Goal: Task Accomplishment & Management: Use online tool/utility

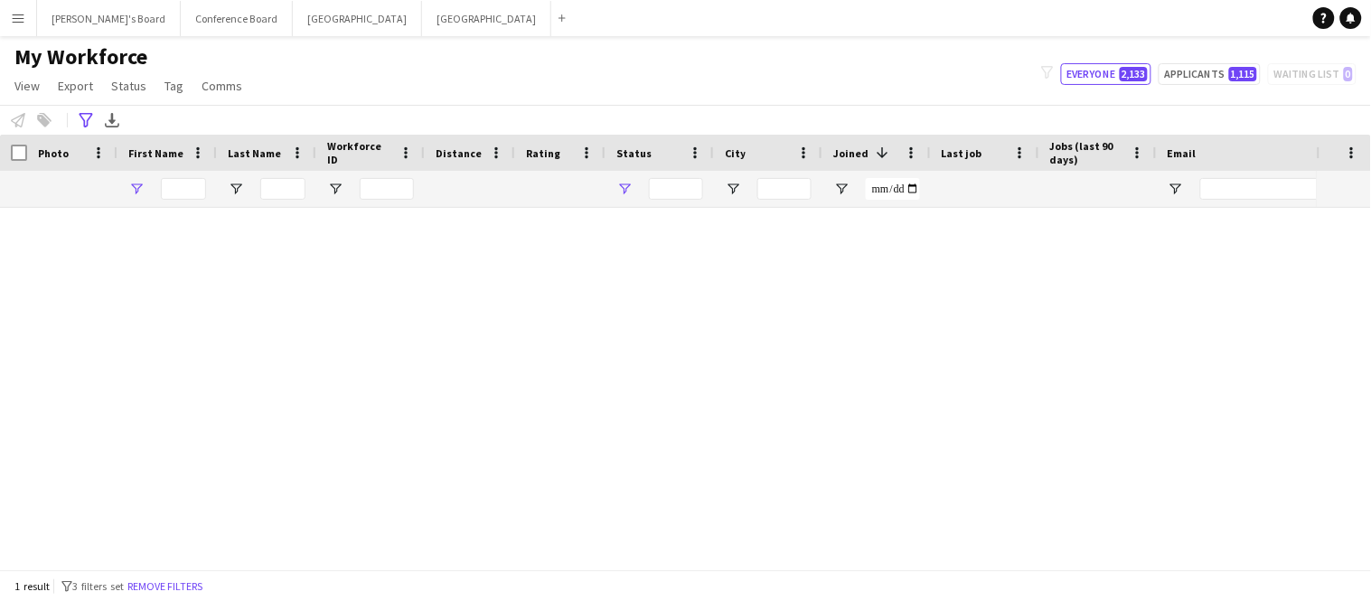
type input "****"
type input "**********"
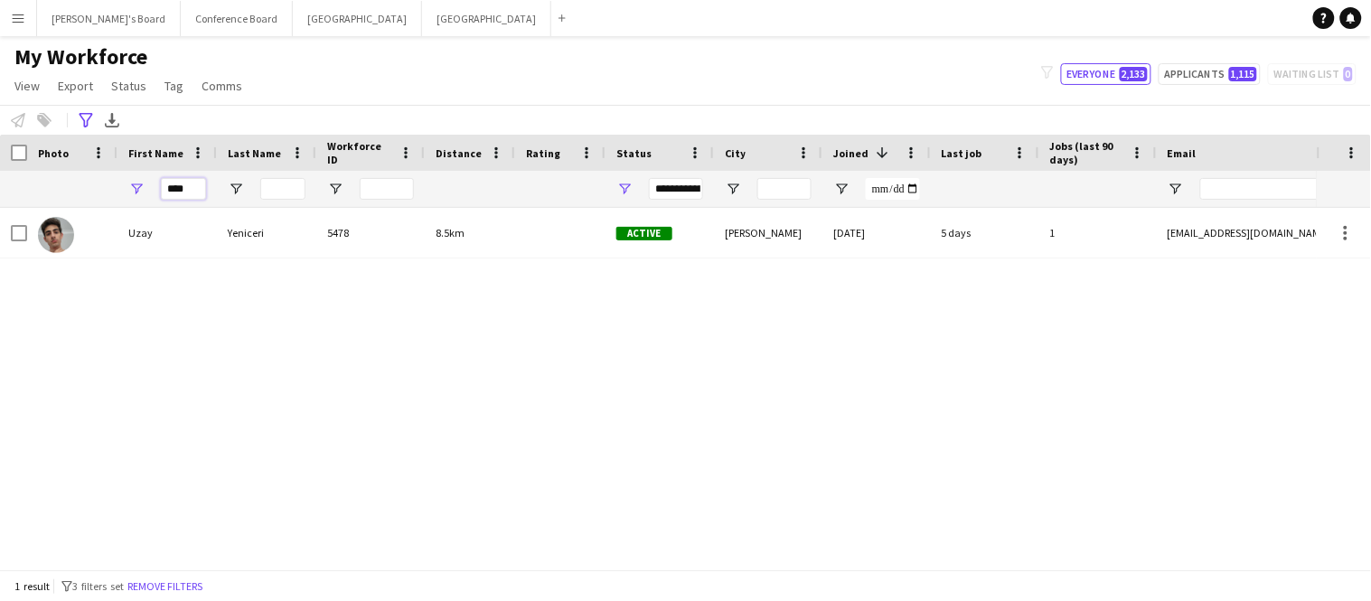
click at [194, 184] on input "****" at bounding box center [183, 189] width 45 height 22
type input "*"
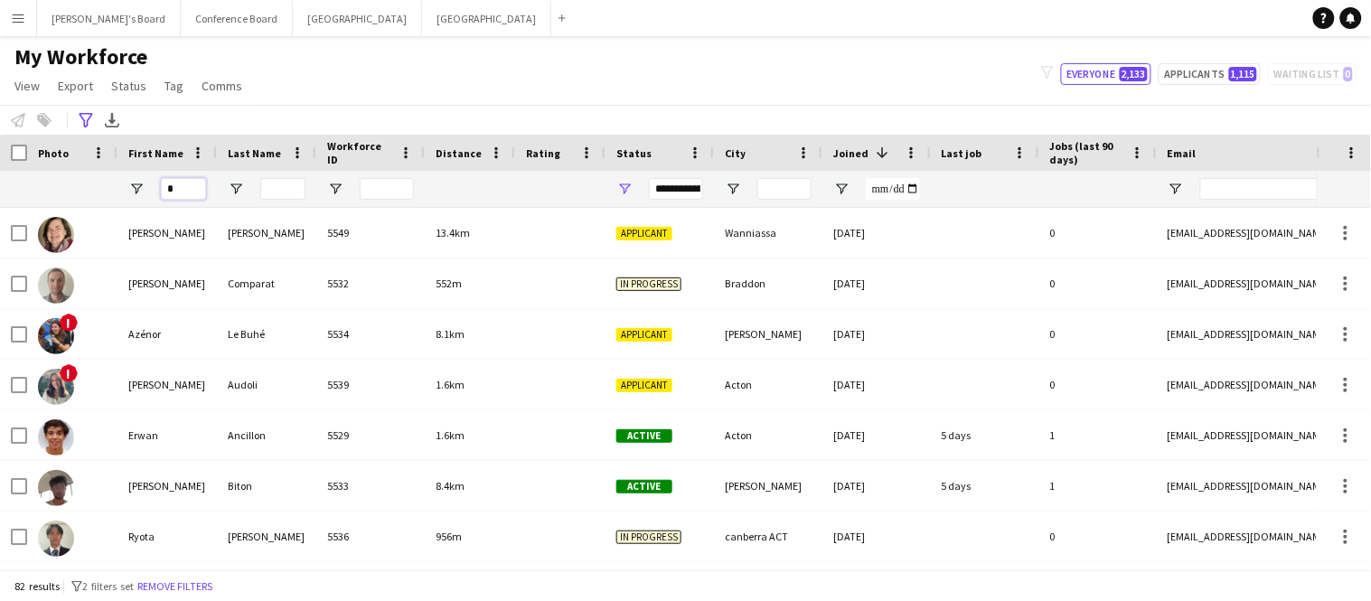
type input "*"
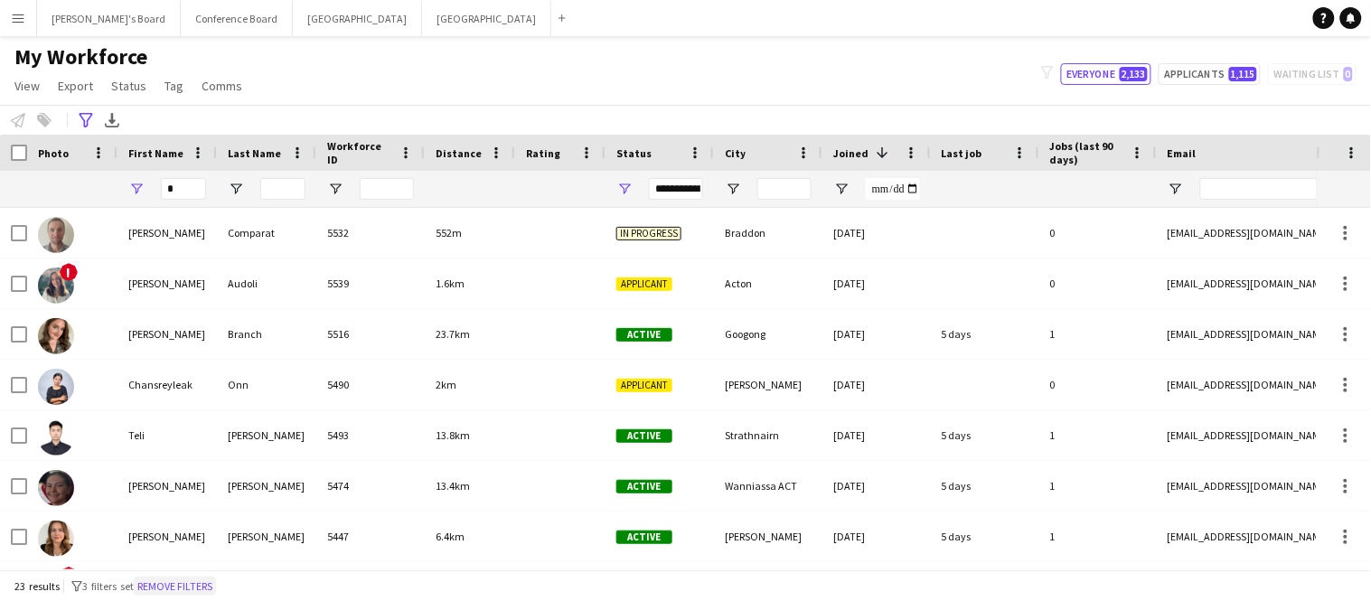
click at [186, 586] on button "Remove filters" at bounding box center [175, 587] width 82 height 20
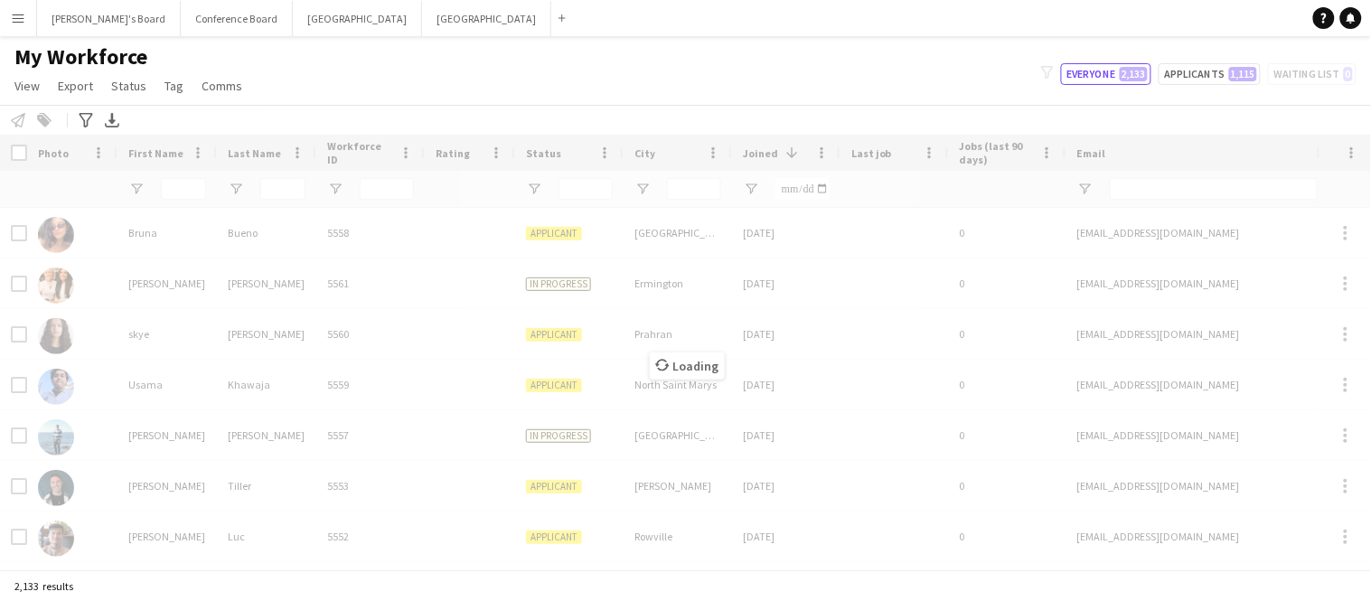
click at [172, 193] on div "Loading" at bounding box center [685, 352] width 1371 height 435
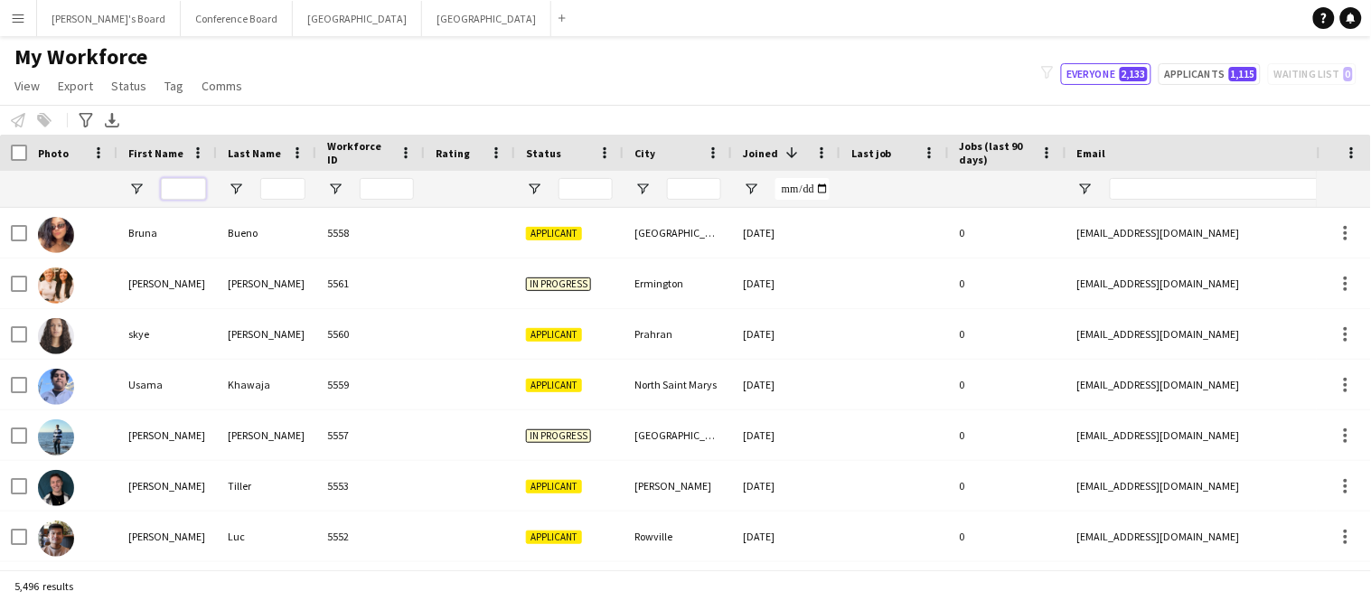
click at [179, 193] on input "First Name Filter Input" at bounding box center [183, 189] width 45 height 22
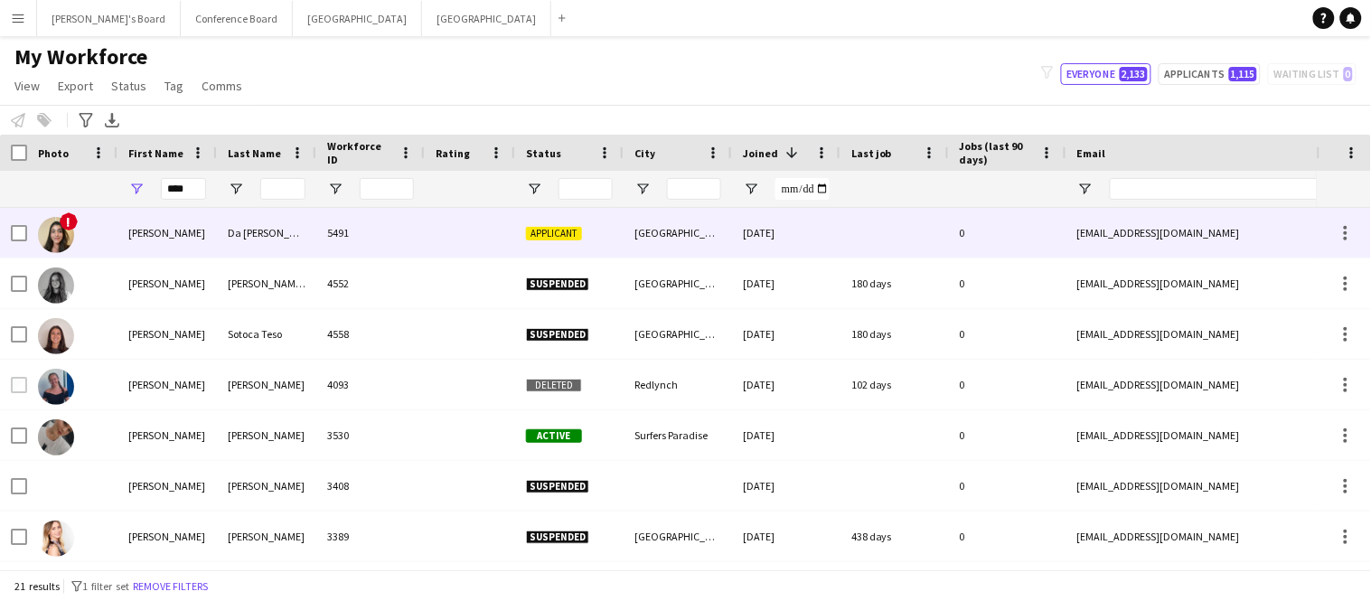
click at [165, 233] on div "Lara Tatine" at bounding box center [166, 233] width 99 height 50
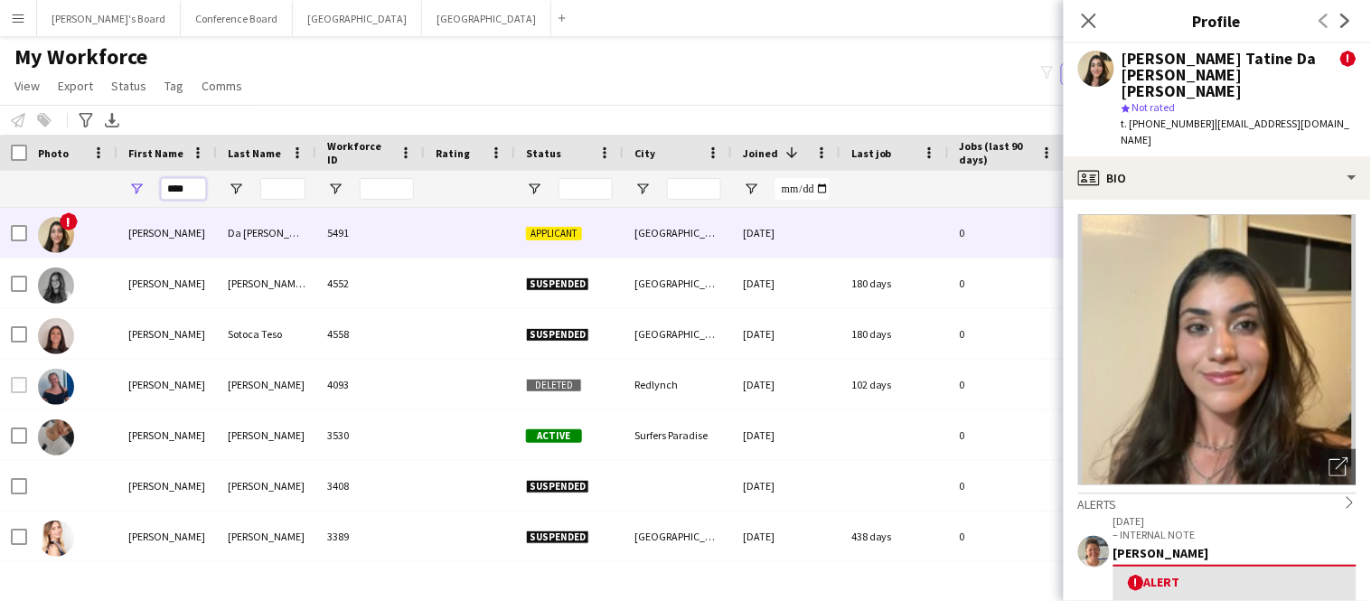
click at [187, 189] on input "****" at bounding box center [183, 189] width 45 height 22
type input "*"
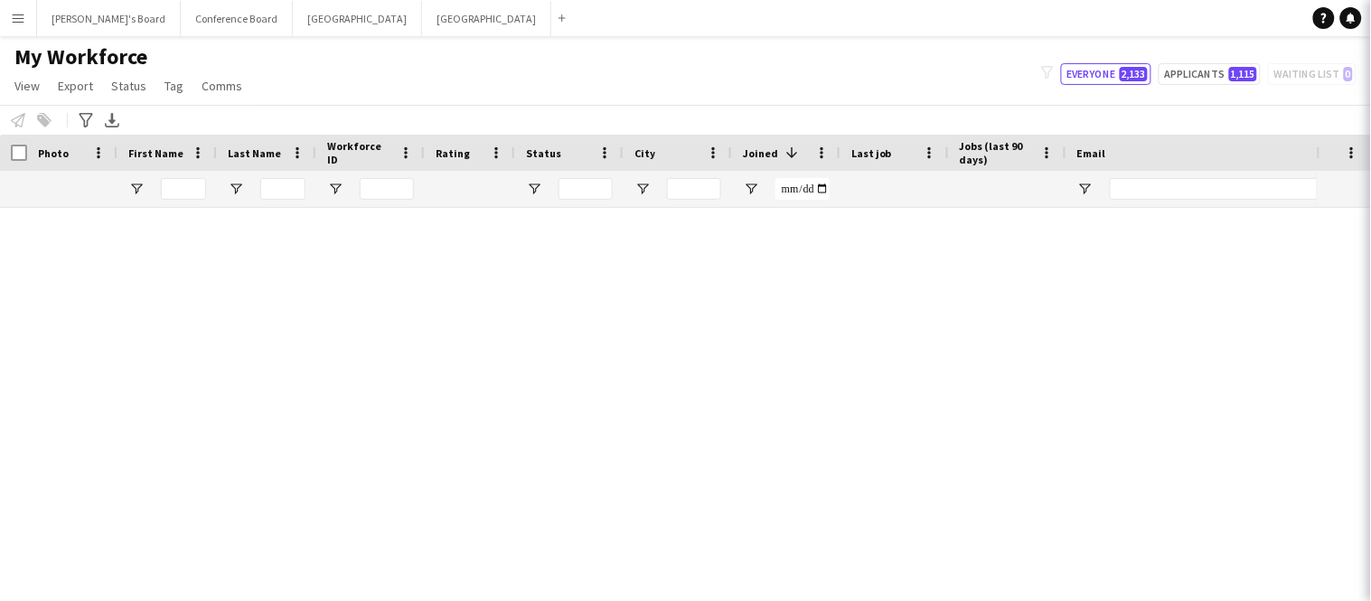
click at [82, 124] on icon "Advanced filters" at bounding box center [86, 120] width 14 height 14
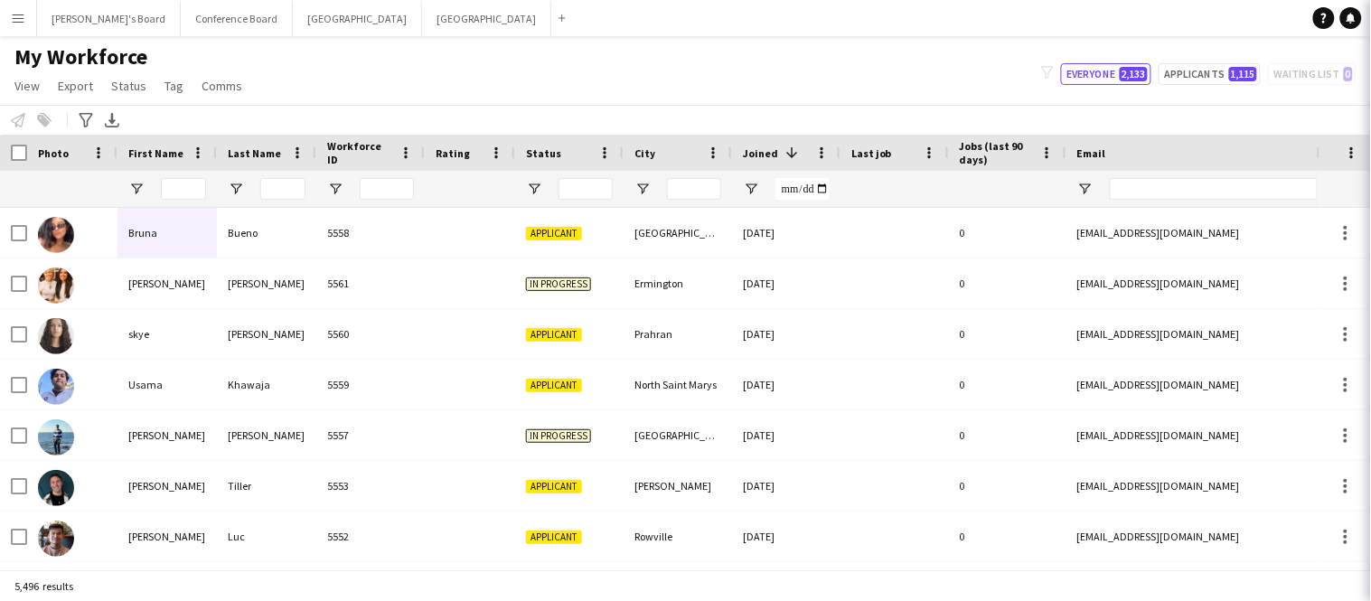
click at [1370, 23] on div "Close pop-in" at bounding box center [1396, 21] width 51 height 42
click at [86, 125] on icon "Advanced filters" at bounding box center [86, 120] width 14 height 14
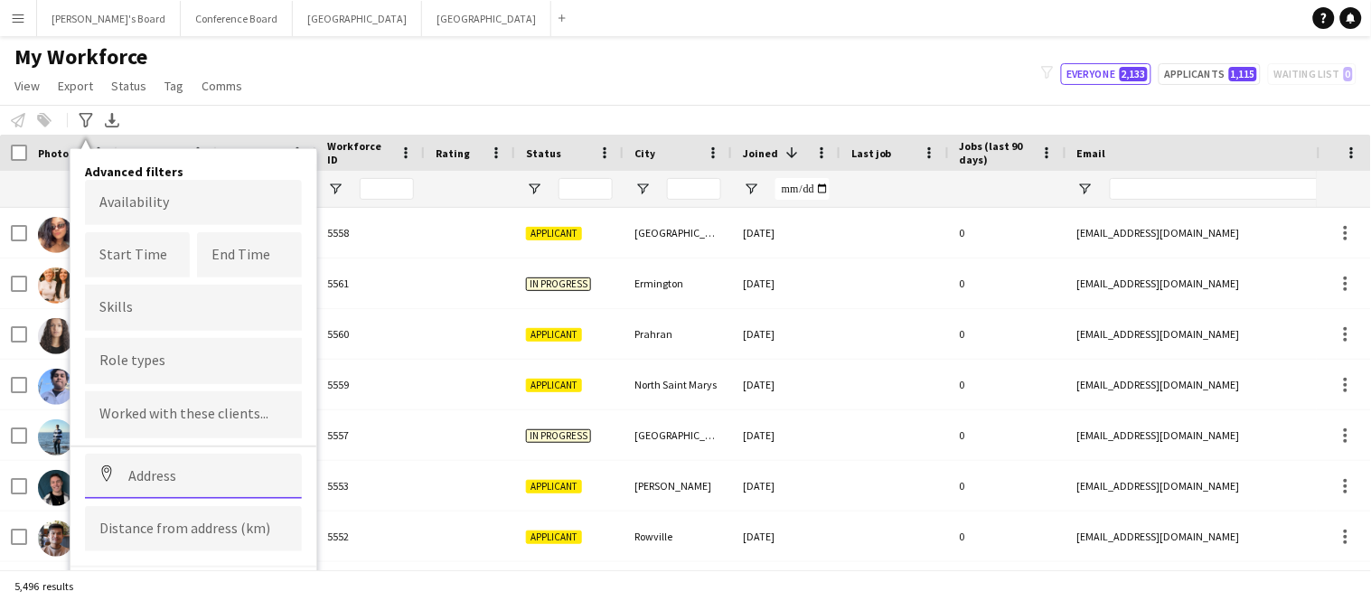
click at [131, 468] on input at bounding box center [193, 476] width 217 height 45
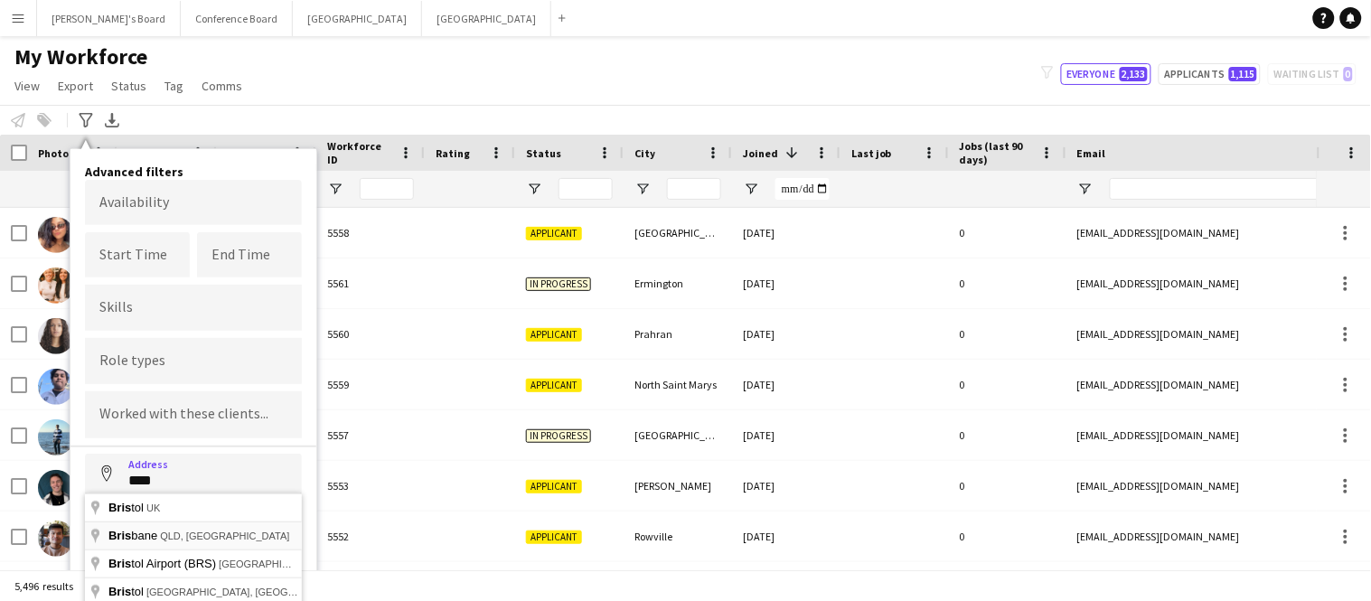
type input "**********"
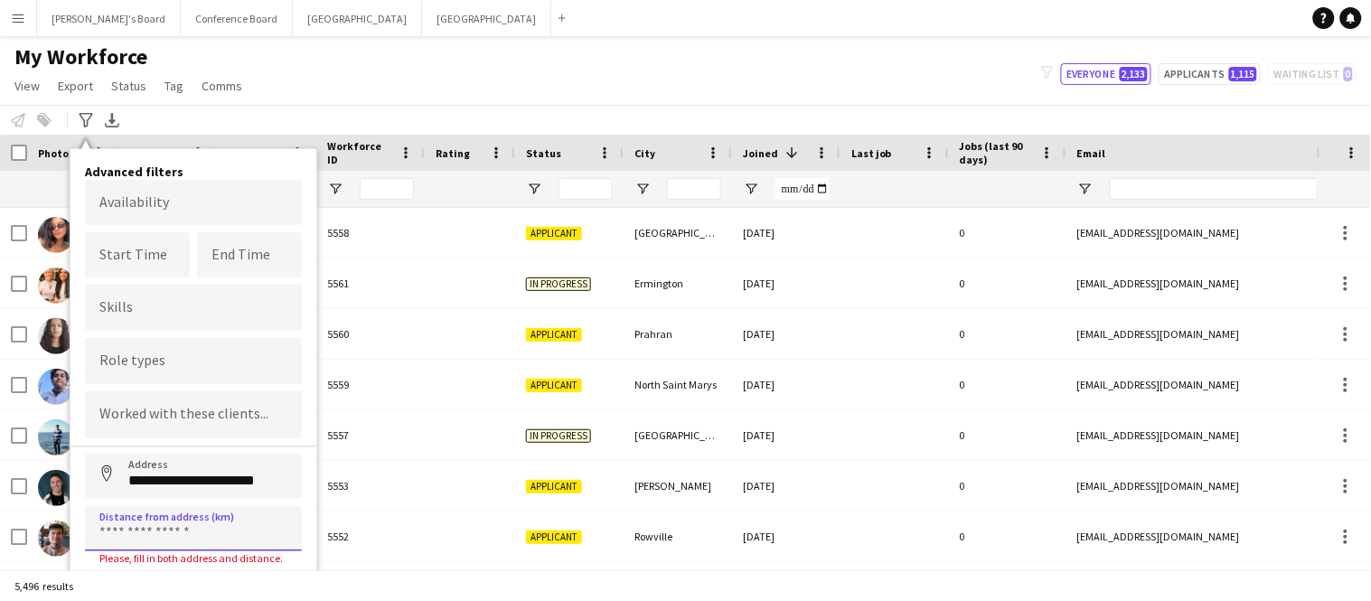
click at [154, 526] on input at bounding box center [193, 528] width 217 height 45
type input "*****"
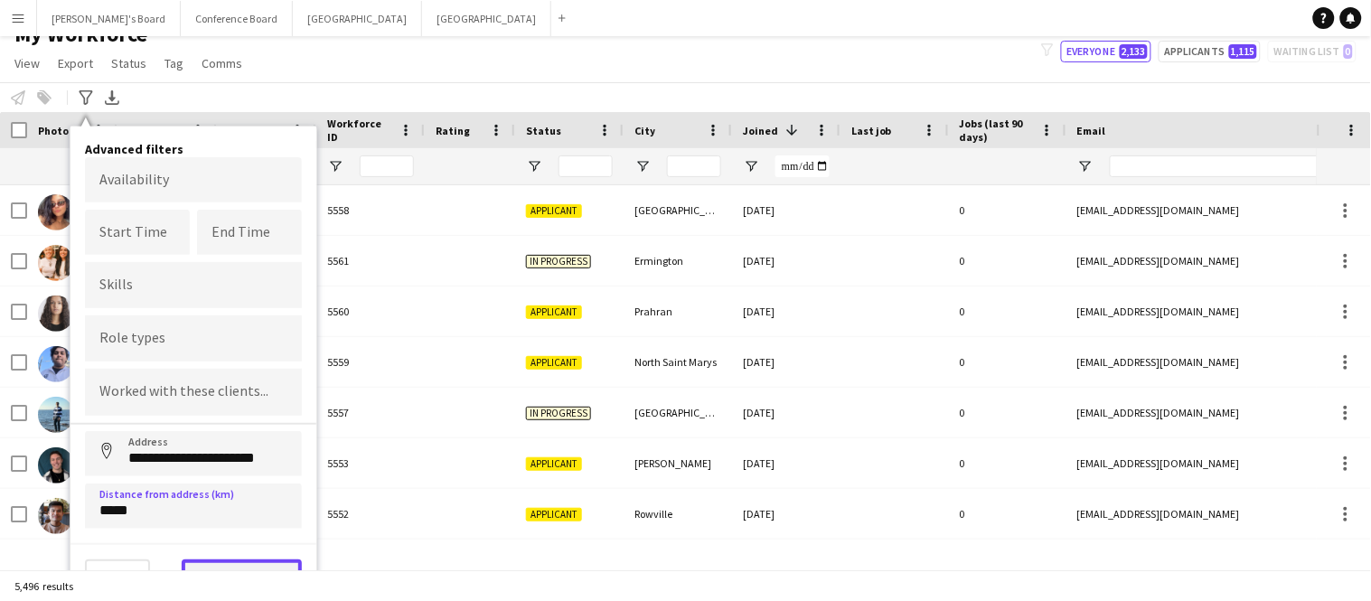
click at [231, 559] on button "View results" at bounding box center [242, 577] width 120 height 36
type input "**********"
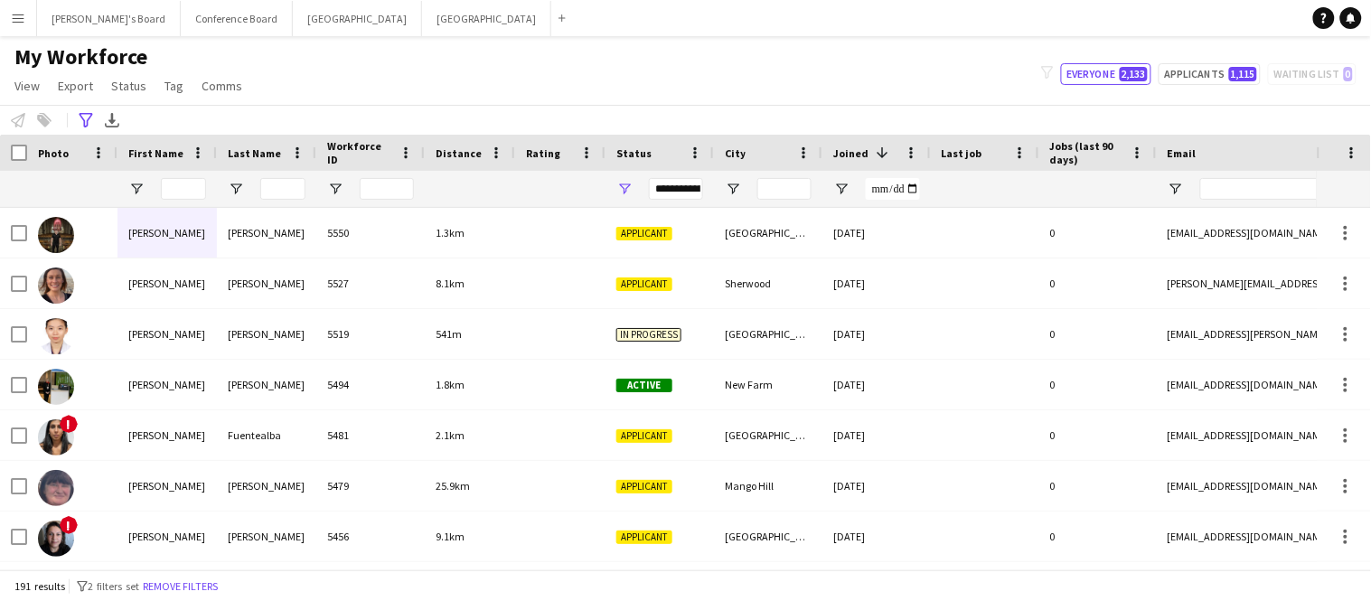
scroll to position [0, 0]
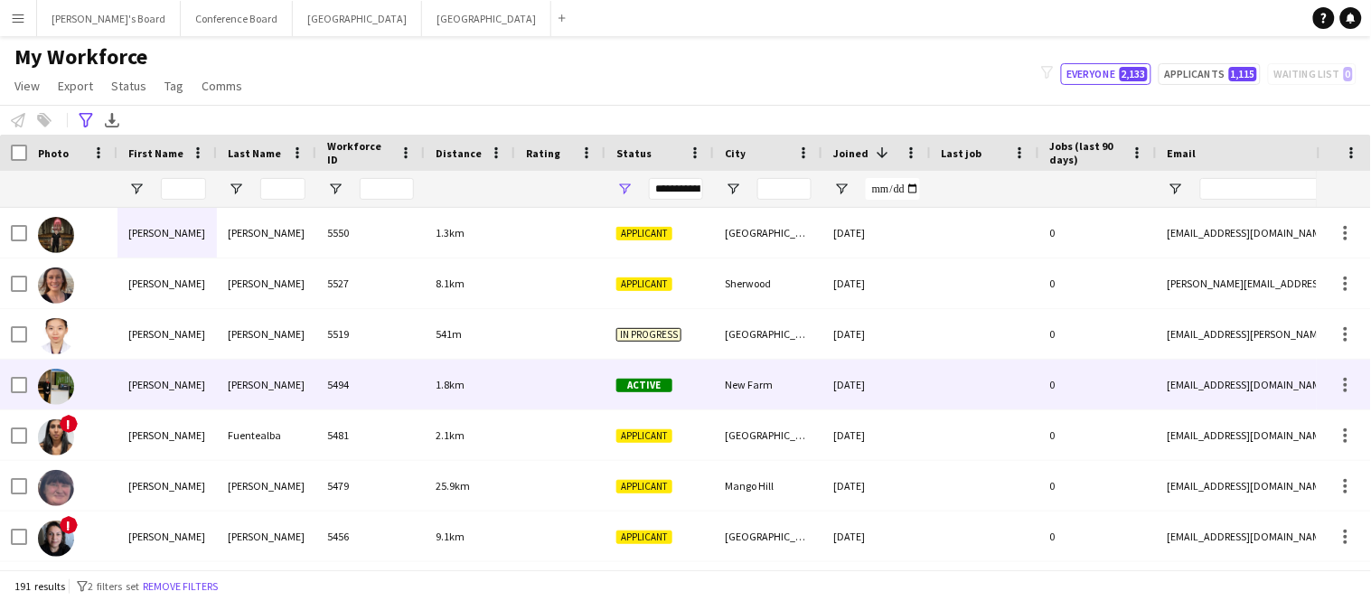
click at [60, 392] on img at bounding box center [56, 387] width 36 height 36
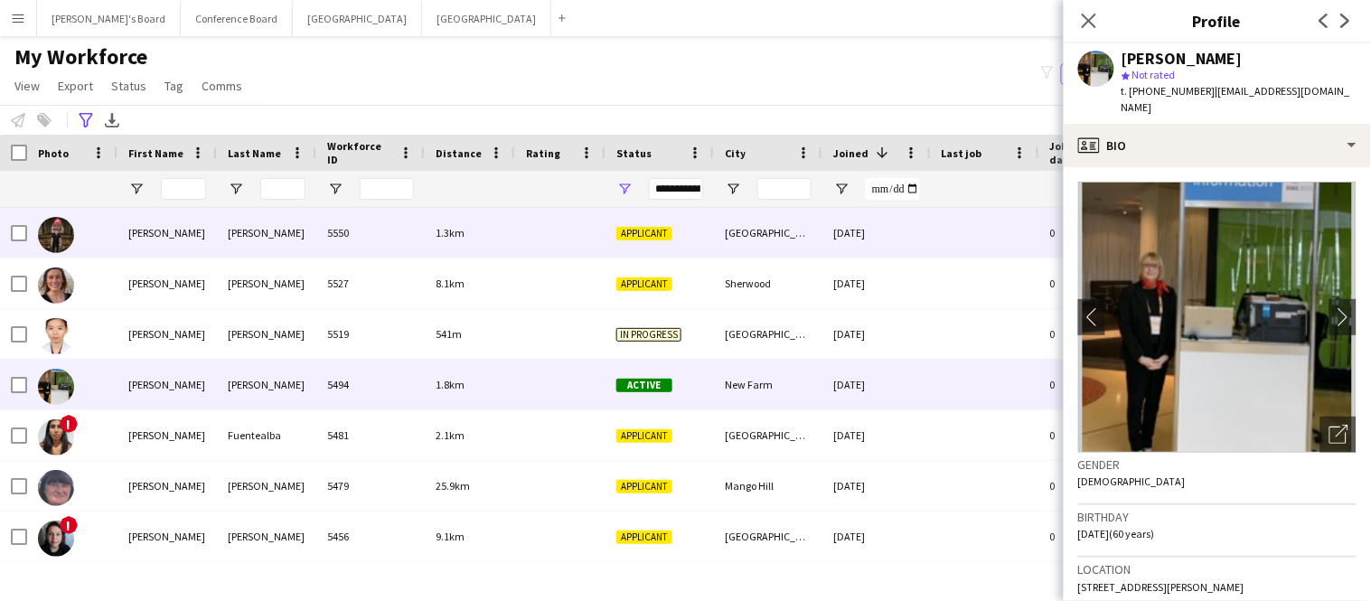
click at [63, 238] on img at bounding box center [56, 235] width 36 height 36
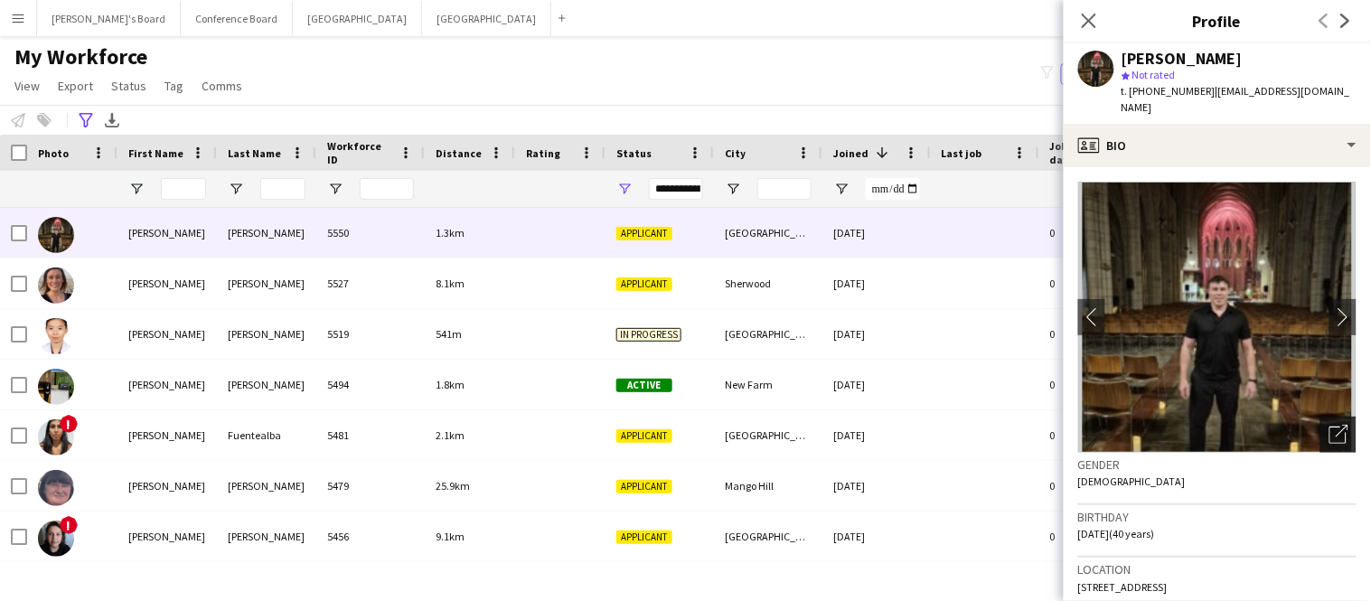
click at [1336, 425] on icon "Open photos pop-in" at bounding box center [1338, 434] width 19 height 19
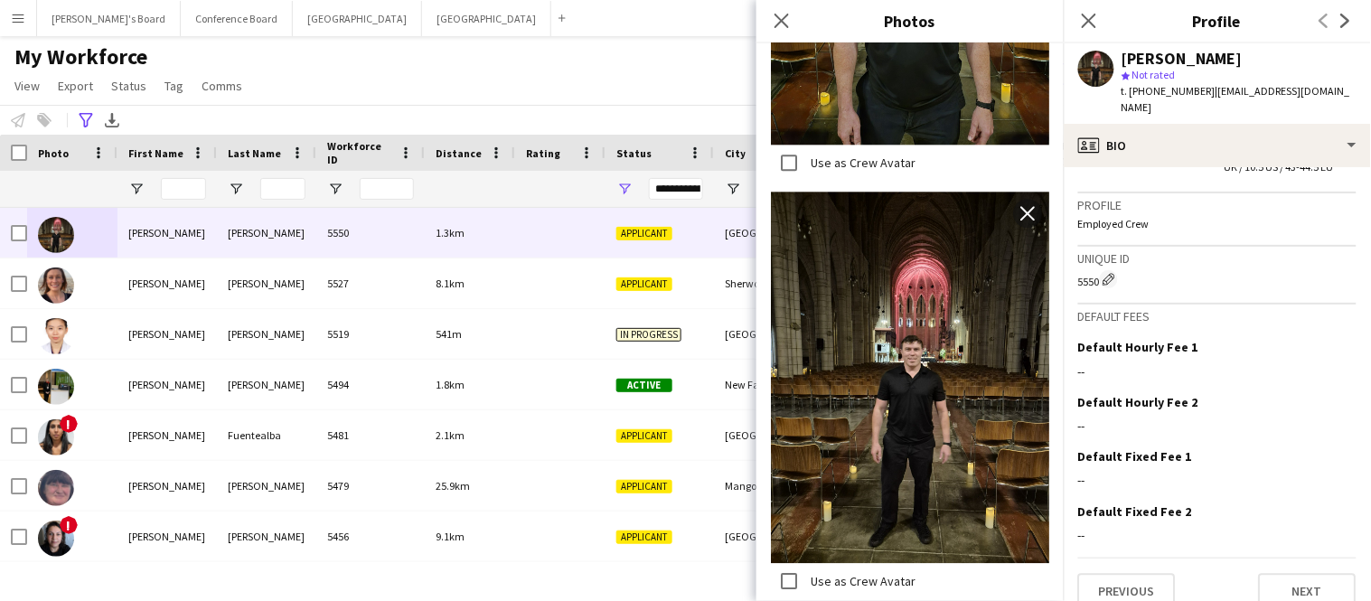
scroll to position [1104, 0]
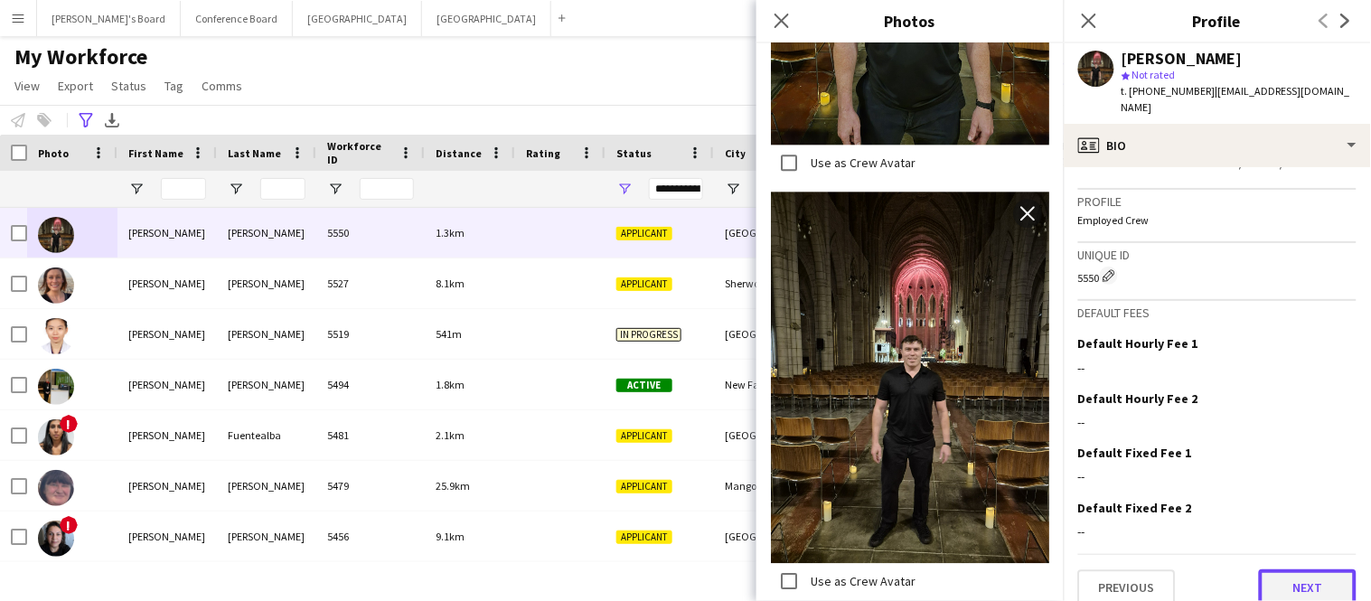
click at [1298, 569] on button "Next" at bounding box center [1308, 587] width 98 height 36
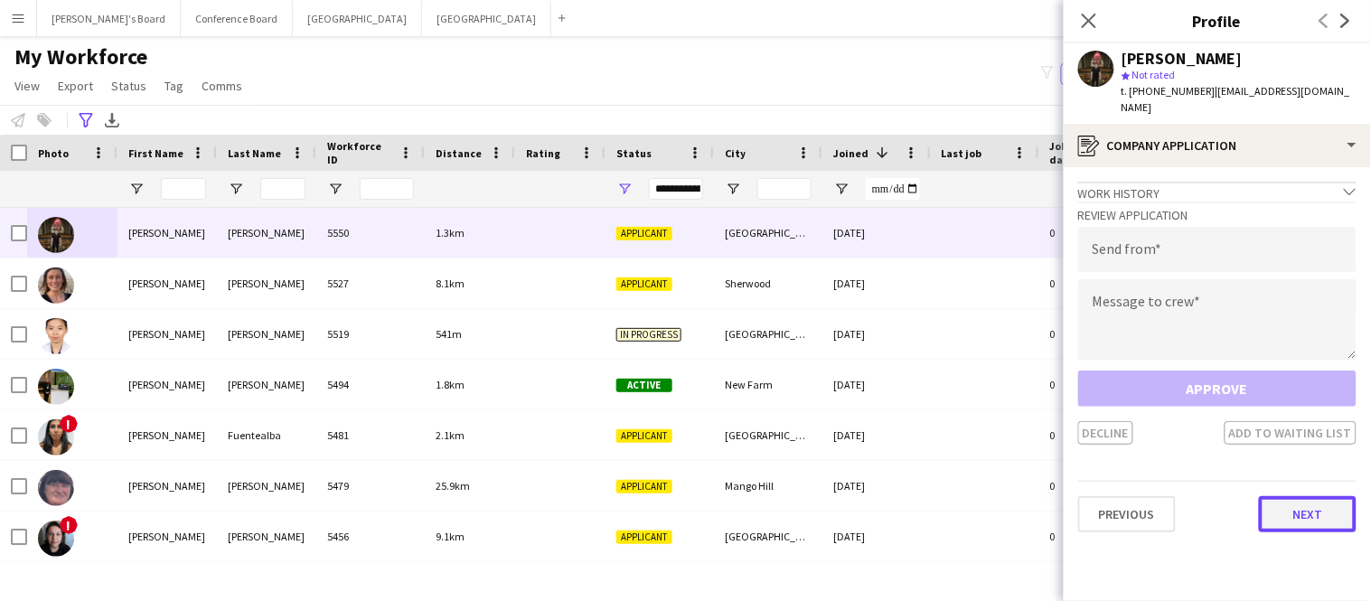
click at [1284, 496] on button "Next" at bounding box center [1308, 514] width 98 height 36
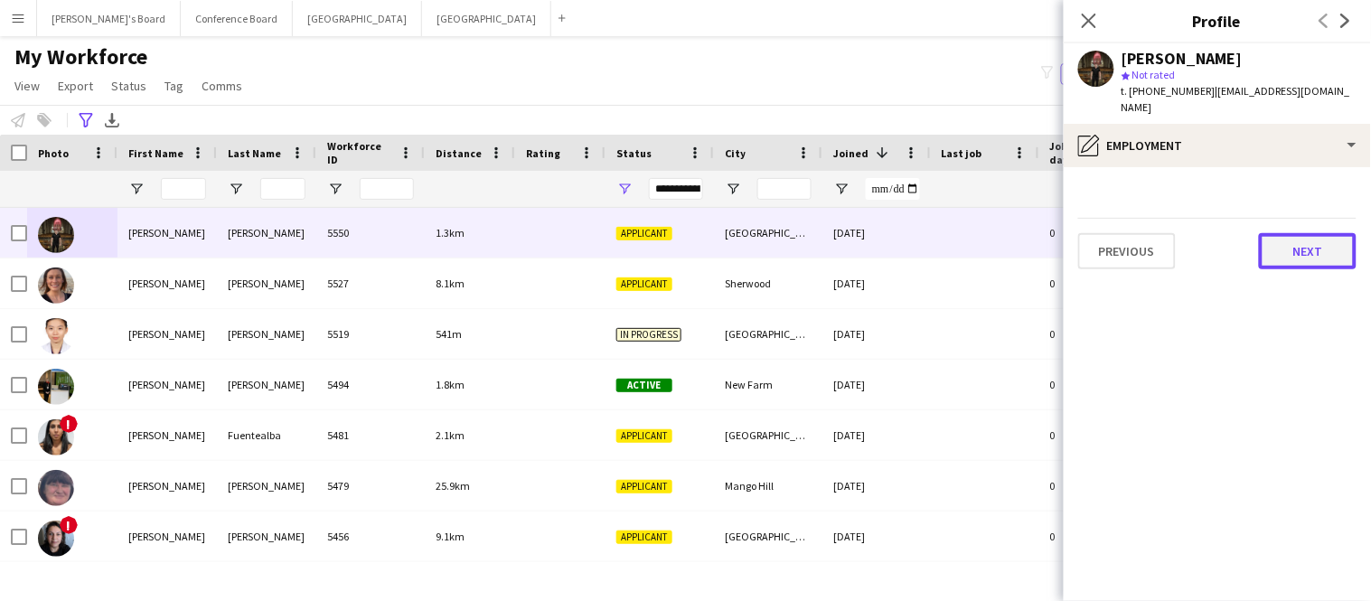
click at [1317, 233] on button "Next" at bounding box center [1308, 251] width 98 height 36
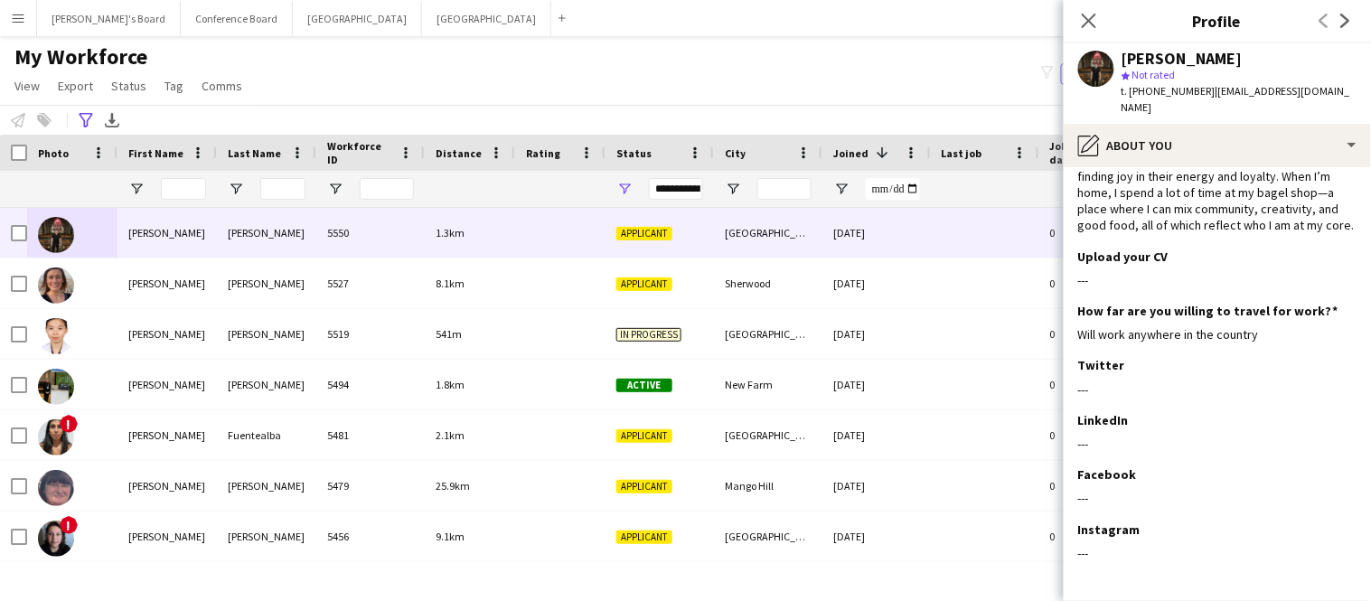
scroll to position [177, 0]
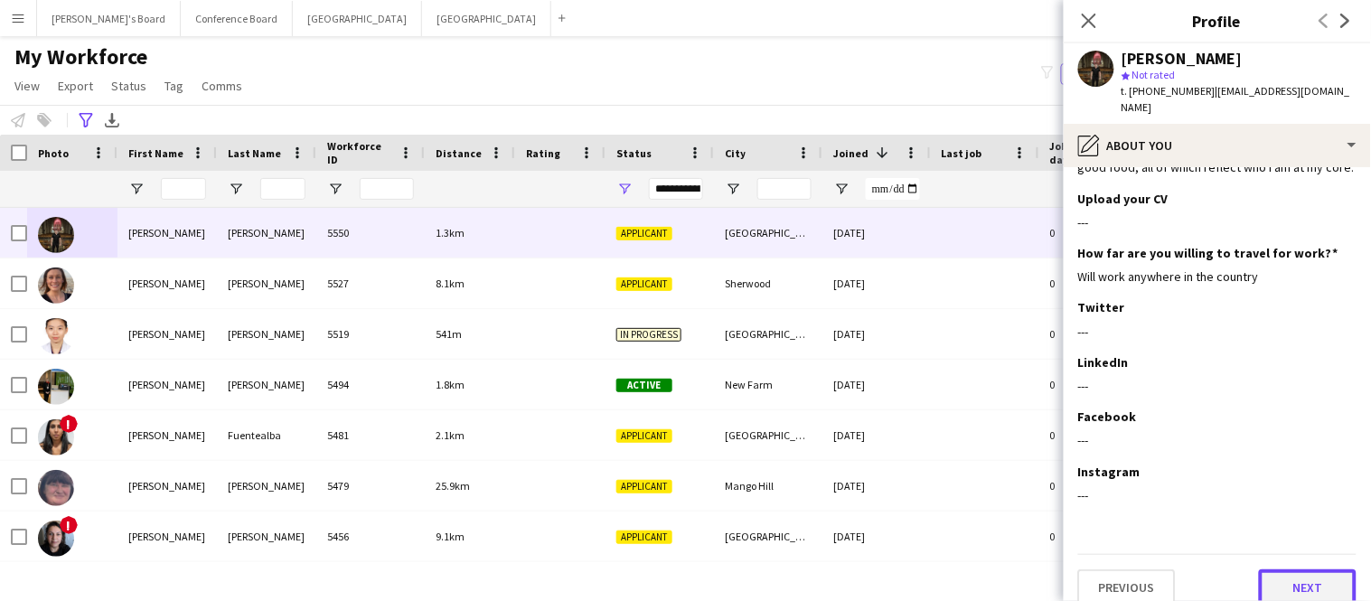
click at [1329, 569] on button "Next" at bounding box center [1308, 587] width 98 height 36
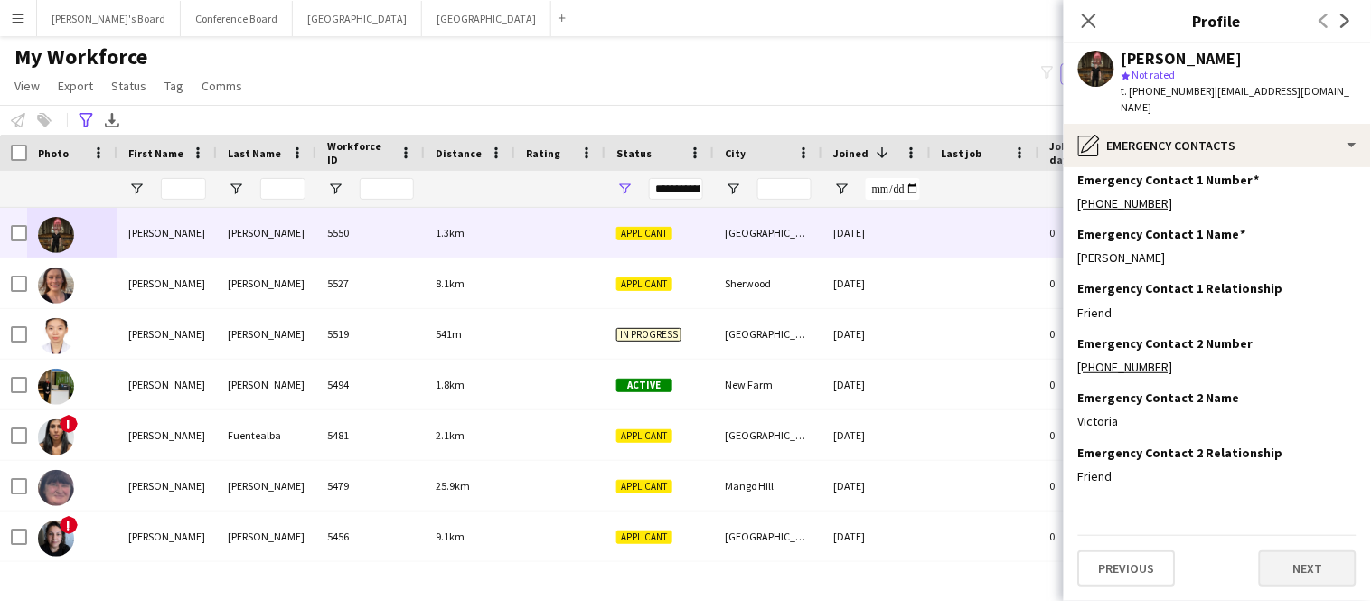
scroll to position [0, 0]
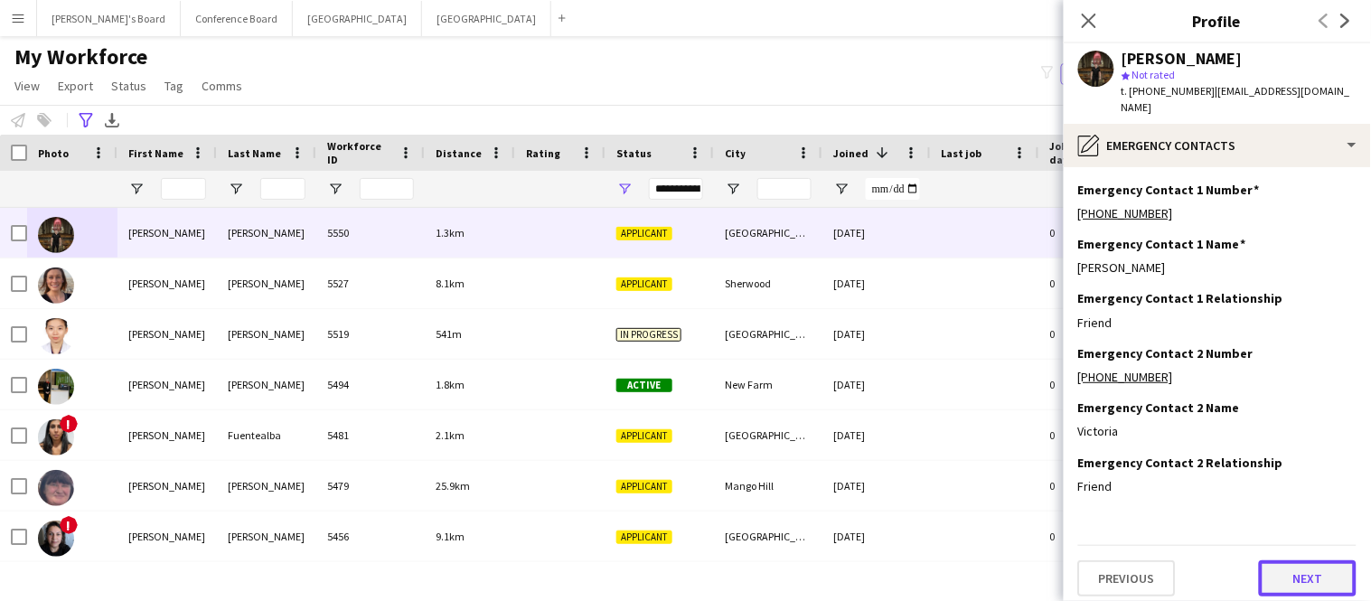
click at [1329, 562] on button "Next" at bounding box center [1308, 578] width 98 height 36
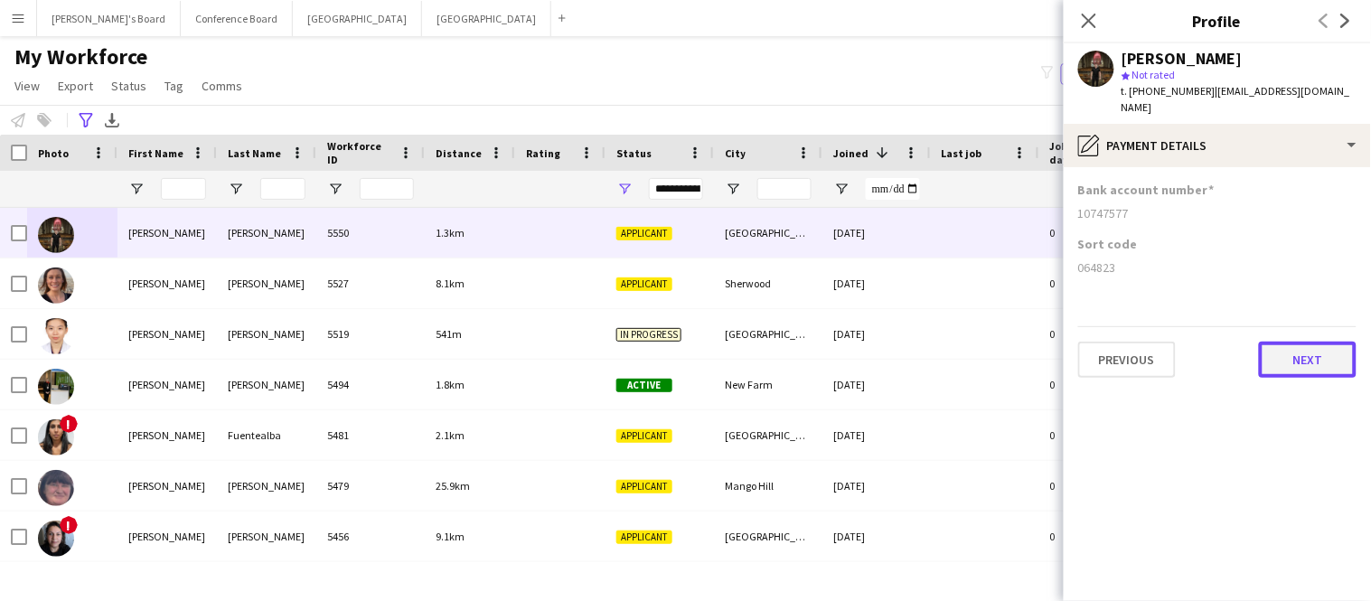
click at [1318, 350] on button "Next" at bounding box center [1308, 360] width 98 height 36
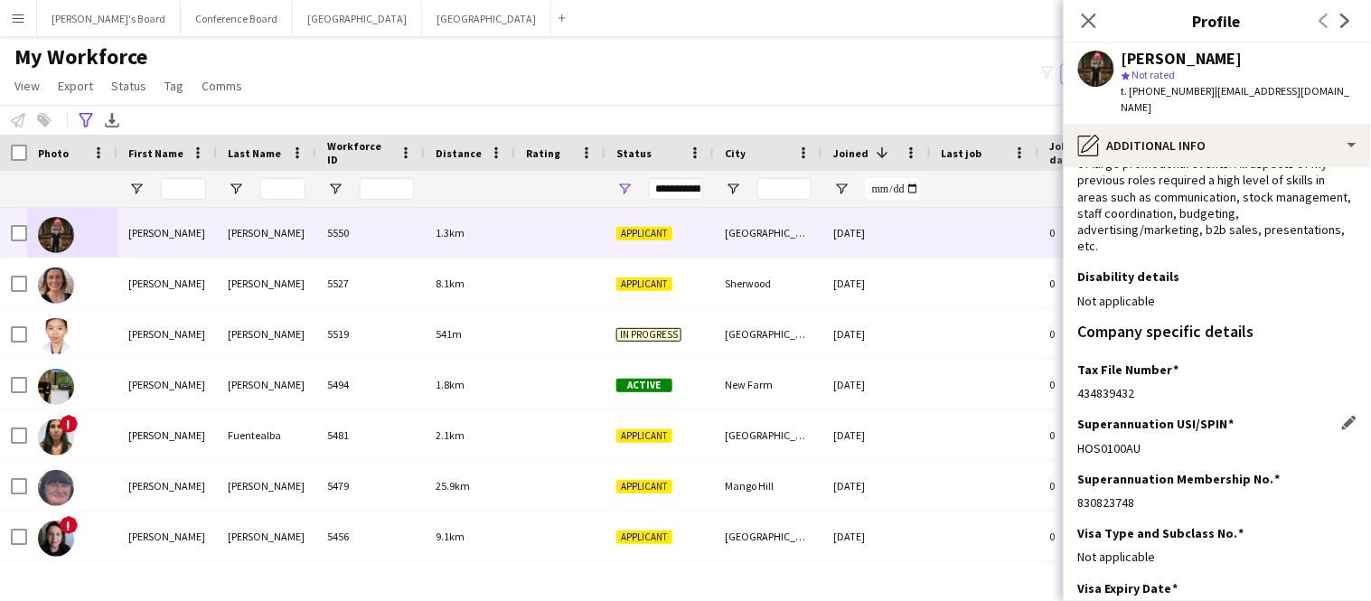
scroll to position [269, 0]
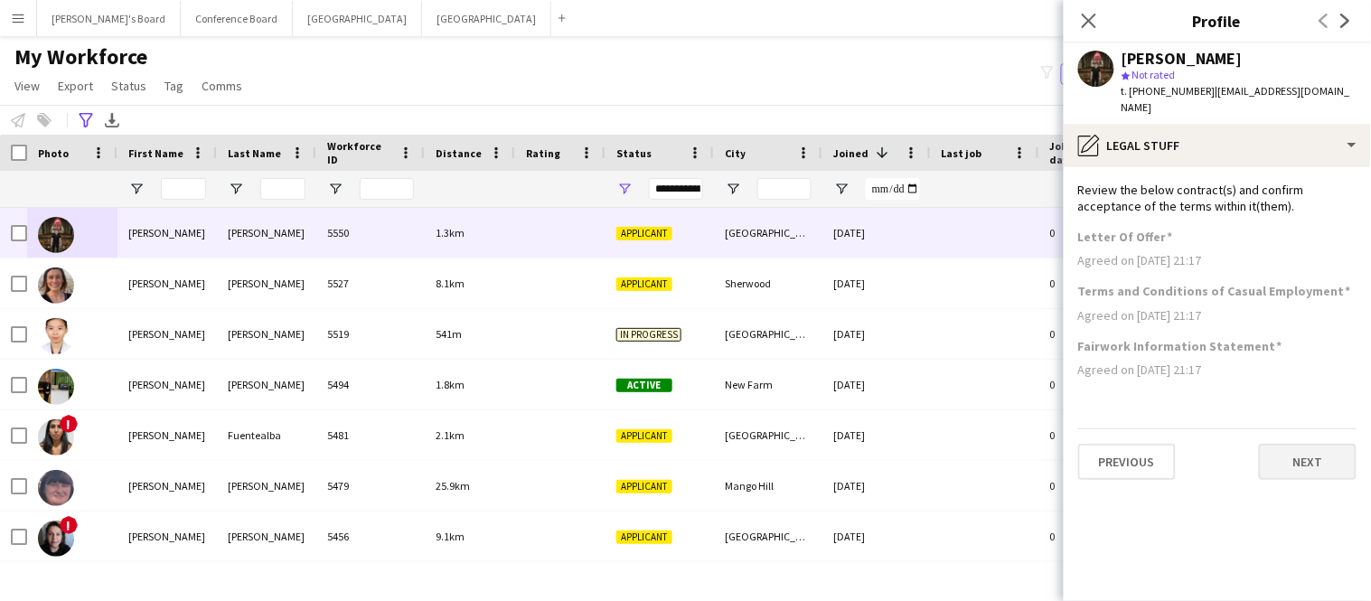
scroll to position [0, 0]
click at [1312, 447] on button "Next" at bounding box center [1308, 462] width 98 height 36
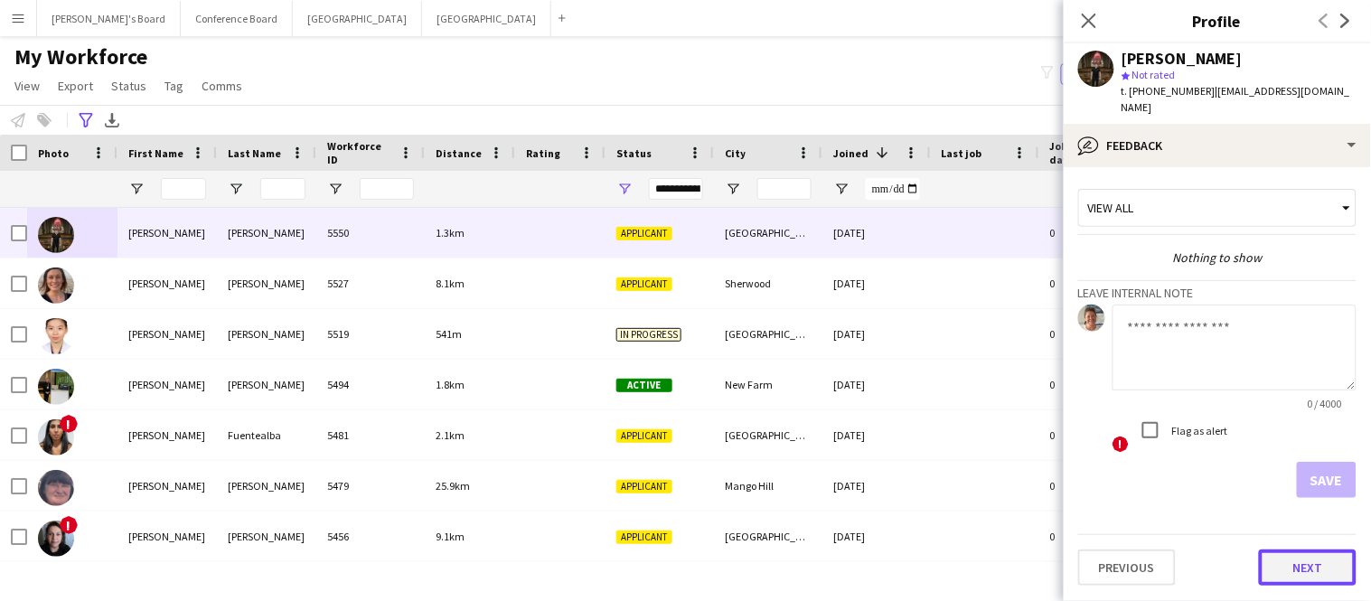
click at [1300, 549] on button "Next" at bounding box center [1308, 567] width 98 height 36
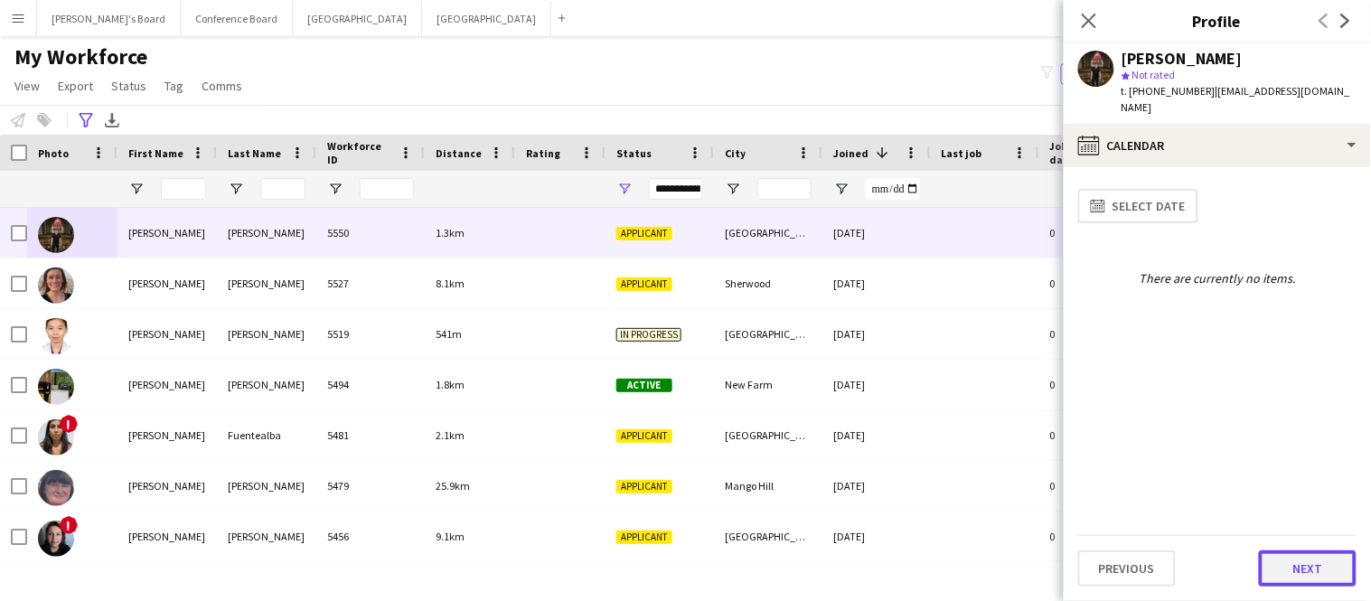
click at [1302, 572] on button "Next" at bounding box center [1308, 568] width 98 height 36
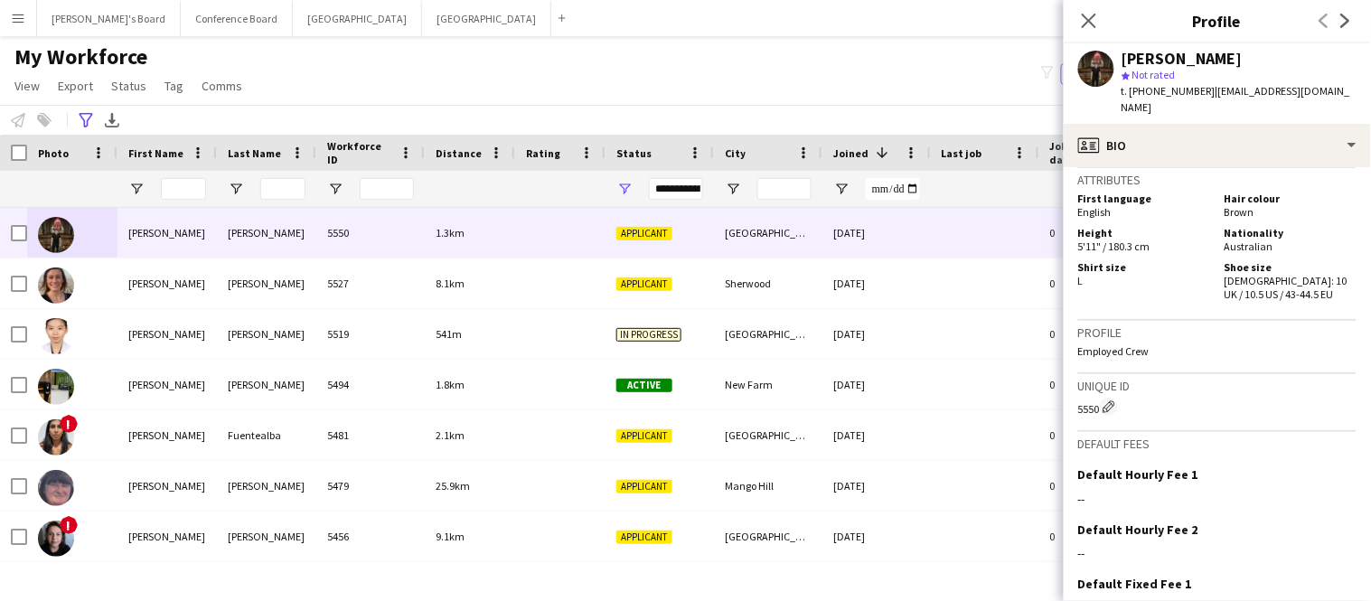
scroll to position [1104, 0]
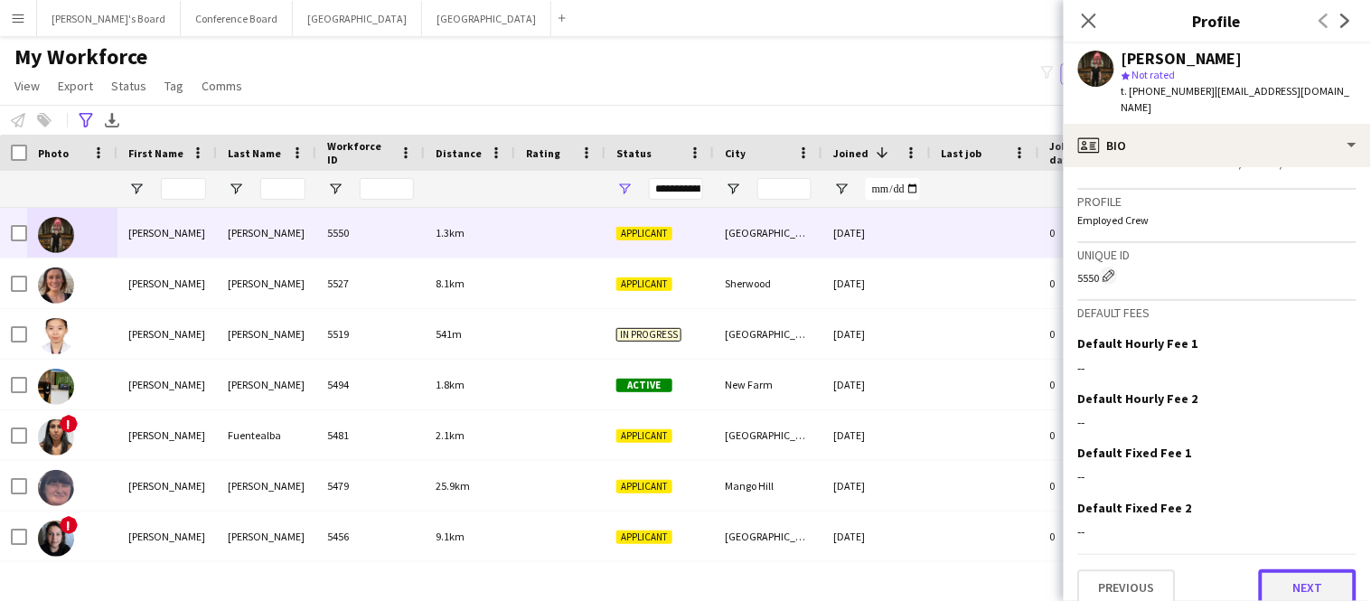
click at [1302, 569] on button "Next" at bounding box center [1308, 587] width 98 height 36
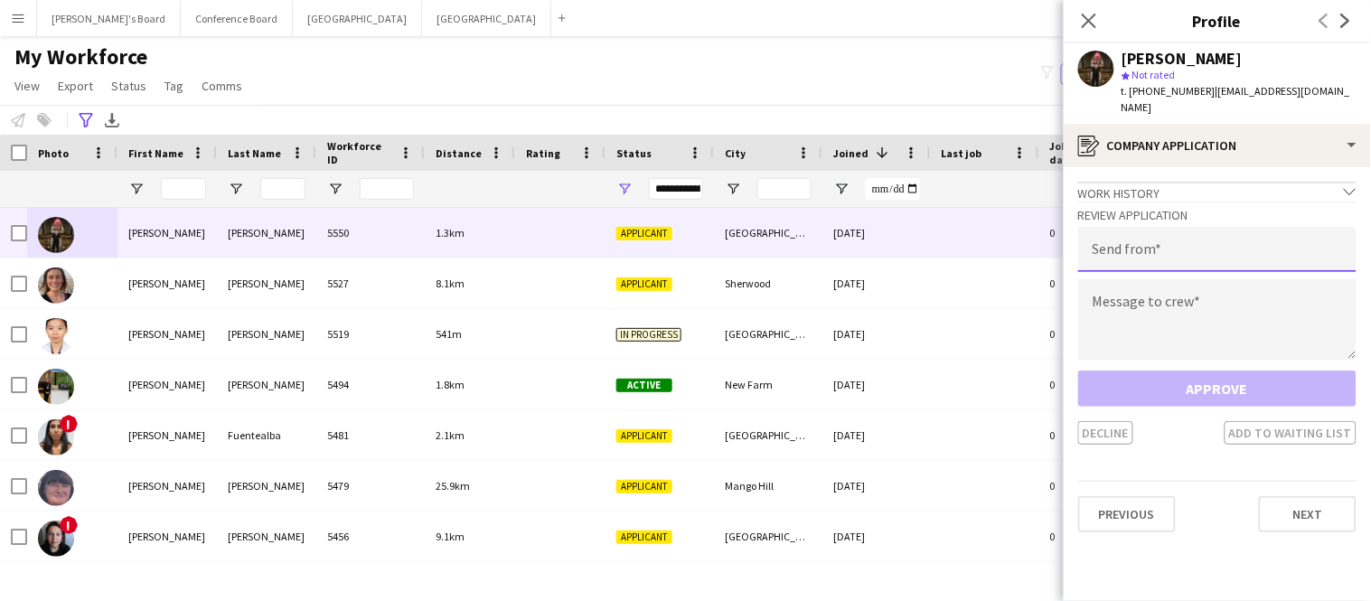
click at [1218, 232] on input "email" at bounding box center [1217, 249] width 278 height 45
type input "**********"
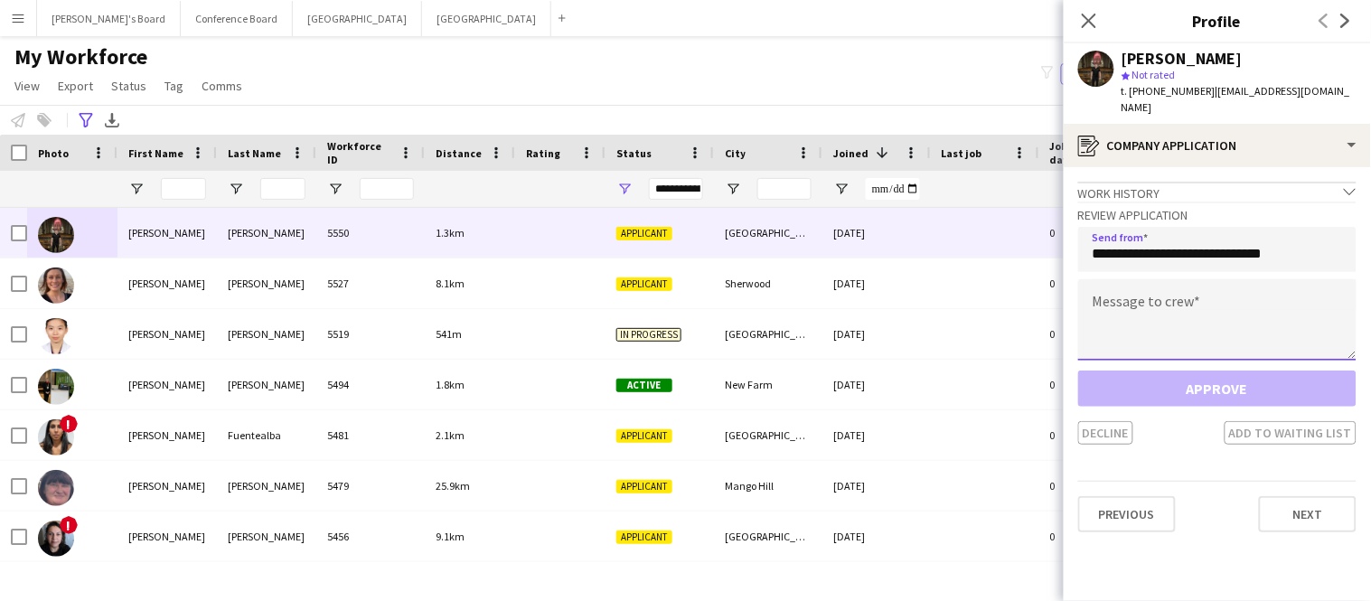
click at [1225, 283] on textarea at bounding box center [1217, 319] width 278 height 81
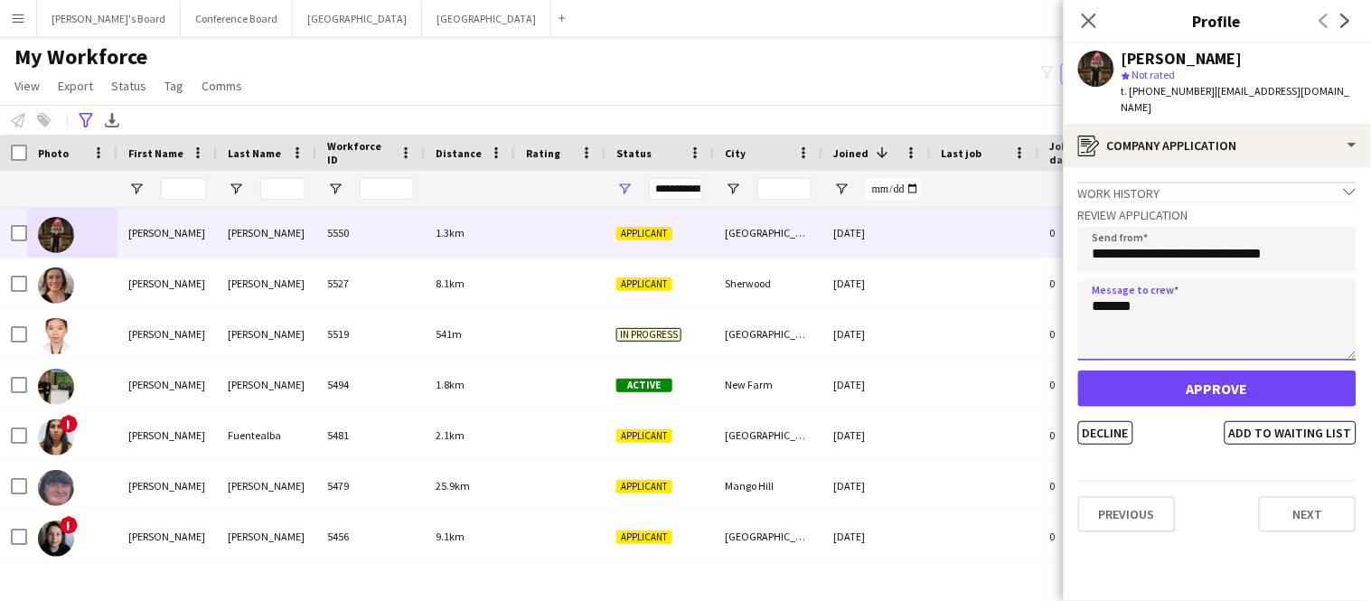
type textarea "*******"
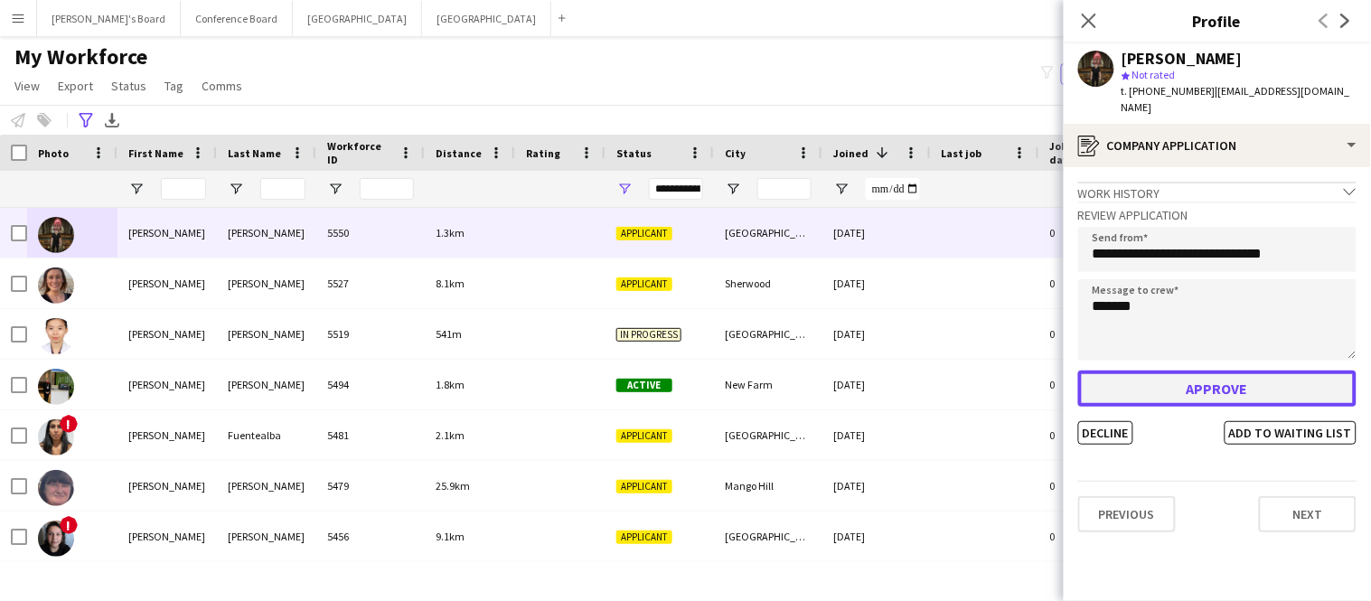
click at [1237, 371] on button "Approve" at bounding box center [1217, 389] width 278 height 36
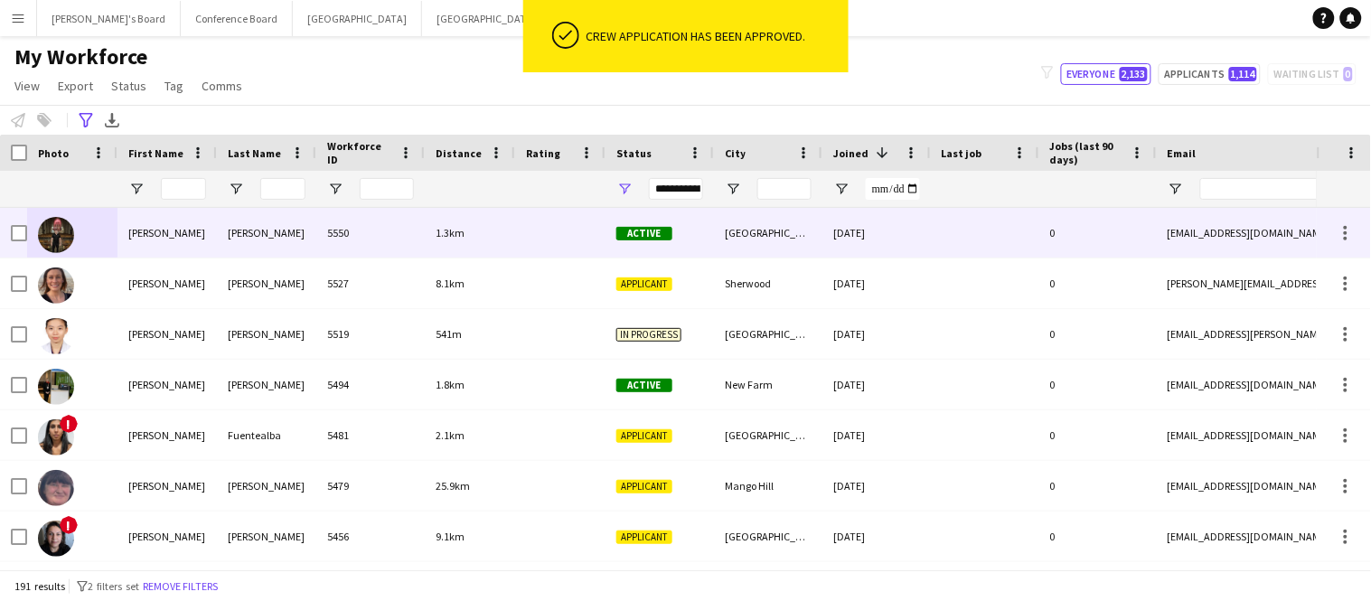
click at [1039, 244] on div "0" at bounding box center [1097, 233] width 117 height 50
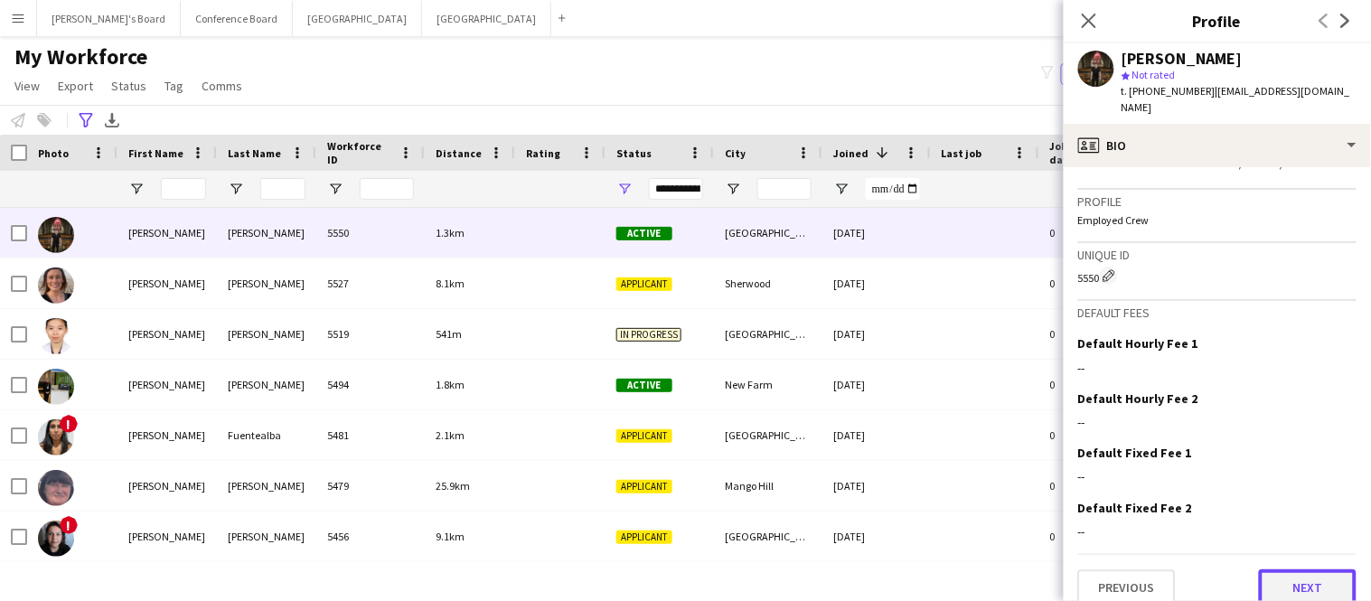
click at [1300, 569] on button "Next" at bounding box center [1308, 587] width 98 height 36
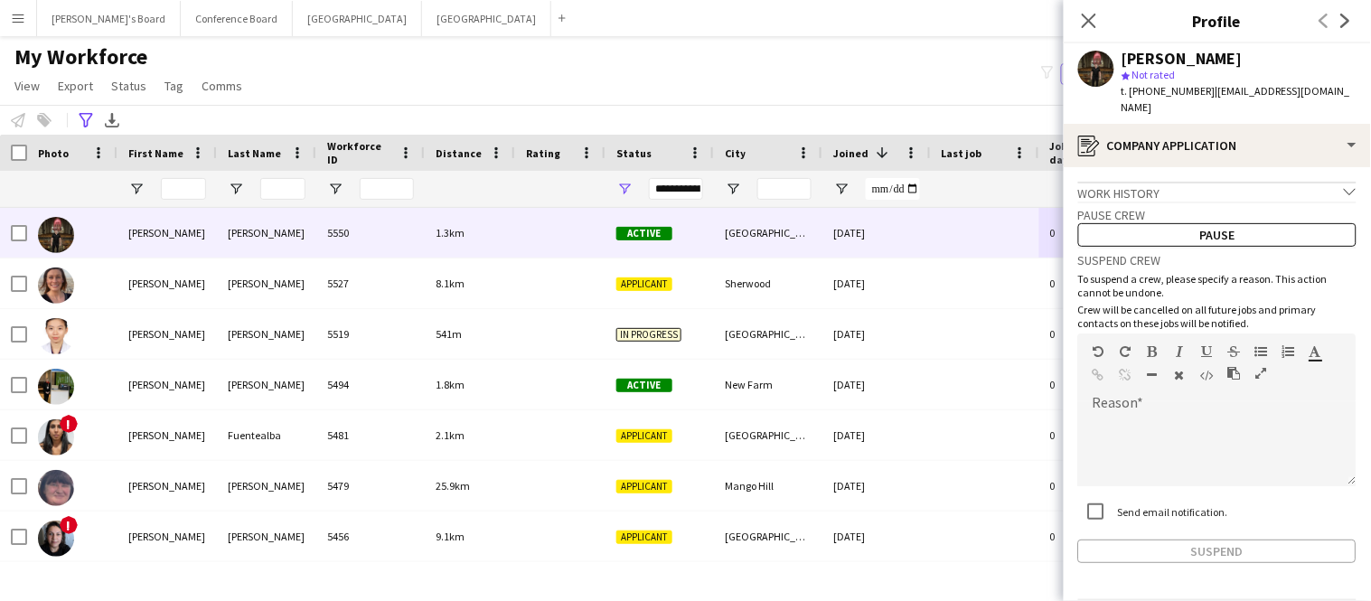
scroll to position [46, 0]
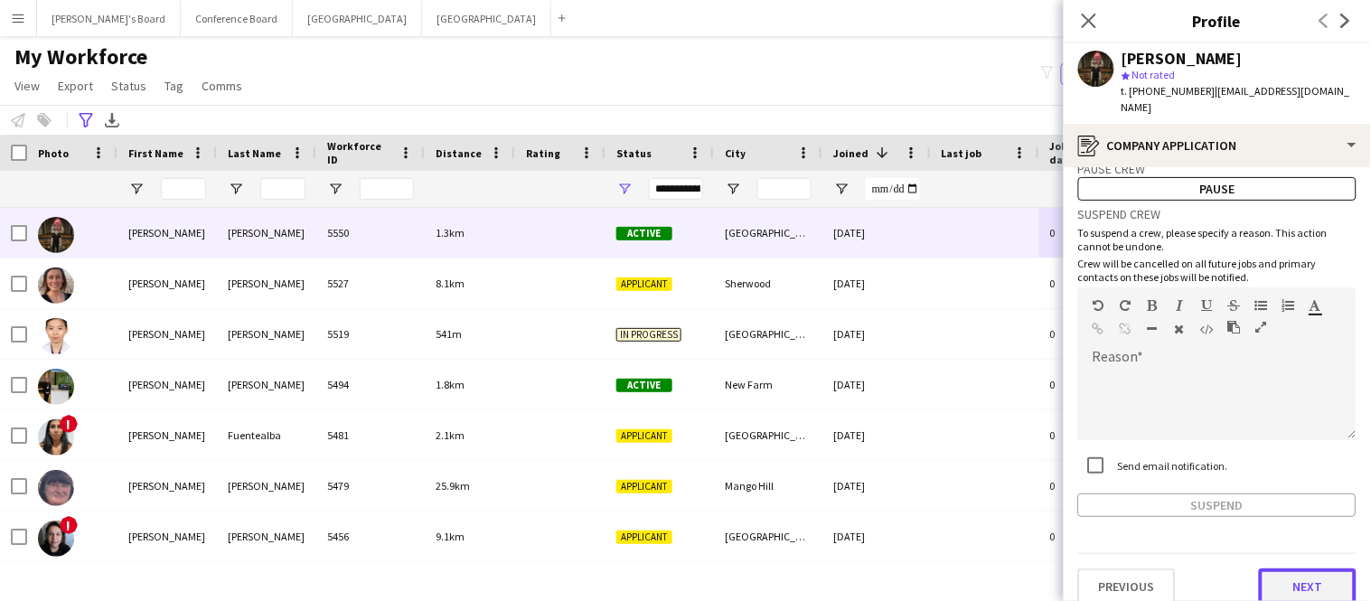
click at [1301, 568] on button "Next" at bounding box center [1308, 586] width 98 height 36
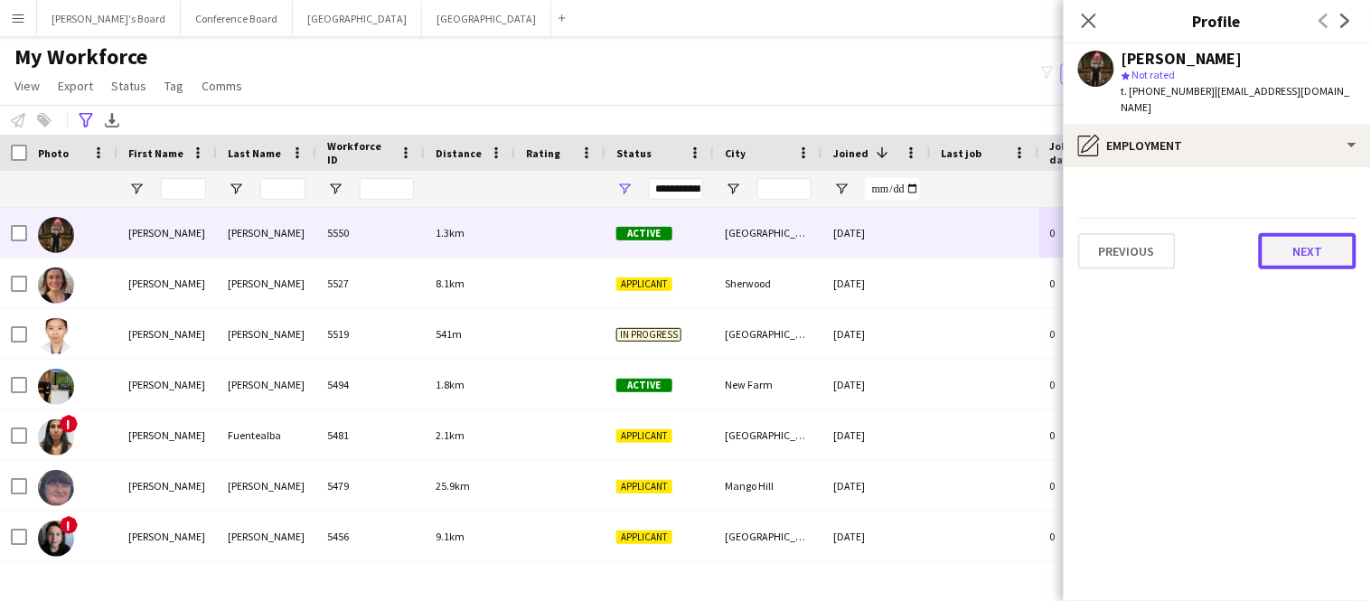
click at [1290, 236] on button "Next" at bounding box center [1308, 251] width 98 height 36
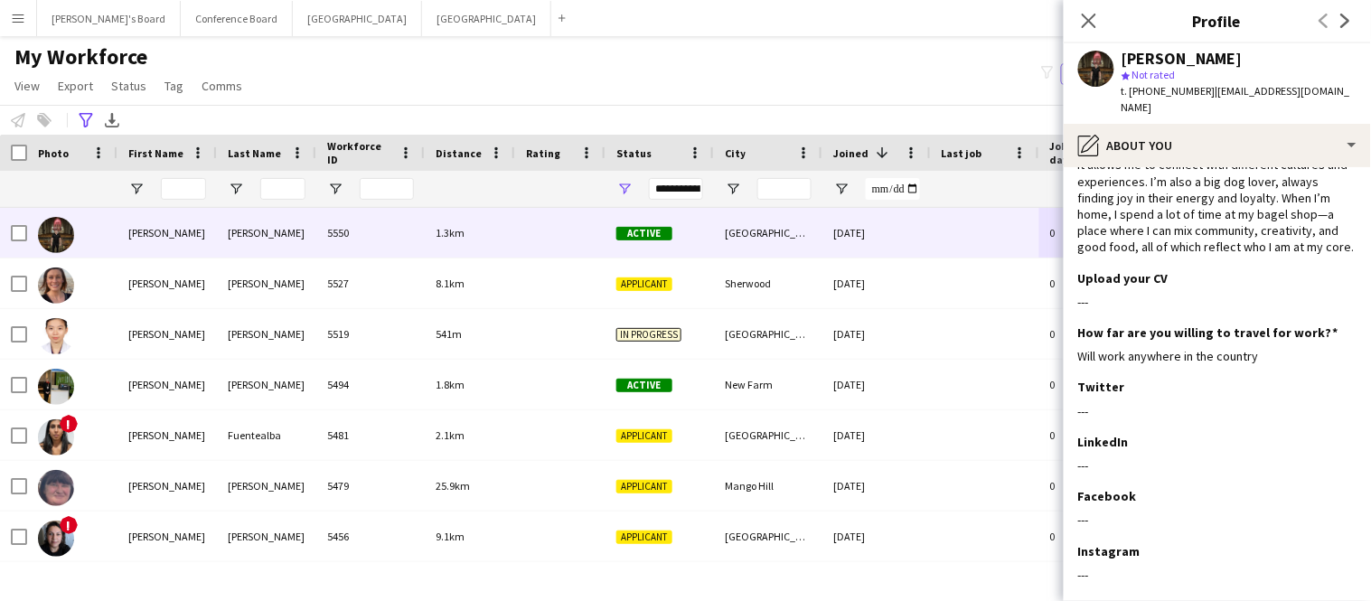
scroll to position [177, 0]
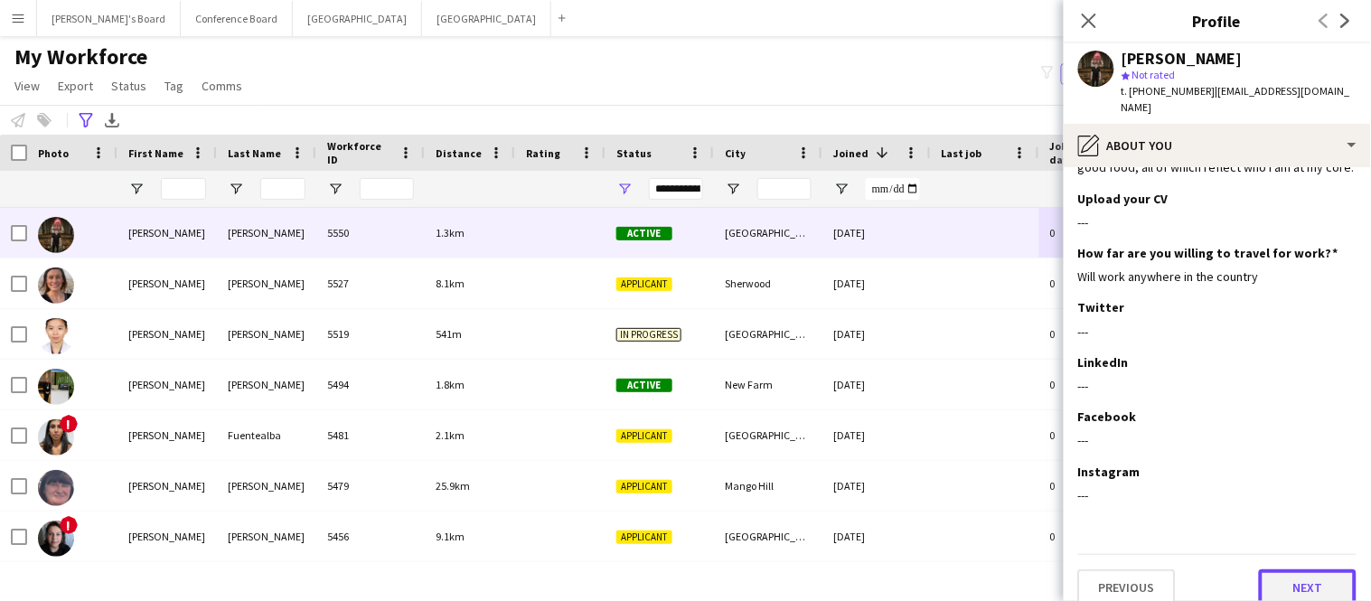
click at [1301, 578] on button "Next" at bounding box center [1308, 587] width 98 height 36
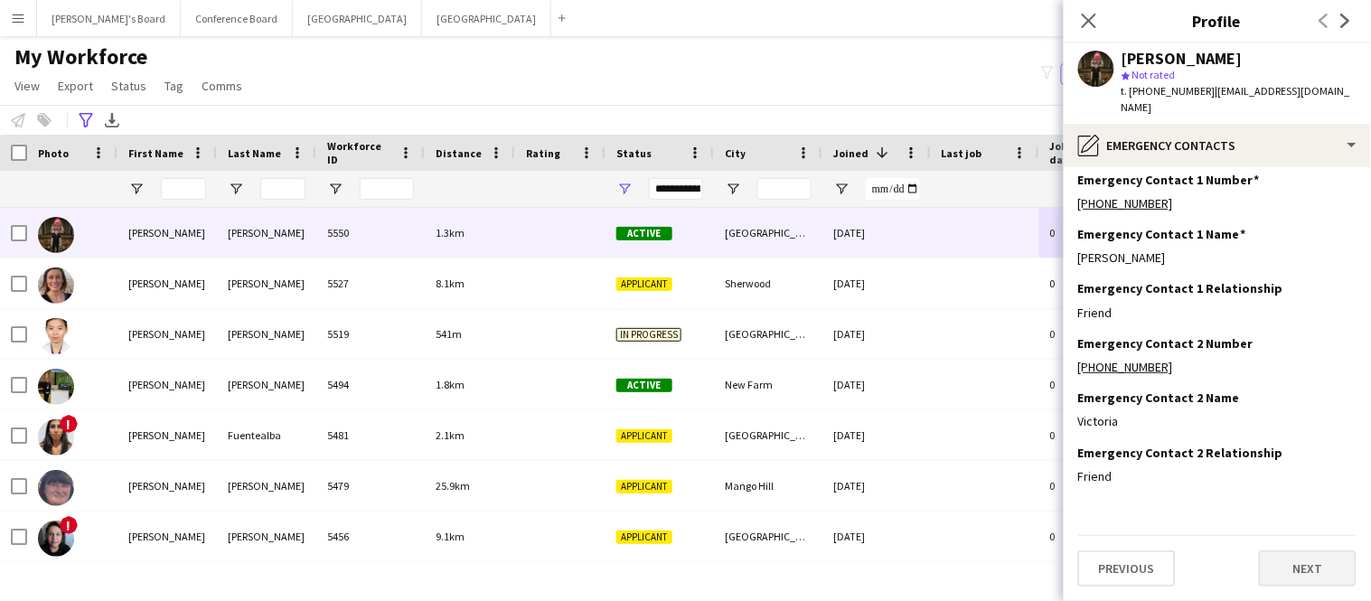
scroll to position [0, 0]
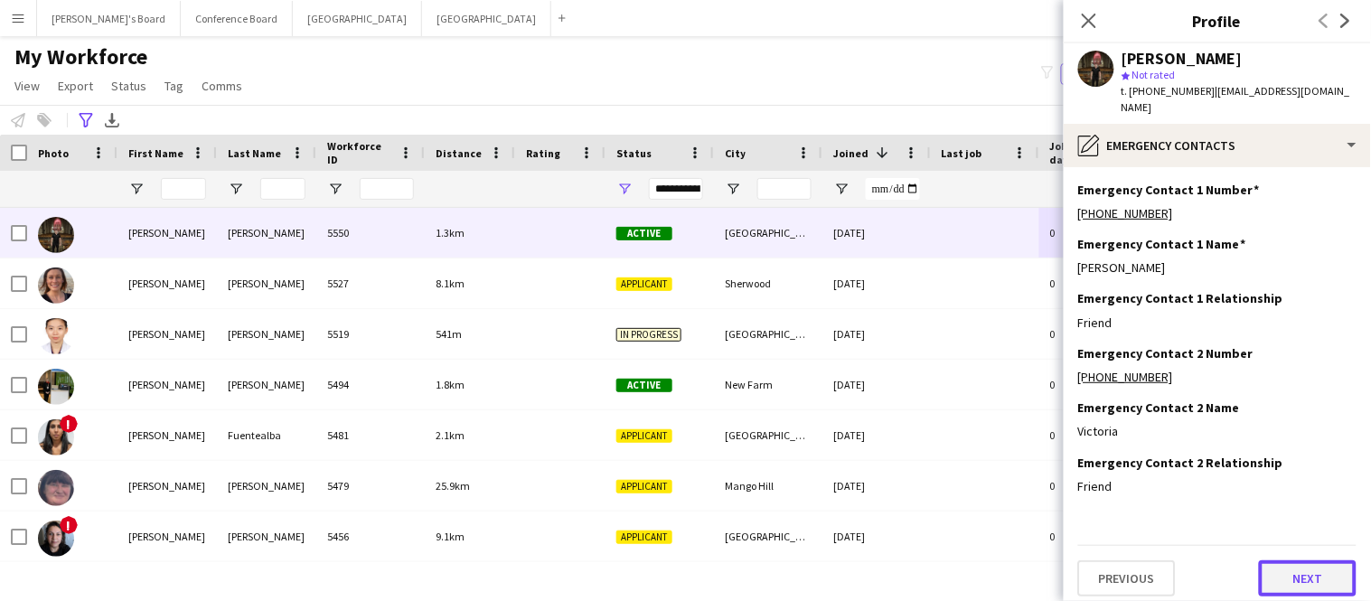
click at [1302, 570] on button "Next" at bounding box center [1308, 578] width 98 height 36
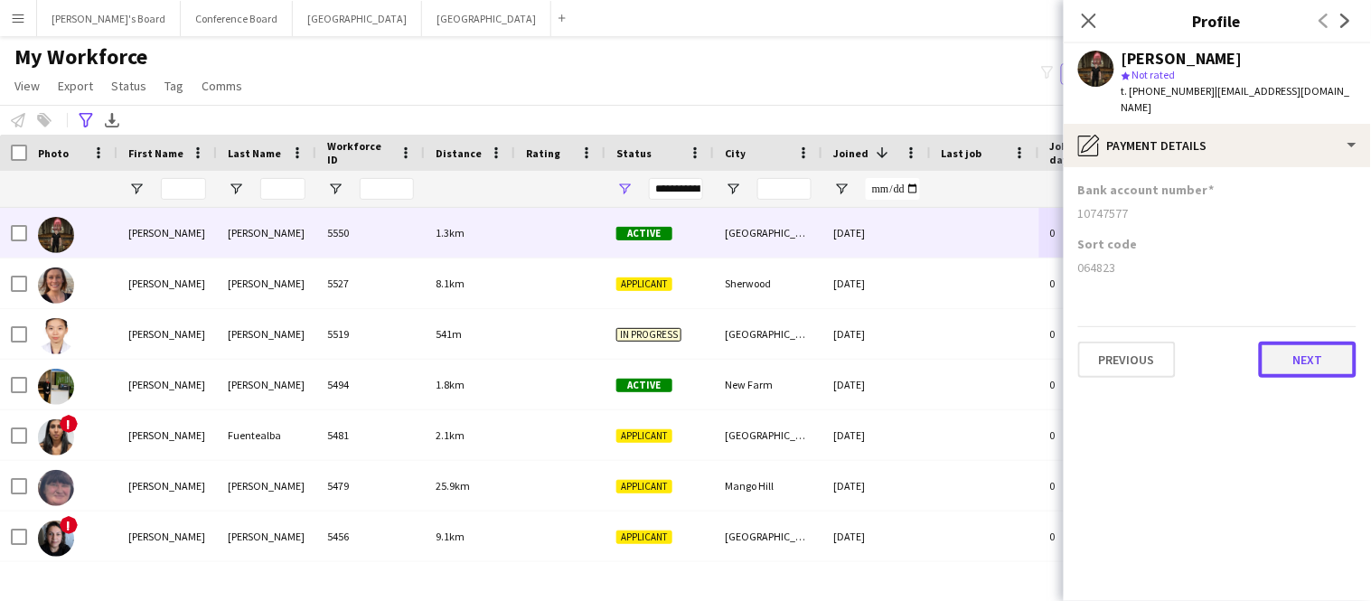
click at [1295, 342] on button "Next" at bounding box center [1308, 360] width 98 height 36
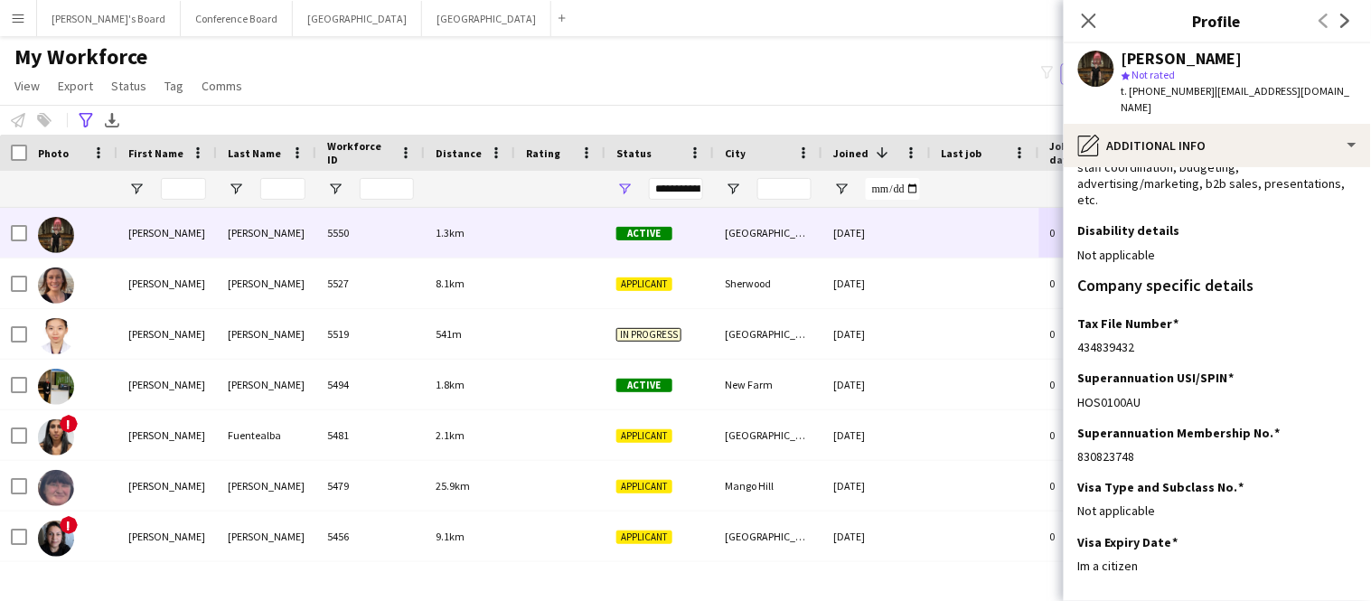
scroll to position [269, 0]
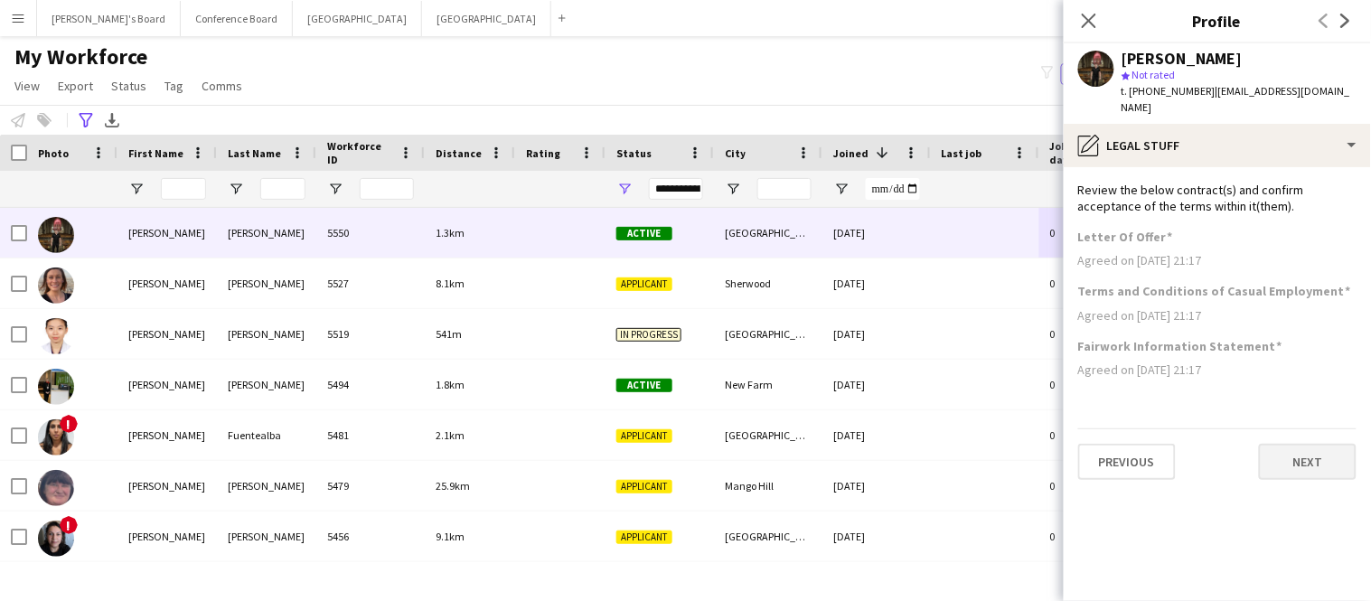
scroll to position [0, 0]
click at [1316, 453] on button "Next" at bounding box center [1308, 462] width 98 height 36
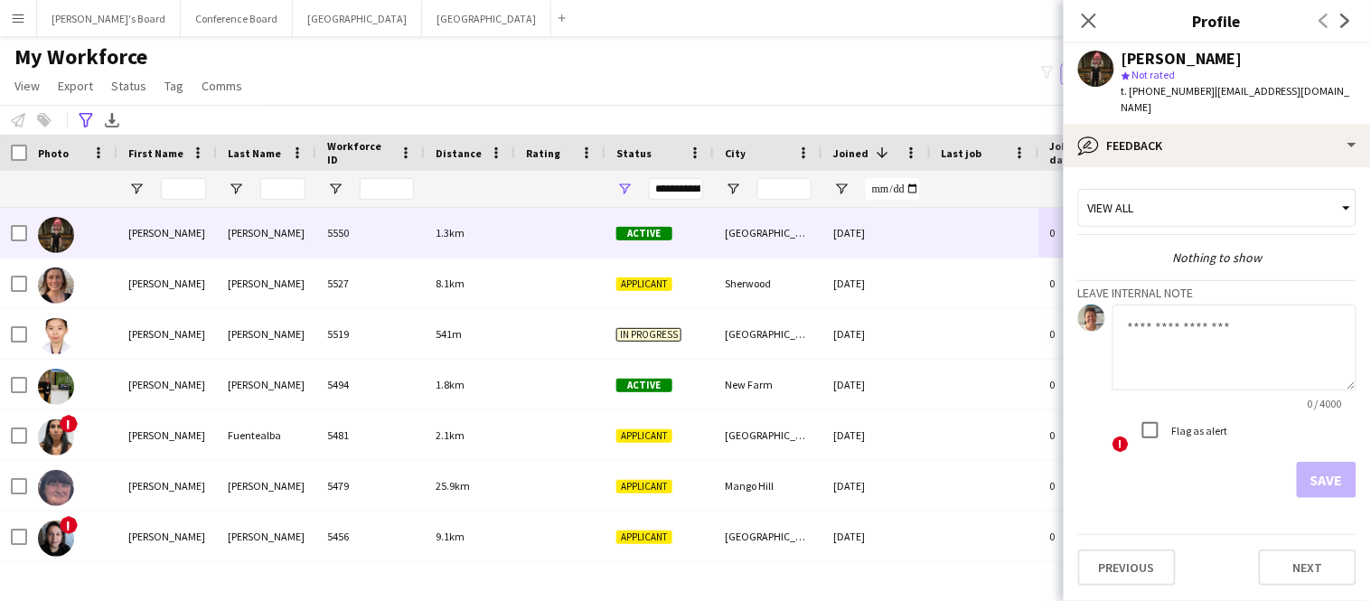
click at [1159, 315] on textarea at bounding box center [1234, 348] width 244 height 86
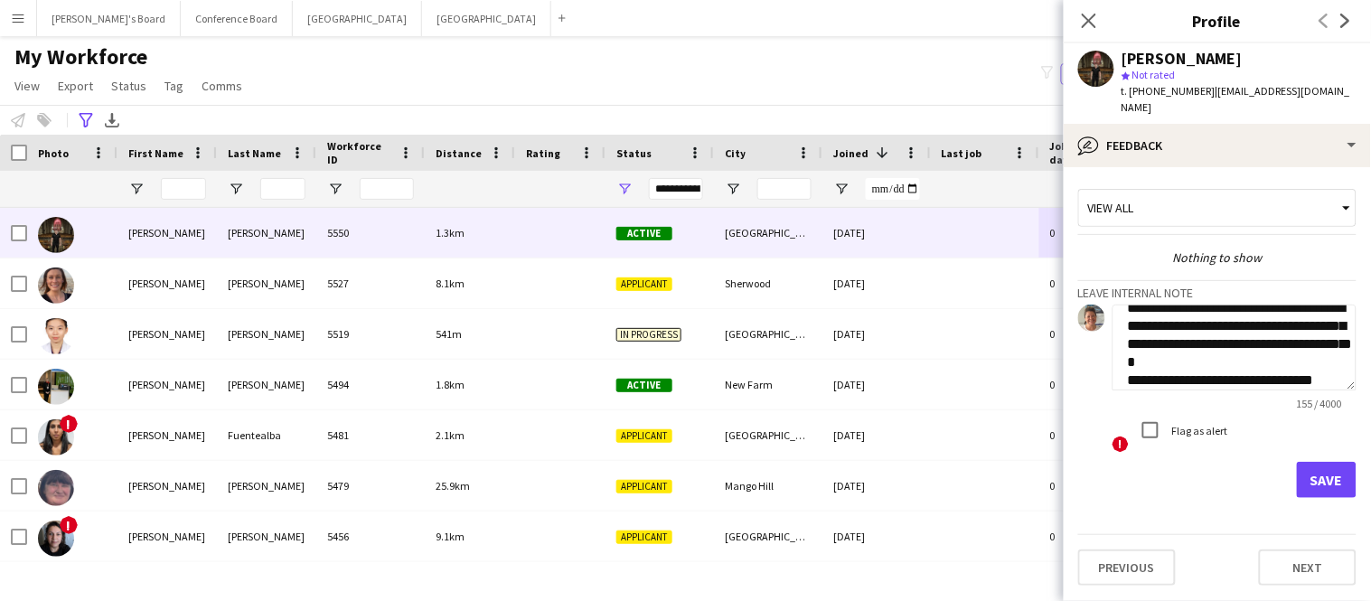
scroll to position [37, 0]
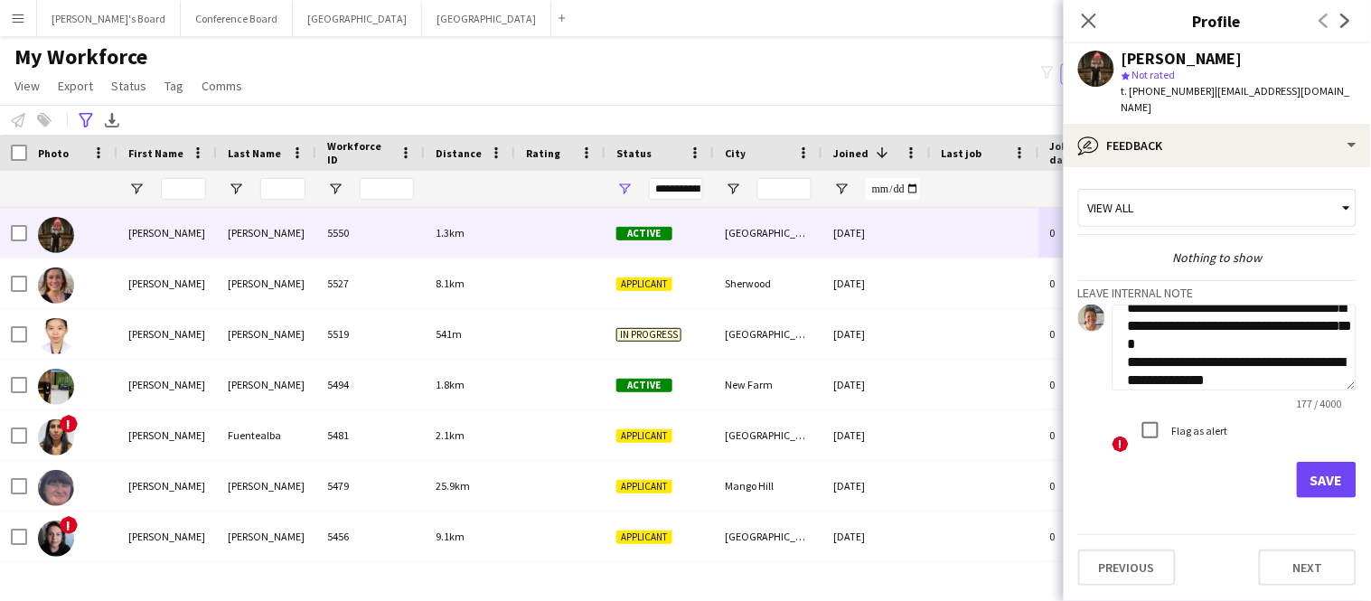
click at [1326, 345] on textarea "**********" at bounding box center [1234, 348] width 244 height 86
click at [1308, 351] on textarea "**********" at bounding box center [1234, 348] width 244 height 86
click at [1291, 362] on textarea "**********" at bounding box center [1234, 348] width 244 height 86
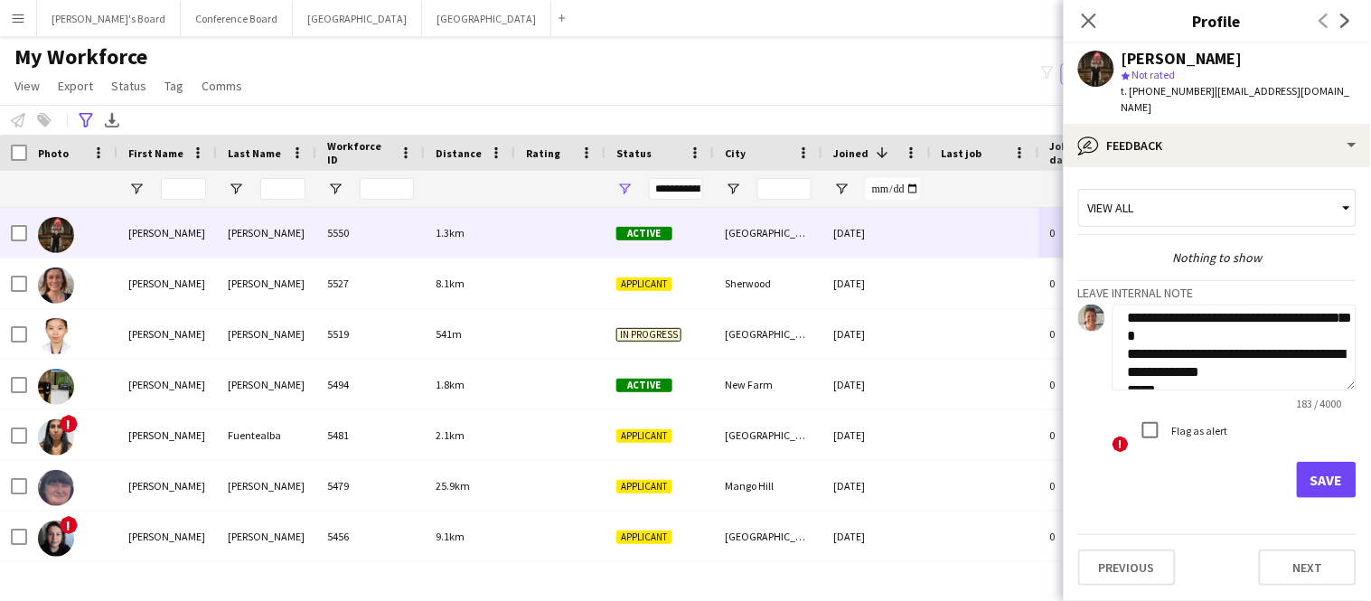
scroll to position [46, 0]
click at [1258, 318] on textarea "**********" at bounding box center [1234, 348] width 244 height 86
type textarea "**********"
click at [1310, 472] on button "Save" at bounding box center [1327, 480] width 60 height 36
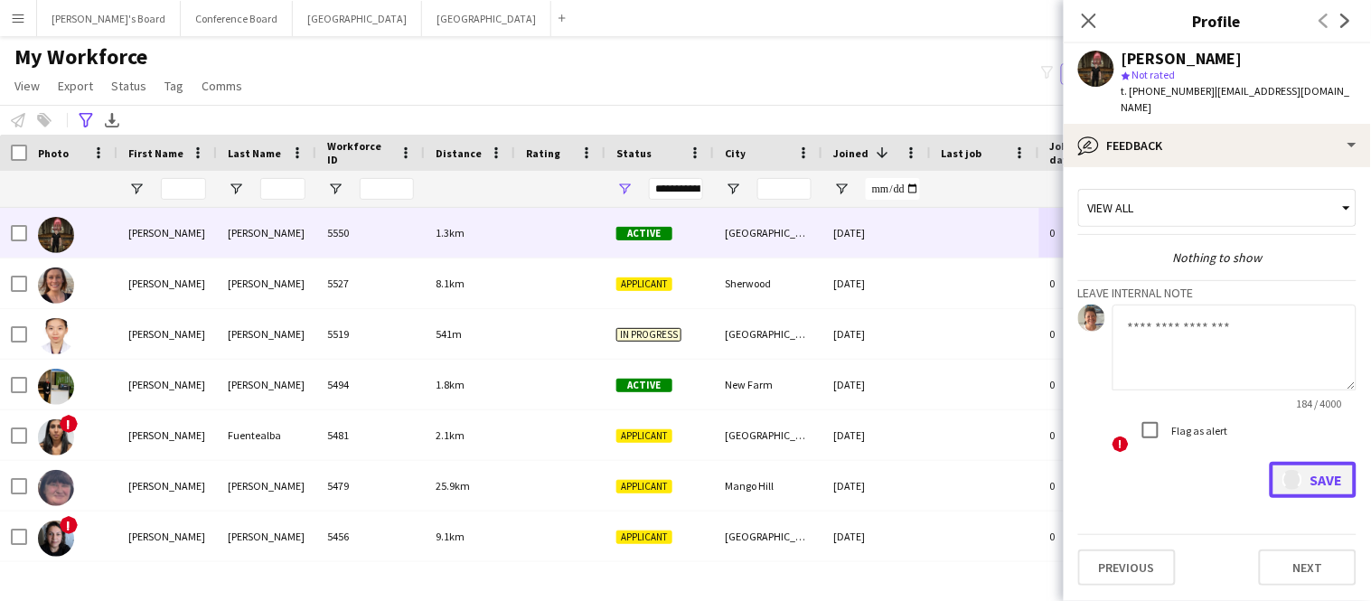
scroll to position [0, 0]
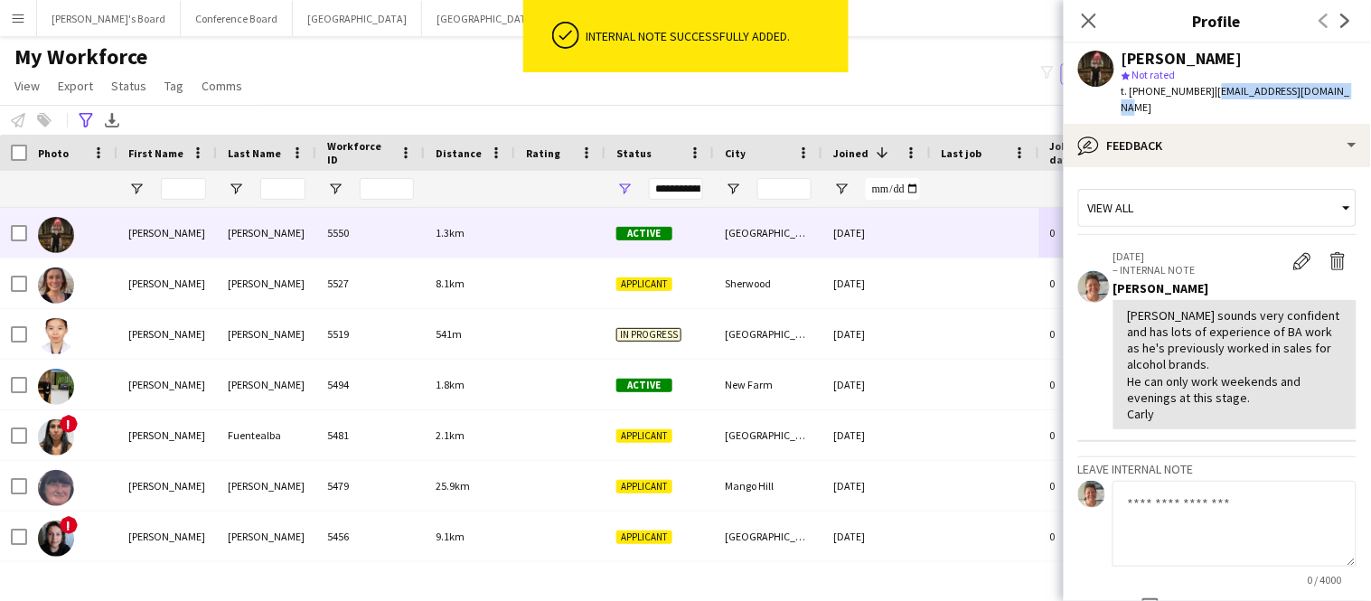
drag, startPoint x: 1202, startPoint y: 91, endPoint x: 1334, endPoint y: 99, distance: 132.1
click at [1334, 99] on div "Robert Jackson star Not rated t. +61407739273 | r.jackson53085@gmail.com" at bounding box center [1217, 83] width 307 height 80
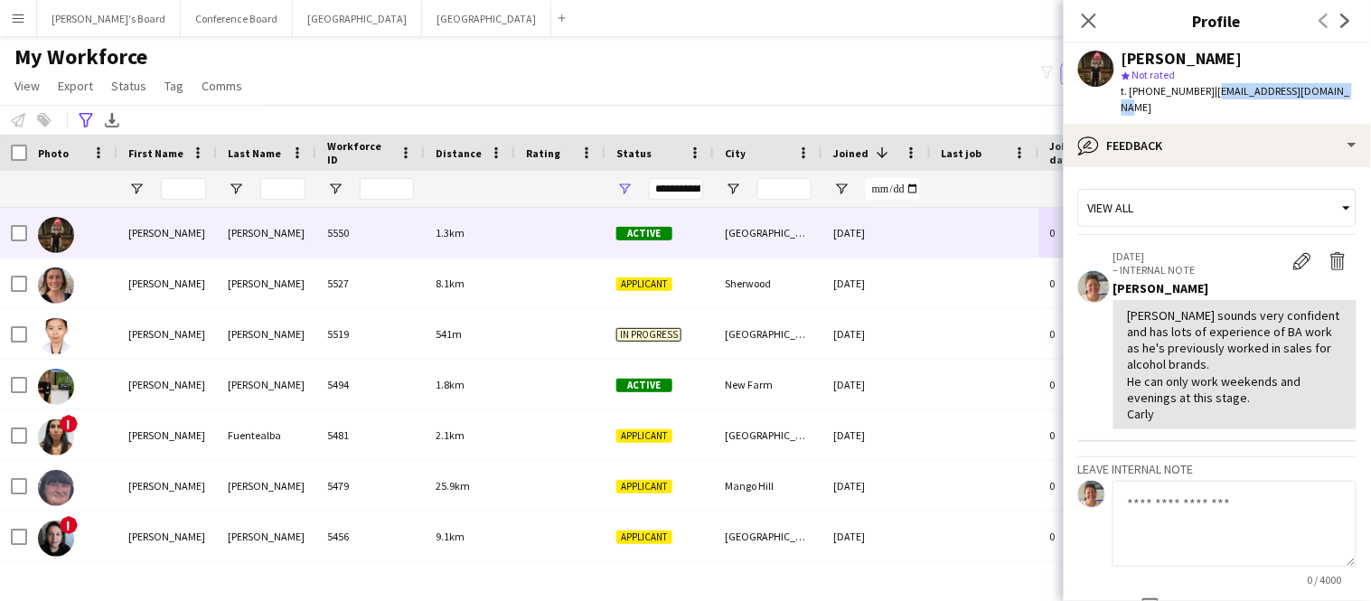
copy span "r.jackson53085@gmail.com"
click at [202, 189] on input "First Name Filter Input" at bounding box center [183, 189] width 45 height 22
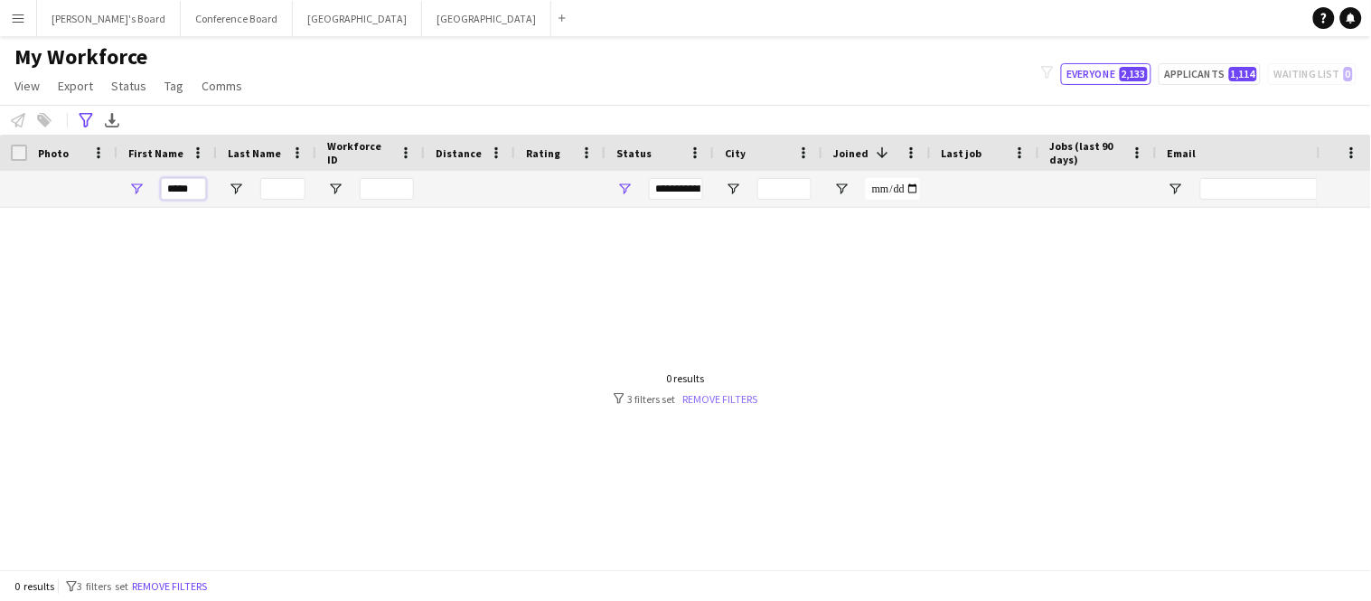
type input "*****"
click at [718, 402] on link "Remove filters" at bounding box center [720, 399] width 75 height 14
click at [174, 187] on input "*****" at bounding box center [183, 189] width 45 height 22
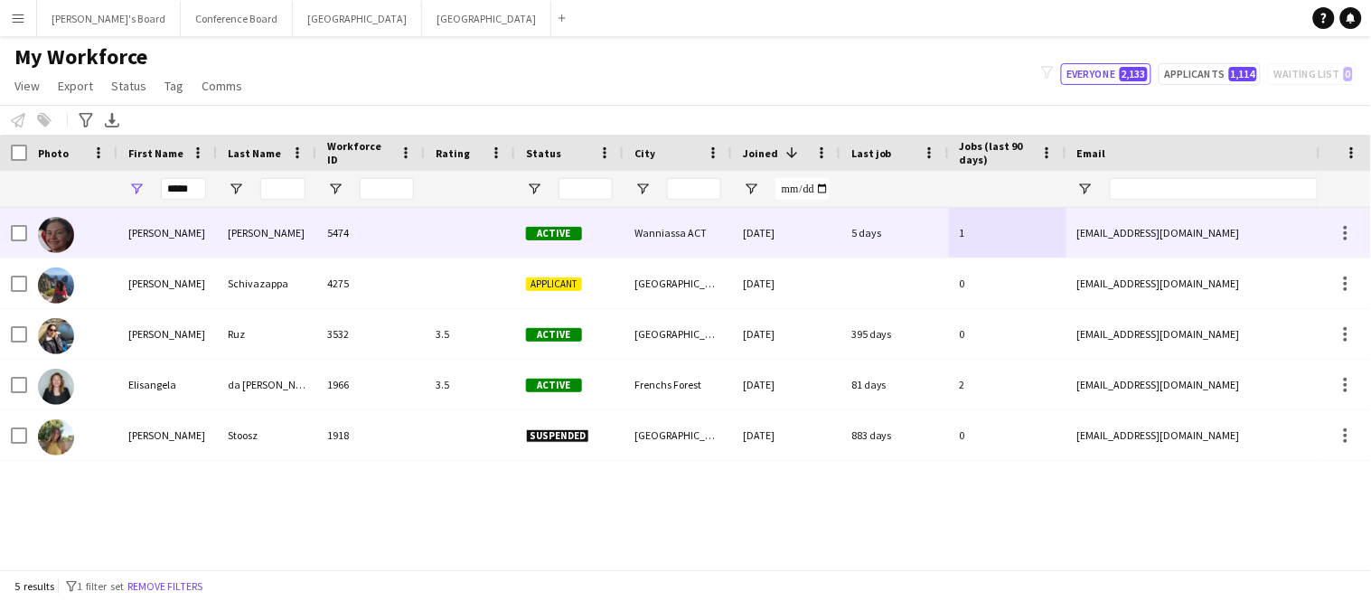
click at [123, 232] on div "Elisa" at bounding box center [166, 233] width 99 height 50
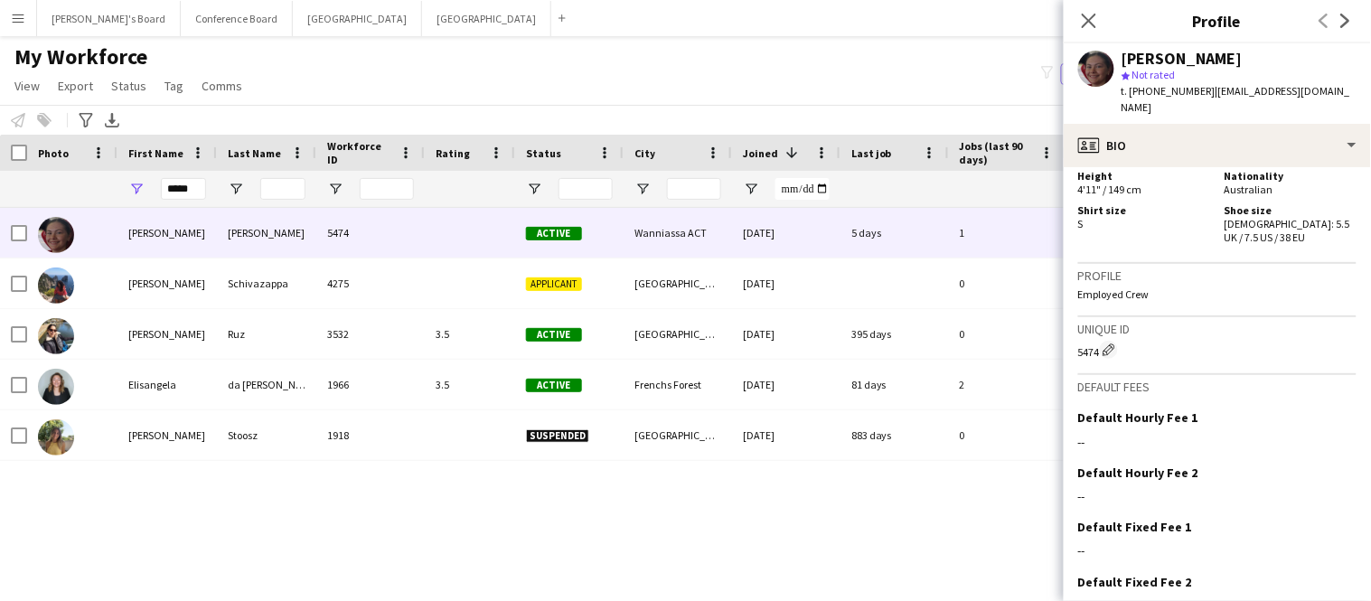
scroll to position [977, 0]
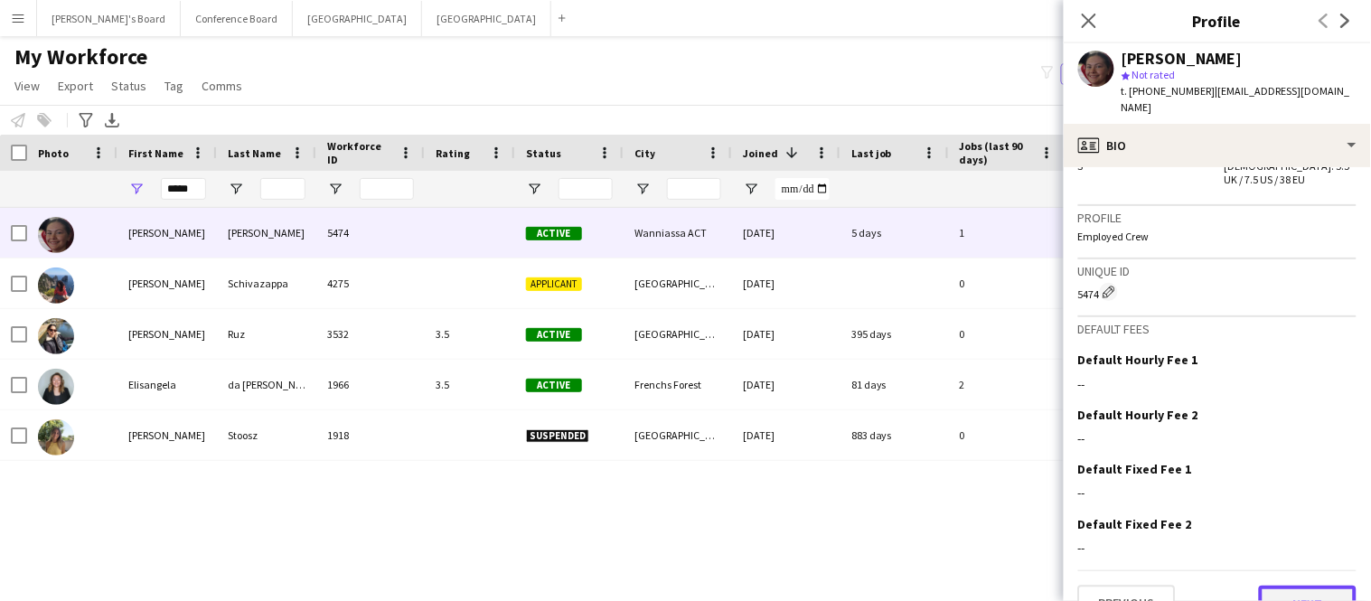
click at [1289, 586] on button "Next" at bounding box center [1308, 604] width 98 height 36
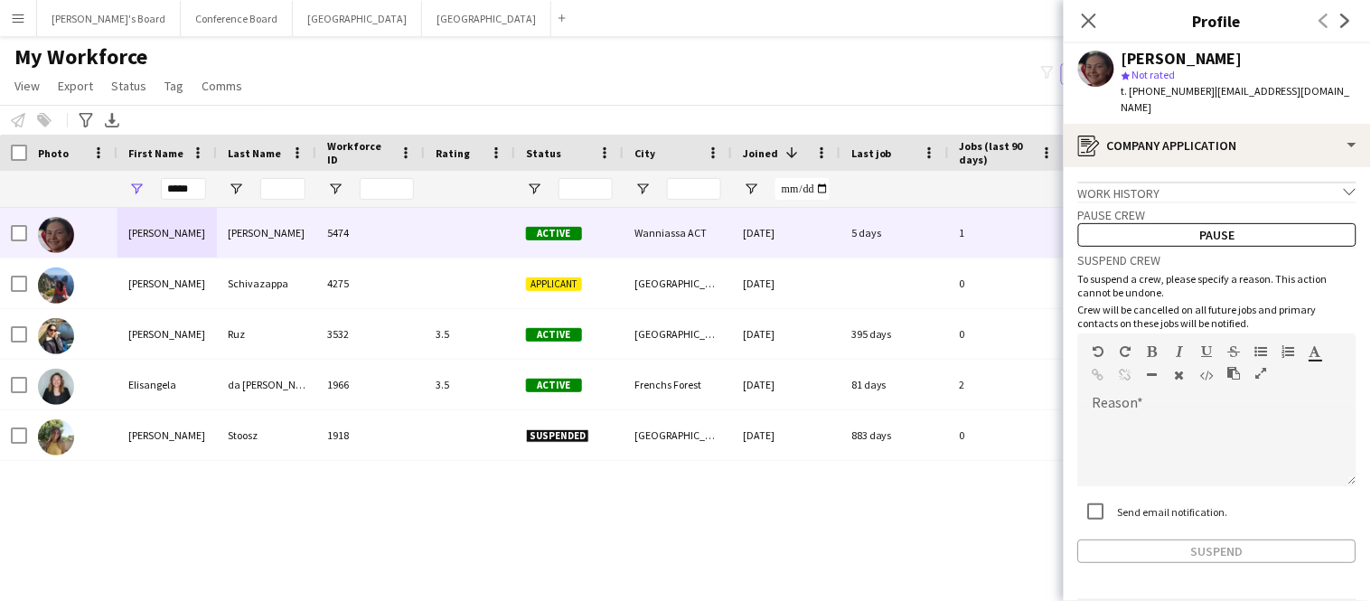
scroll to position [46, 0]
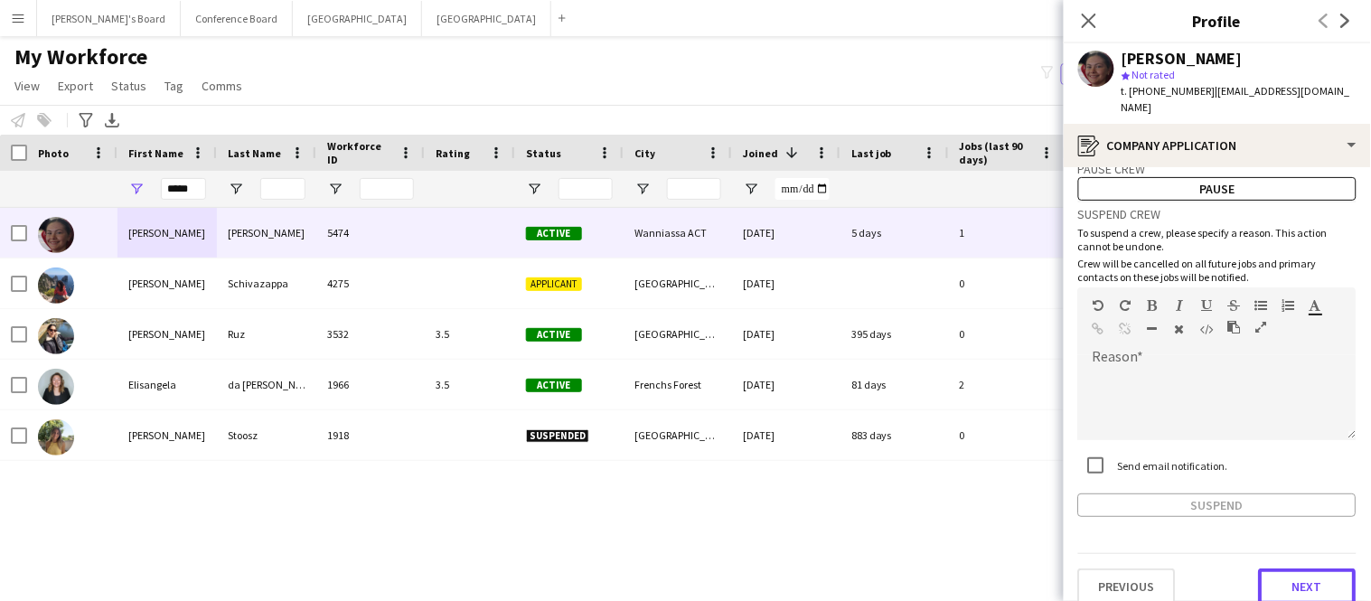
click at [1289, 568] on button "Next" at bounding box center [1308, 586] width 98 height 36
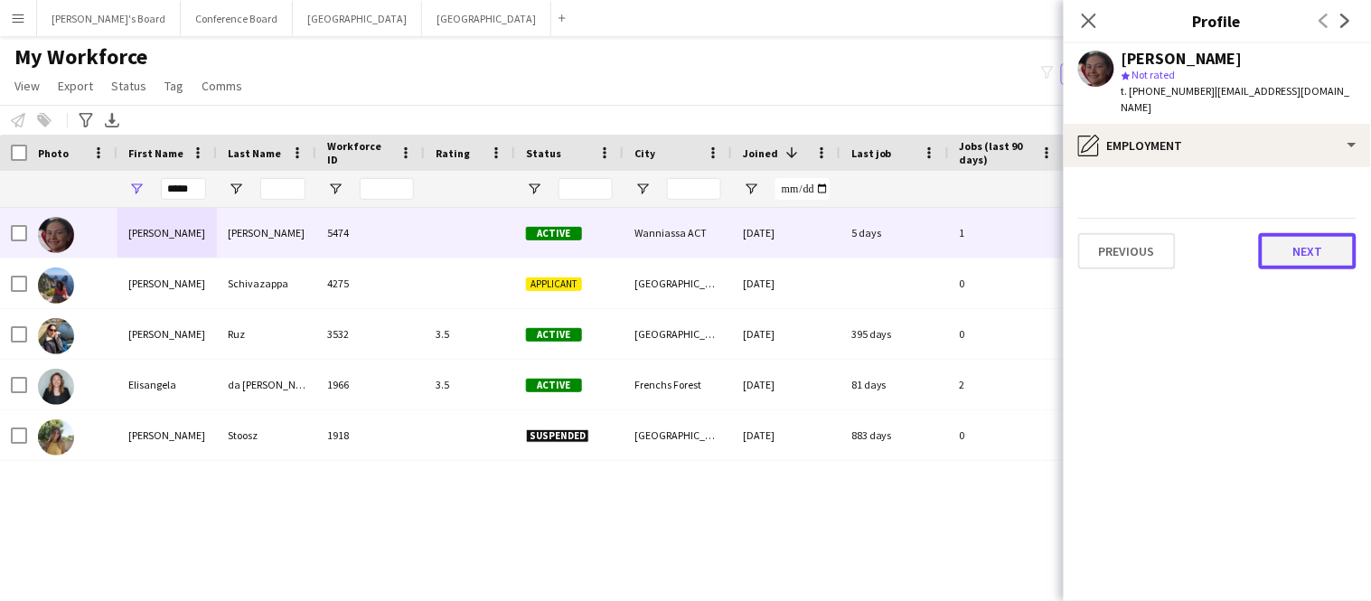
click at [1294, 233] on button "Next" at bounding box center [1308, 251] width 98 height 36
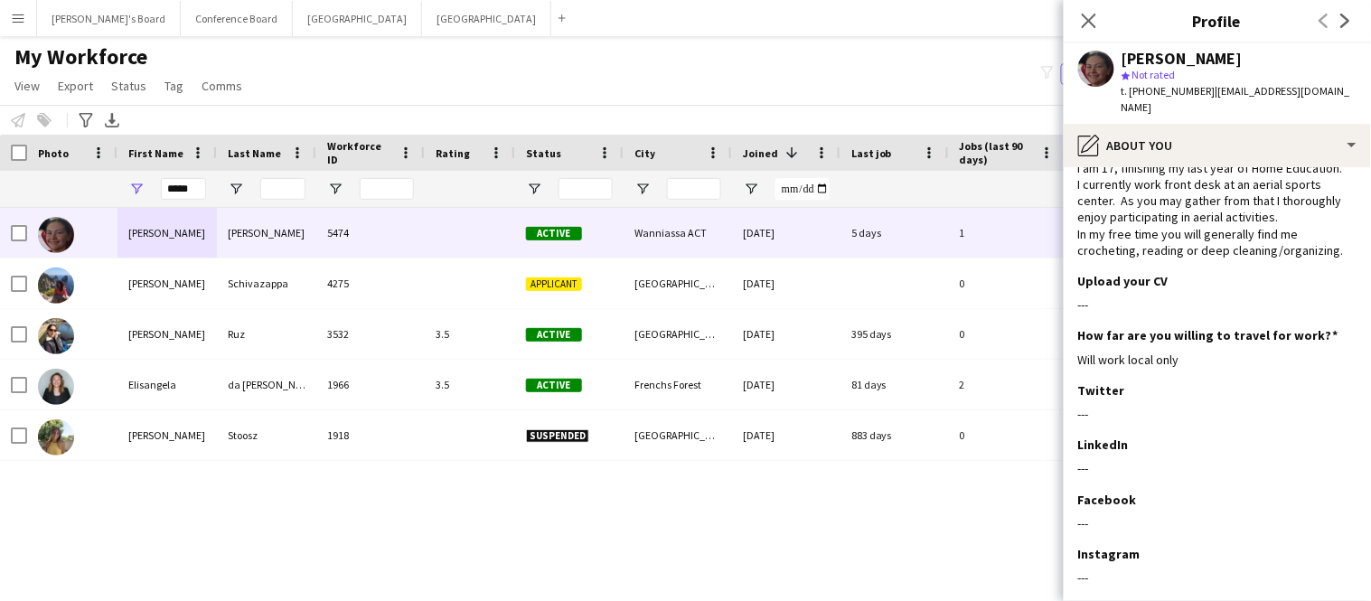
scroll to position [127, 0]
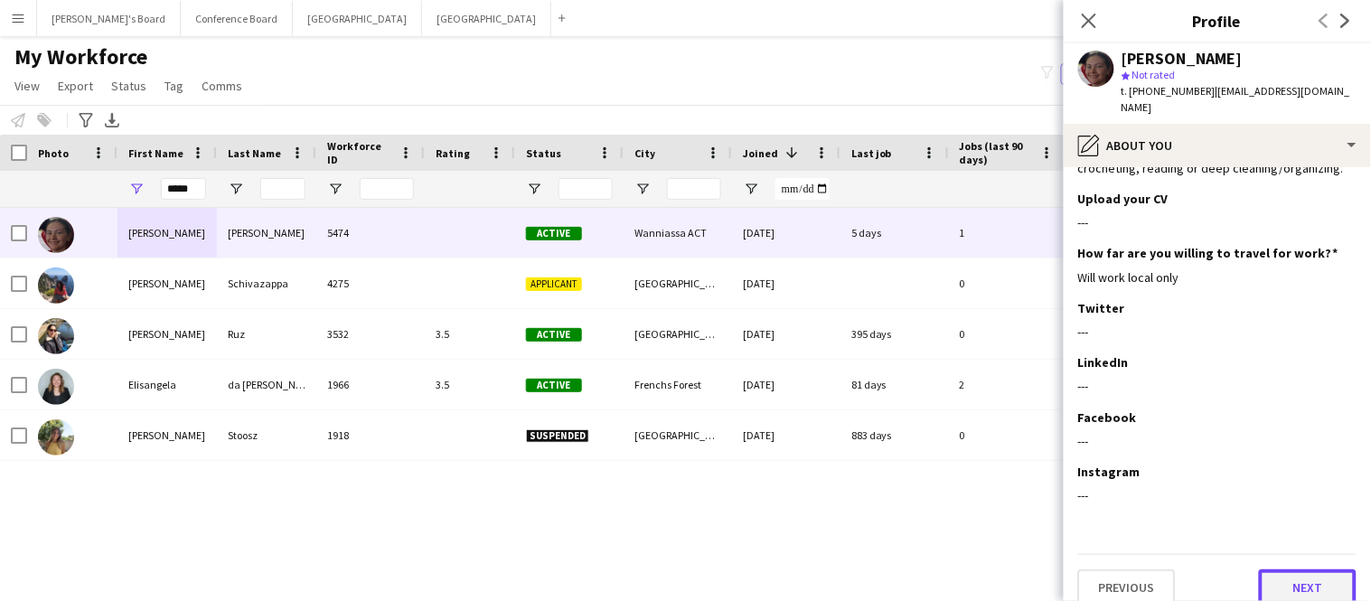
click at [1292, 569] on button "Next" at bounding box center [1308, 587] width 98 height 36
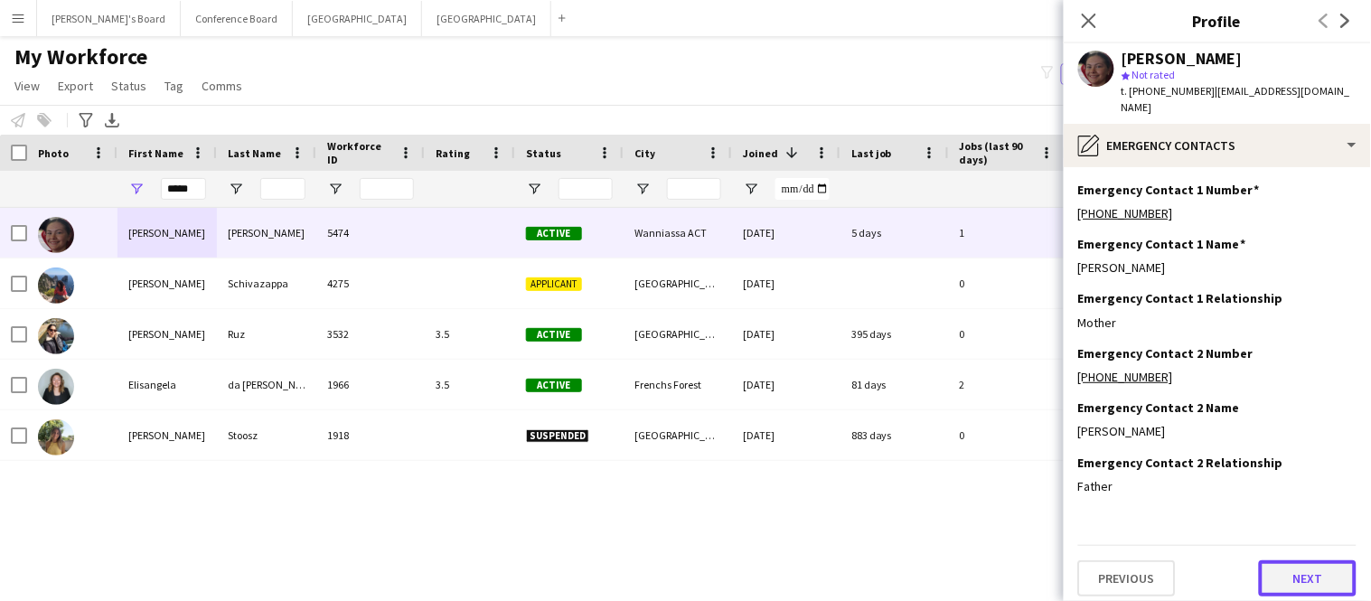
click at [1292, 562] on button "Next" at bounding box center [1308, 578] width 98 height 36
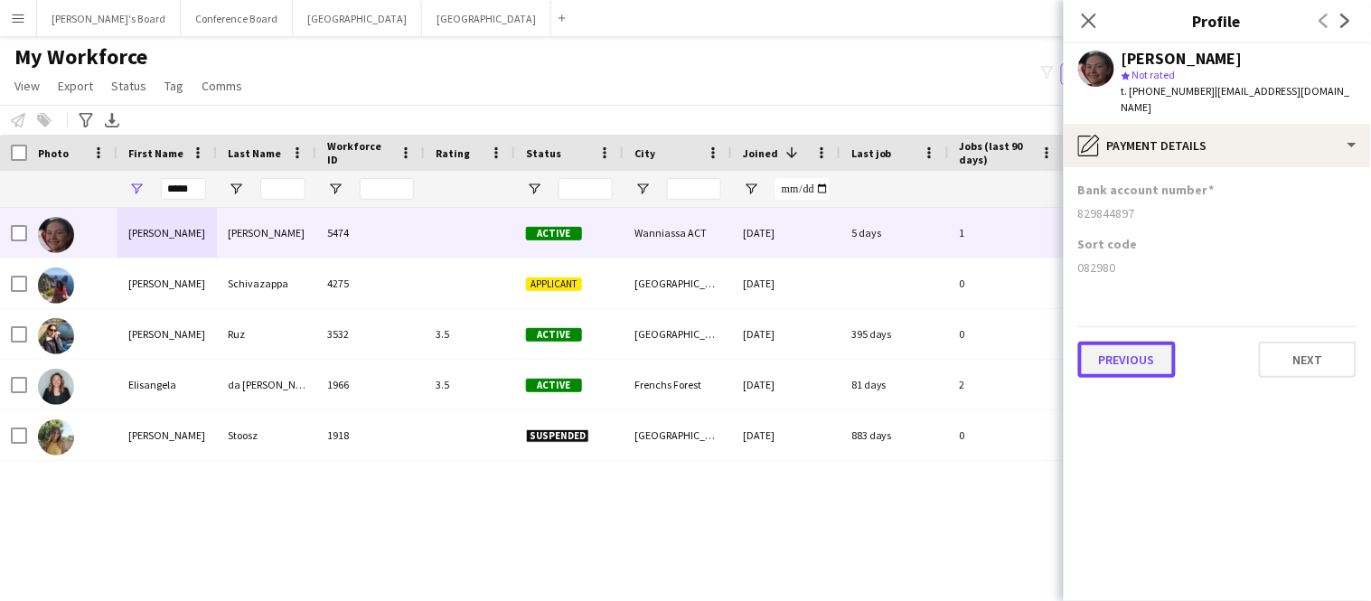
click at [1144, 344] on button "Previous" at bounding box center [1127, 360] width 98 height 36
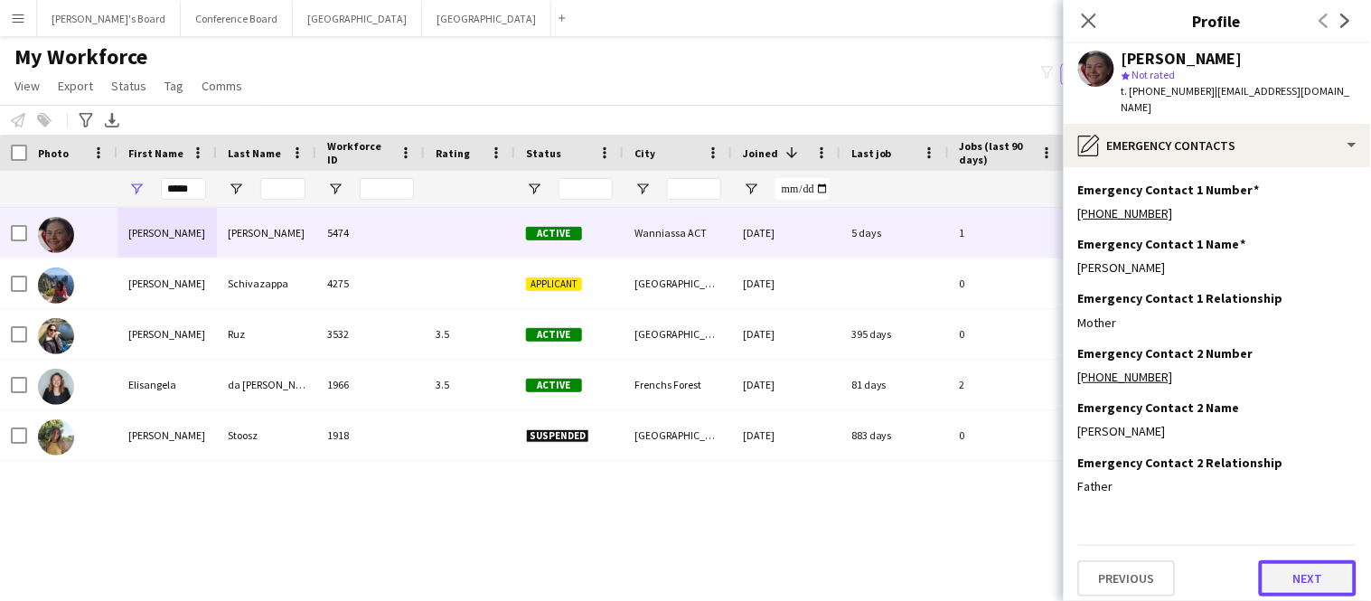
click at [1273, 561] on button "Next" at bounding box center [1308, 578] width 98 height 36
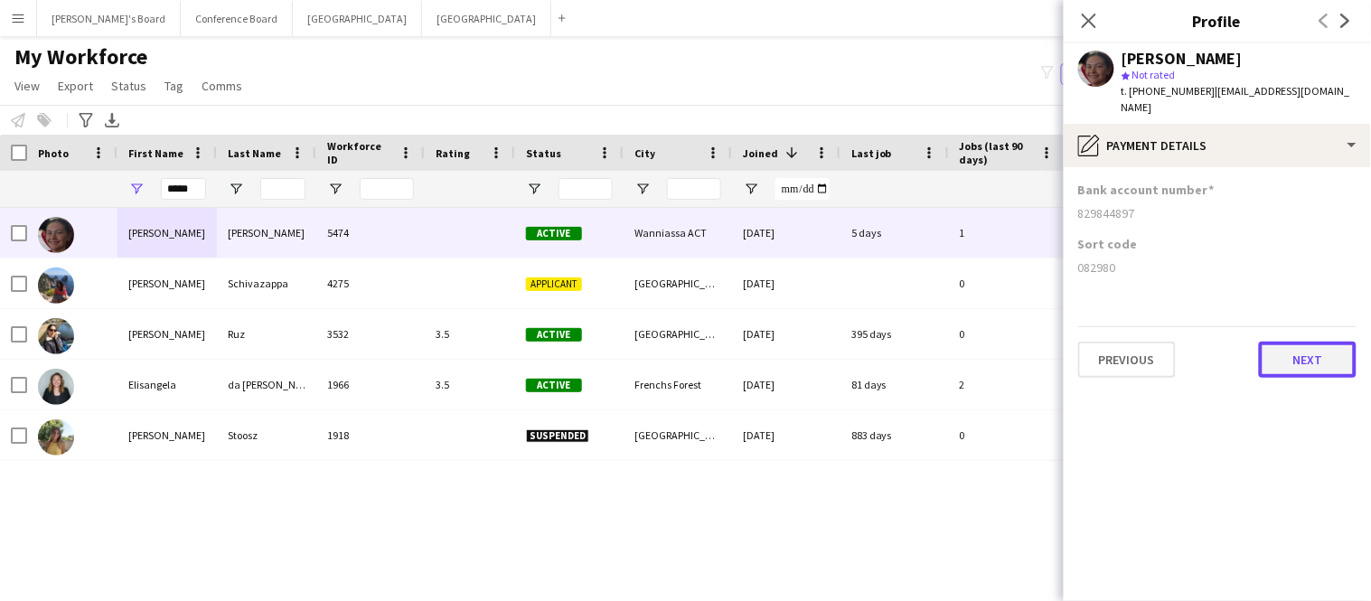
click at [1313, 342] on button "Next" at bounding box center [1308, 360] width 98 height 36
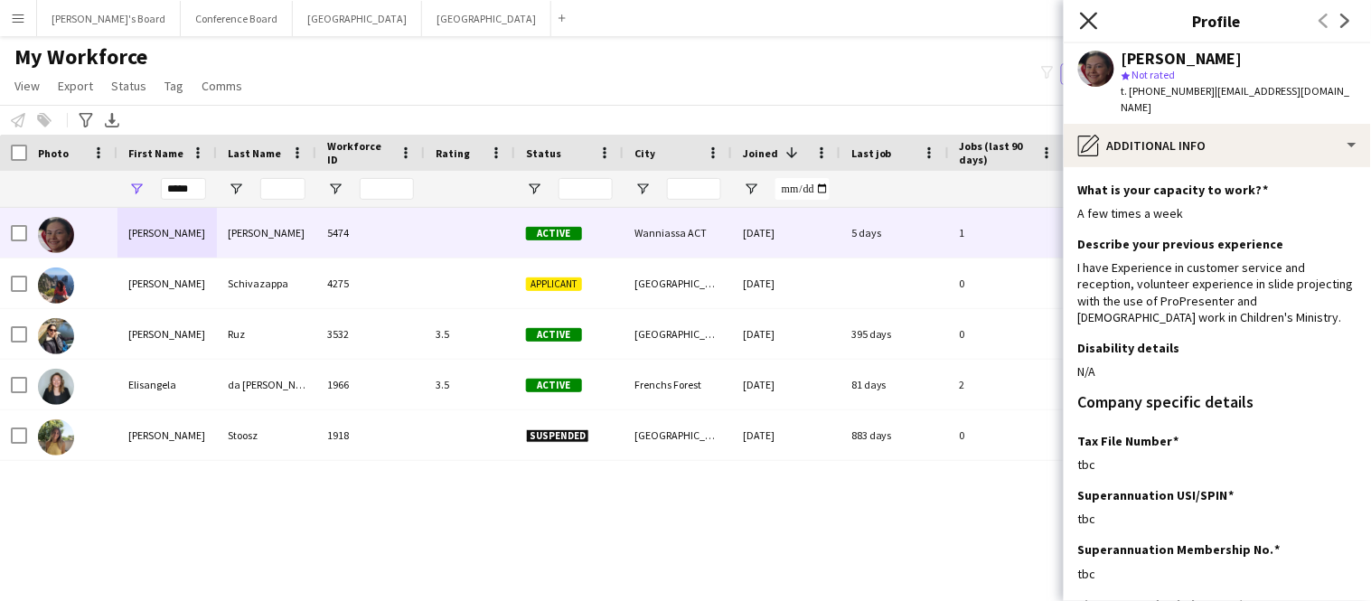
click at [1094, 22] on icon "Close pop-in" at bounding box center [1088, 20] width 17 height 17
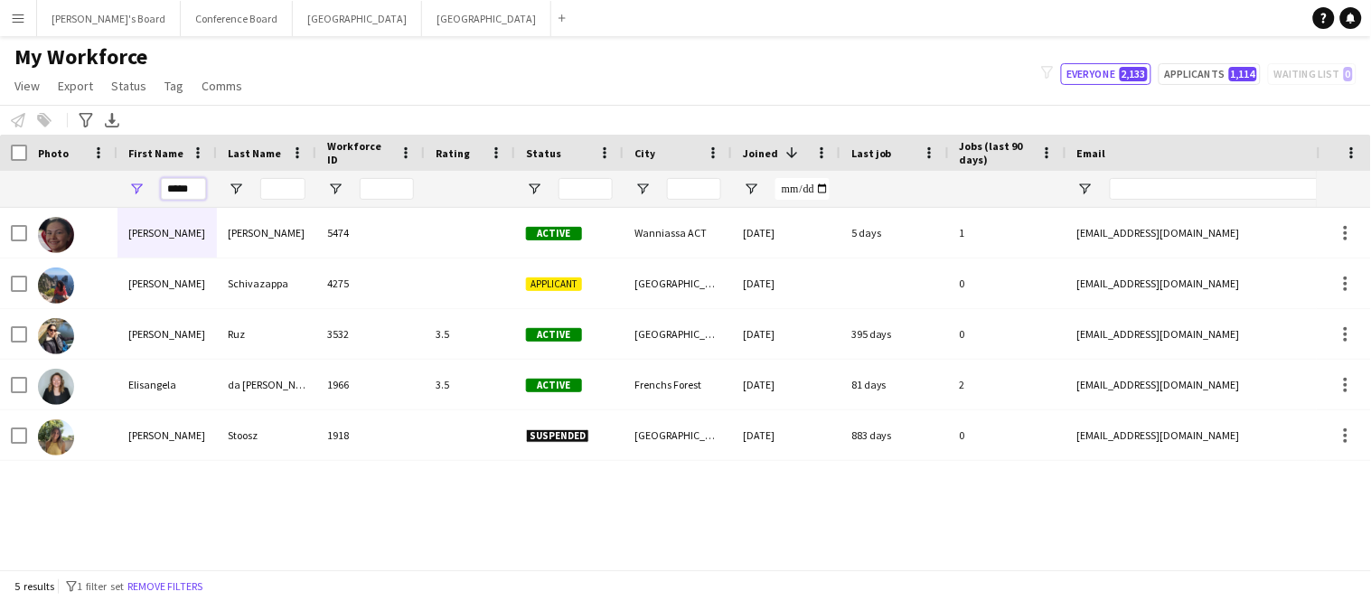
click at [190, 189] on input "*****" at bounding box center [183, 189] width 45 height 22
type input "*"
click at [202, 192] on input "*****" at bounding box center [183, 189] width 45 height 22
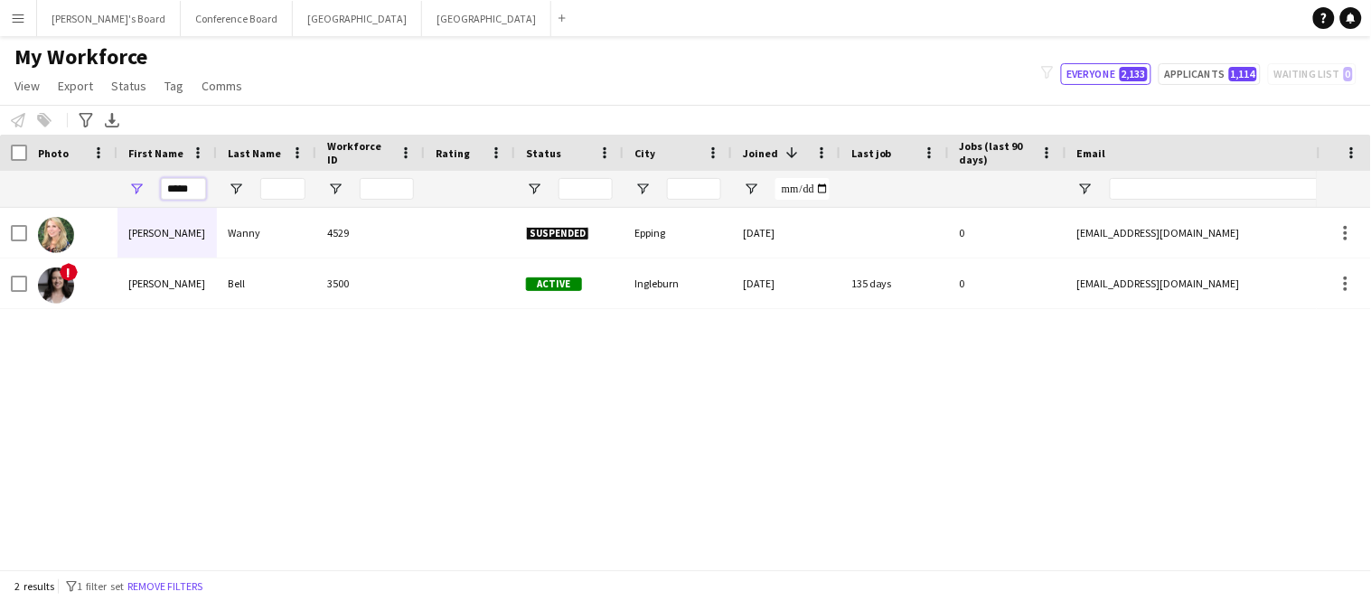
type input "*****"
click at [288, 189] on input "Last Name Filter Input" at bounding box center [282, 189] width 45 height 22
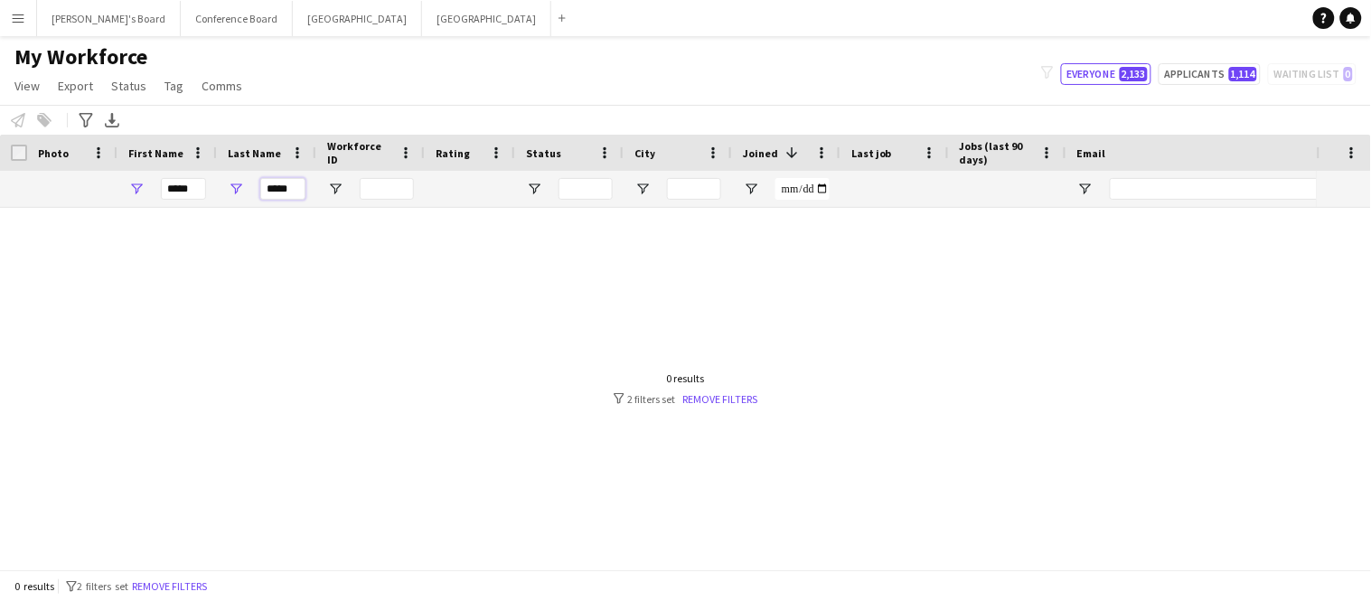
type input "*****"
click at [202, 191] on input "*****" at bounding box center [183, 189] width 45 height 22
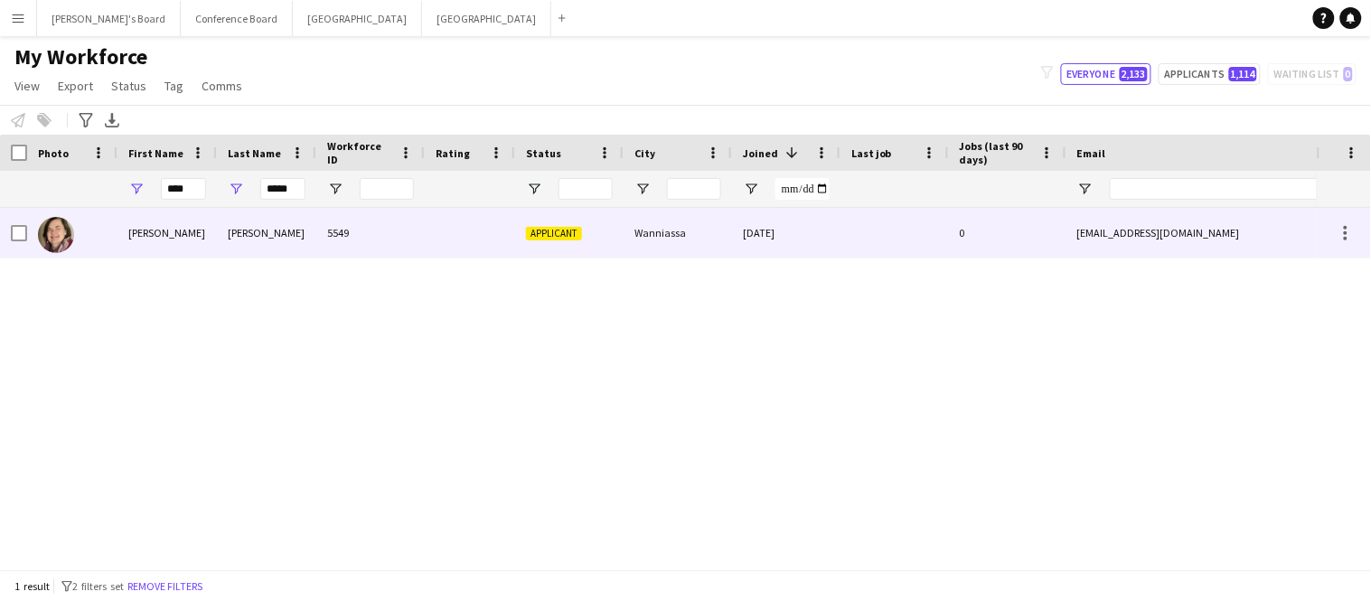
click at [185, 226] on div "Cathryn" at bounding box center [166, 233] width 99 height 50
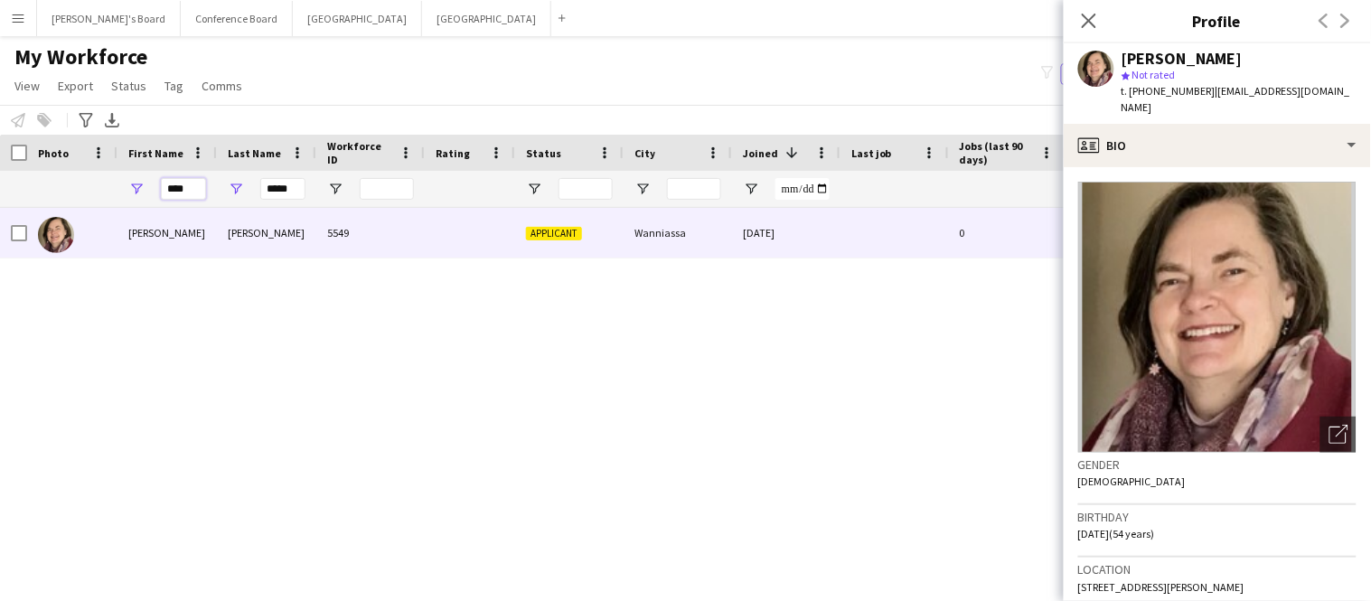
click at [190, 192] on input "****" at bounding box center [183, 189] width 45 height 22
type input "*"
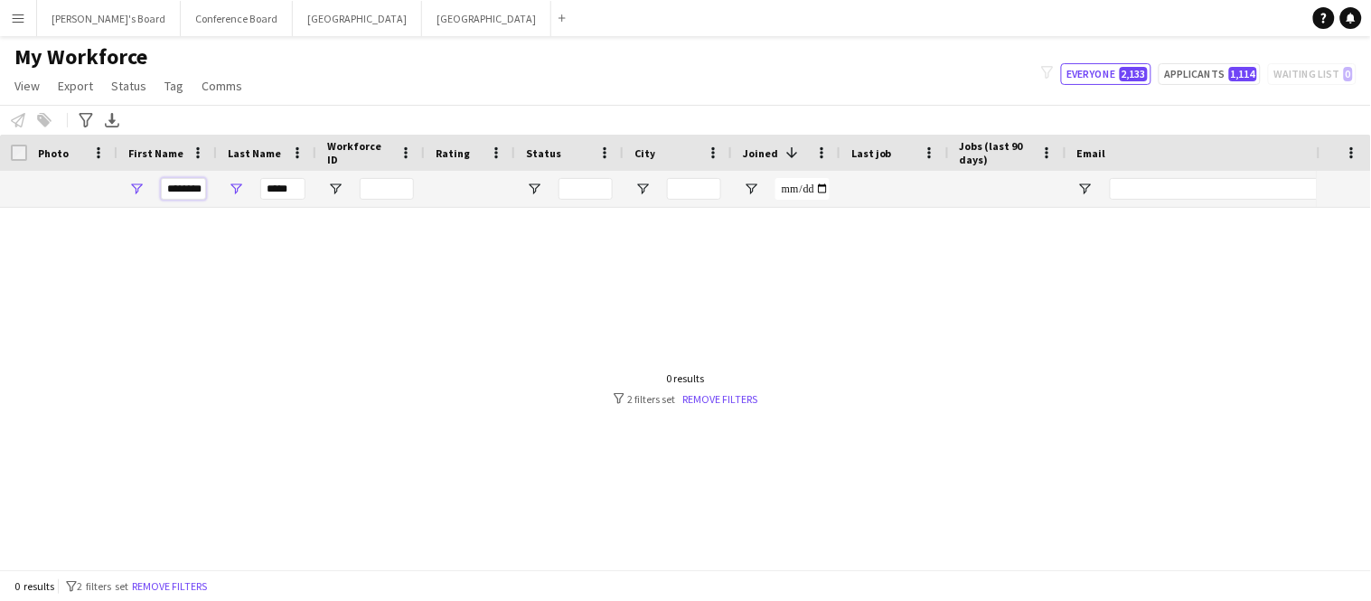
type input "********"
click at [294, 185] on input "*****" at bounding box center [282, 189] width 45 height 22
type input "*"
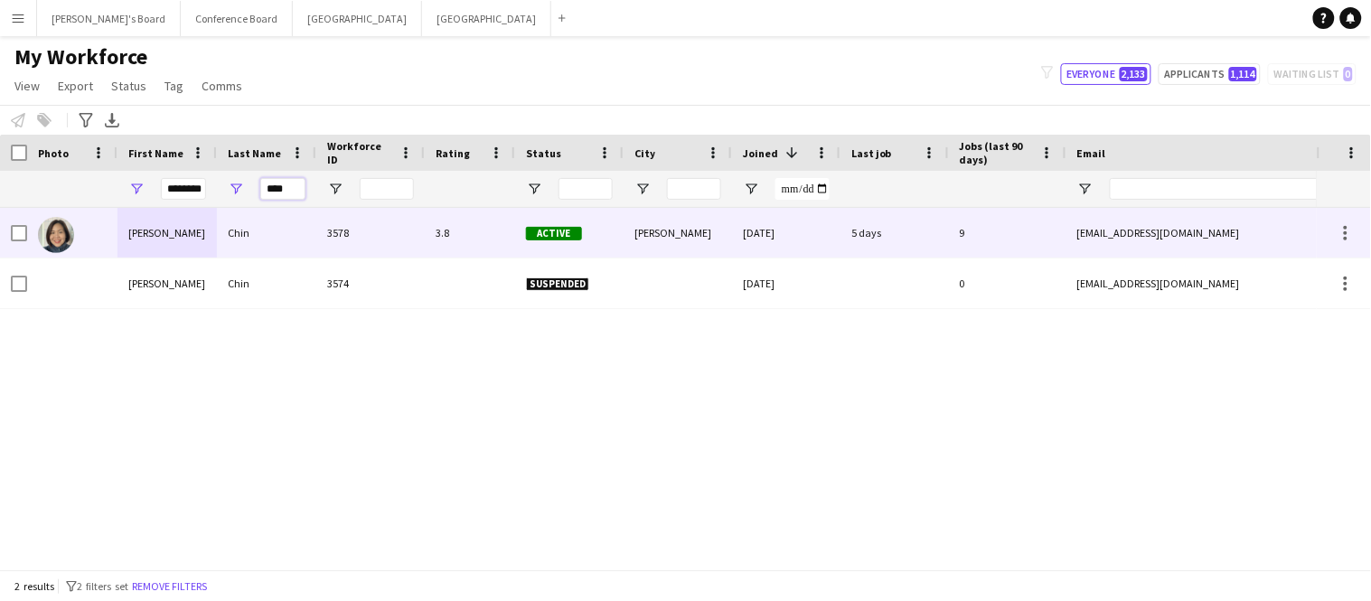
type input "****"
click at [247, 233] on div "Chin" at bounding box center [266, 233] width 99 height 50
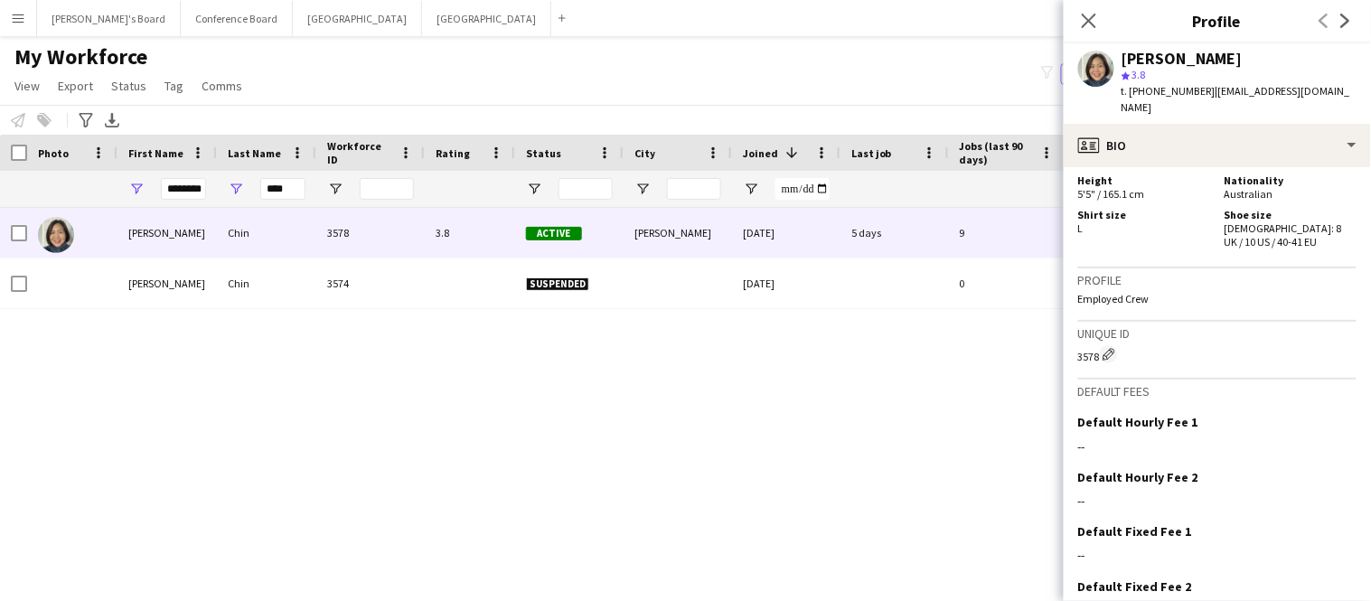
scroll to position [1267, 0]
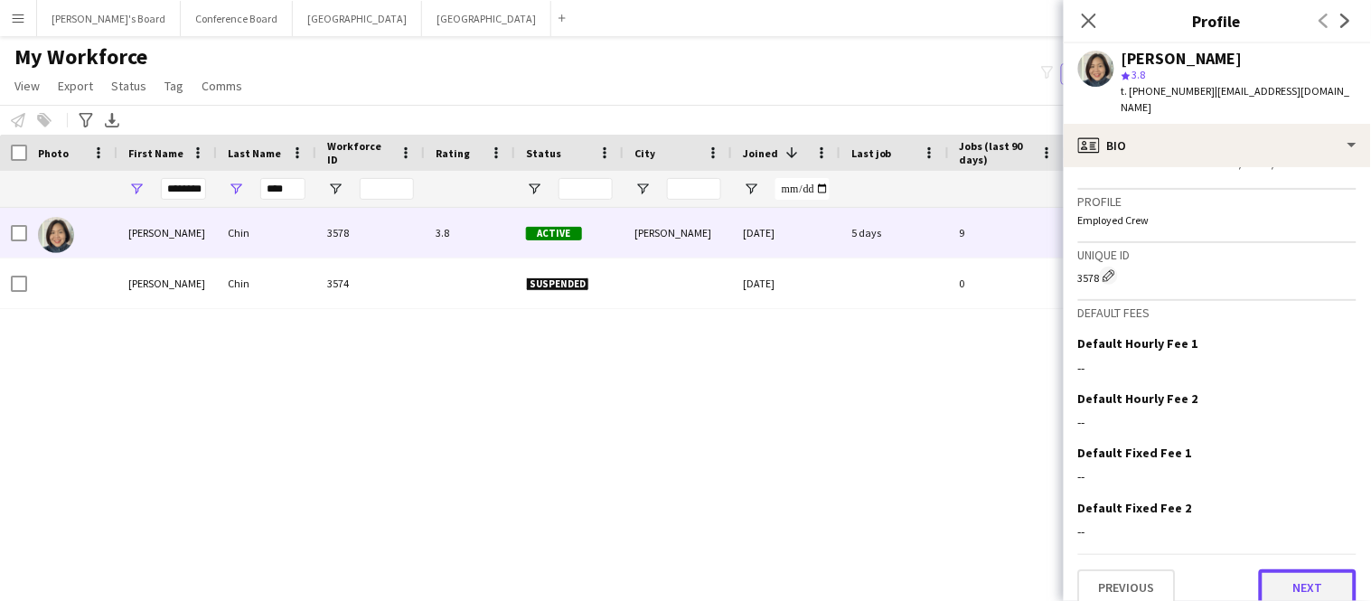
click at [1297, 576] on button "Next" at bounding box center [1308, 587] width 98 height 36
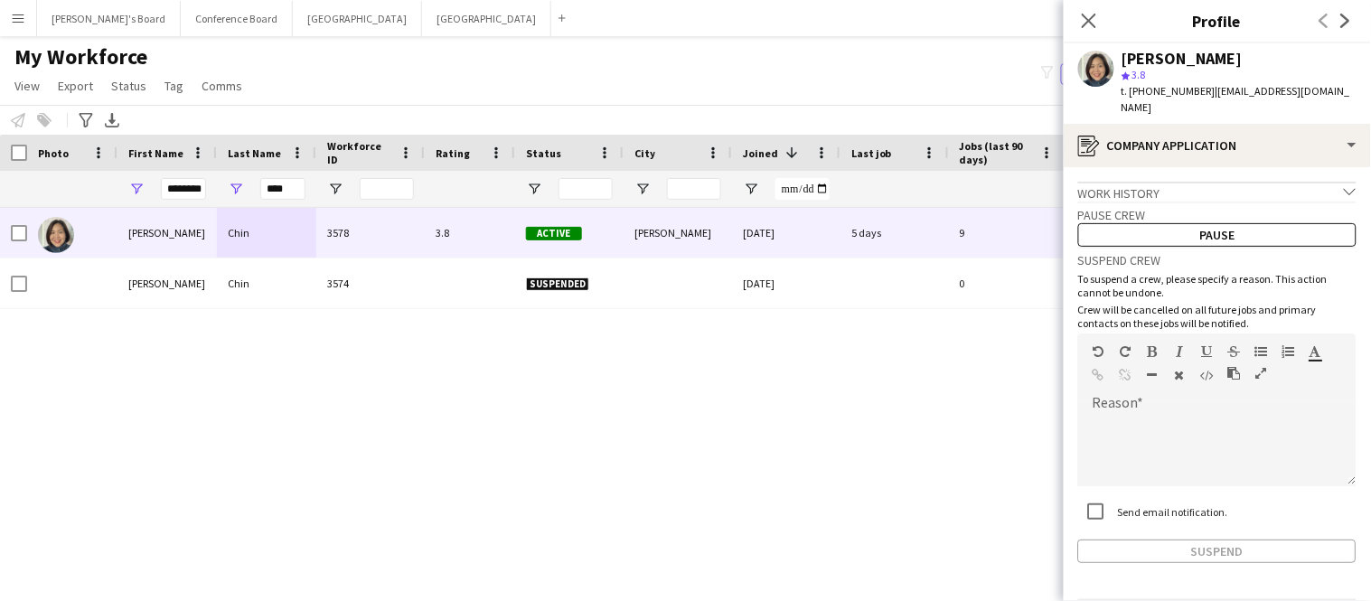
scroll to position [46, 0]
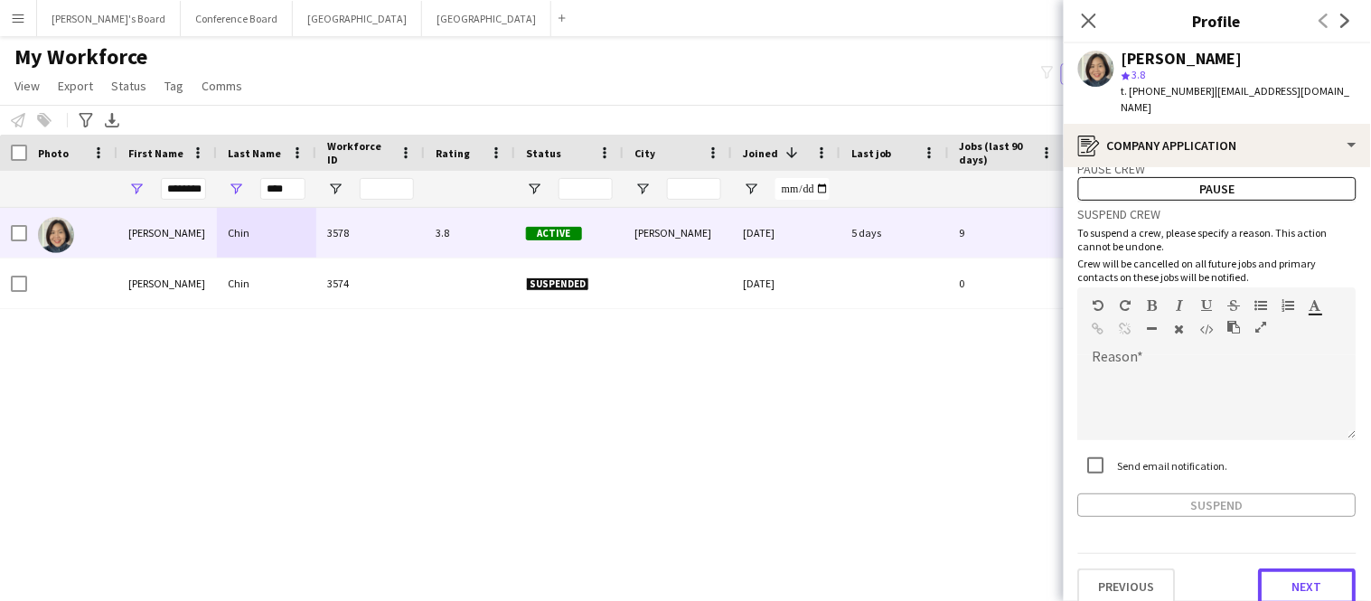
click at [1297, 576] on button "Next" at bounding box center [1308, 586] width 98 height 36
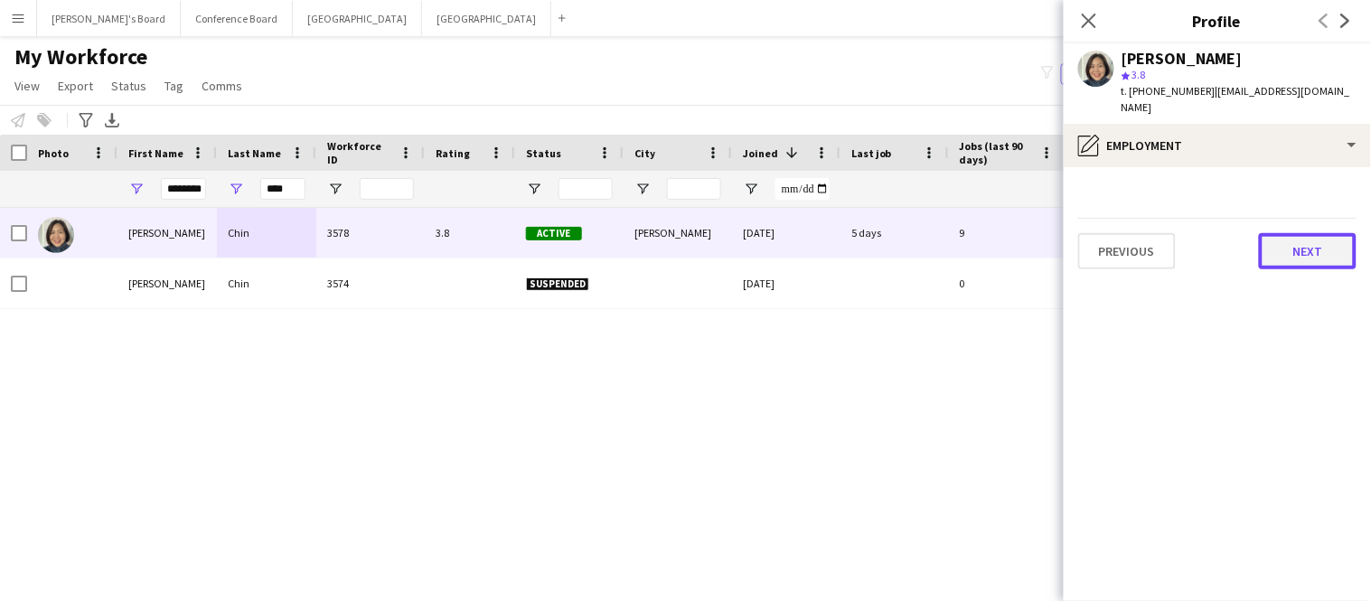
click at [1344, 235] on button "Next" at bounding box center [1308, 251] width 98 height 36
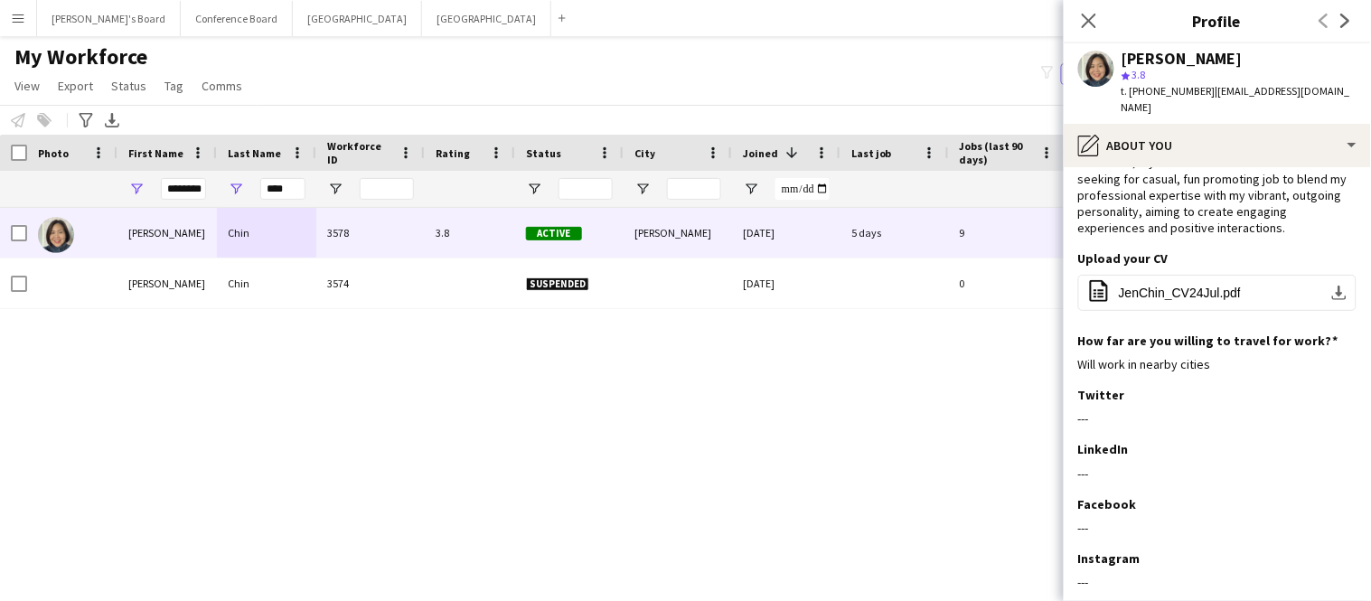
scroll to position [187, 0]
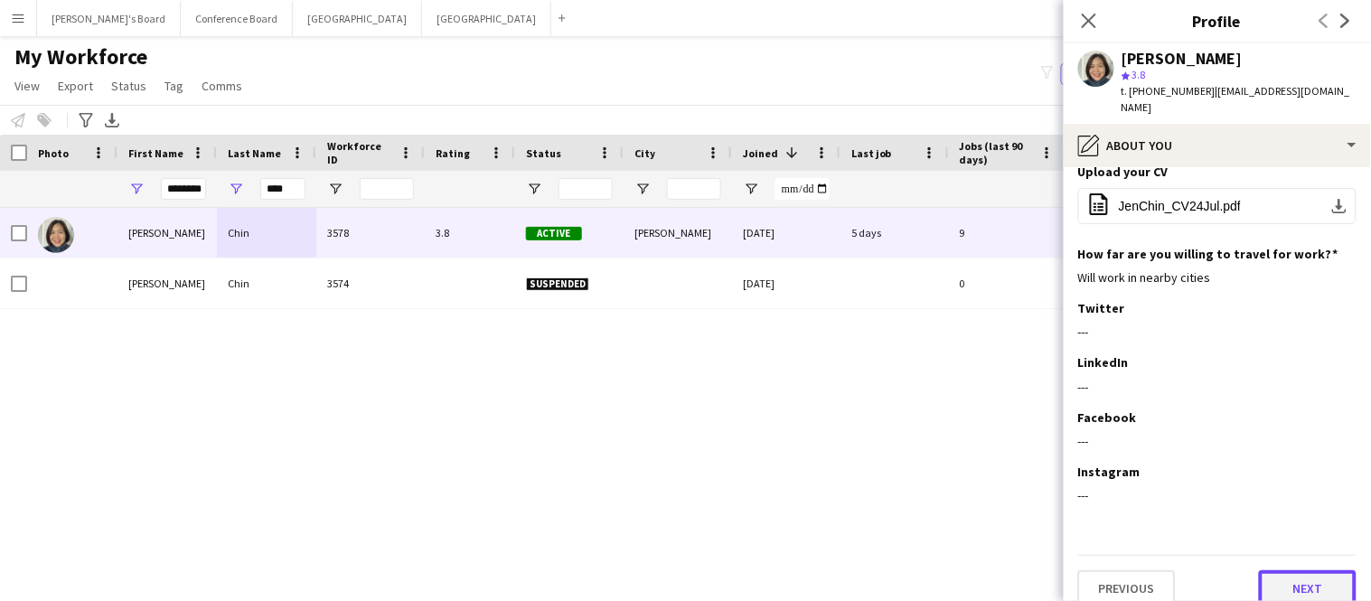
click at [1292, 570] on button "Next" at bounding box center [1308, 588] width 98 height 36
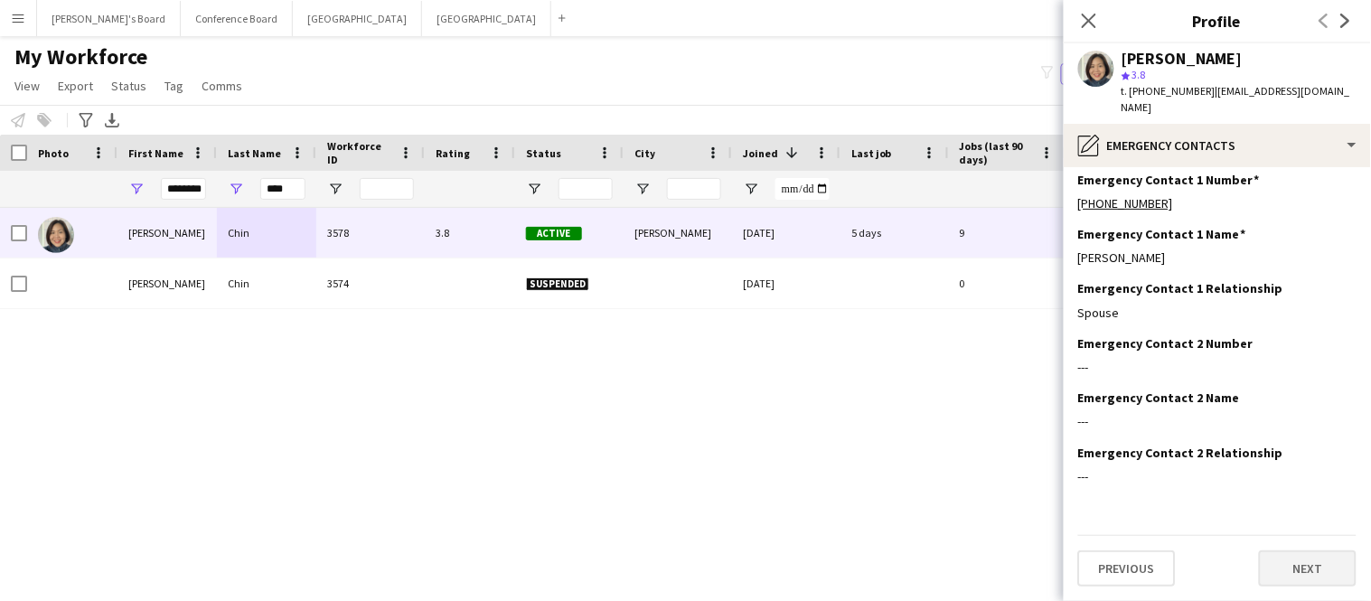
scroll to position [0, 0]
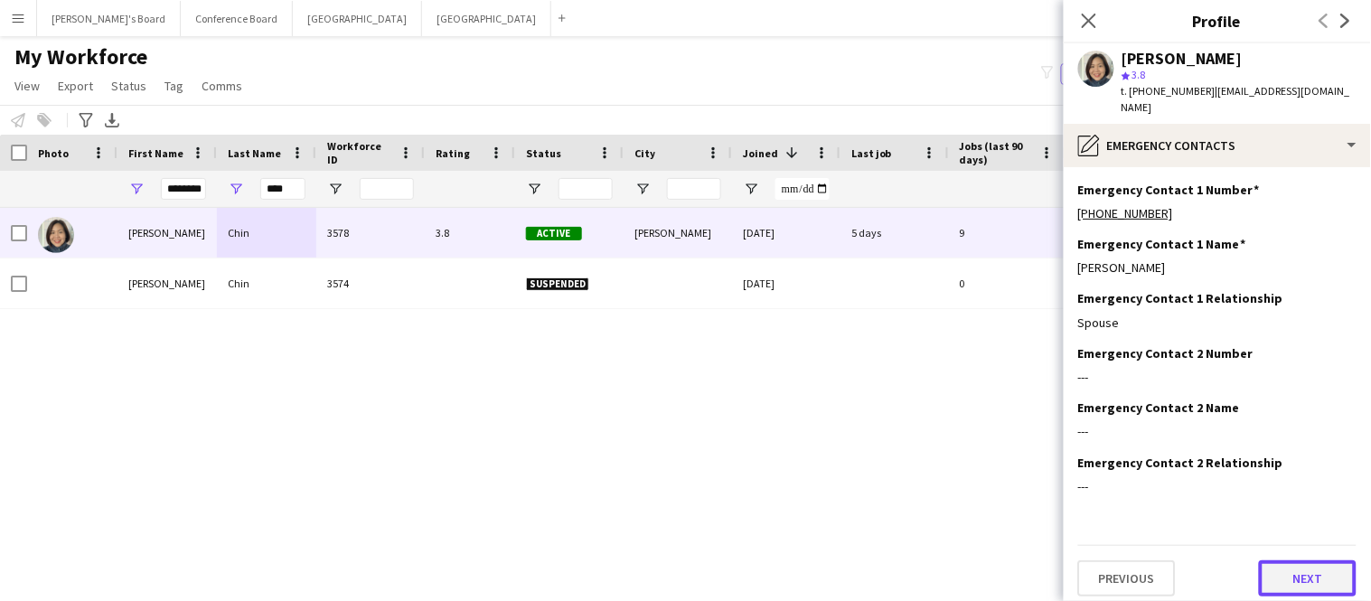
click at [1292, 568] on button "Next" at bounding box center [1308, 578] width 98 height 36
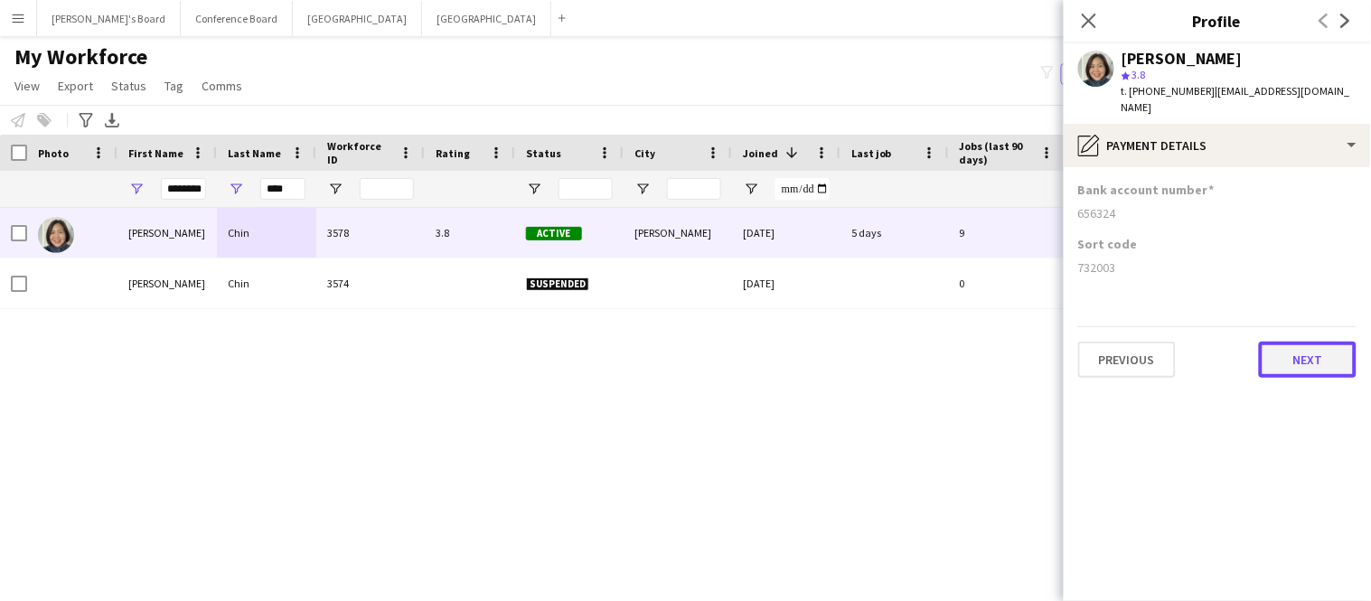
click at [1306, 342] on button "Next" at bounding box center [1308, 360] width 98 height 36
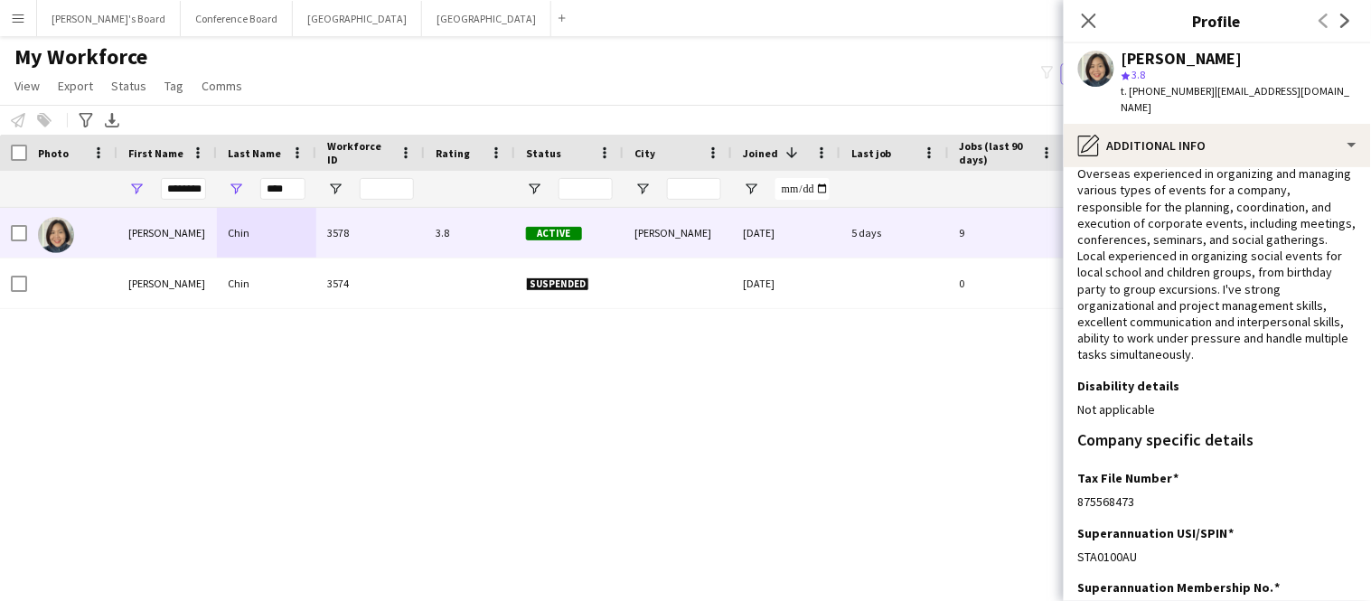
scroll to position [303, 0]
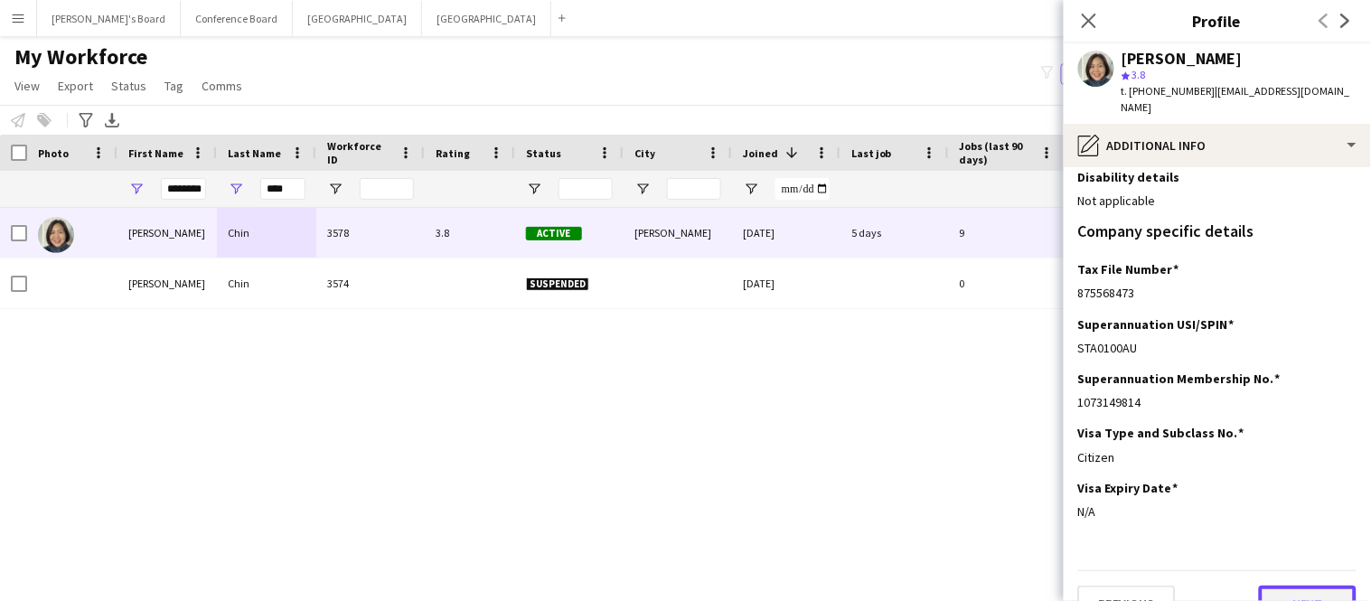
click at [1296, 586] on button "Next" at bounding box center [1308, 604] width 98 height 36
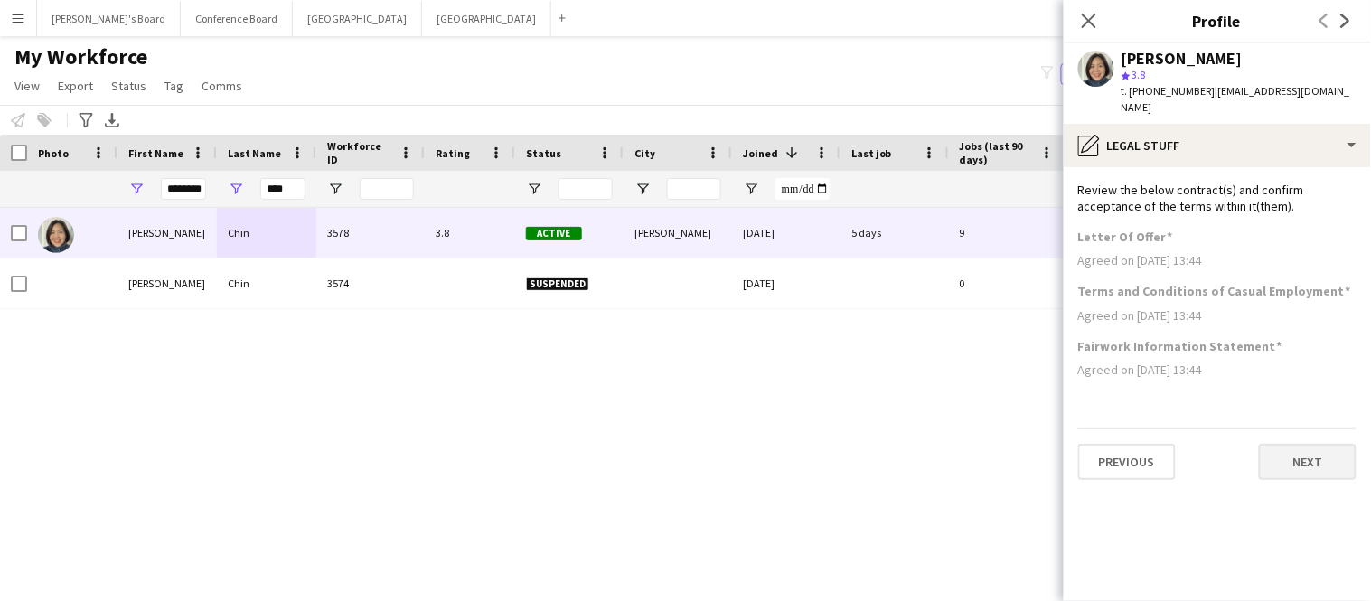
scroll to position [0, 0]
click at [1333, 451] on button "Next" at bounding box center [1308, 462] width 98 height 36
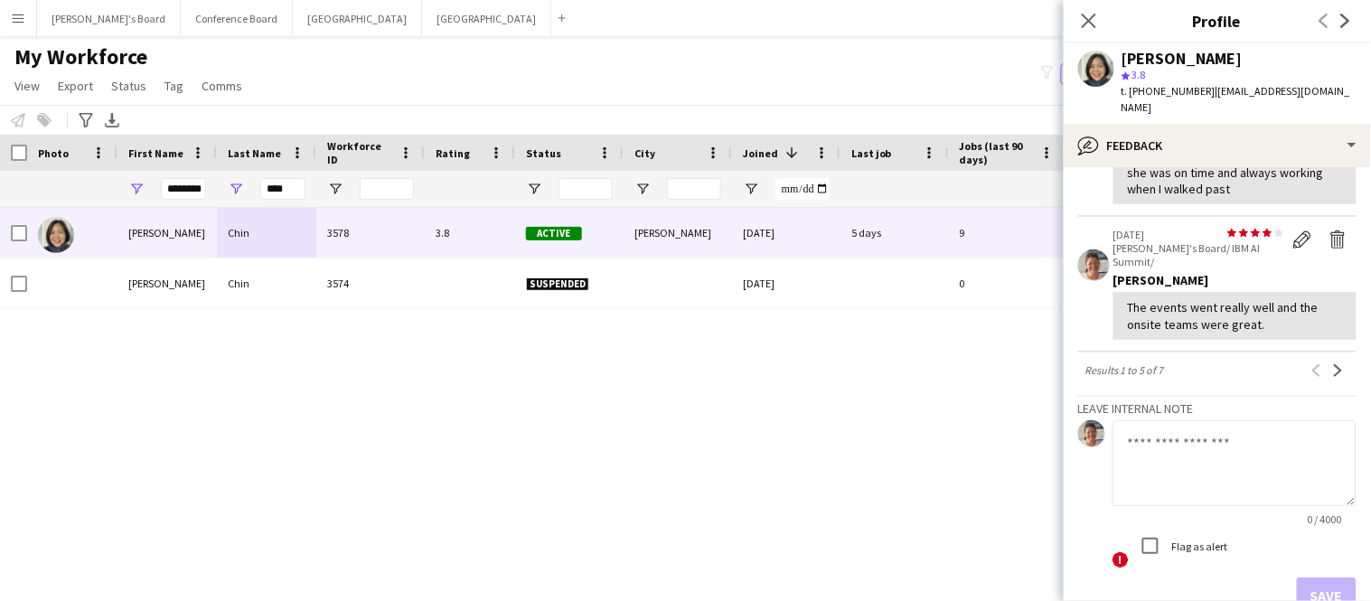
scroll to position [725, 0]
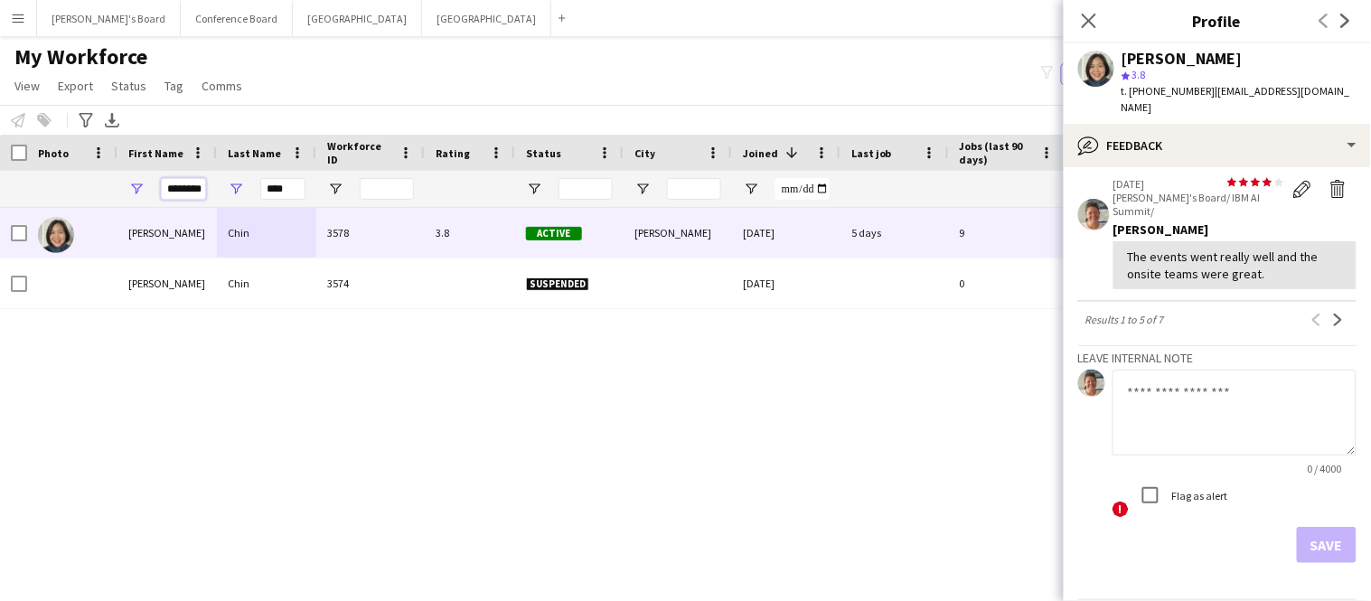
click at [203, 193] on input "********" at bounding box center [183, 189] width 45 height 22
type input "*"
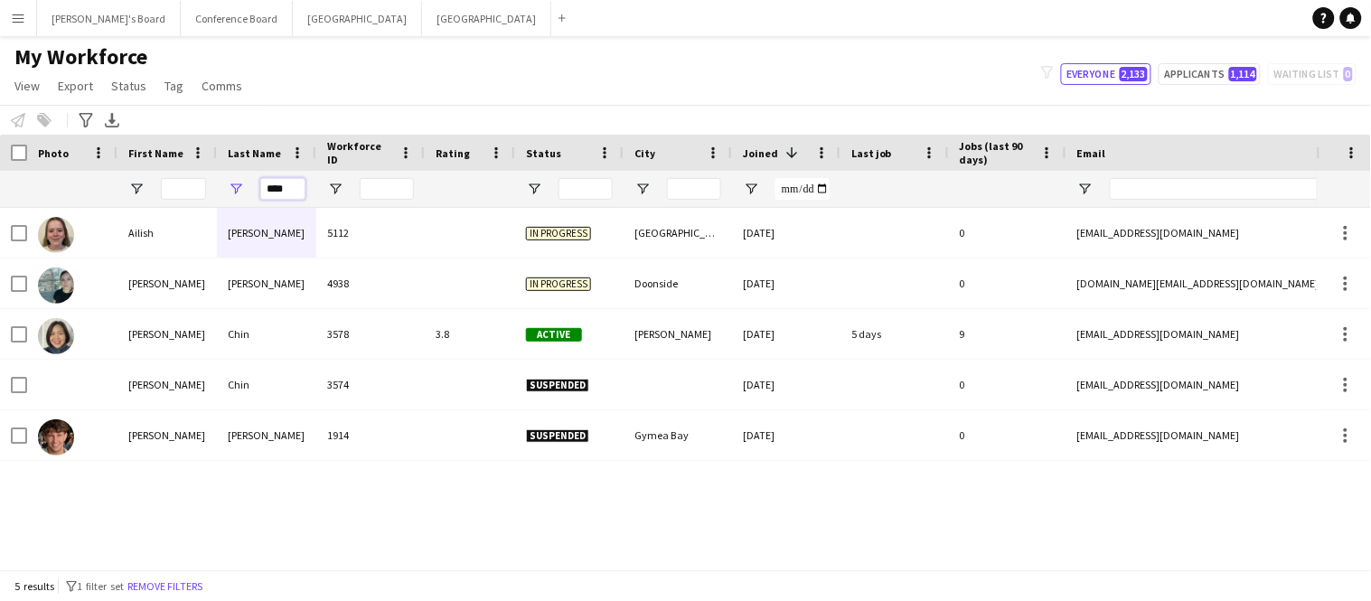
click at [294, 188] on input "****" at bounding box center [282, 189] width 45 height 22
type input "*"
click at [191, 185] on input "First Name Filter Input" at bounding box center [183, 189] width 45 height 22
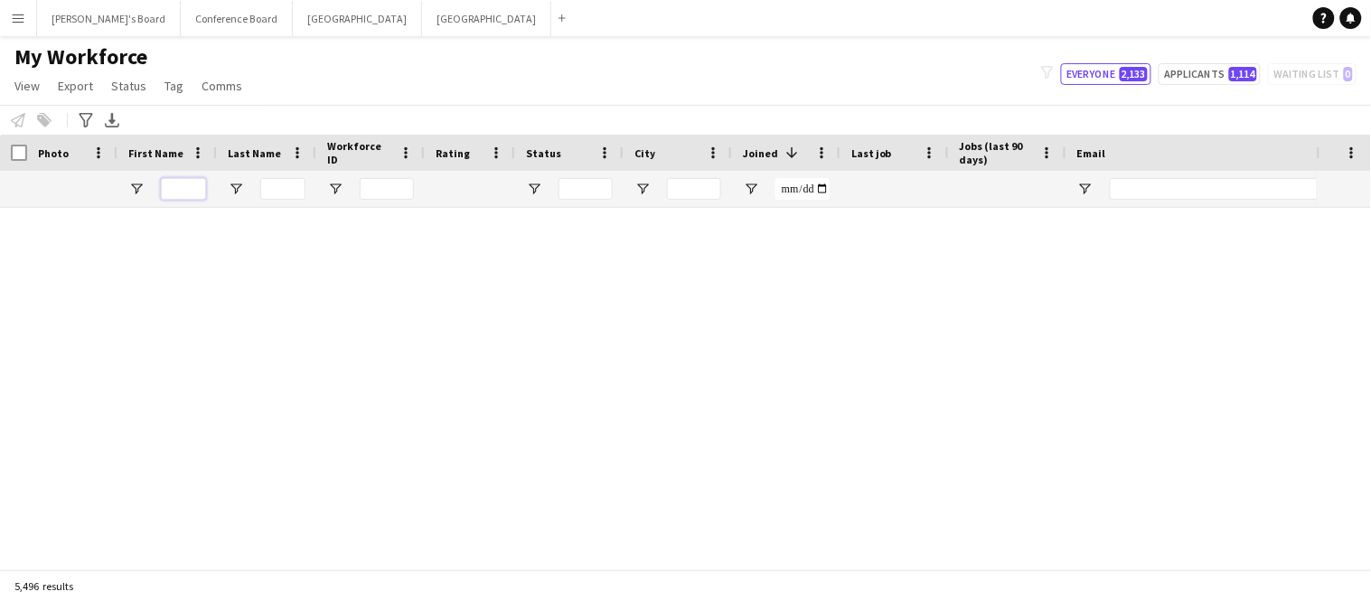
click at [186, 192] on input "First Name Filter Input" at bounding box center [183, 189] width 45 height 22
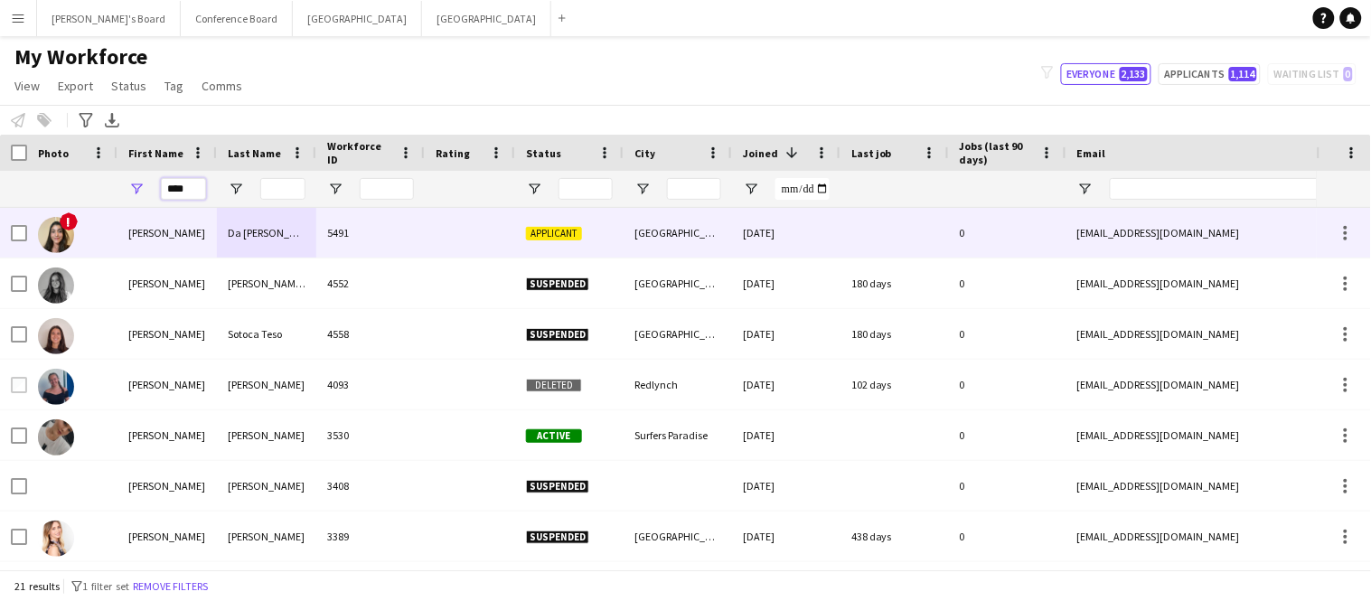
type input "****"
click at [169, 231] on div "Lara Tatine" at bounding box center [166, 233] width 99 height 50
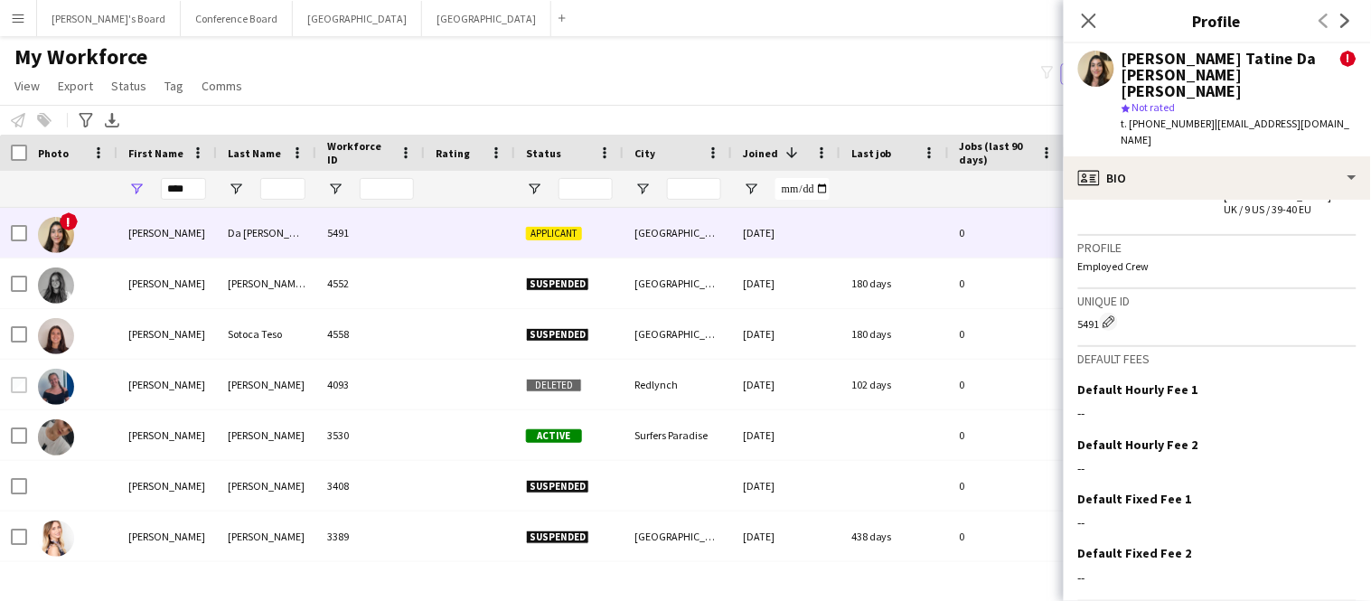
scroll to position [1170, 0]
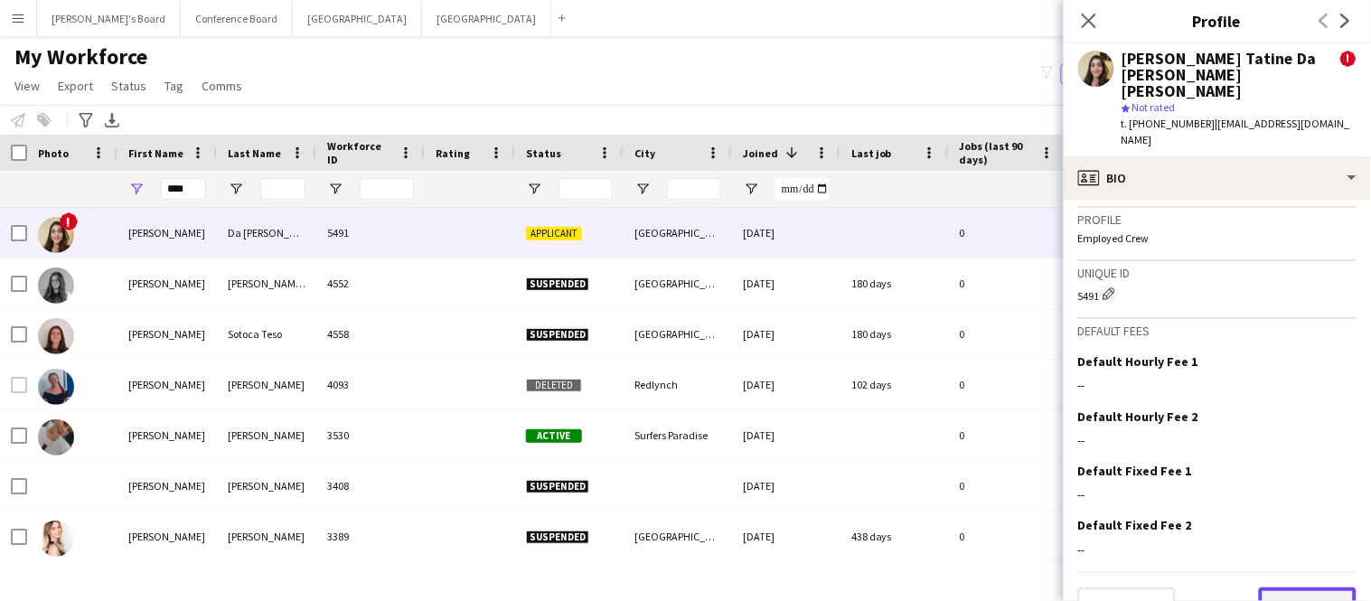
click at [1297, 587] on button "Next" at bounding box center [1308, 605] width 98 height 36
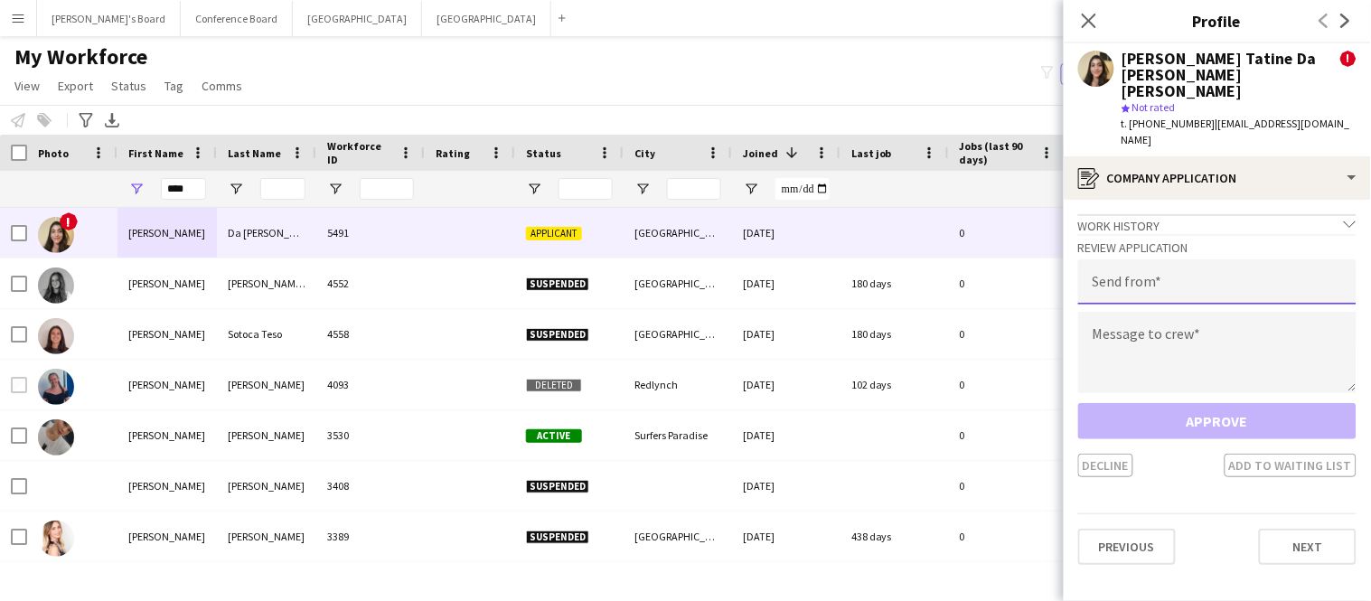
click at [1257, 259] on input "email" at bounding box center [1217, 281] width 278 height 45
type input "**********"
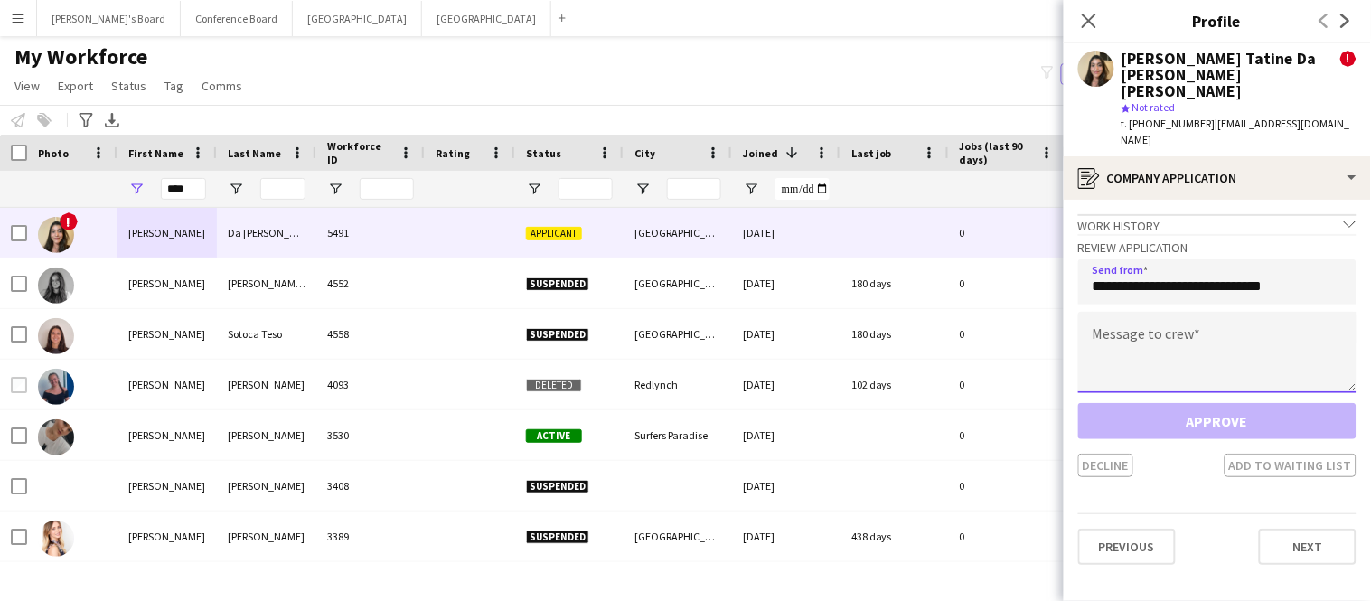
click at [1253, 312] on textarea at bounding box center [1217, 352] width 278 height 81
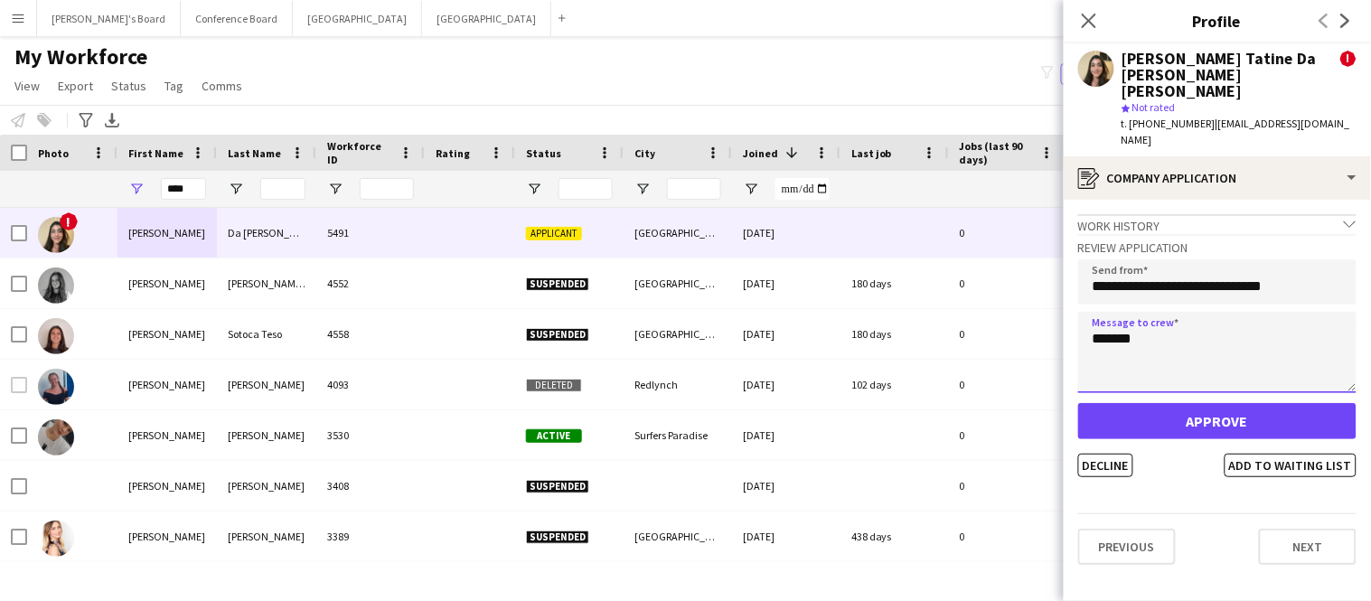
click at [1308, 314] on textarea "*******" at bounding box center [1217, 352] width 278 height 81
type textarea "*******"
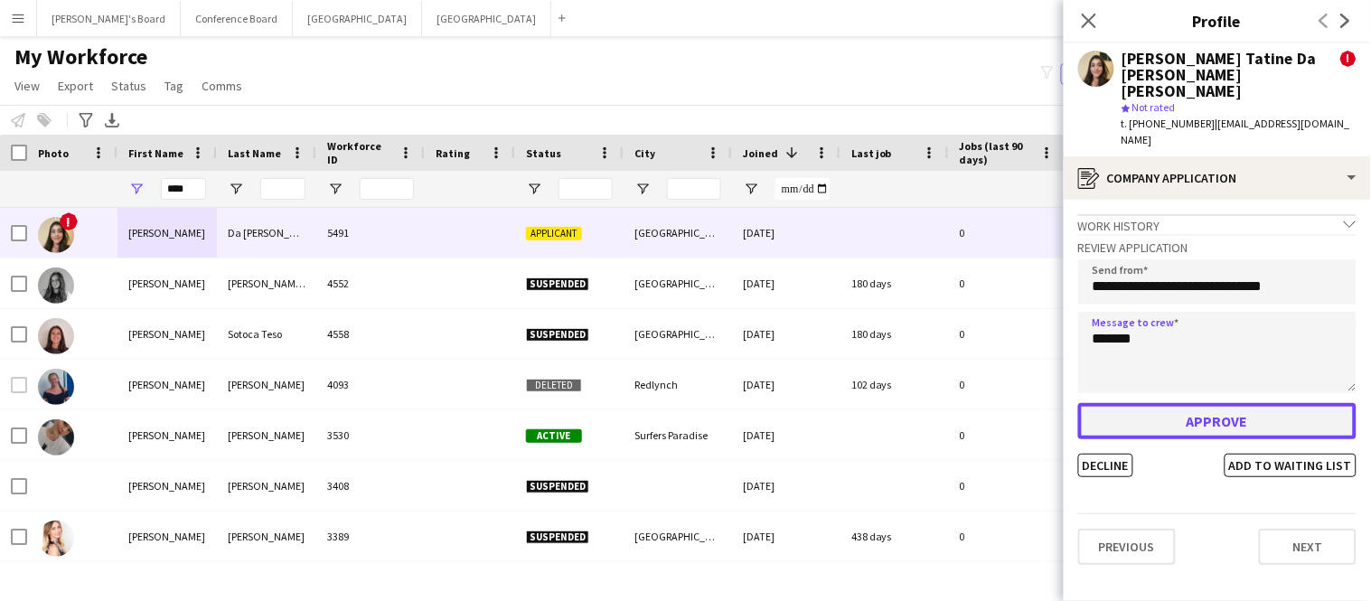
click at [1243, 403] on button "Approve" at bounding box center [1217, 421] width 278 height 36
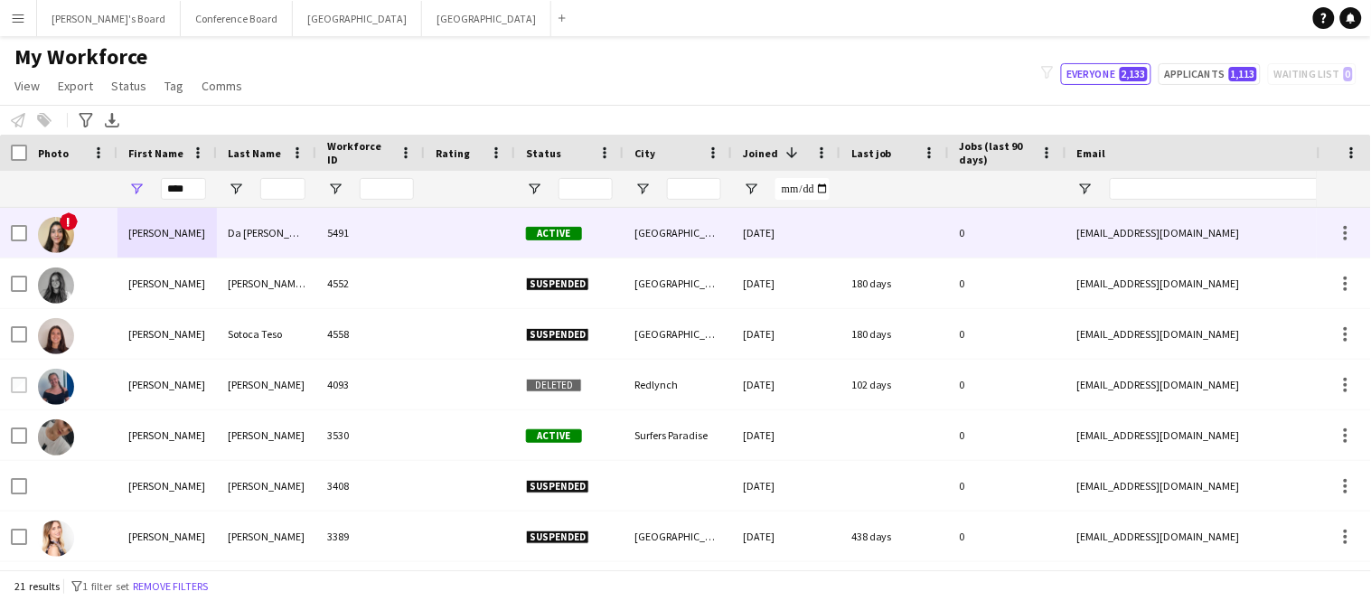
click at [221, 235] on div "Da Silva Sodre Pereira" at bounding box center [266, 233] width 99 height 50
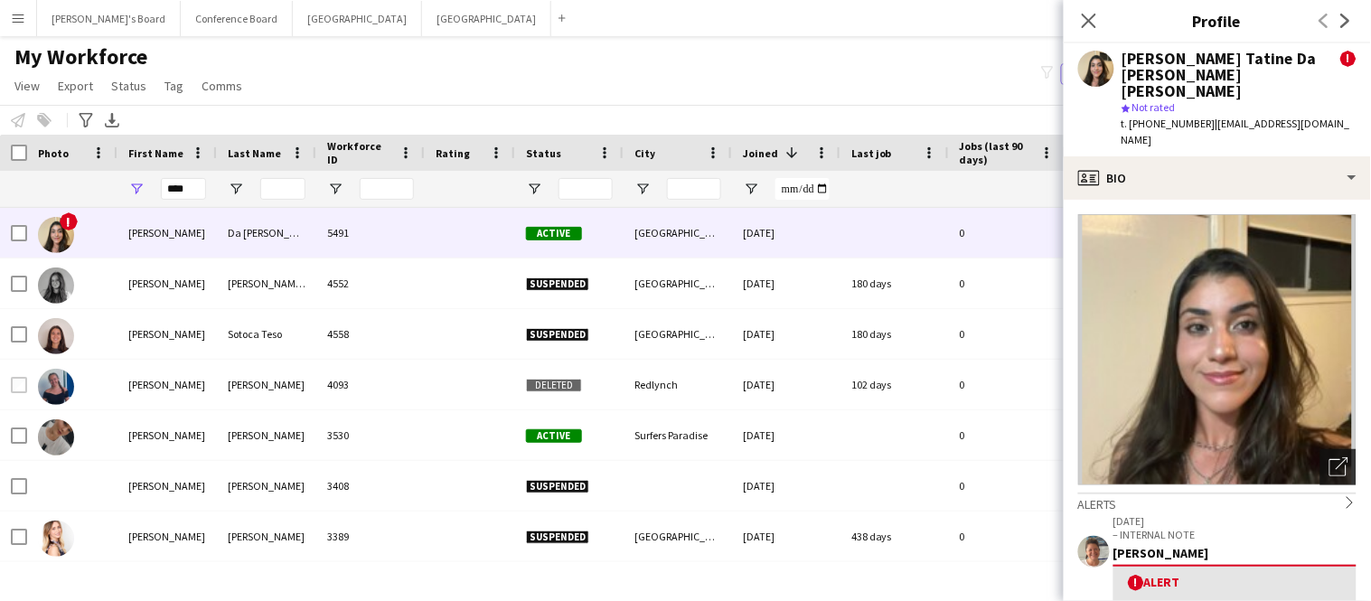
click at [1337, 457] on icon "Open photos pop-in" at bounding box center [1338, 466] width 19 height 19
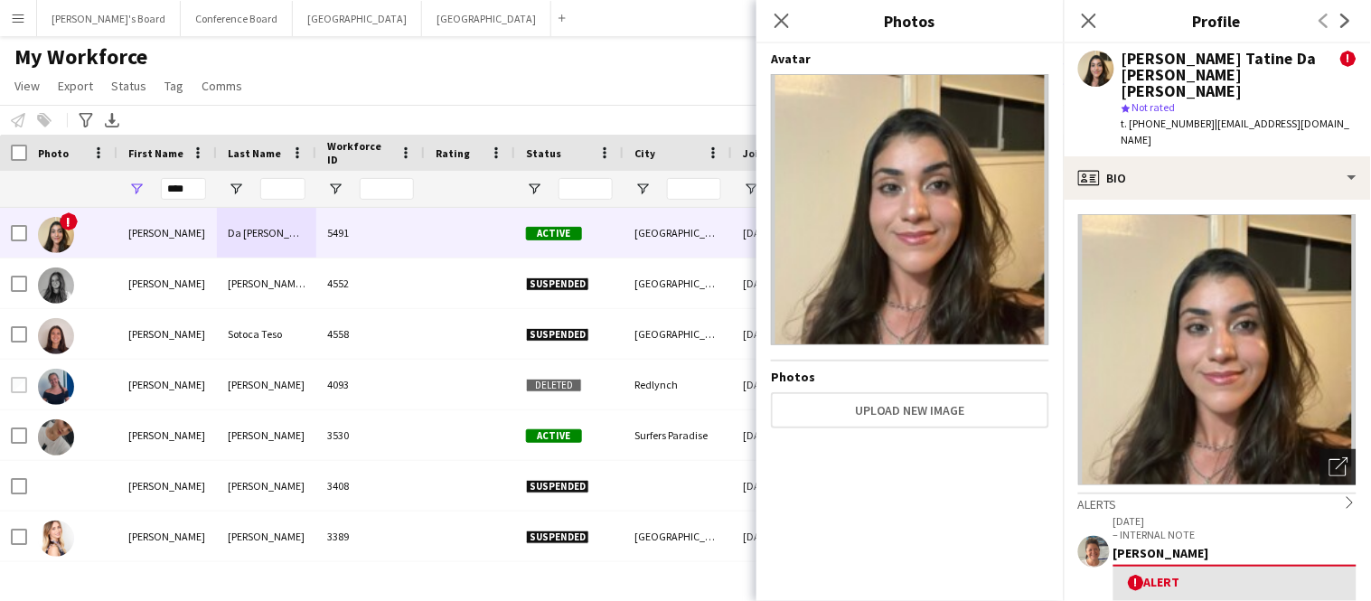
click at [1337, 457] on icon "Open photos pop-in" at bounding box center [1338, 466] width 19 height 19
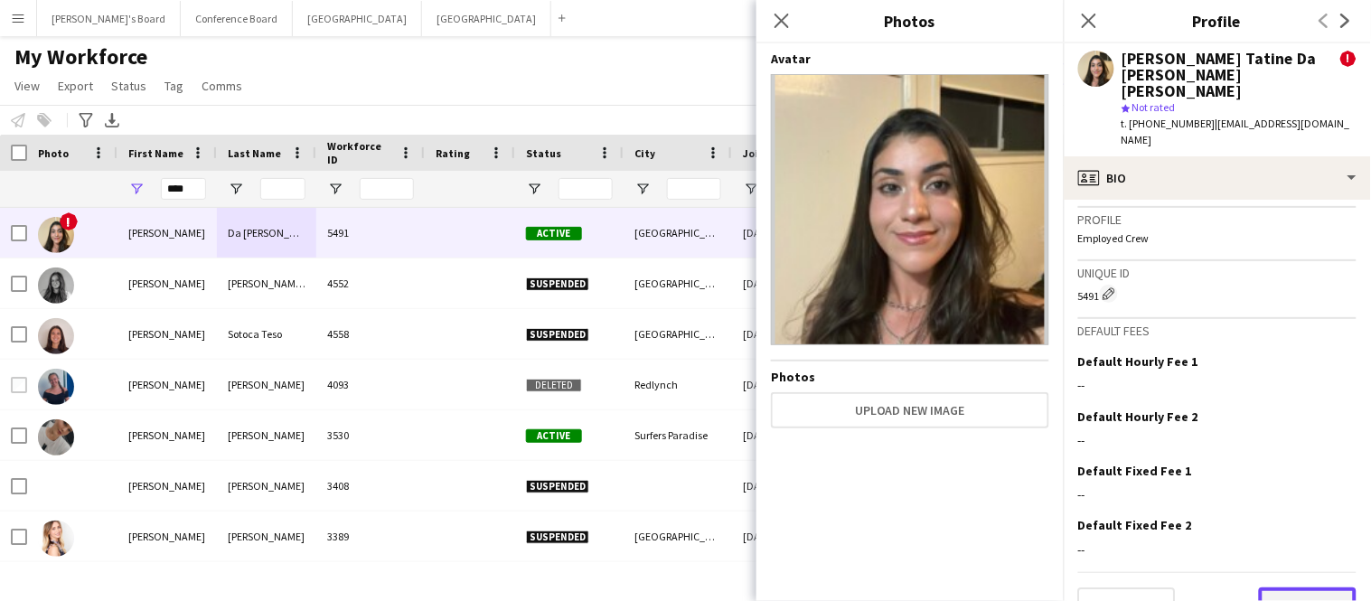
click at [1309, 587] on button "Next" at bounding box center [1308, 605] width 98 height 36
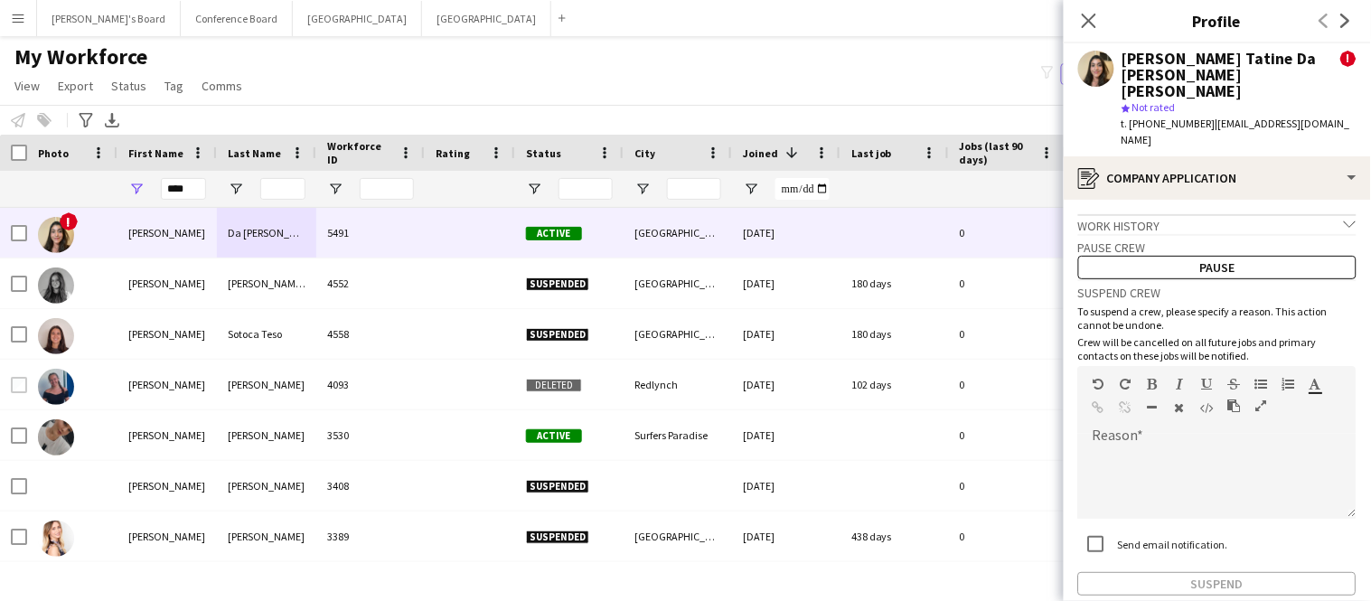
scroll to position [61, 0]
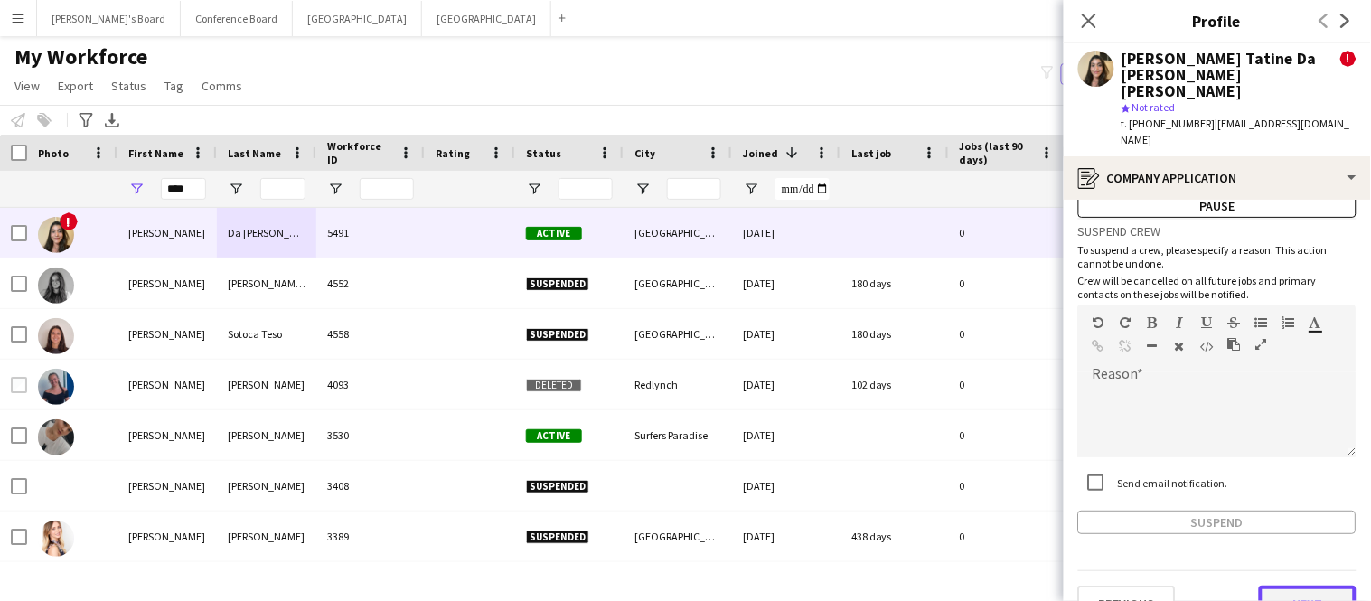
click at [1316, 586] on button "Next" at bounding box center [1308, 604] width 98 height 36
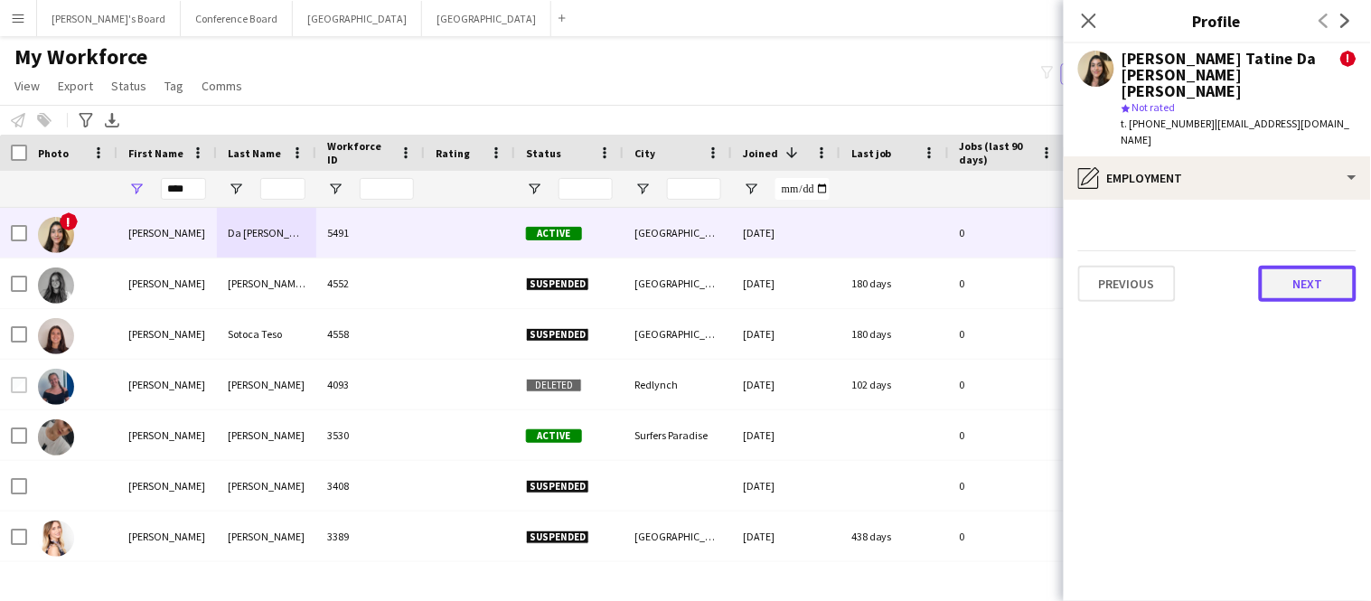
click at [1301, 266] on button "Next" at bounding box center [1308, 284] width 98 height 36
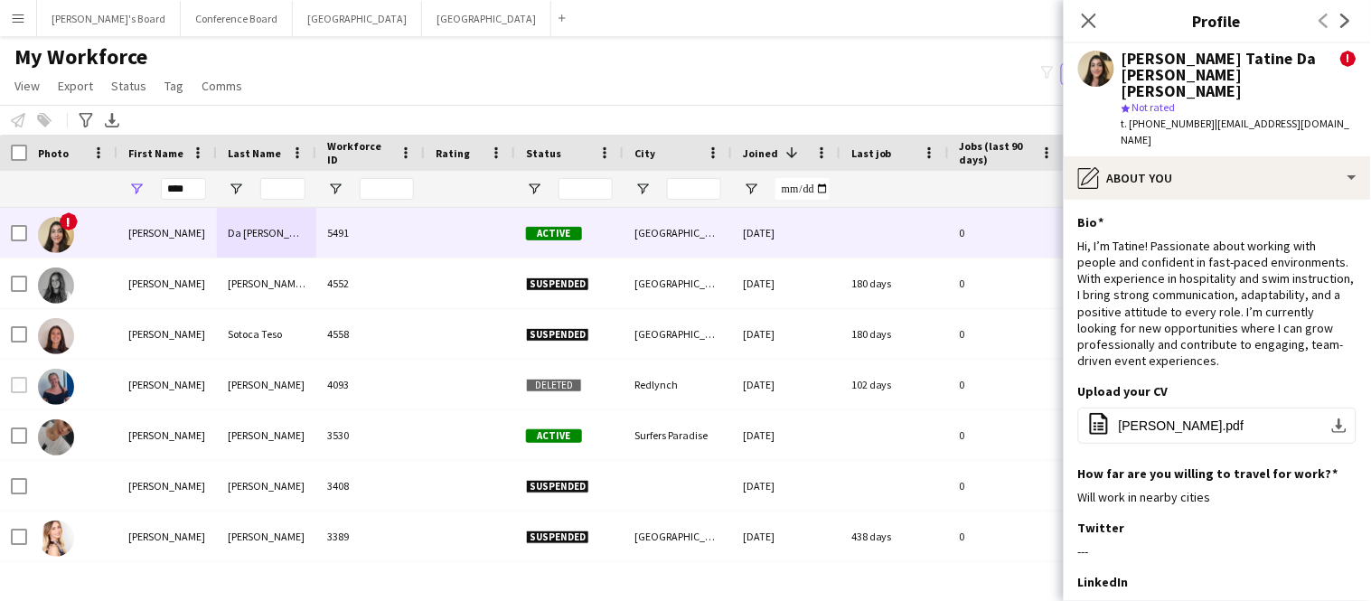
click at [1301, 256] on div "Hi, I’m Tatine! Passionate about working with people and confident in fast-pace…" at bounding box center [1217, 304] width 278 height 132
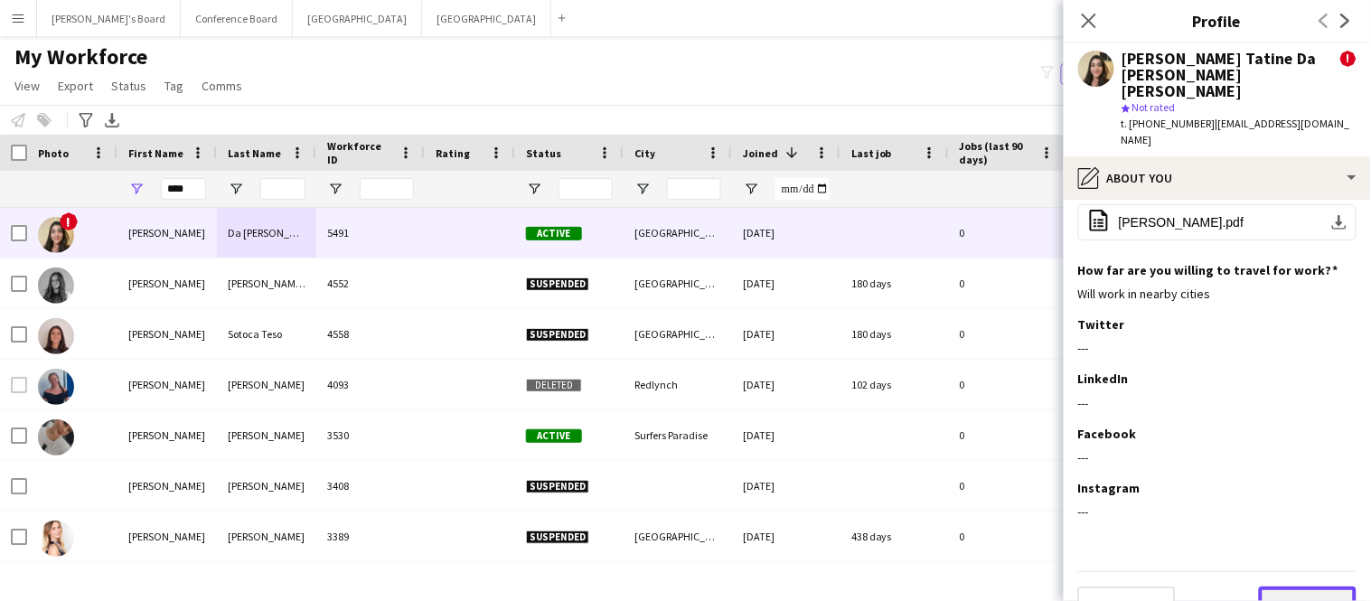
click at [1300, 586] on button "Next" at bounding box center [1308, 604] width 98 height 36
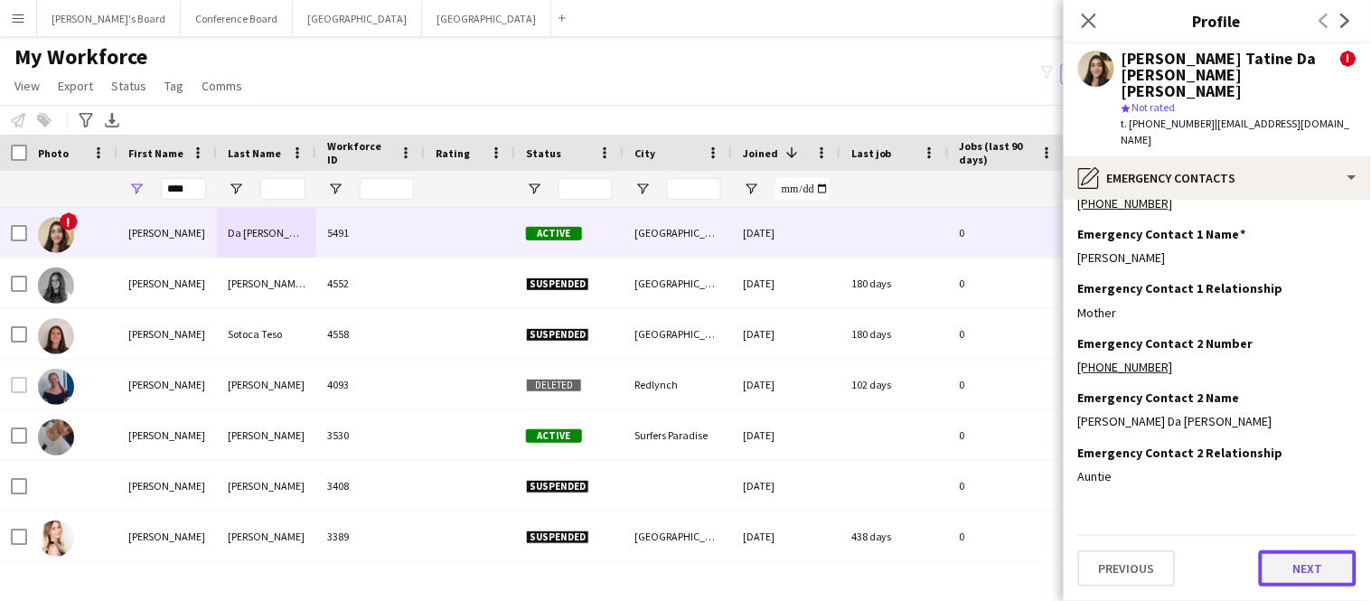
click at [1300, 567] on button "Next" at bounding box center [1308, 568] width 98 height 36
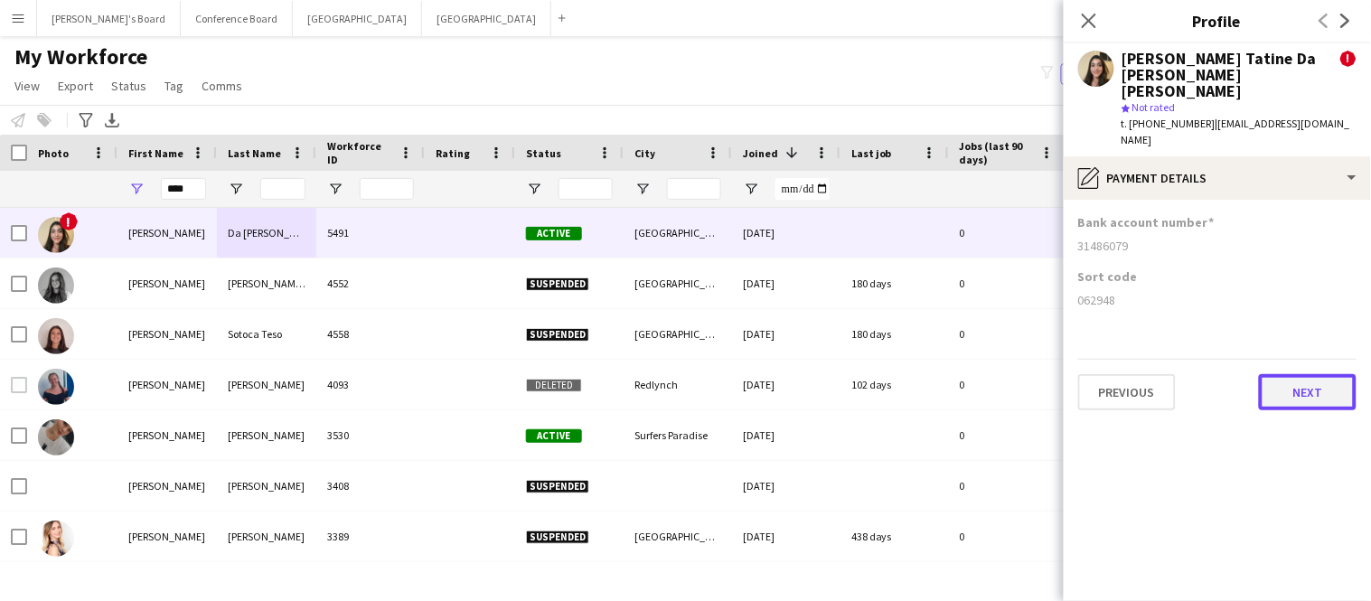
click at [1319, 374] on button "Next" at bounding box center [1308, 392] width 98 height 36
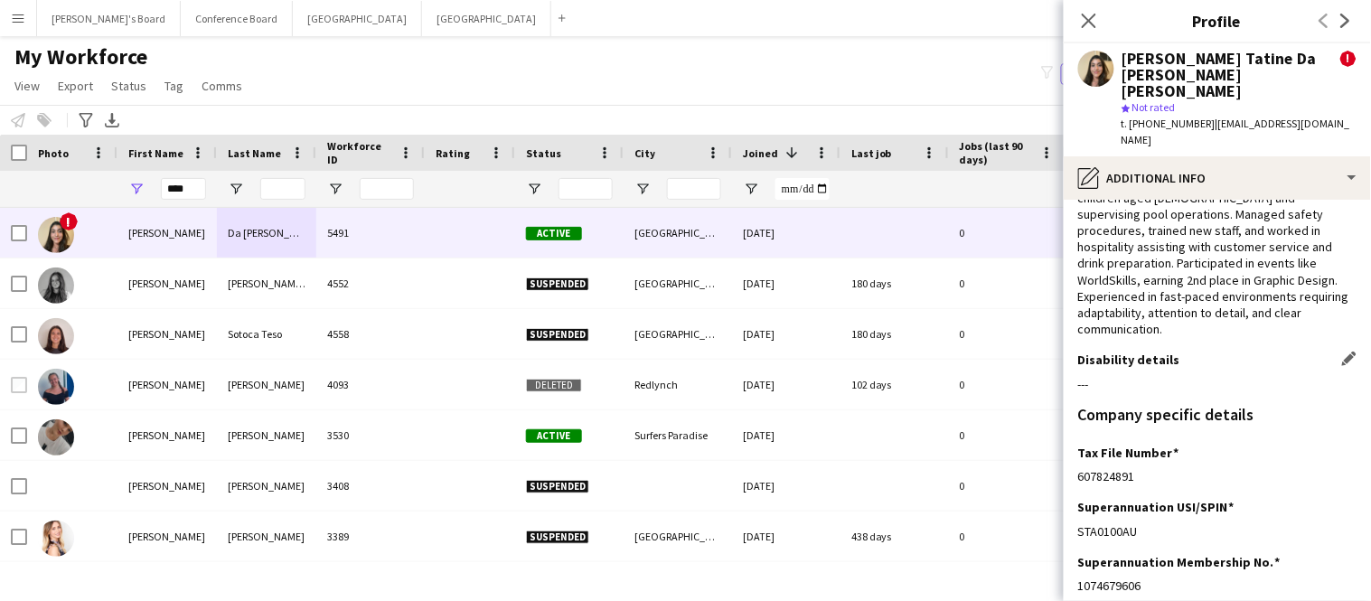
scroll to position [302, 0]
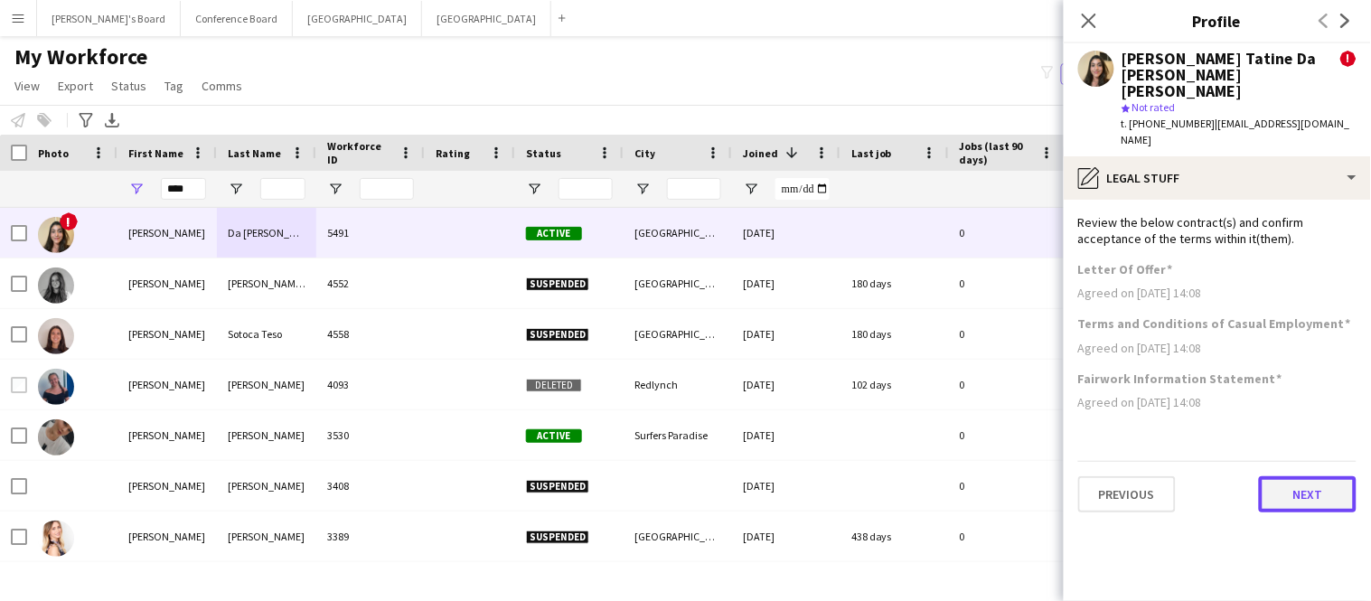
click at [1285, 476] on button "Next" at bounding box center [1308, 494] width 98 height 36
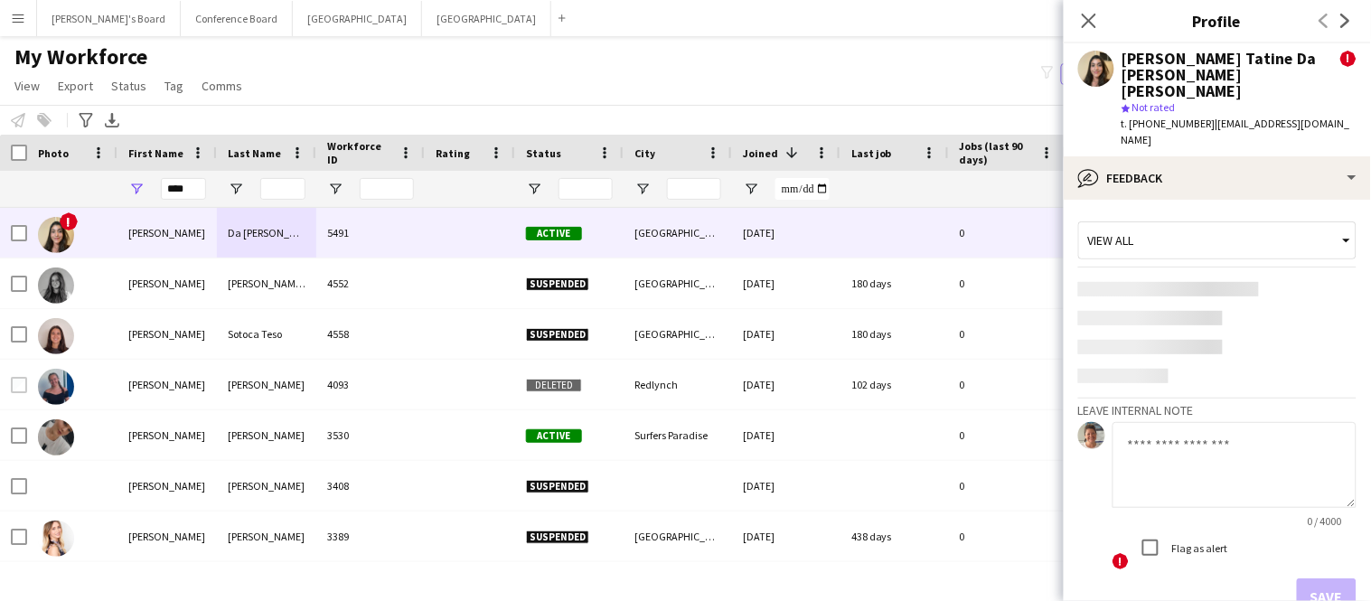
click at [1215, 425] on textarea at bounding box center [1234, 465] width 244 height 86
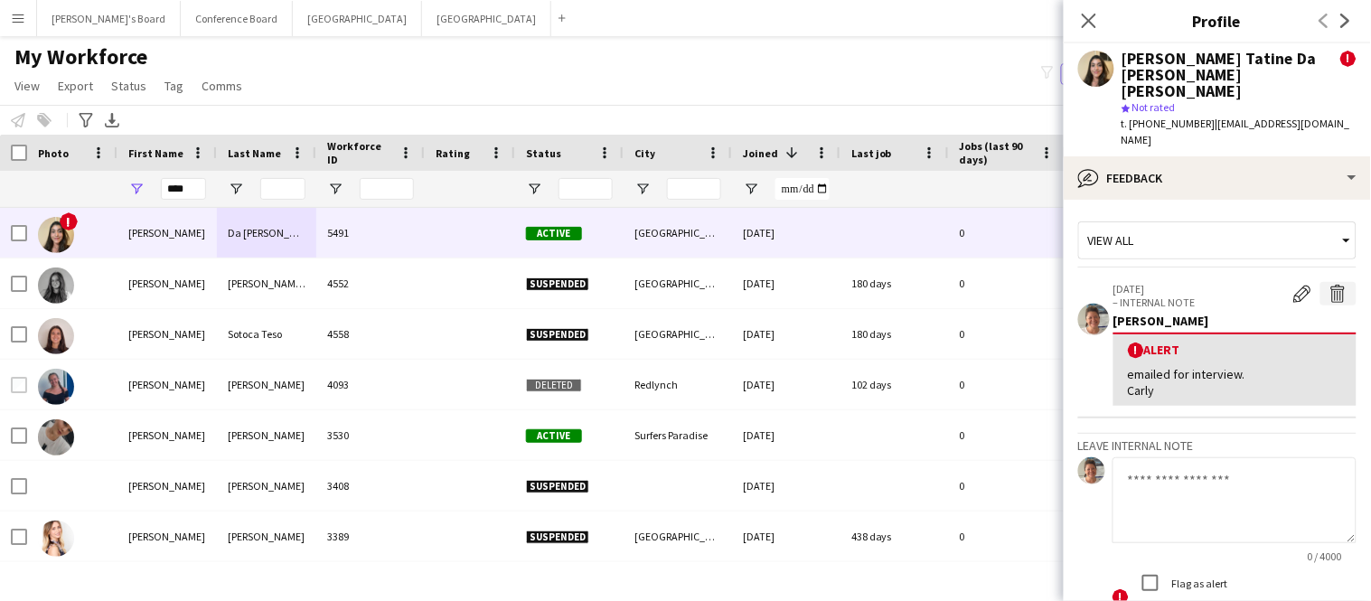
click at [1337, 285] on app-icon "Delete alert" at bounding box center [1338, 294] width 18 height 18
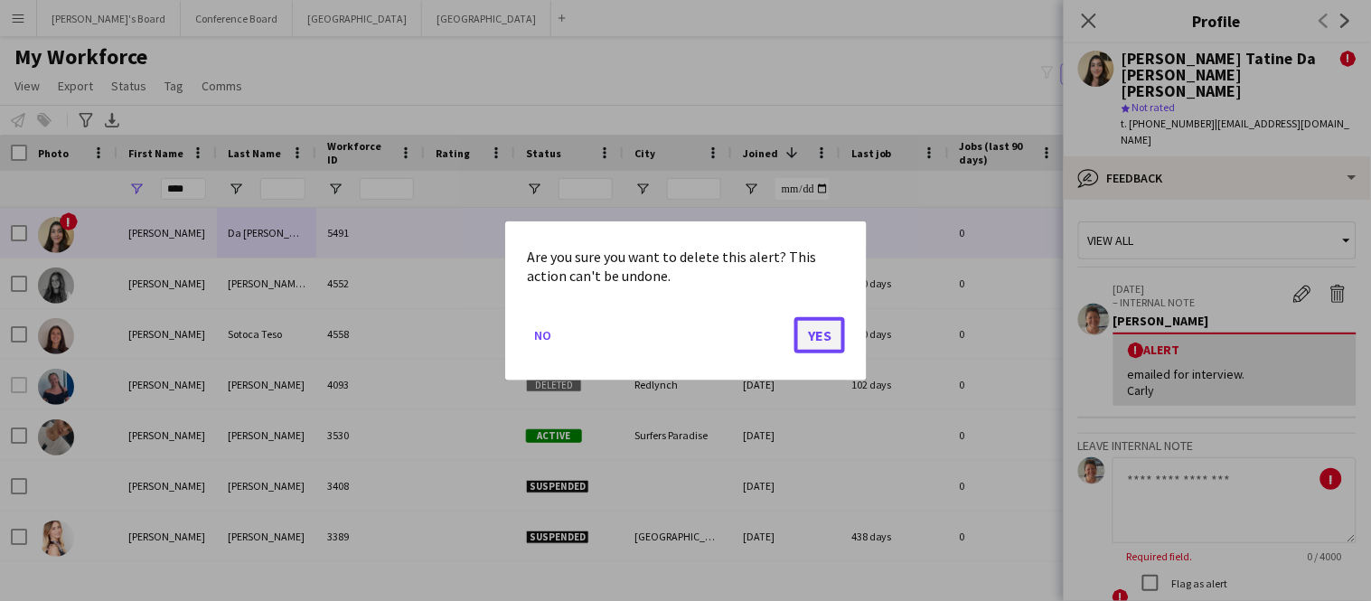
click at [821, 336] on button "Yes" at bounding box center [819, 334] width 51 height 36
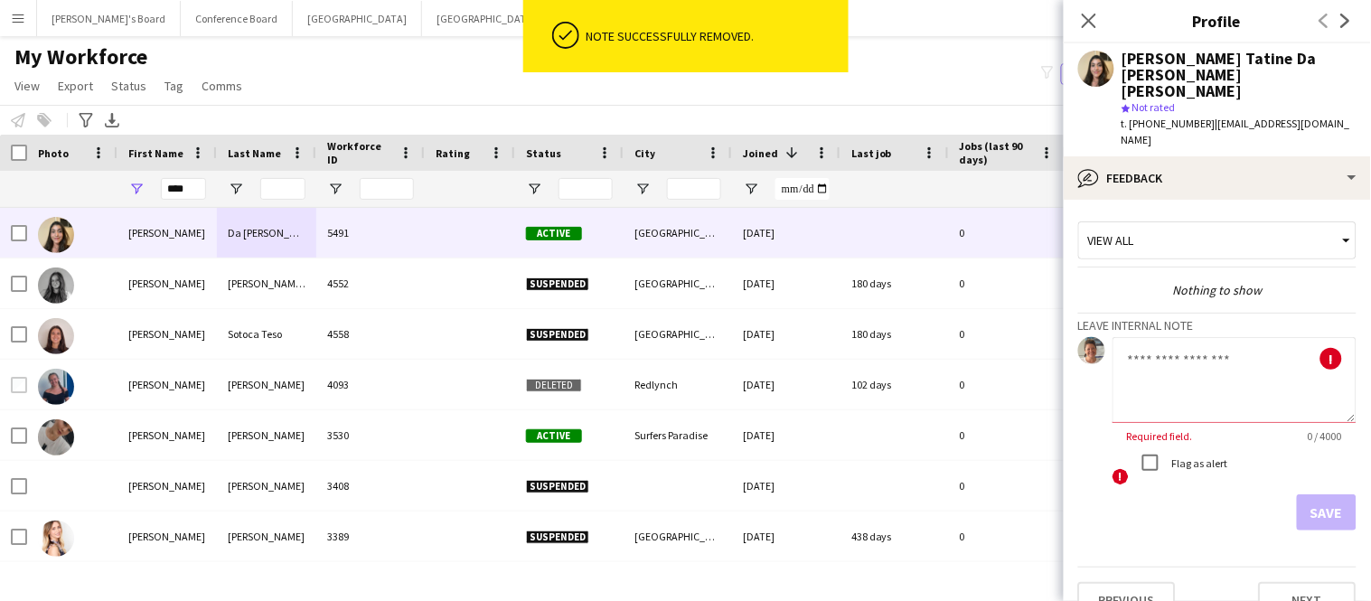
click at [1188, 337] on textarea at bounding box center [1234, 380] width 244 height 86
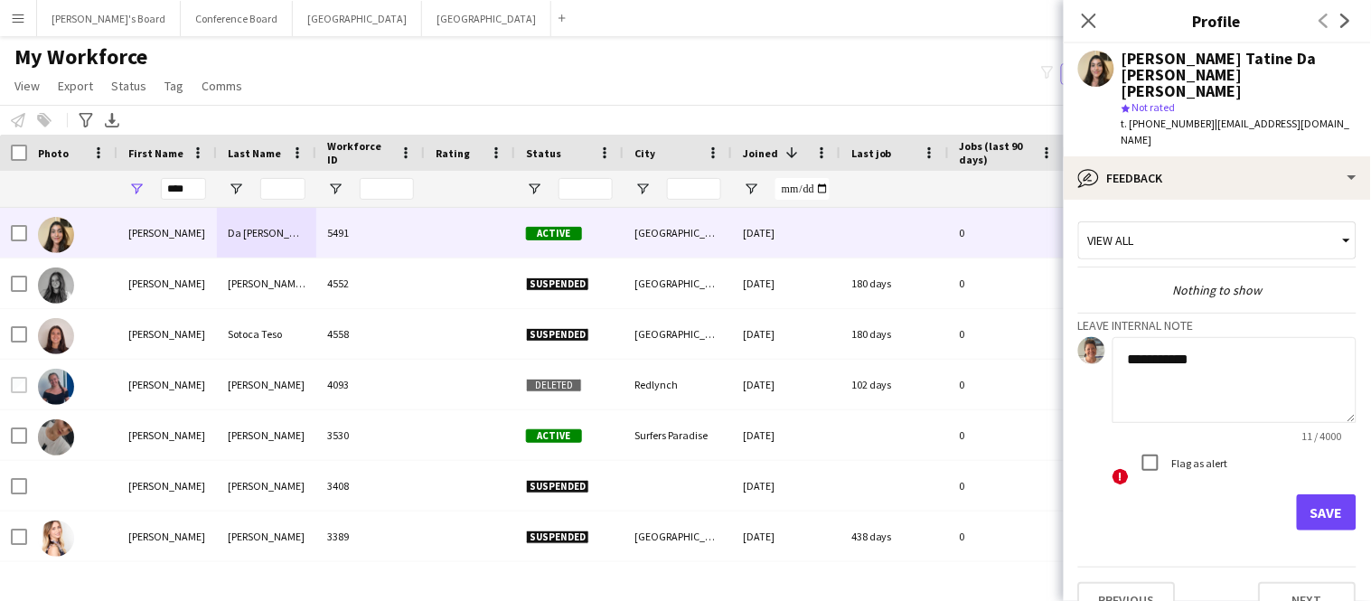
click at [1164, 337] on textarea "**********" at bounding box center [1234, 380] width 244 height 86
click at [1195, 337] on textarea "**********" at bounding box center [1234, 380] width 244 height 86
click at [1123, 337] on textarea "**********" at bounding box center [1234, 380] width 244 height 86
click at [1177, 354] on textarea "**********" at bounding box center [1234, 380] width 244 height 86
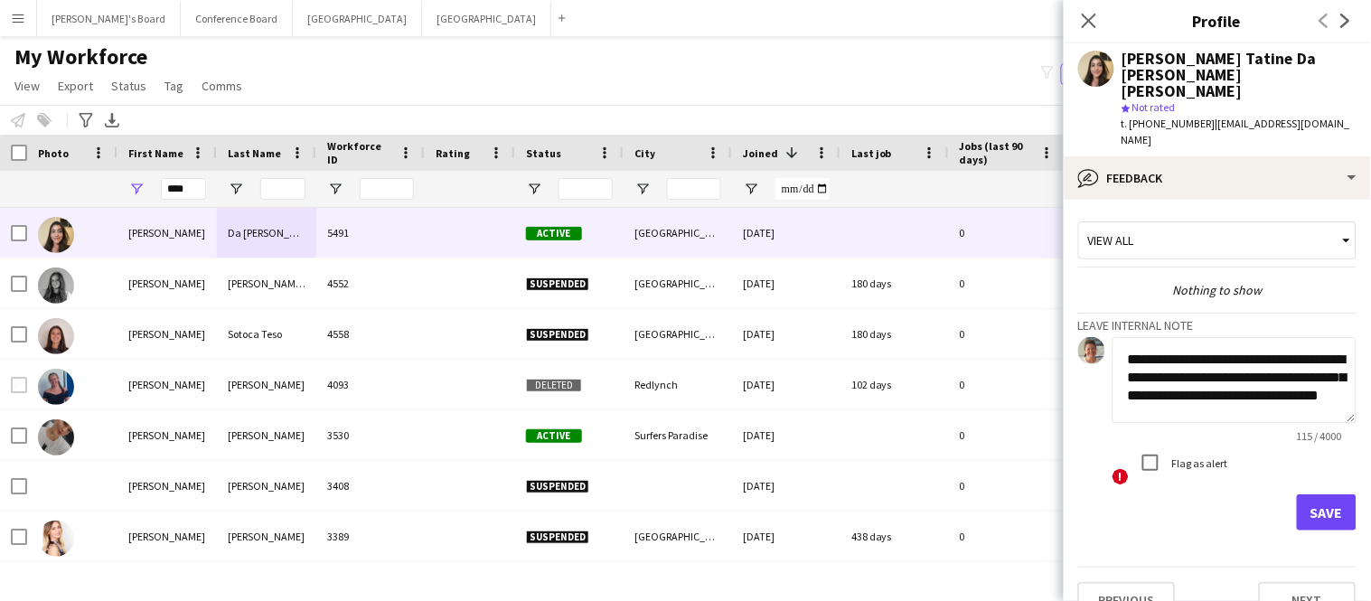
click at [1142, 382] on textarea "**********" at bounding box center [1234, 380] width 244 height 86
click at [1261, 384] on textarea "**********" at bounding box center [1234, 380] width 244 height 86
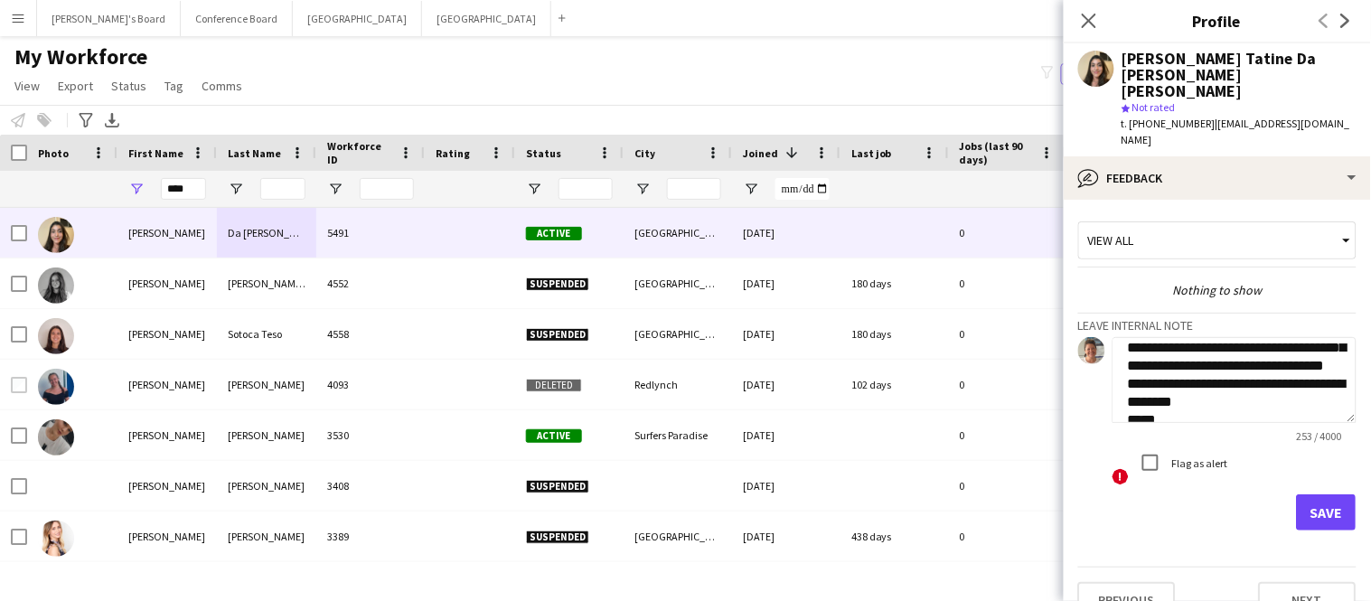
scroll to position [65, 0]
type textarea "**********"
click at [1317, 494] on button "Save" at bounding box center [1327, 512] width 60 height 36
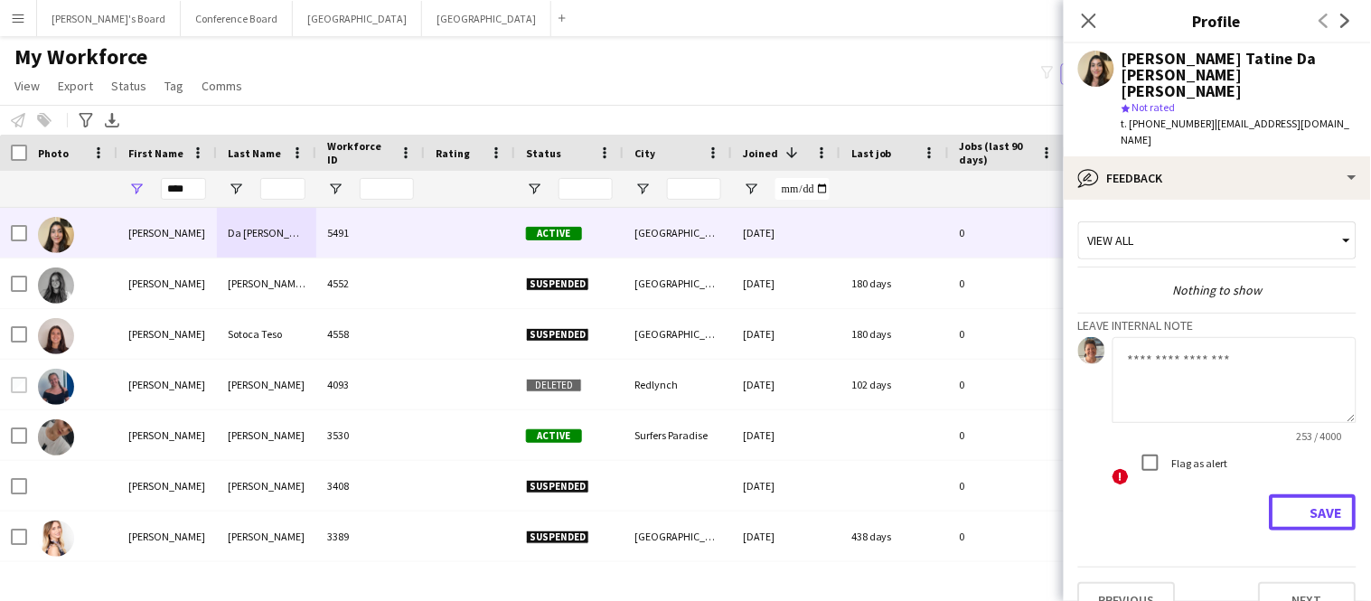
scroll to position [0, 0]
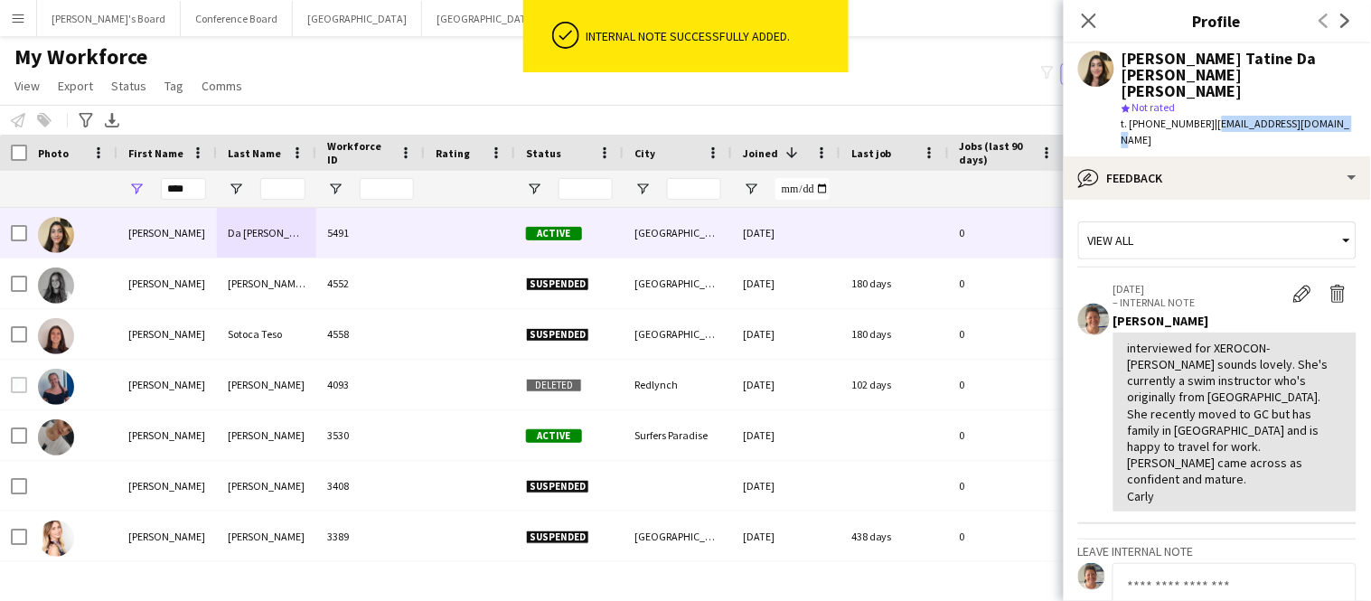
drag, startPoint x: 1208, startPoint y: 110, endPoint x: 1346, endPoint y: 105, distance: 137.5
click at [1346, 116] on div "t. +610450419504 | tatinesodresp@gmail.com" at bounding box center [1238, 132] width 235 height 33
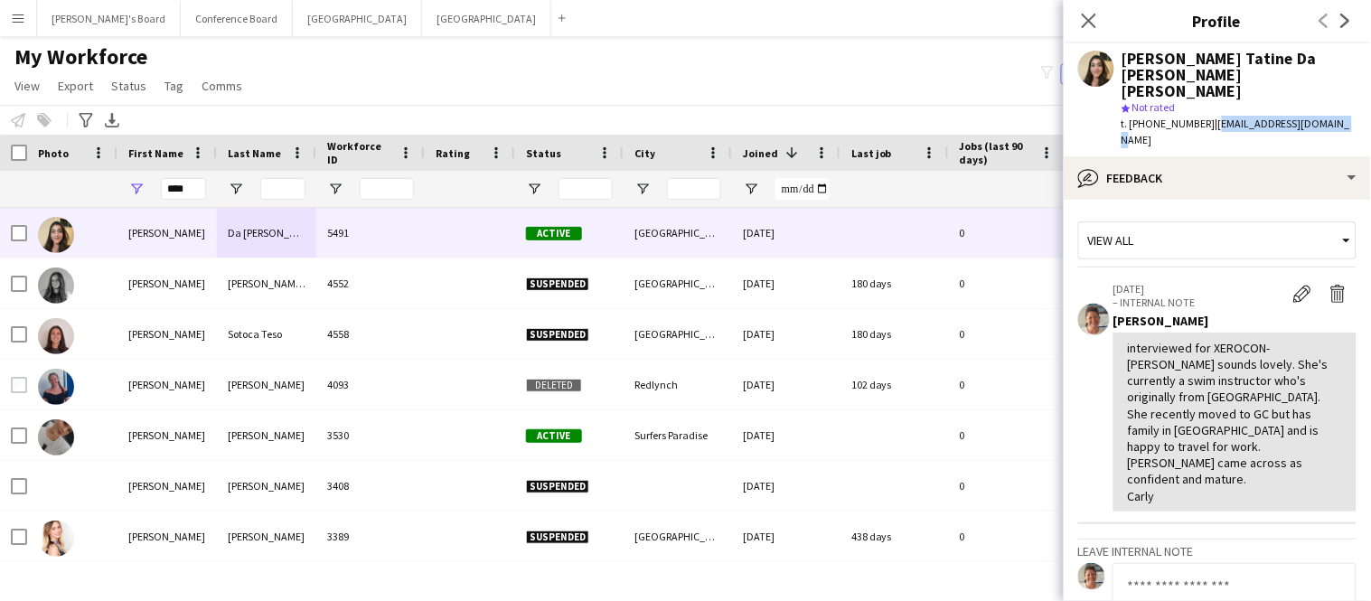
copy span "[EMAIL_ADDRESS][DOMAIN_NAME]"
click at [184, 187] on input "****" at bounding box center [183, 189] width 45 height 22
type input "*"
click at [84, 121] on icon at bounding box center [86, 120] width 14 height 14
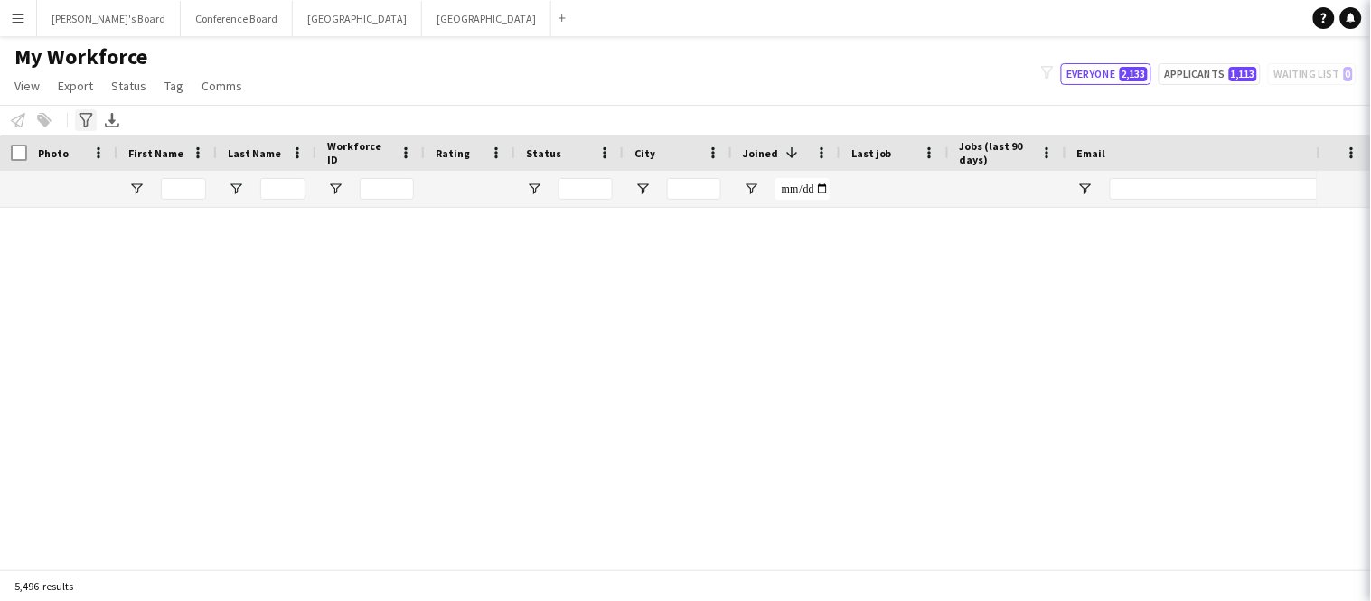
click at [89, 120] on icon "Advanced filters" at bounding box center [86, 120] width 14 height 14
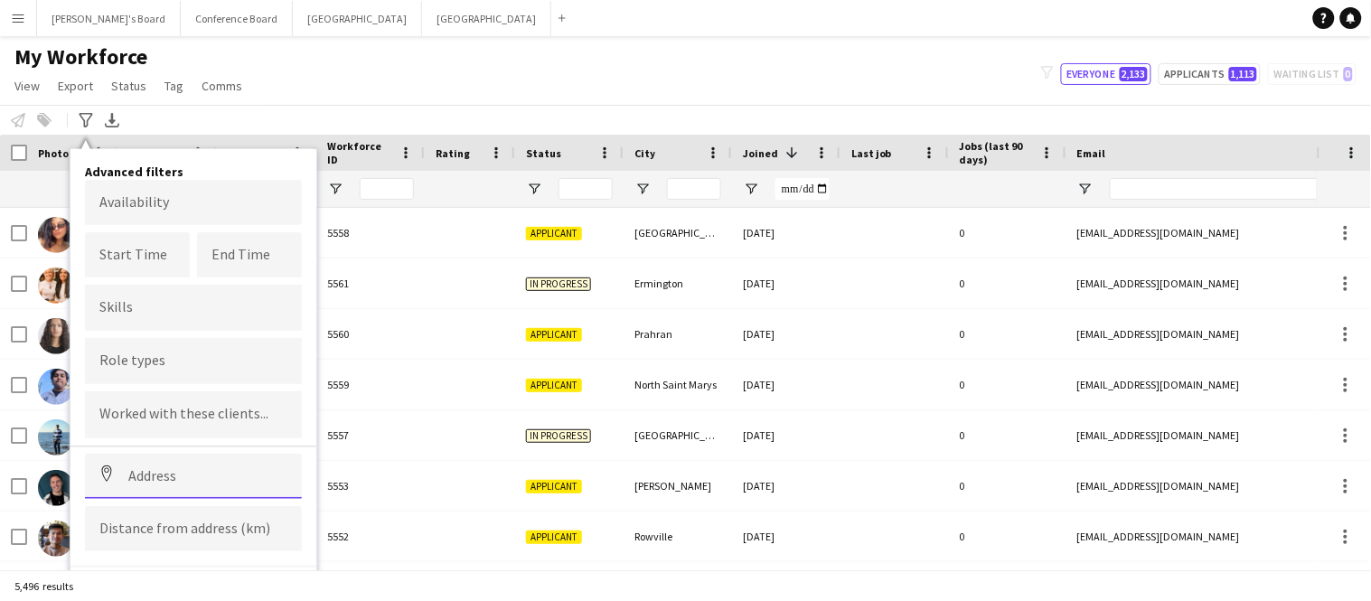
click at [145, 474] on input at bounding box center [193, 476] width 217 height 45
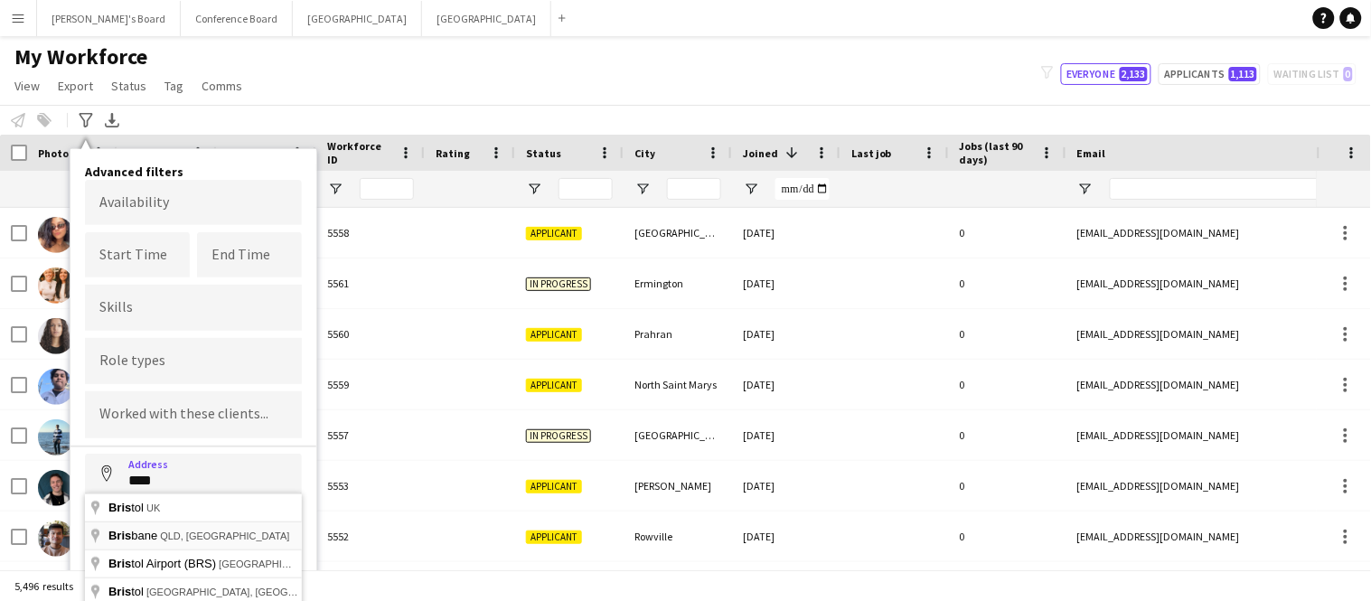
type input "**********"
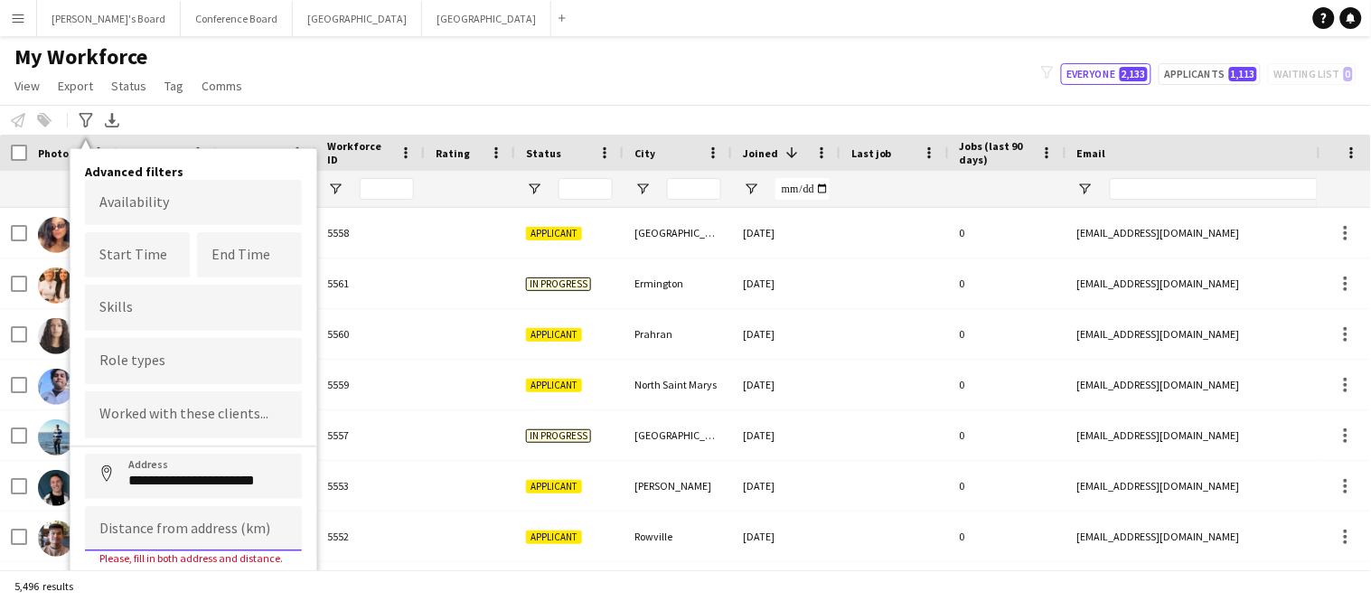
click at [146, 530] on input at bounding box center [193, 528] width 217 height 45
type input "******"
click button "Address" at bounding box center [106, 475] width 43 height 43
type input "**********"
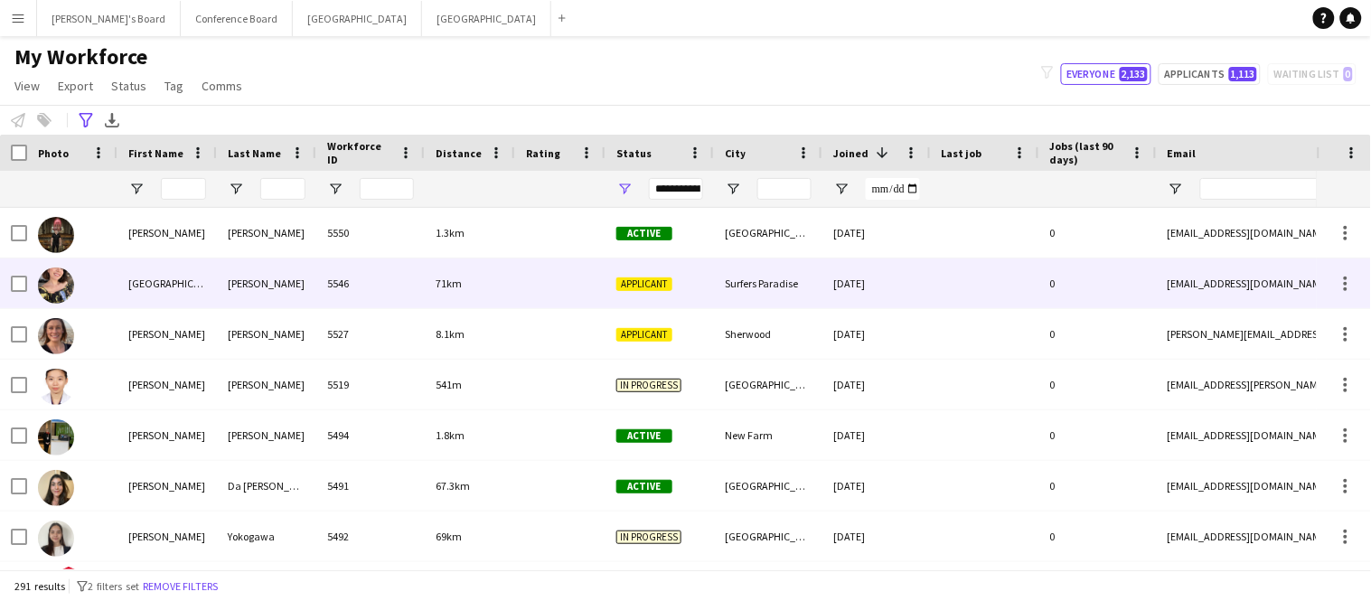
click at [155, 287] on div "Florencia" at bounding box center [166, 283] width 99 height 50
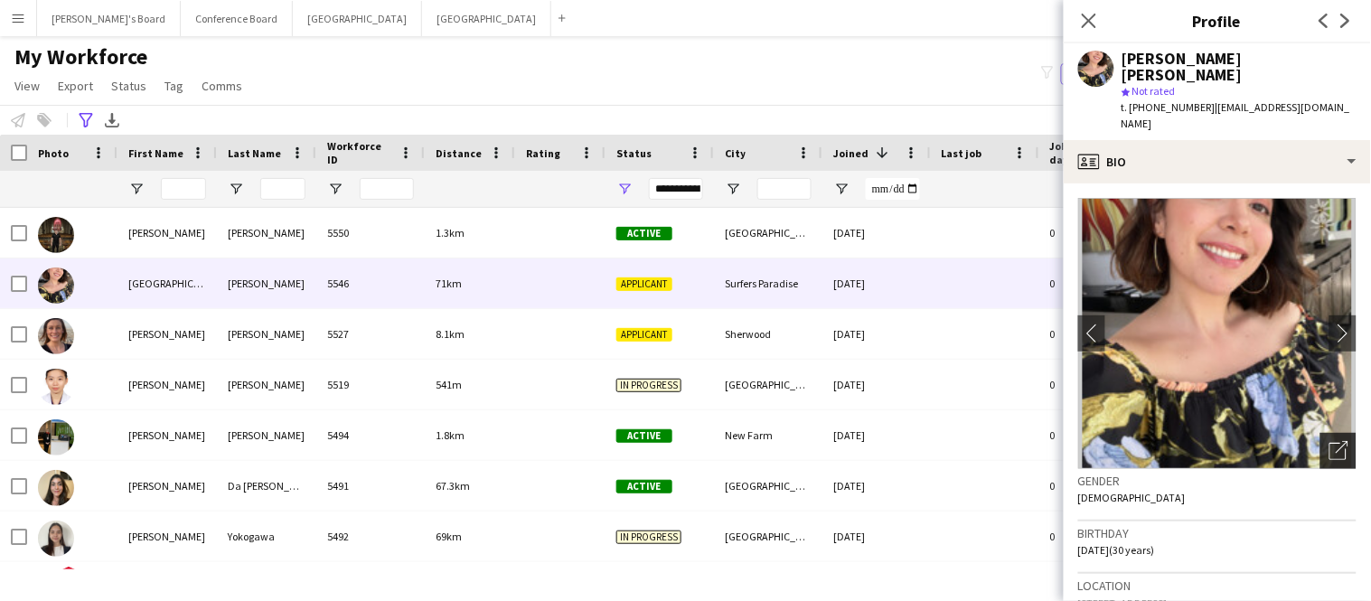
click at [1338, 441] on icon "Open photos pop-in" at bounding box center [1338, 450] width 19 height 19
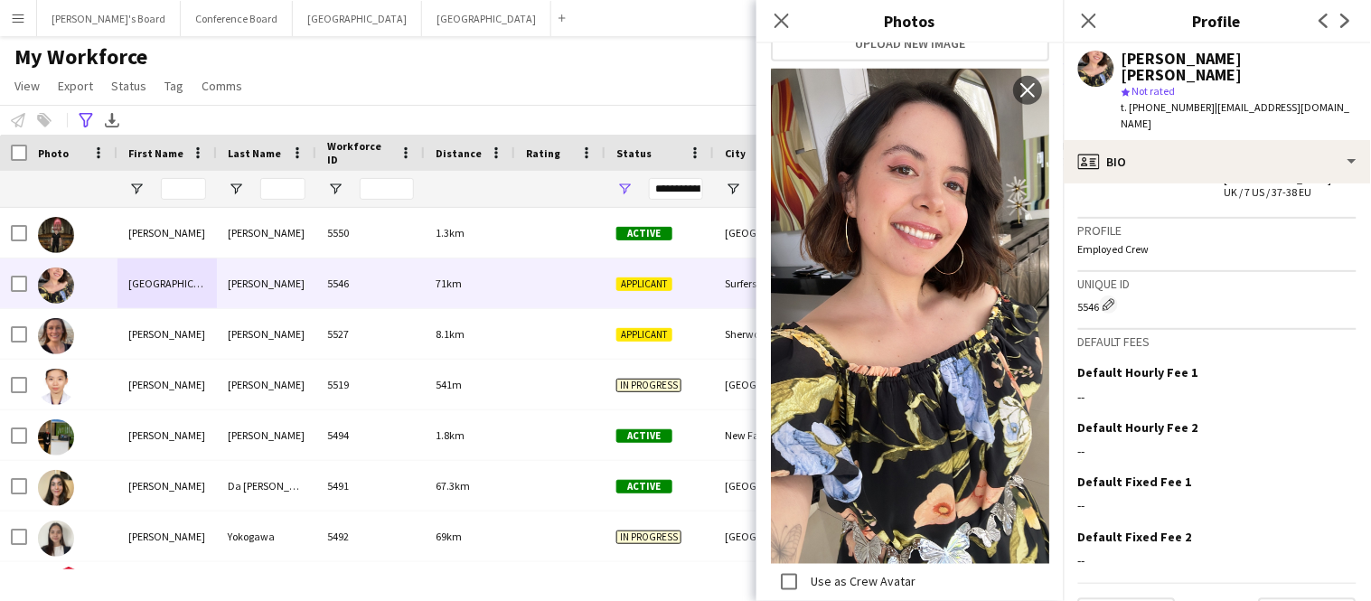
scroll to position [976, 0]
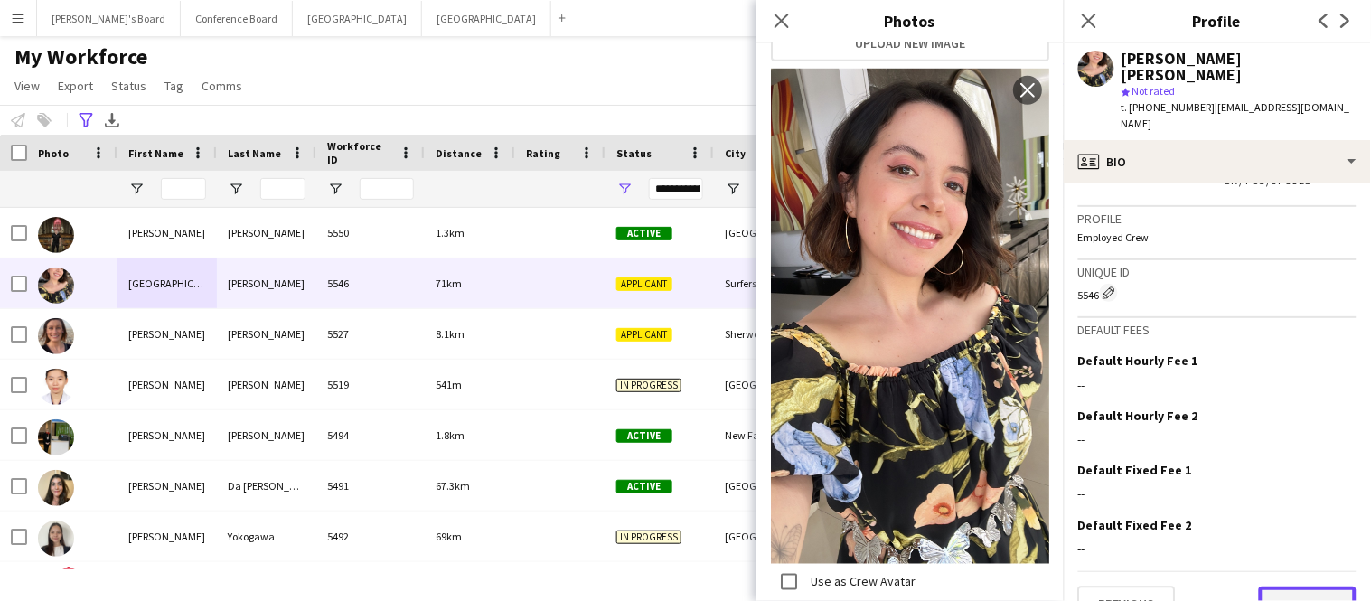
click at [1302, 586] on button "Next" at bounding box center [1308, 604] width 98 height 36
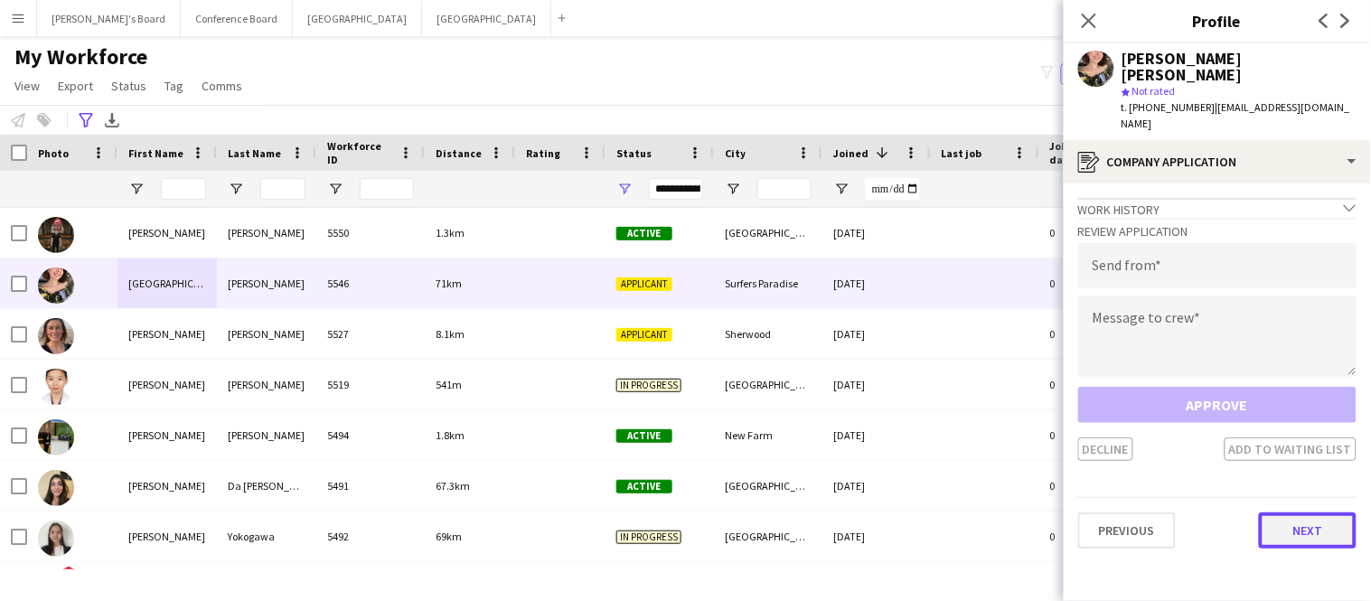
click at [1309, 512] on button "Next" at bounding box center [1308, 530] width 98 height 36
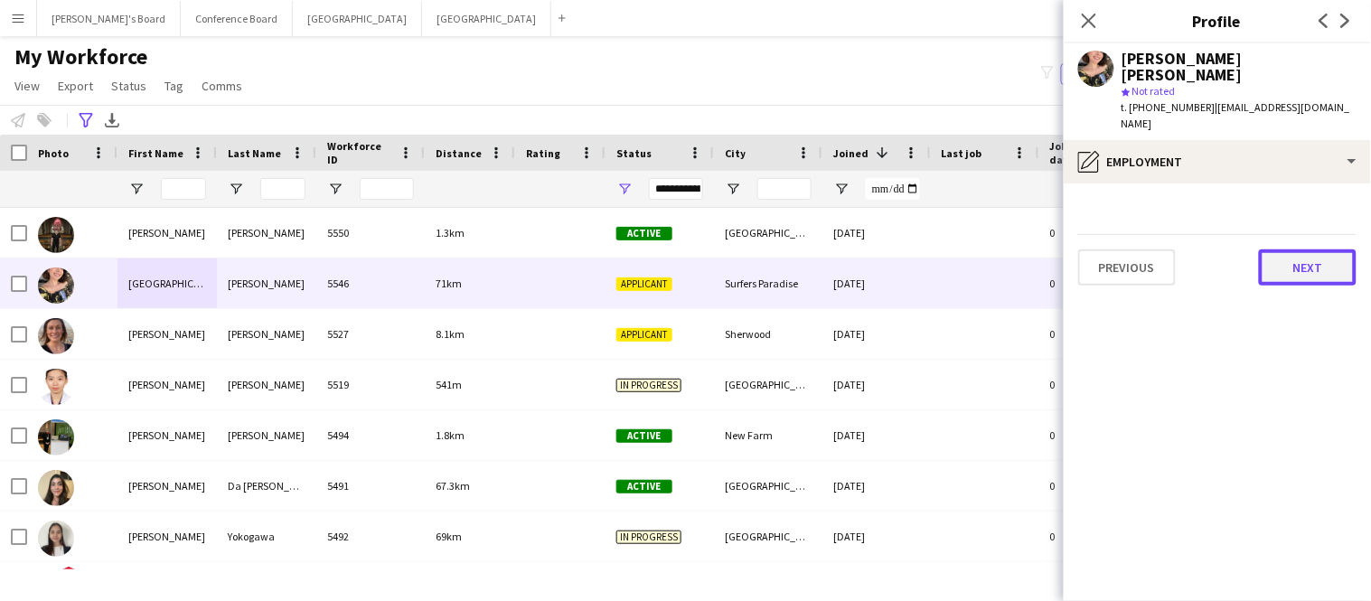
click at [1319, 249] on button "Next" at bounding box center [1308, 267] width 98 height 36
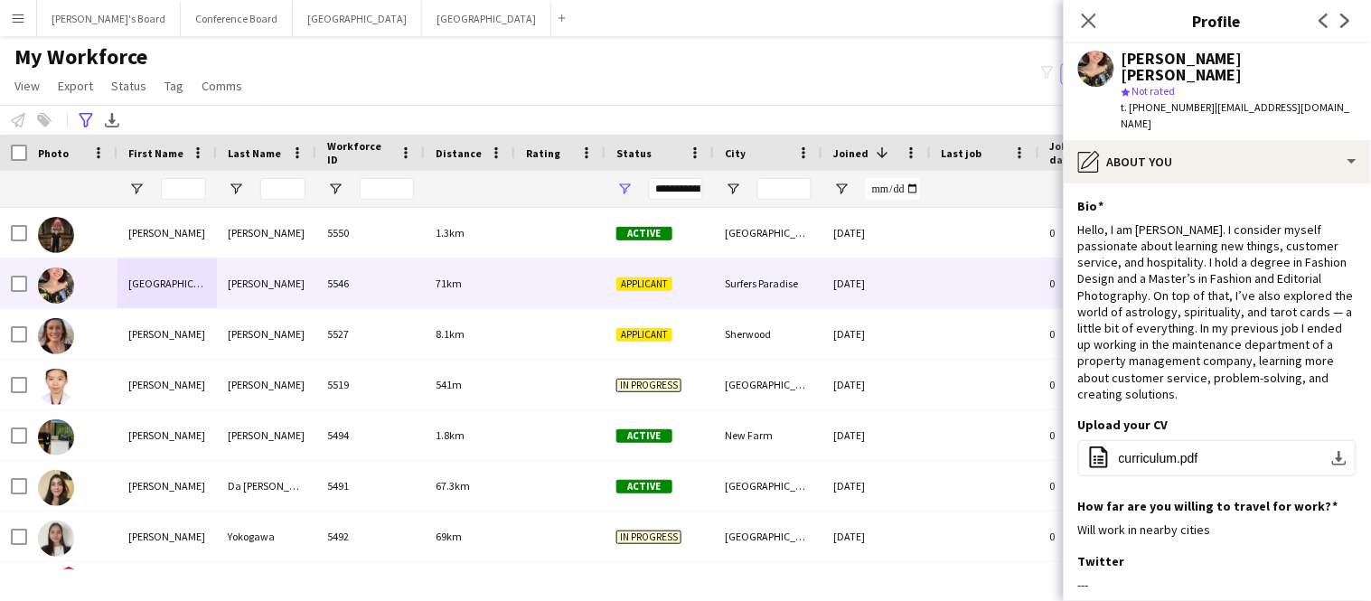
scroll to position [237, 0]
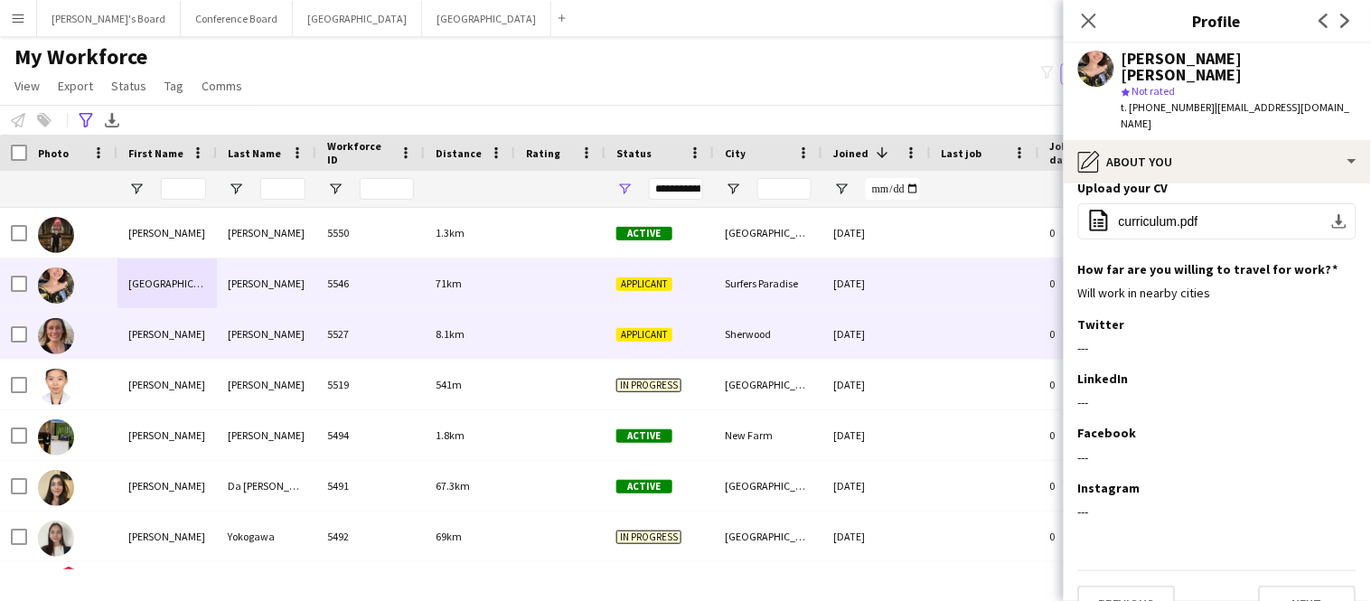
click at [309, 343] on div "Russell" at bounding box center [266, 334] width 99 height 50
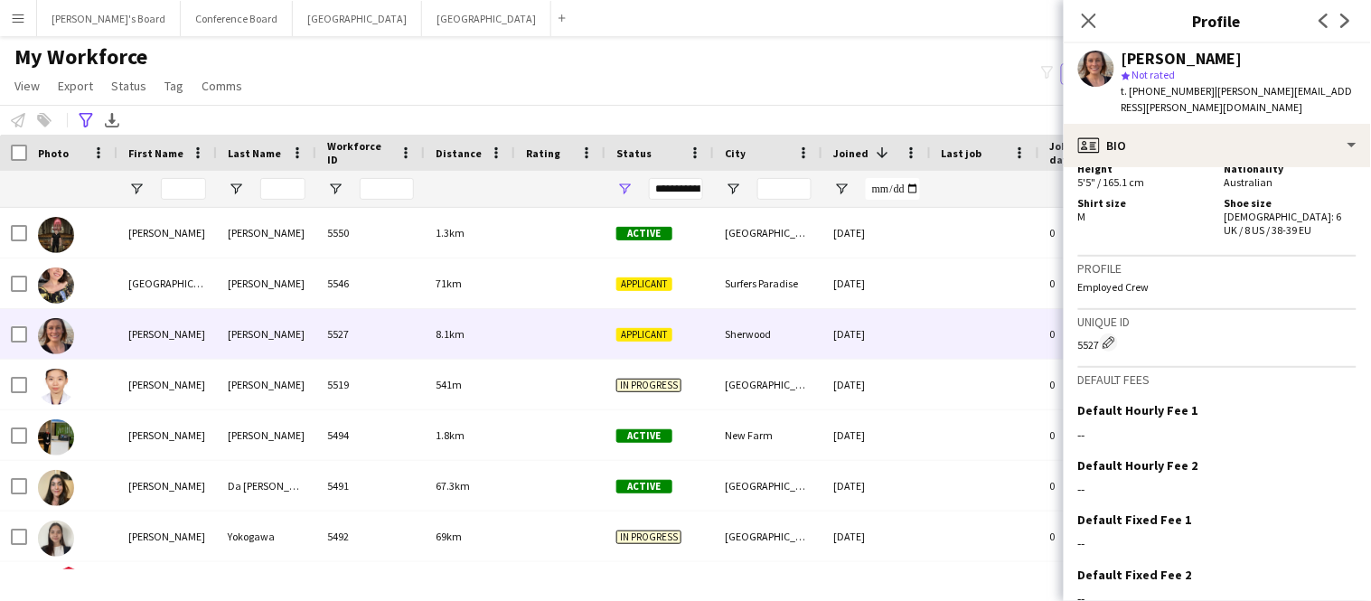
scroll to position [1253, 0]
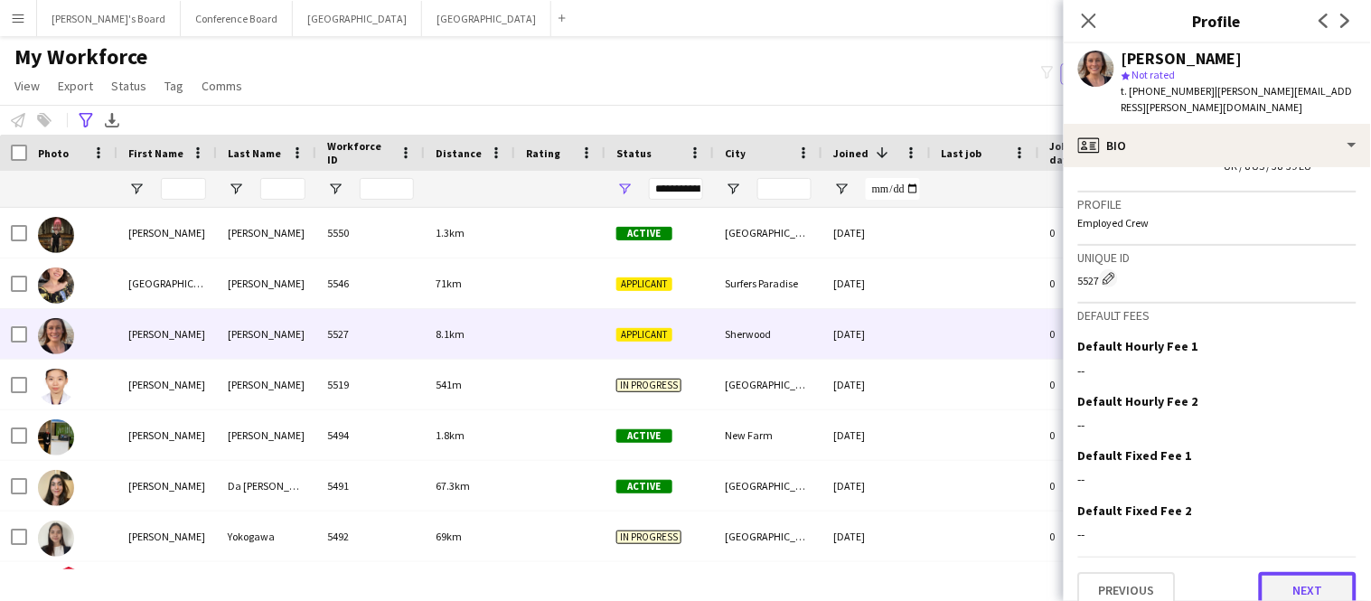
click at [1331, 572] on button "Next" at bounding box center [1308, 590] width 98 height 36
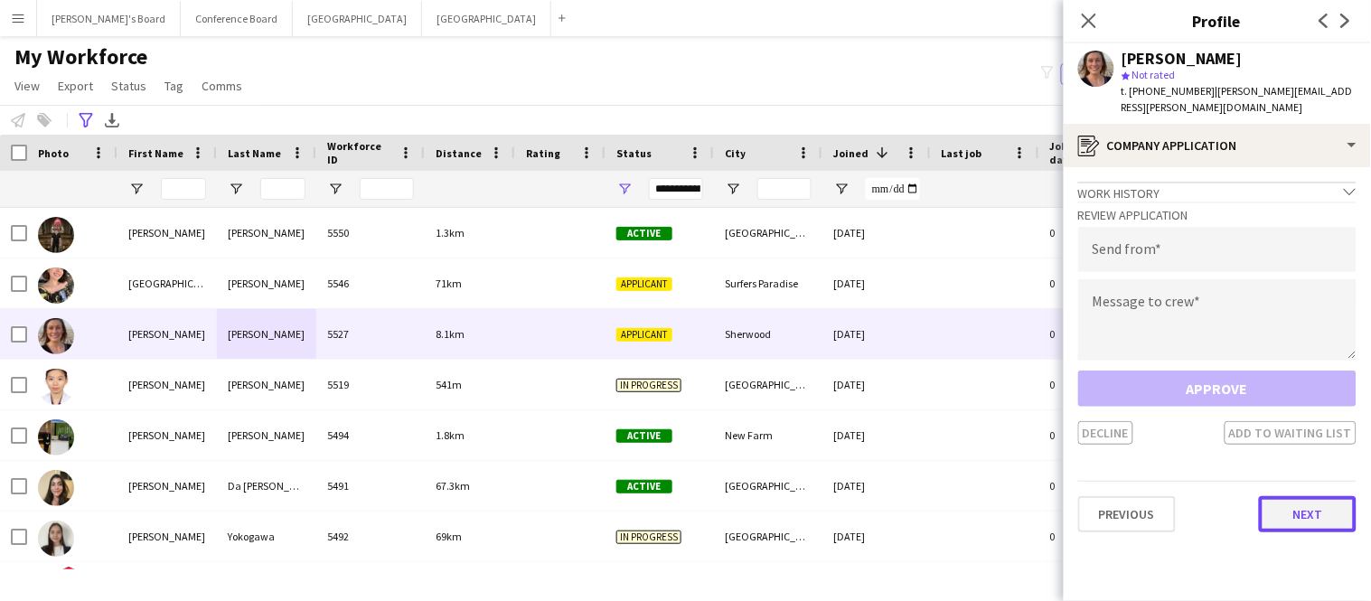
click at [1309, 496] on button "Next" at bounding box center [1308, 514] width 98 height 36
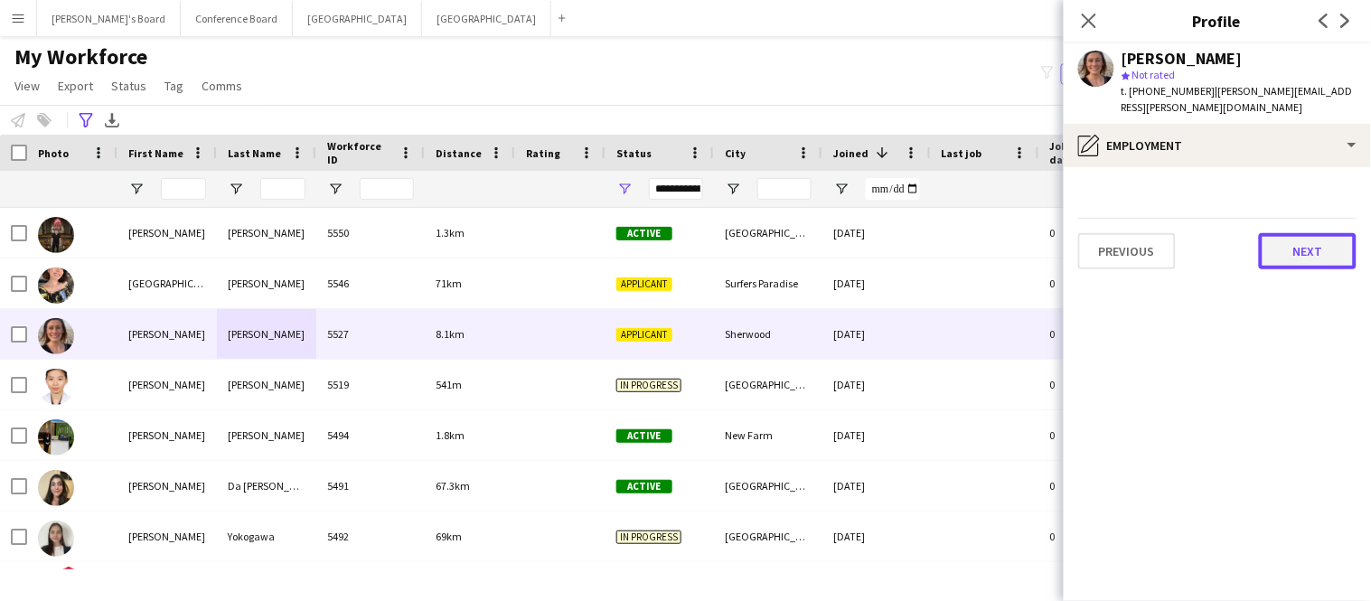
click at [1306, 241] on button "Next" at bounding box center [1308, 251] width 98 height 36
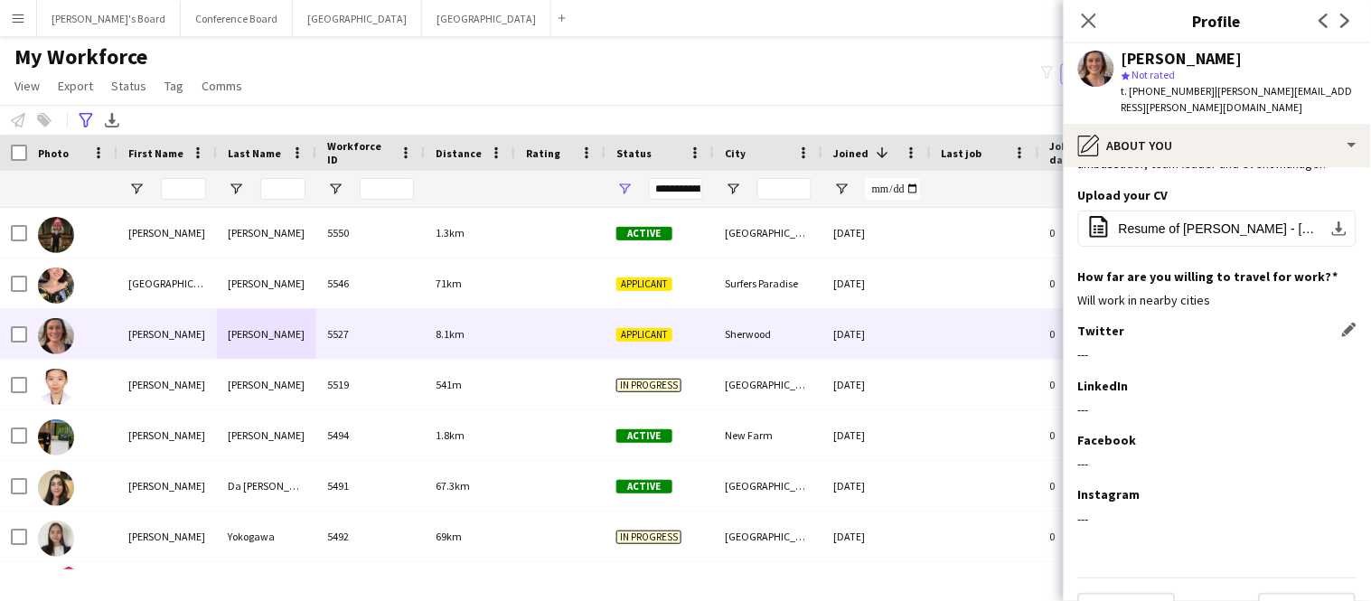
scroll to position [203, 0]
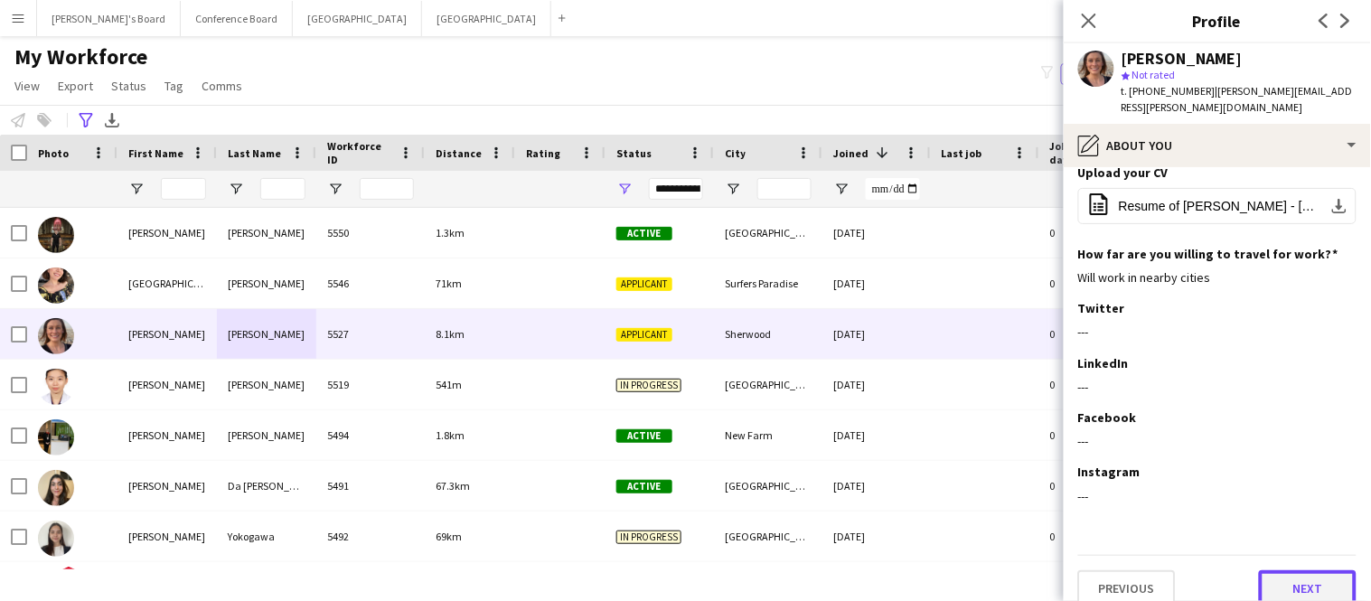
click at [1327, 570] on button "Next" at bounding box center [1308, 588] width 98 height 36
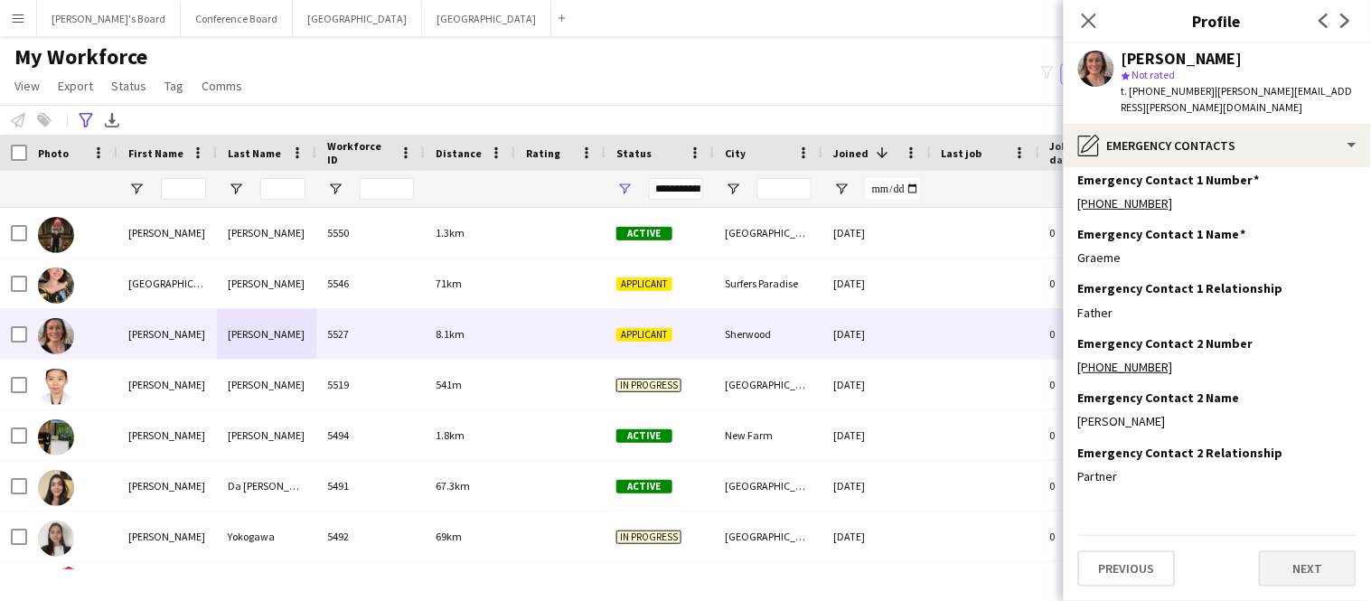
scroll to position [0, 0]
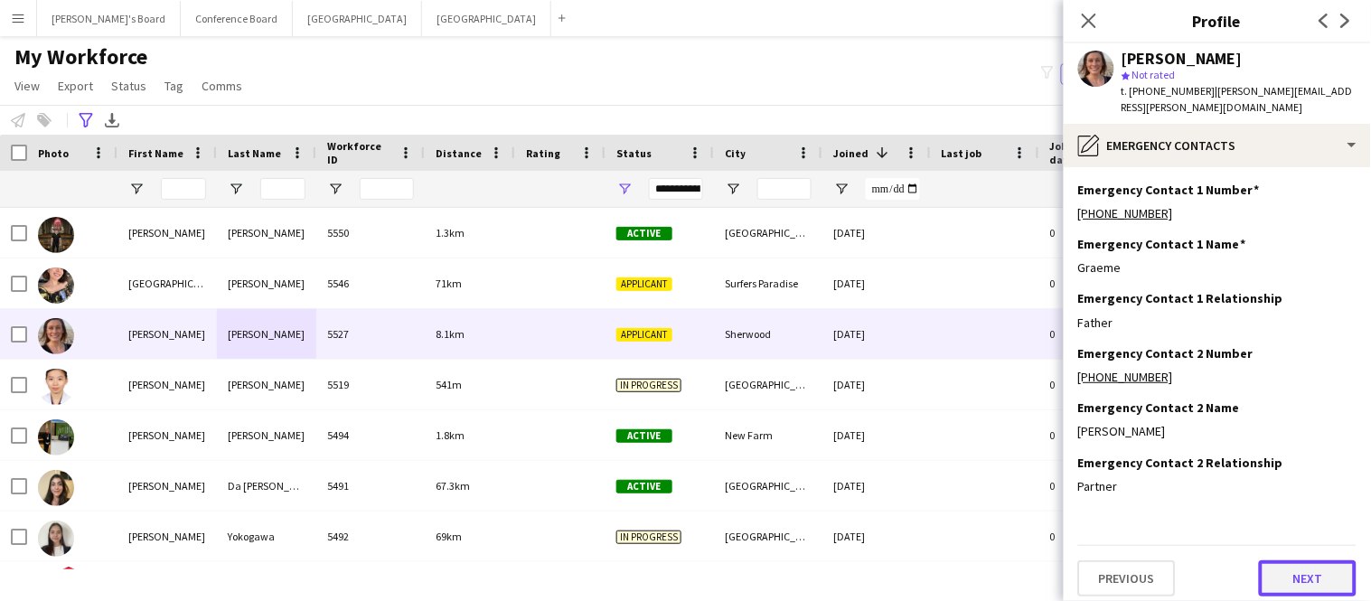
click at [1327, 566] on button "Next" at bounding box center [1308, 578] width 98 height 36
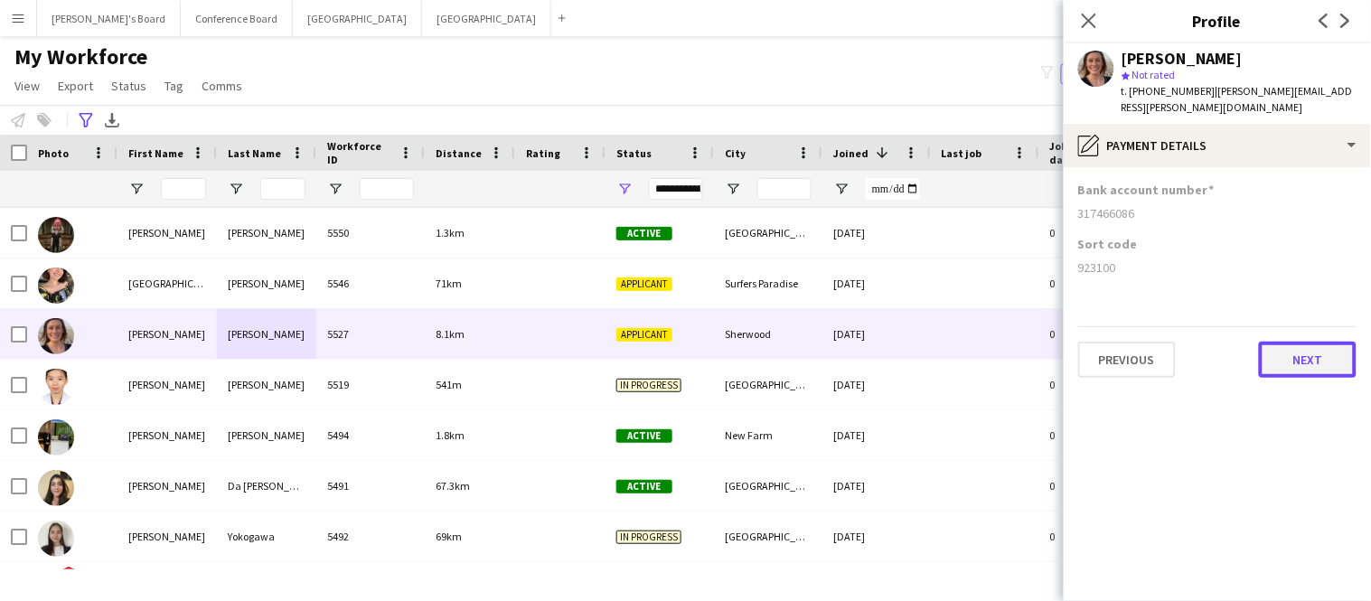
click at [1298, 342] on button "Next" at bounding box center [1308, 360] width 98 height 36
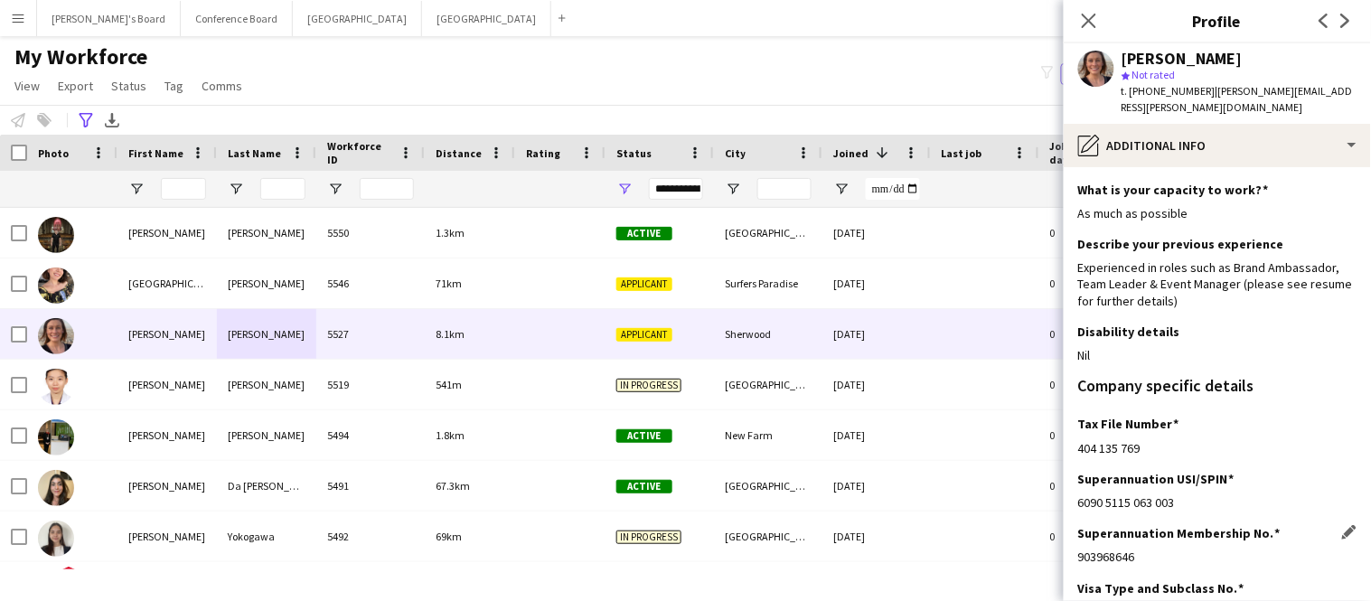
scroll to position [172, 0]
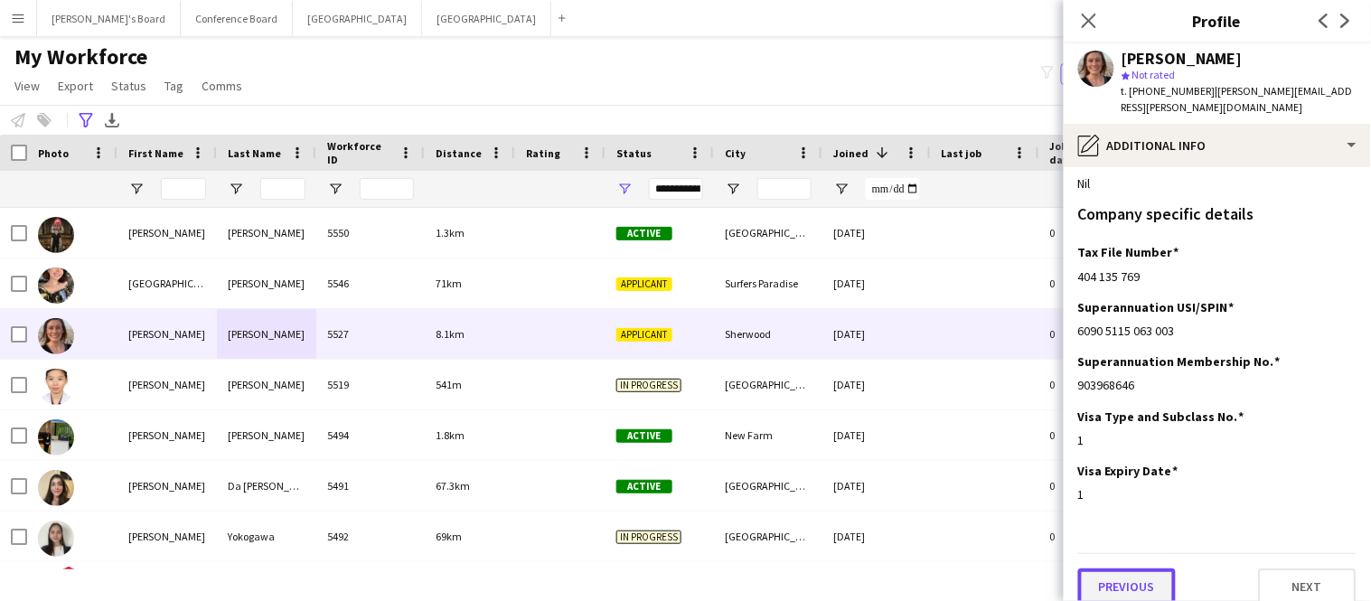
click at [1145, 568] on button "Previous" at bounding box center [1127, 586] width 98 height 36
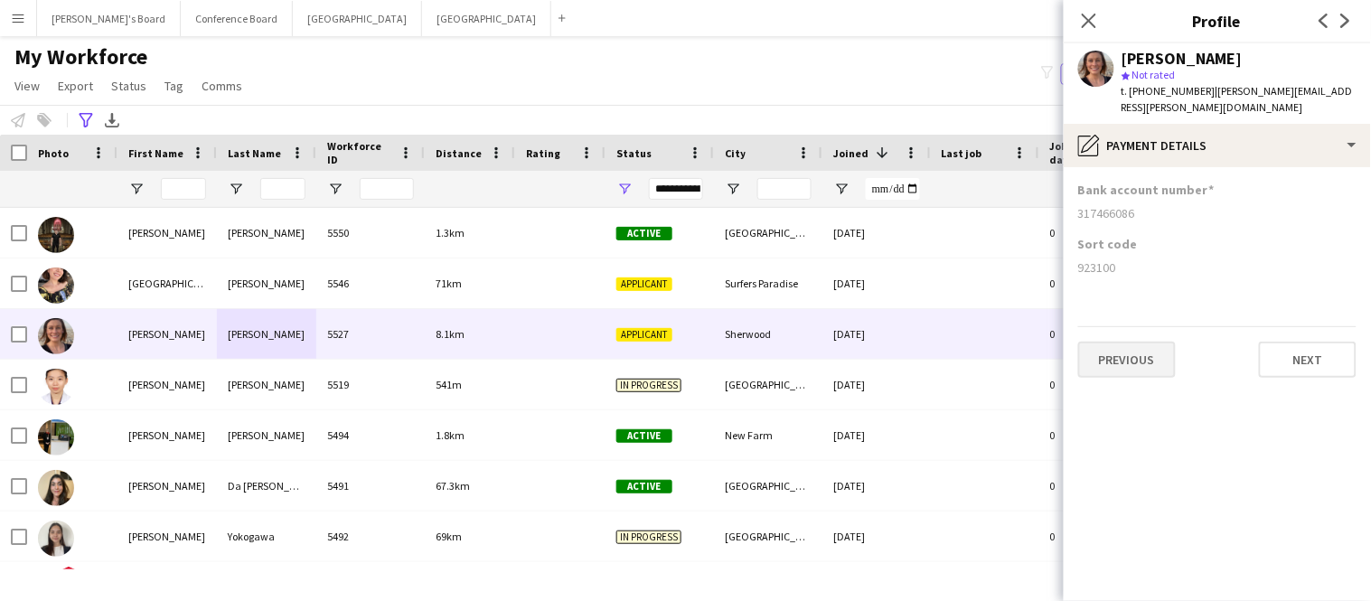
scroll to position [0, 0]
click at [1130, 350] on button "Previous" at bounding box center [1127, 360] width 98 height 36
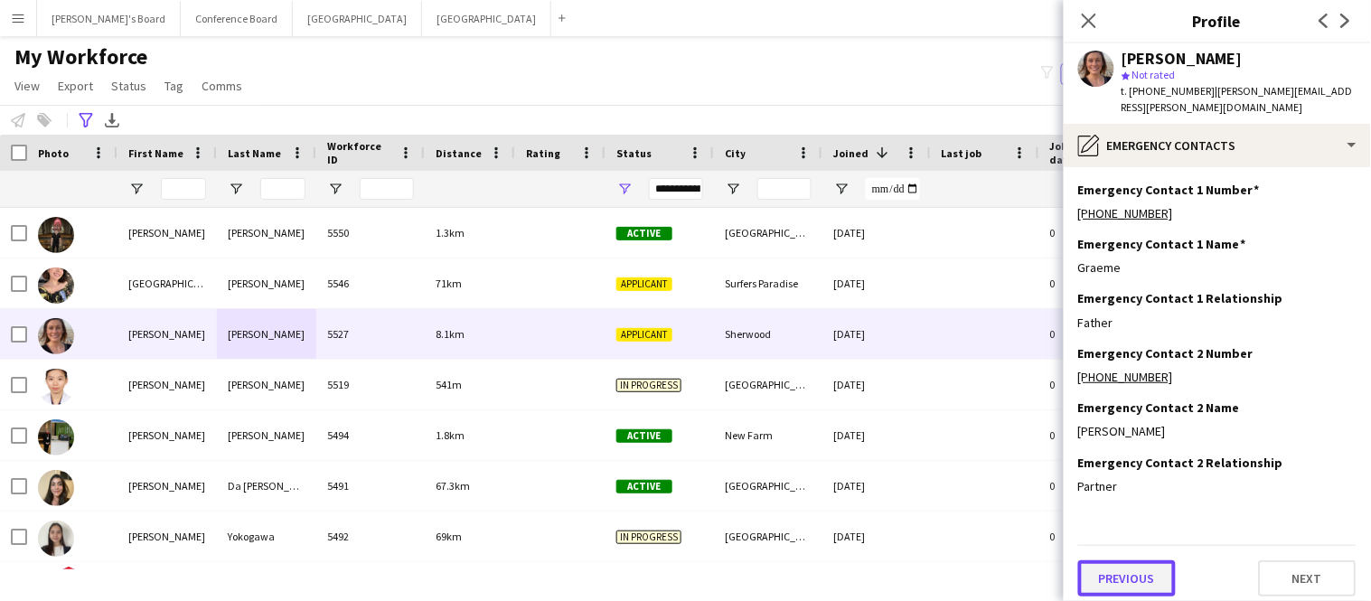
click at [1110, 564] on button "Previous" at bounding box center [1127, 578] width 98 height 36
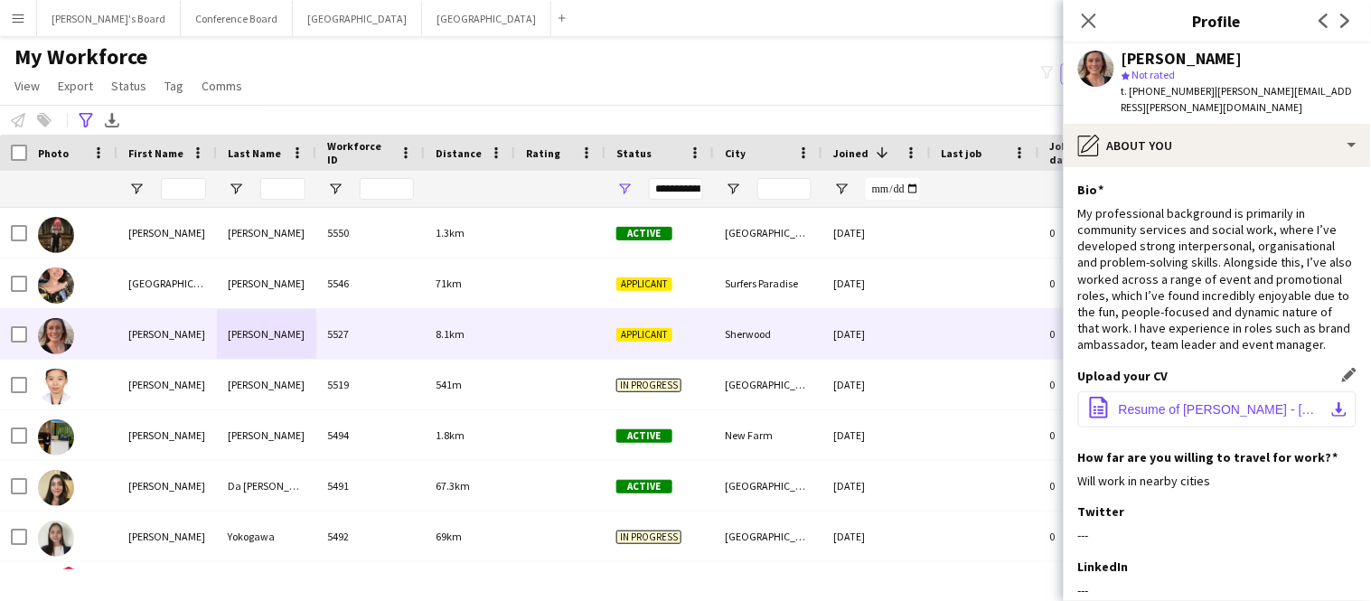
click at [1159, 402] on span "Resume of Lisa Russell - August 2025 - PDF.pdf" at bounding box center [1221, 409] width 204 height 14
click at [1299, 527] on div "---" at bounding box center [1217, 535] width 278 height 16
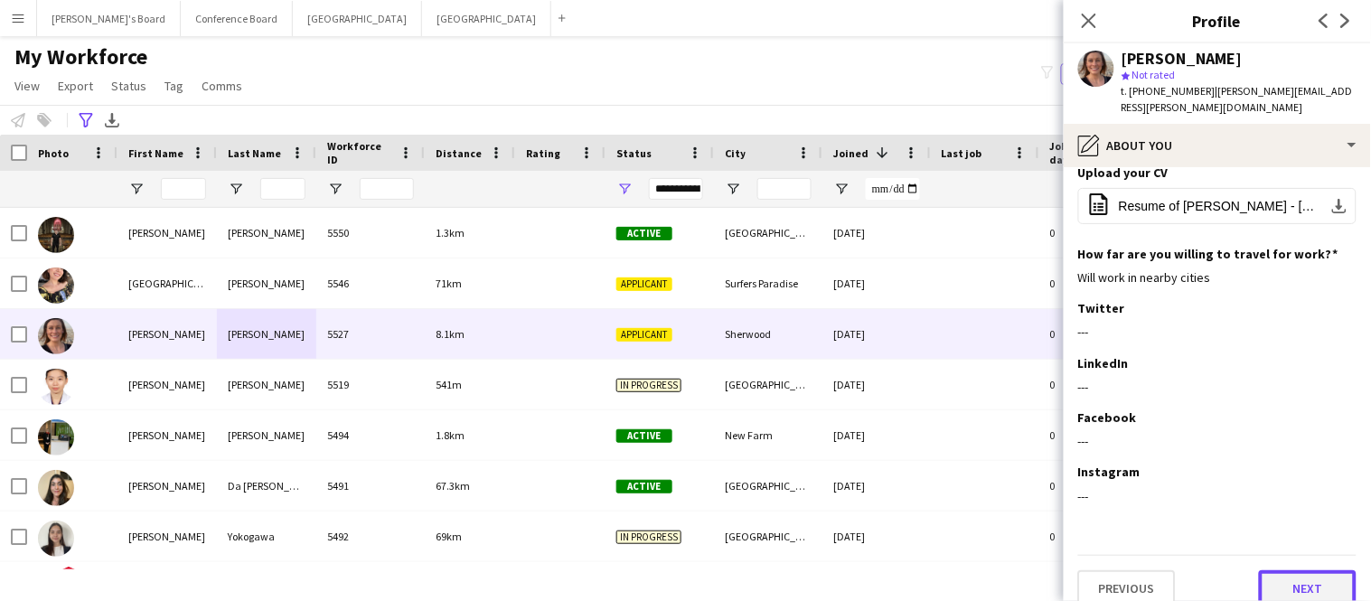
click at [1296, 570] on button "Next" at bounding box center [1308, 588] width 98 height 36
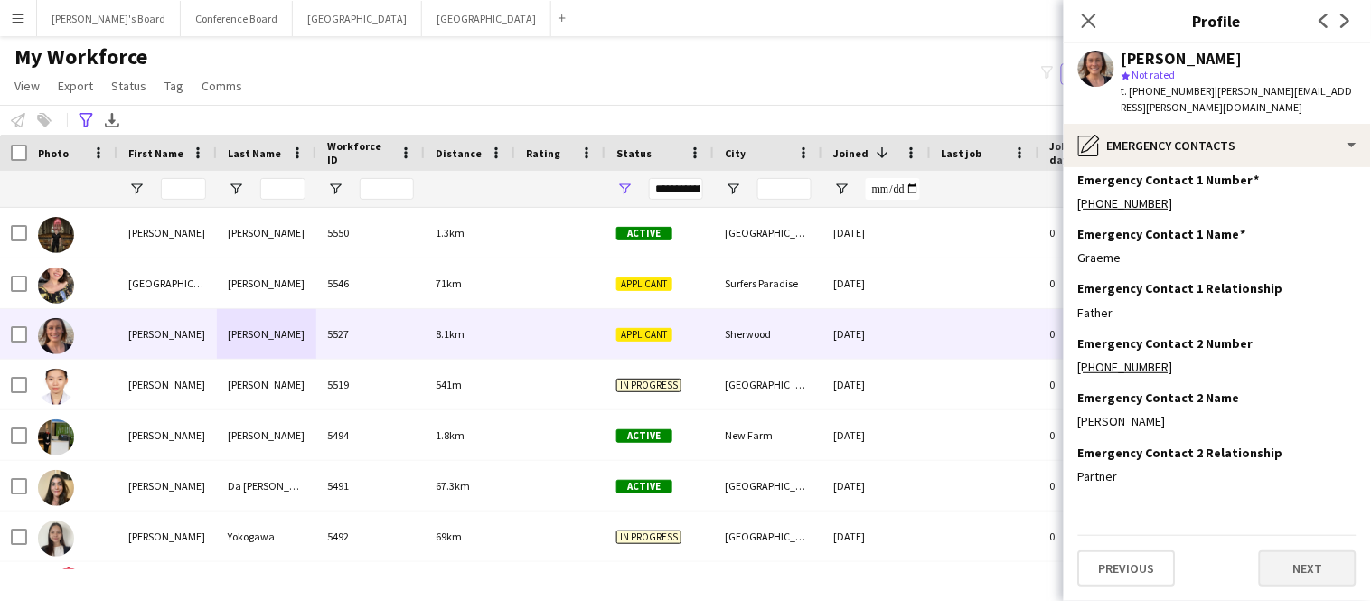
scroll to position [0, 0]
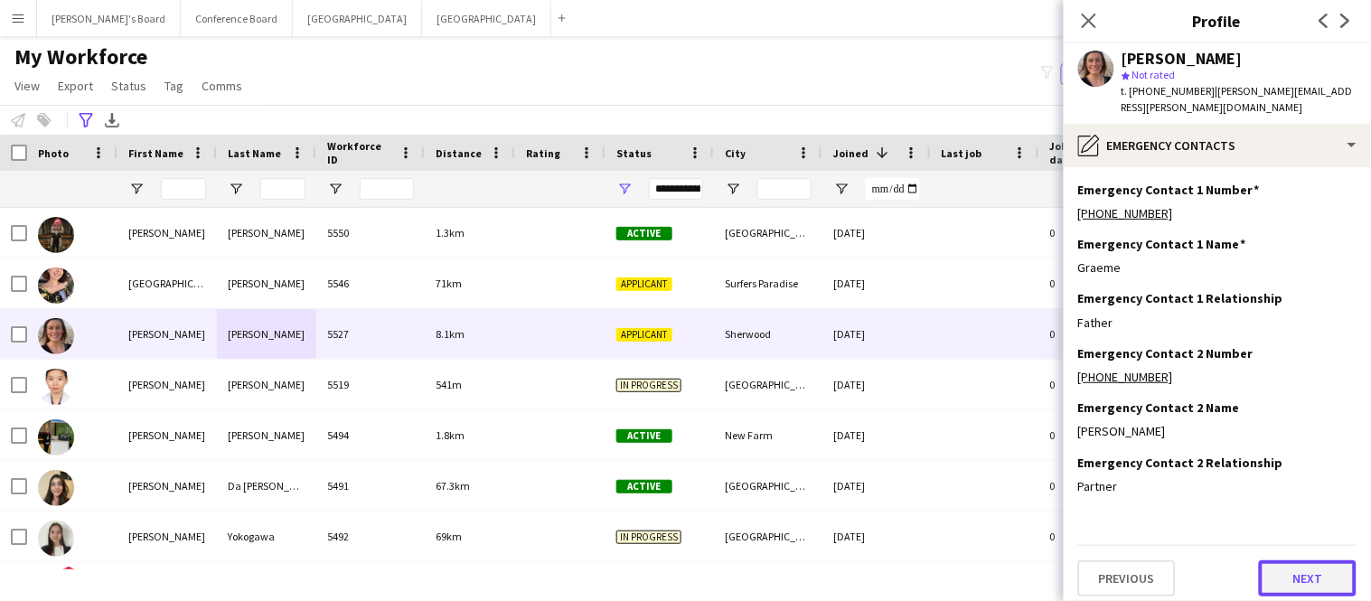
click at [1299, 561] on button "Next" at bounding box center [1308, 578] width 98 height 36
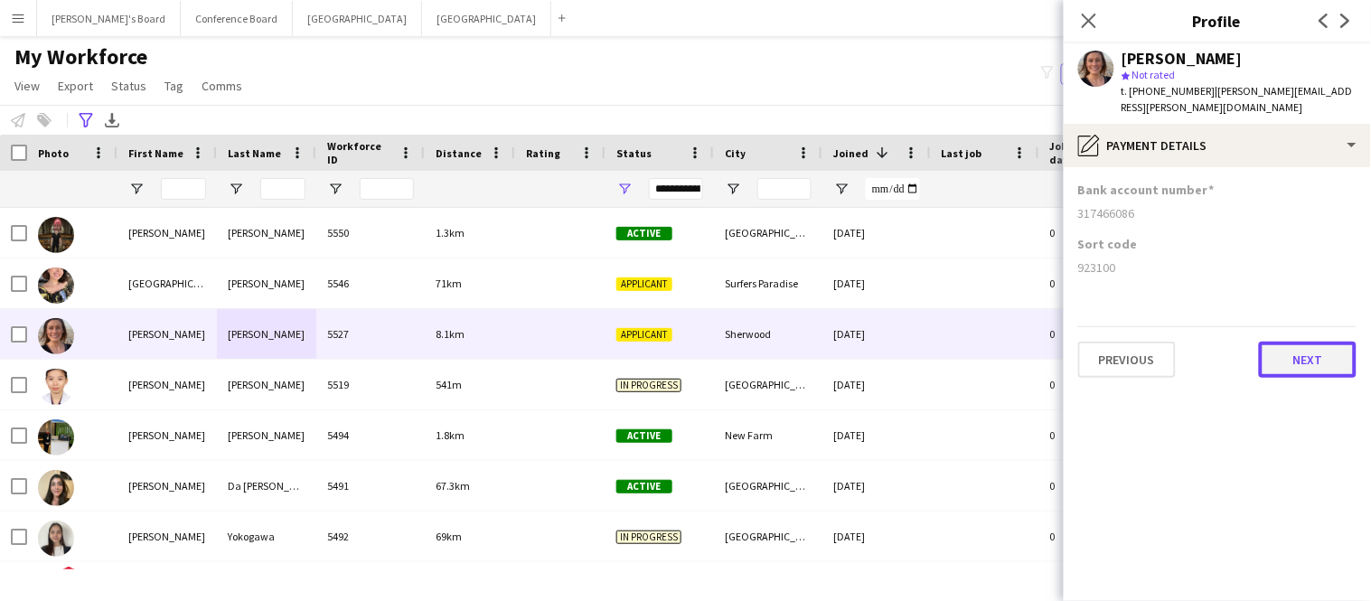
click at [1297, 342] on button "Next" at bounding box center [1308, 360] width 98 height 36
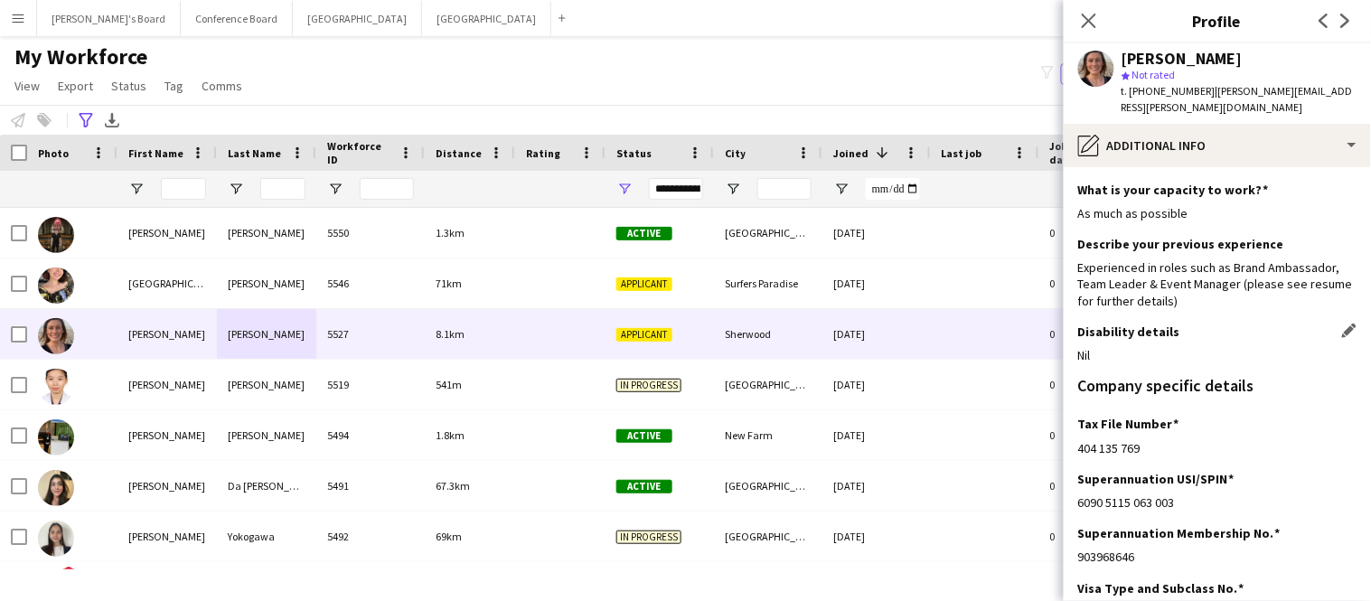
scroll to position [172, 0]
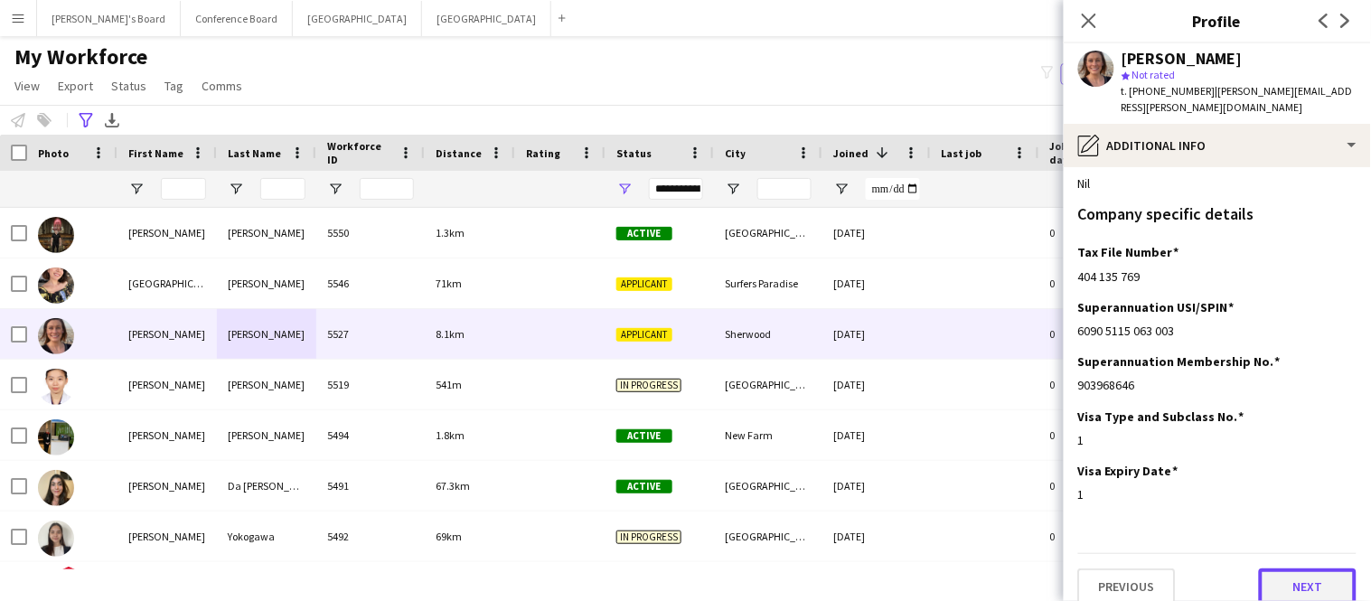
click at [1307, 568] on button "Next" at bounding box center [1308, 586] width 98 height 36
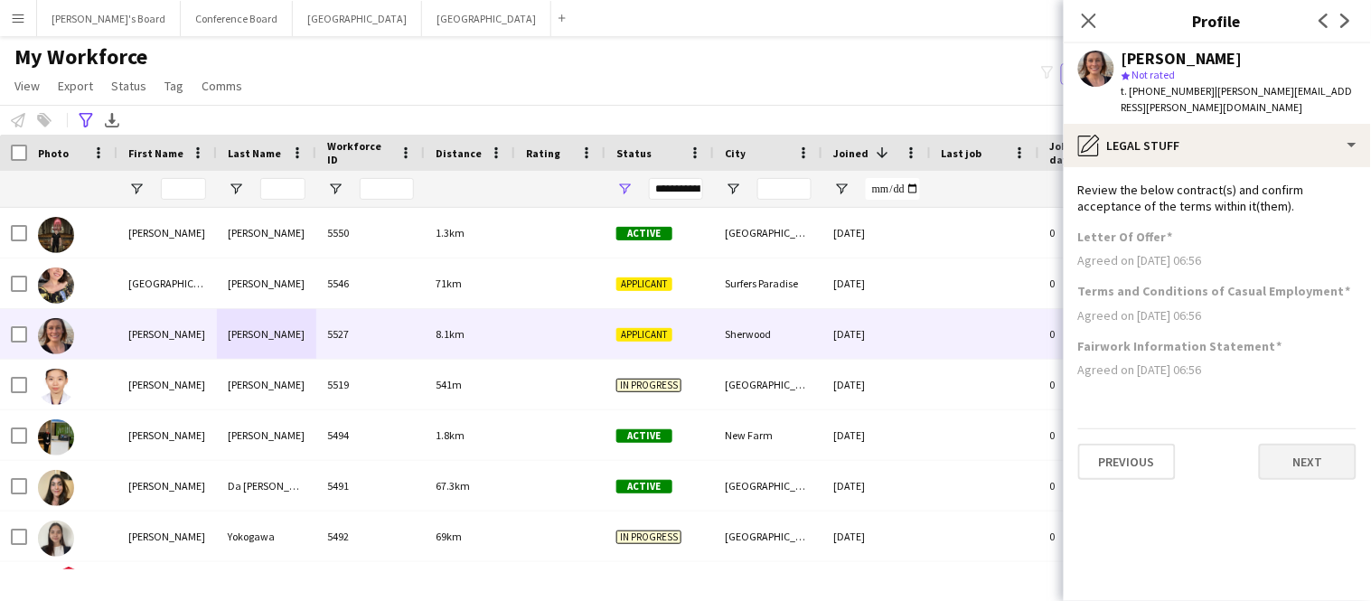
scroll to position [0, 0]
click at [1307, 444] on button "Next" at bounding box center [1308, 462] width 98 height 36
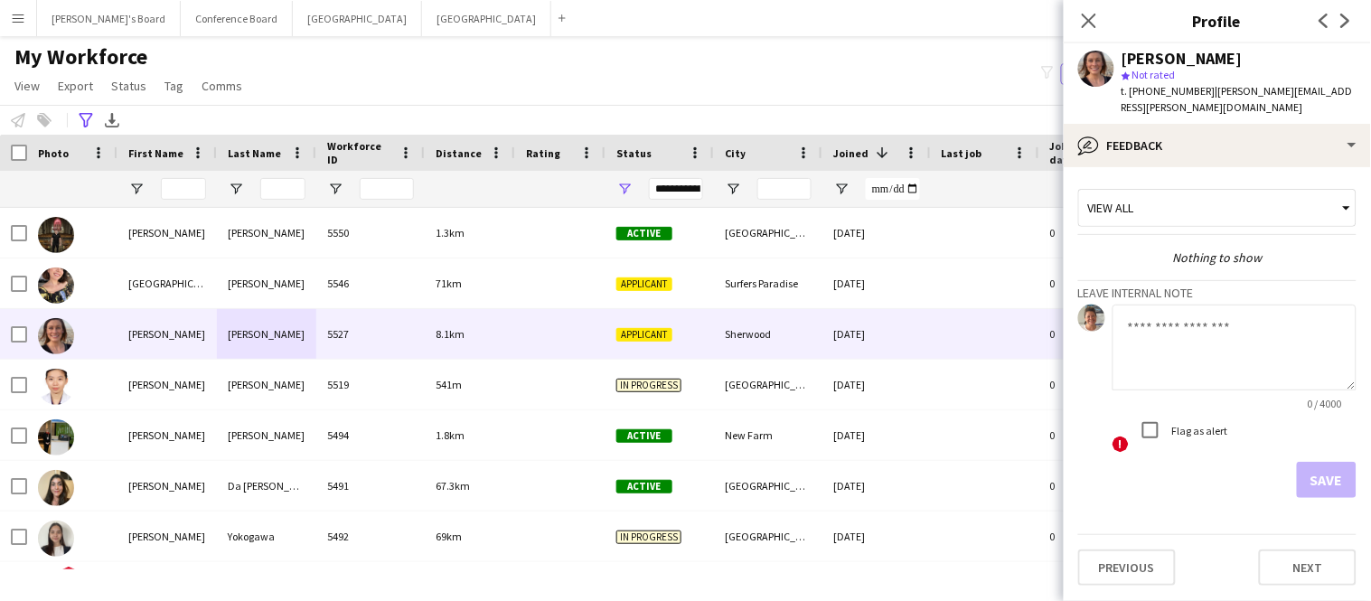
click at [1158, 307] on textarea at bounding box center [1234, 348] width 244 height 86
click at [1136, 330] on textarea "******** *****" at bounding box center [1234, 348] width 244 height 86
click at [1134, 313] on textarea "******** *****" at bounding box center [1234, 348] width 244 height 86
type textarea "******** *****"
click at [1324, 464] on button "Save" at bounding box center [1327, 480] width 60 height 36
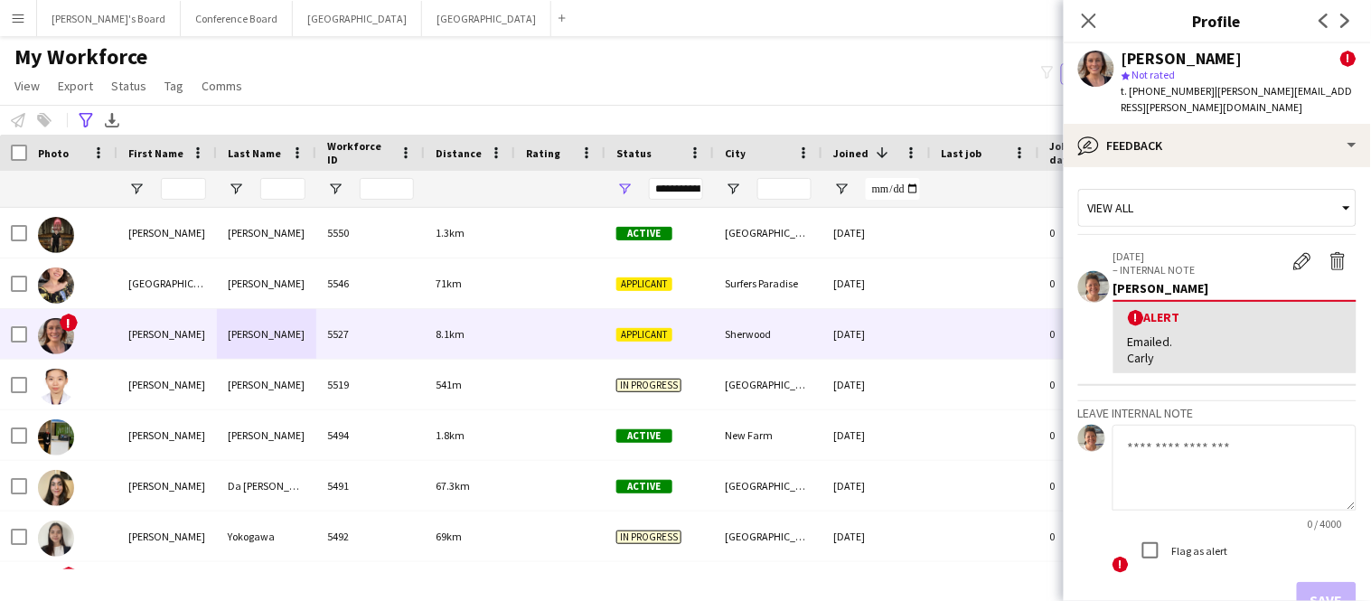
click at [1037, 89] on div "My Workforce View Views Default view New view Update view Delete view Edit name…" at bounding box center [685, 73] width 1371 height 61
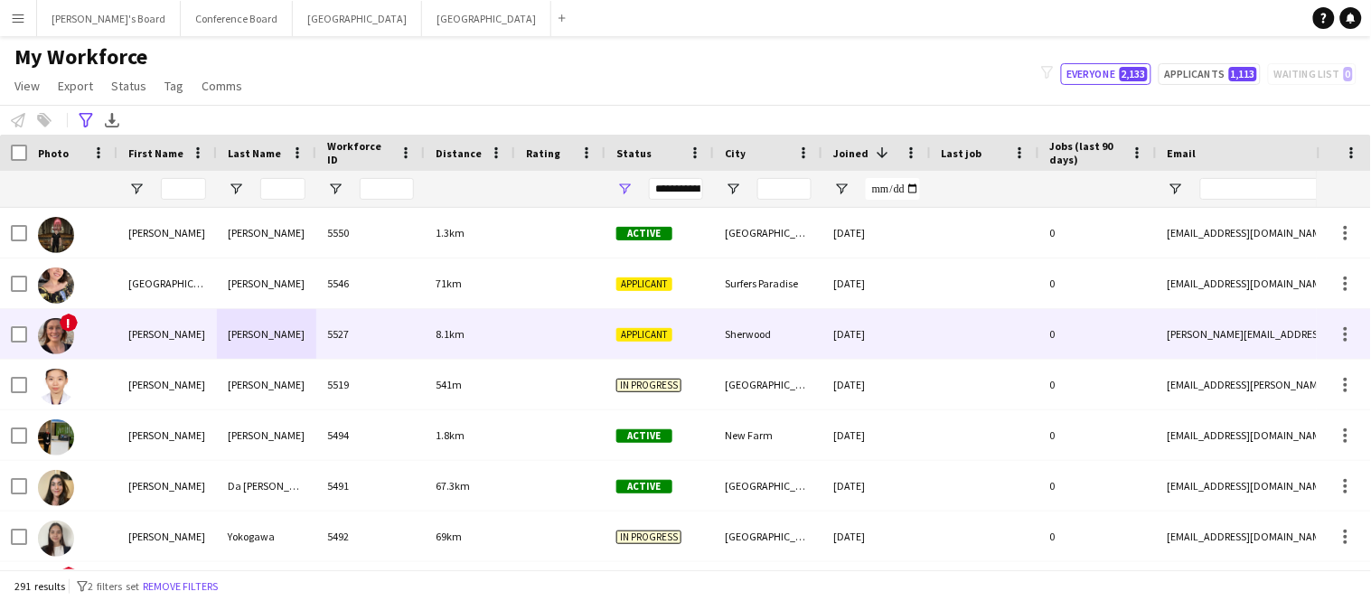
click at [130, 333] on div "Lisa" at bounding box center [166, 334] width 99 height 50
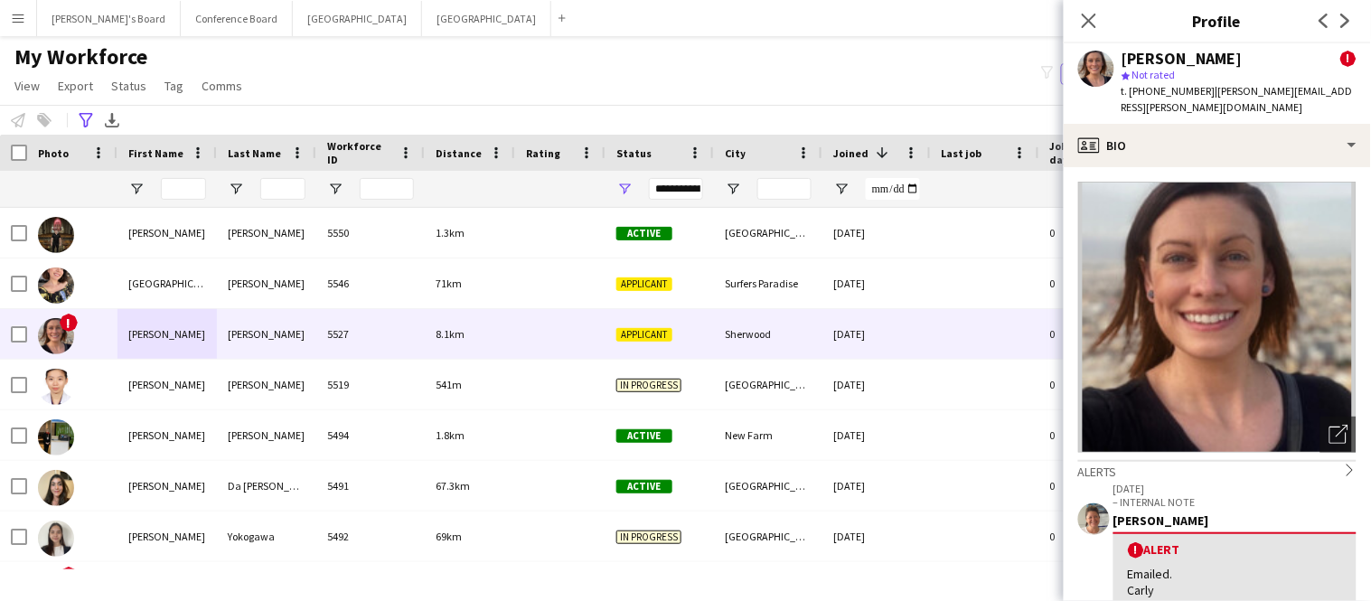
drag, startPoint x: 1200, startPoint y: 89, endPoint x: 1316, endPoint y: 96, distance: 115.8
click at [1316, 96] on div "Lisa Russell ! star Not rated t. +61402712569 | lisa.russell@live.com.au" at bounding box center [1217, 83] width 307 height 80
copy span "lisa.russell@live.com.au"
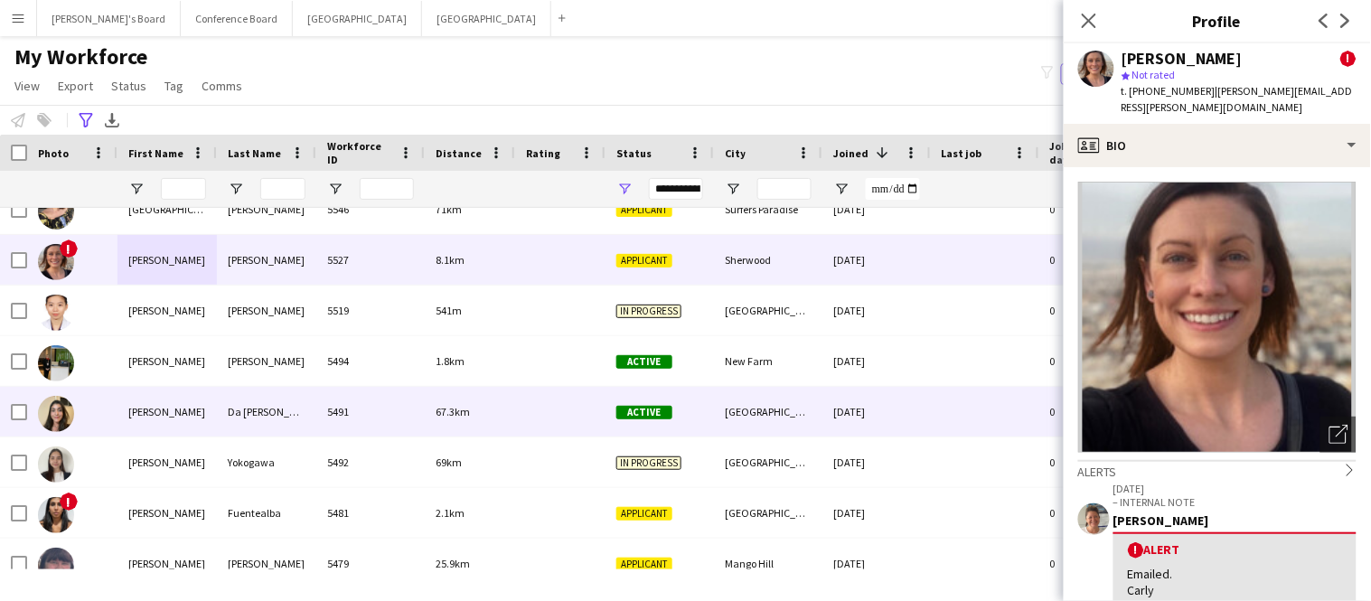
scroll to position [59, 0]
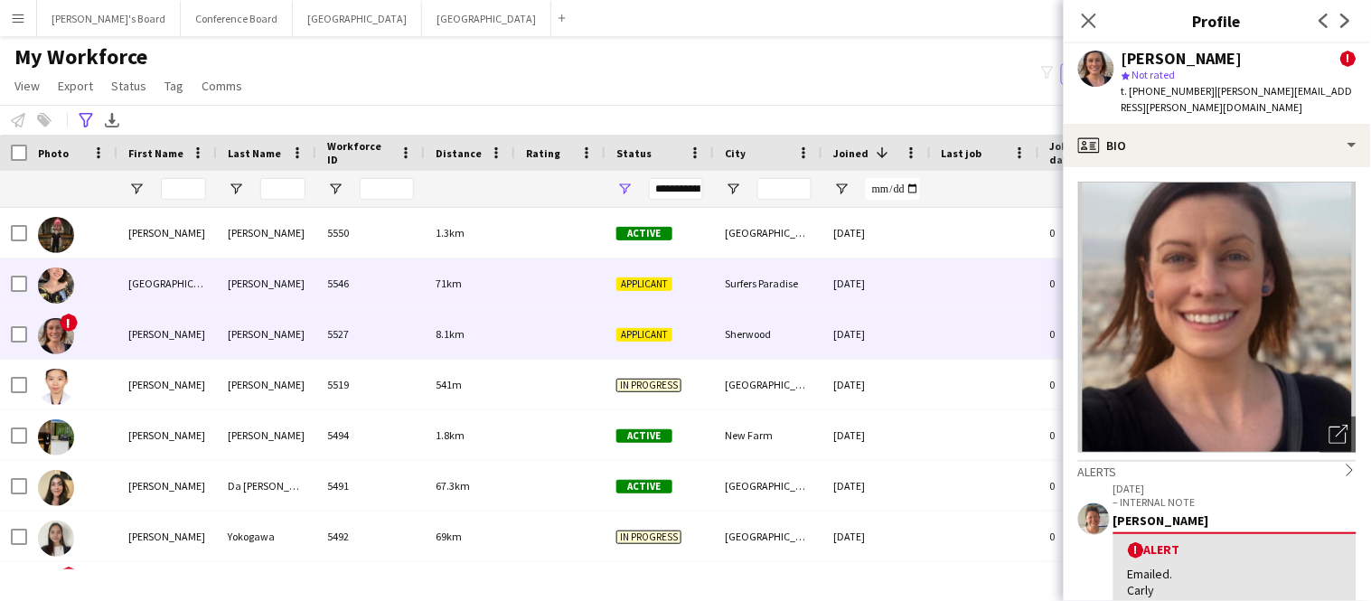
click at [401, 292] on div "5546" at bounding box center [370, 283] width 108 height 50
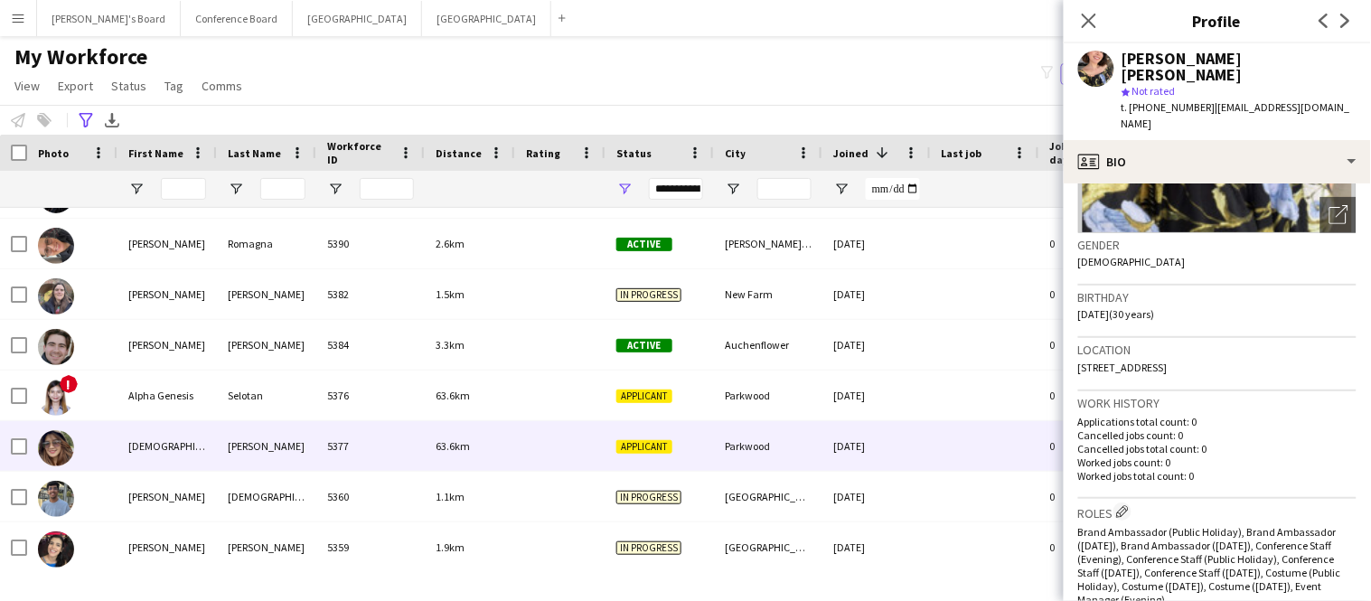
click at [499, 448] on div "63.6km" at bounding box center [470, 446] width 90 height 50
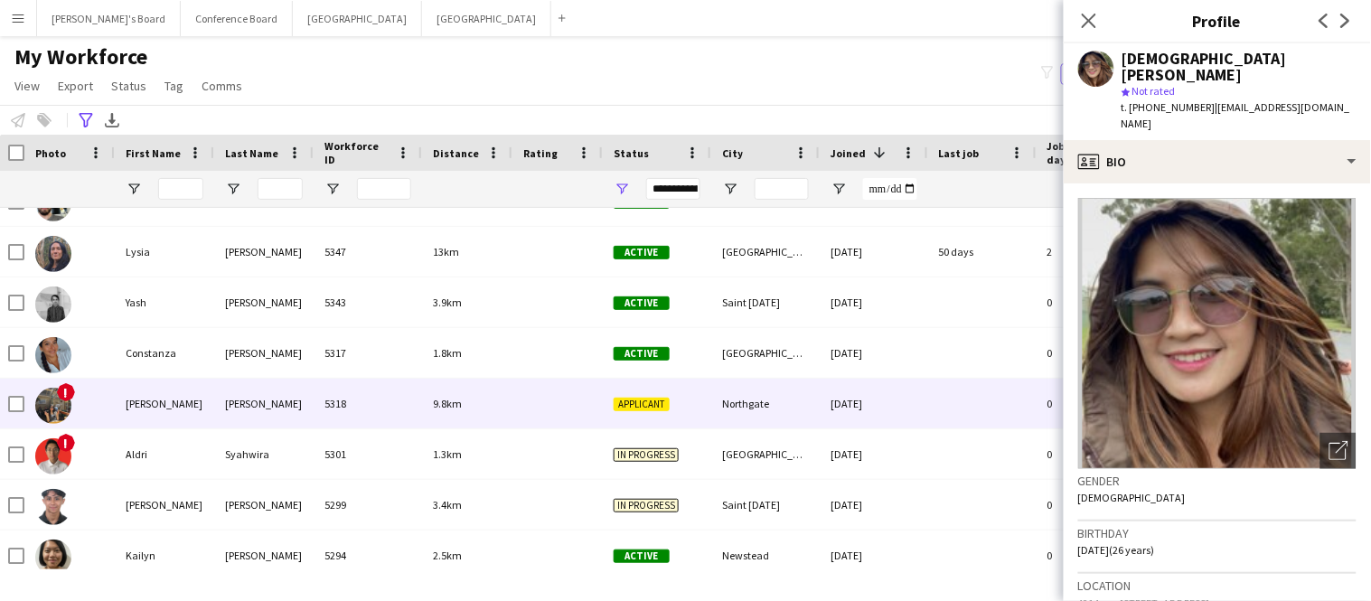
click at [459, 408] on span "9.8km" at bounding box center [447, 404] width 29 height 14
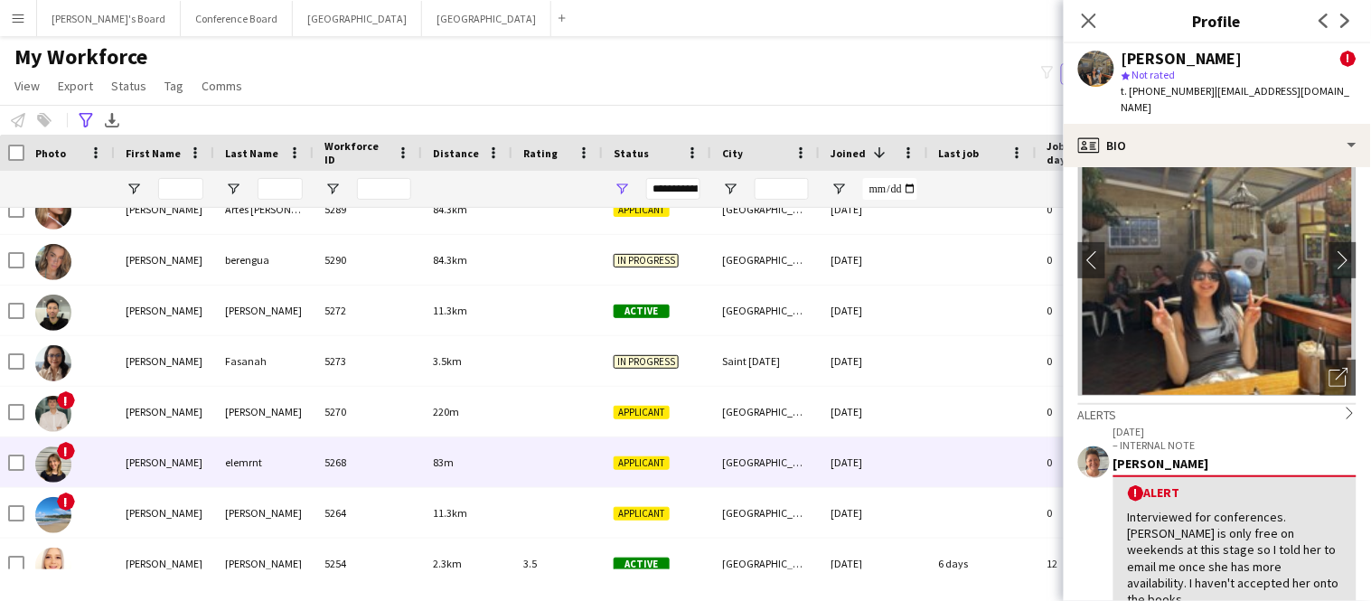
click at [437, 461] on span "83m" at bounding box center [443, 462] width 21 height 14
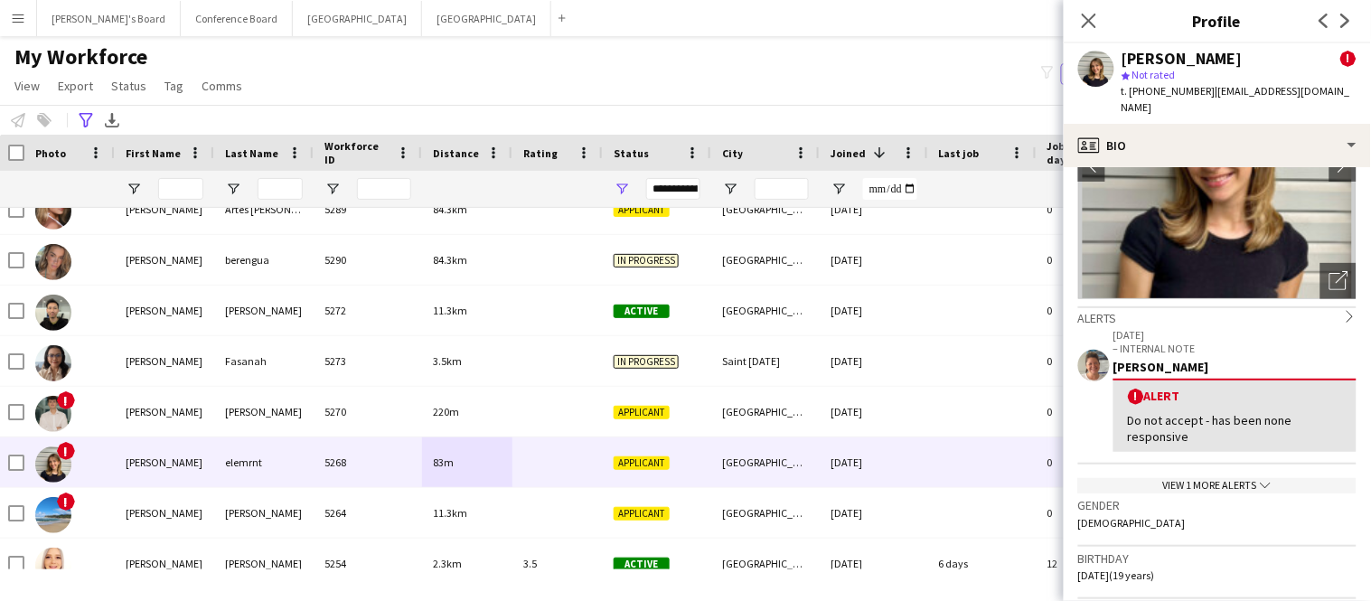
click at [1237, 478] on div "View 1 more alerts chevron-down" at bounding box center [1217, 485] width 278 height 15
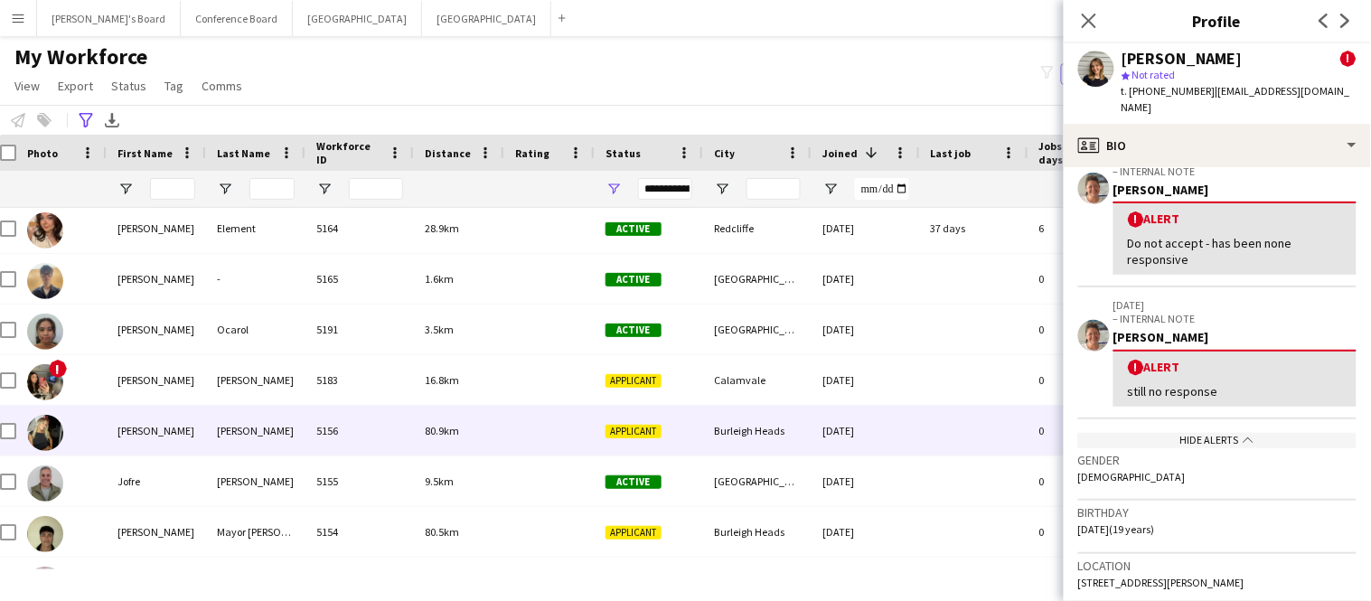
click at [528, 436] on div at bounding box center [549, 431] width 90 height 50
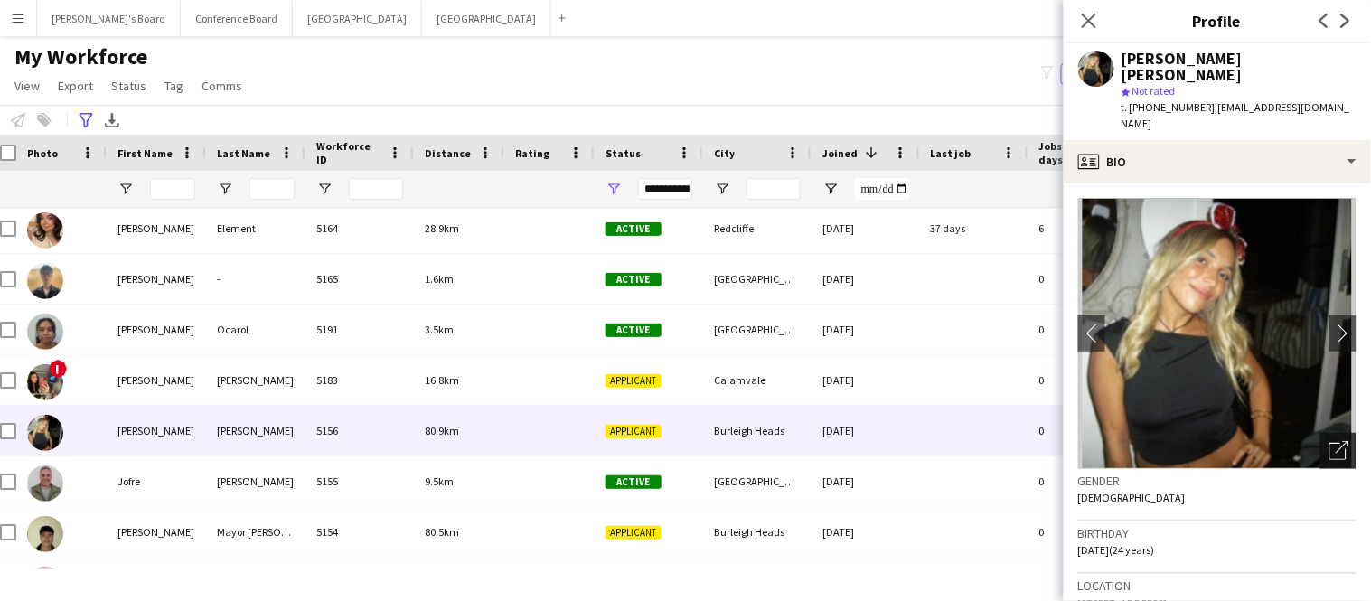
click at [1337, 441] on icon "Open photos pop-in" at bounding box center [1338, 450] width 19 height 19
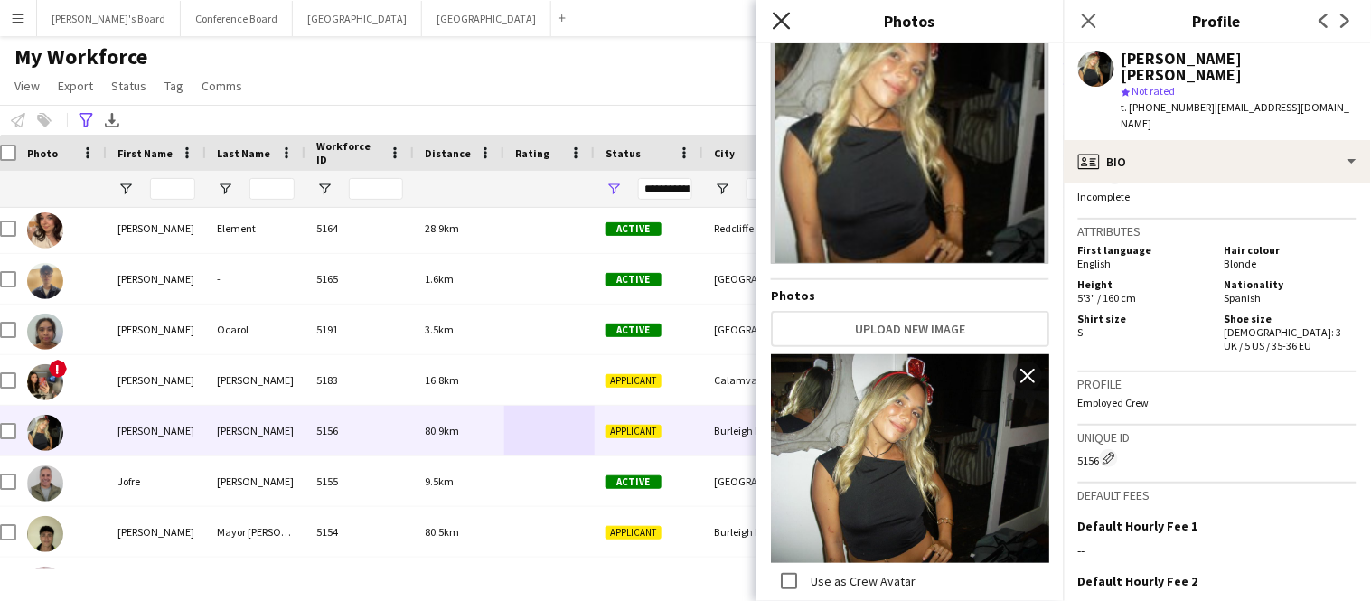
click at [780, 17] on icon at bounding box center [781, 20] width 17 height 17
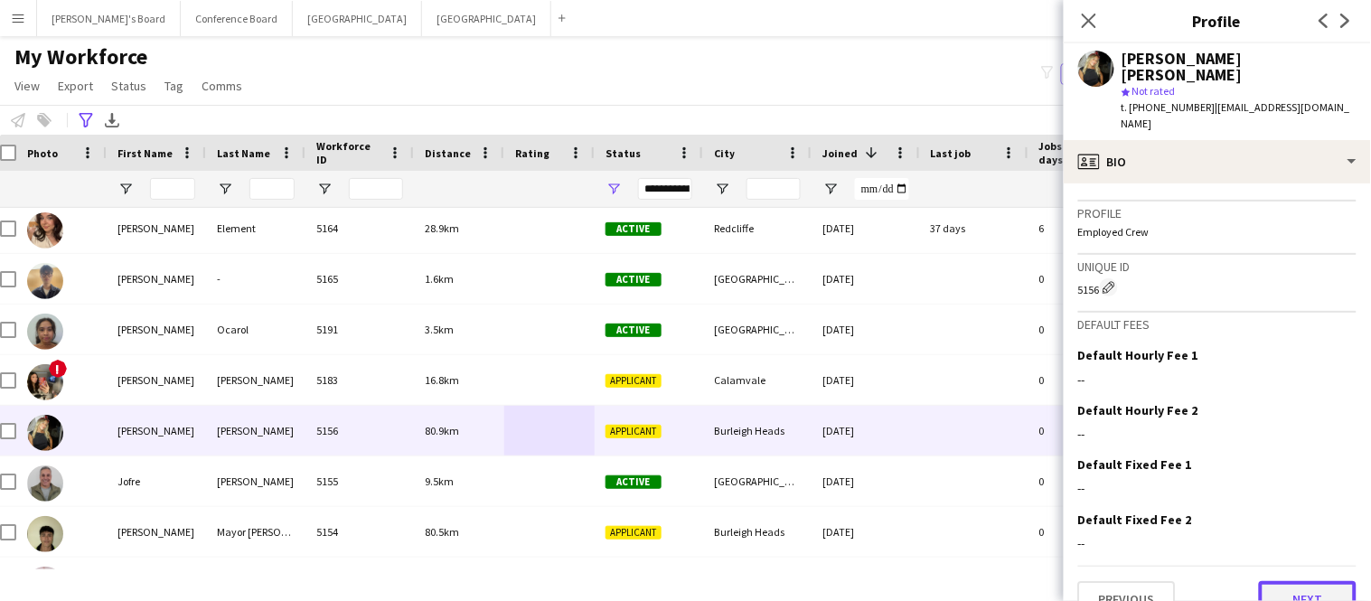
click at [1296, 581] on button "Next" at bounding box center [1308, 599] width 98 height 36
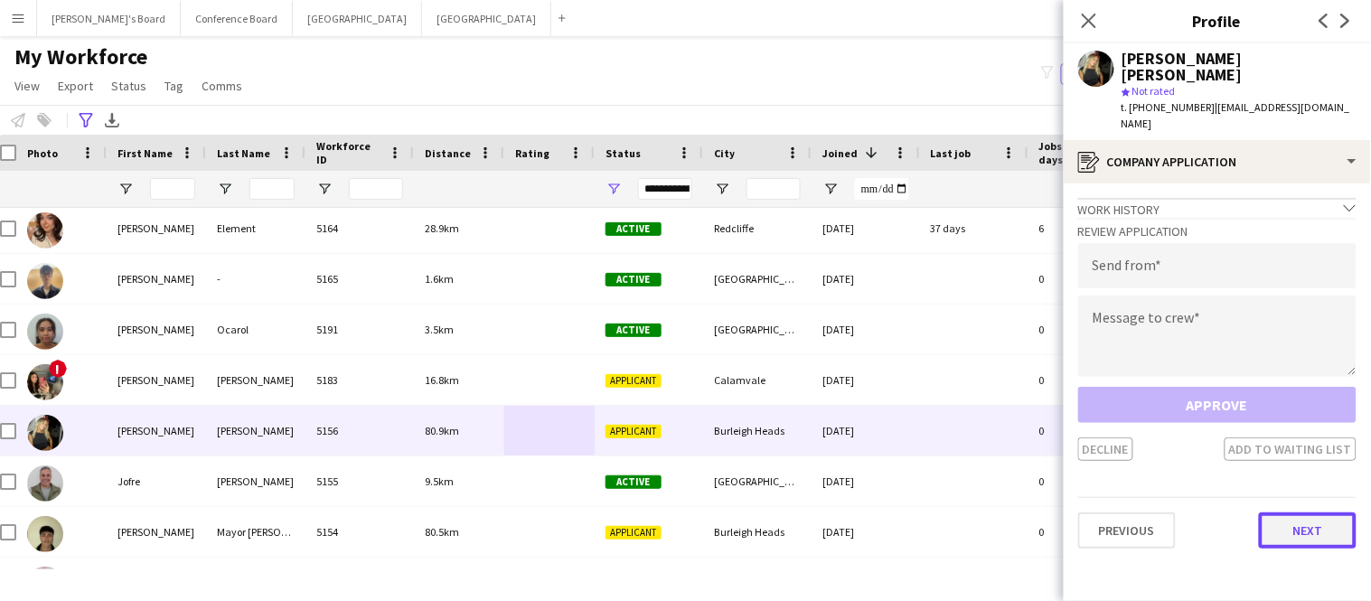
click at [1293, 512] on button "Next" at bounding box center [1308, 530] width 98 height 36
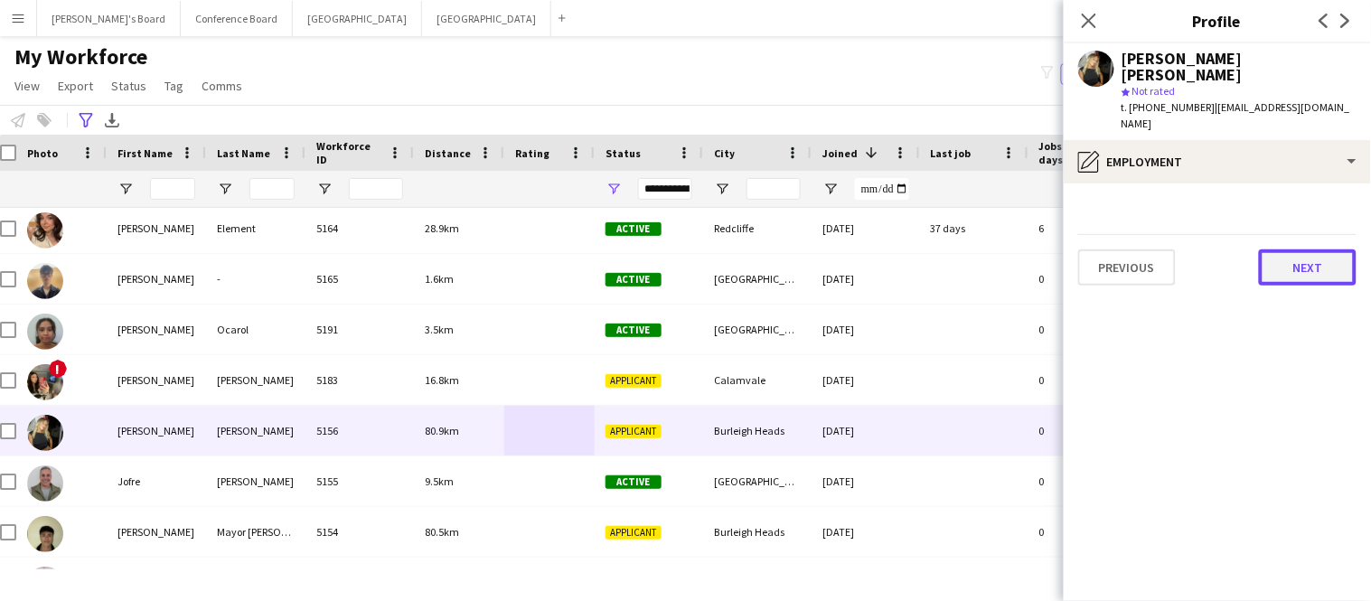
click at [1286, 249] on button "Next" at bounding box center [1308, 267] width 98 height 36
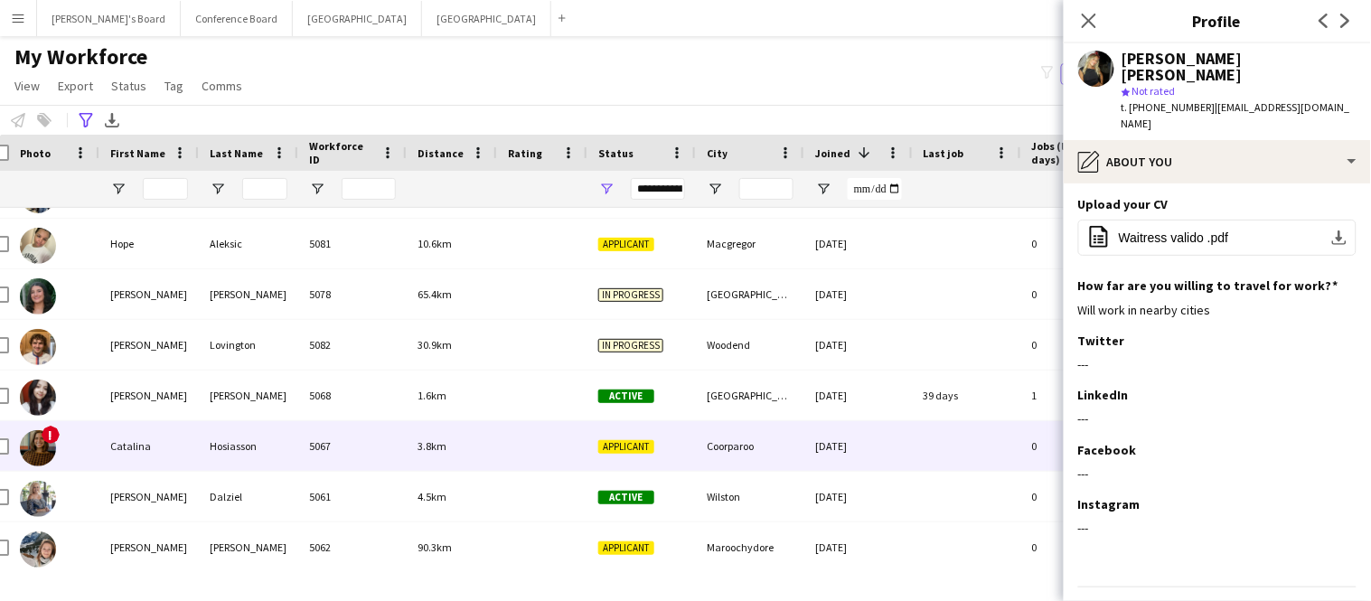
click at [410, 448] on div "3.8km" at bounding box center [452, 446] width 90 height 50
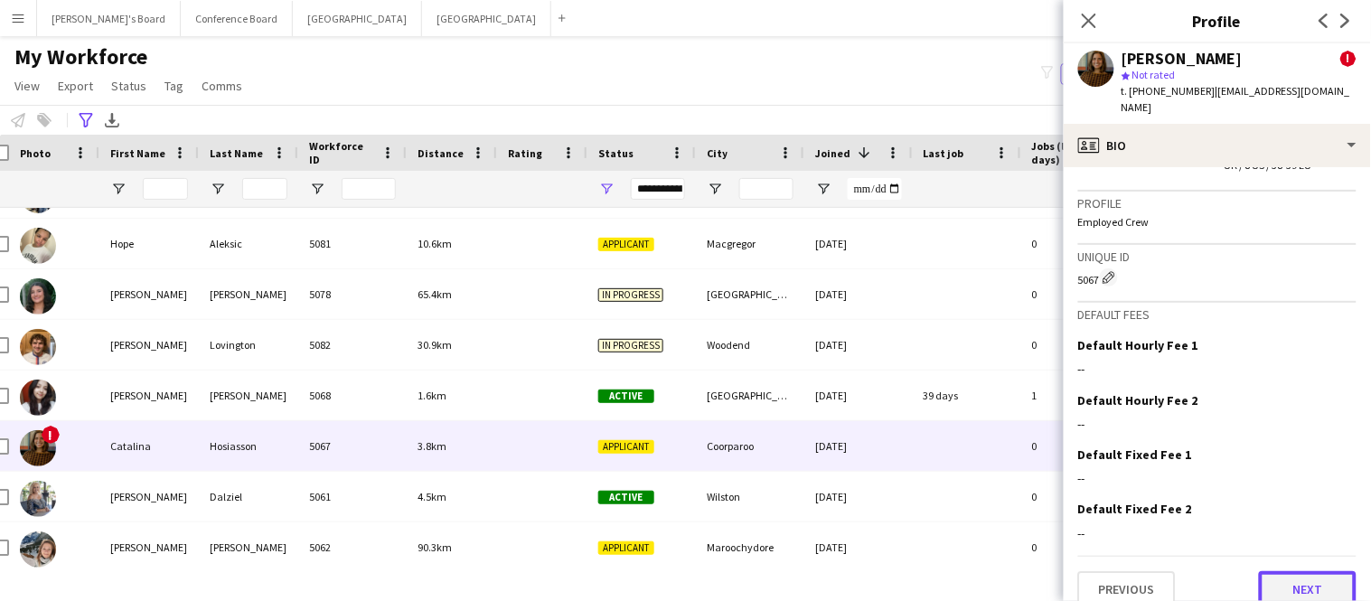
click at [1285, 575] on button "Next" at bounding box center [1308, 589] width 98 height 36
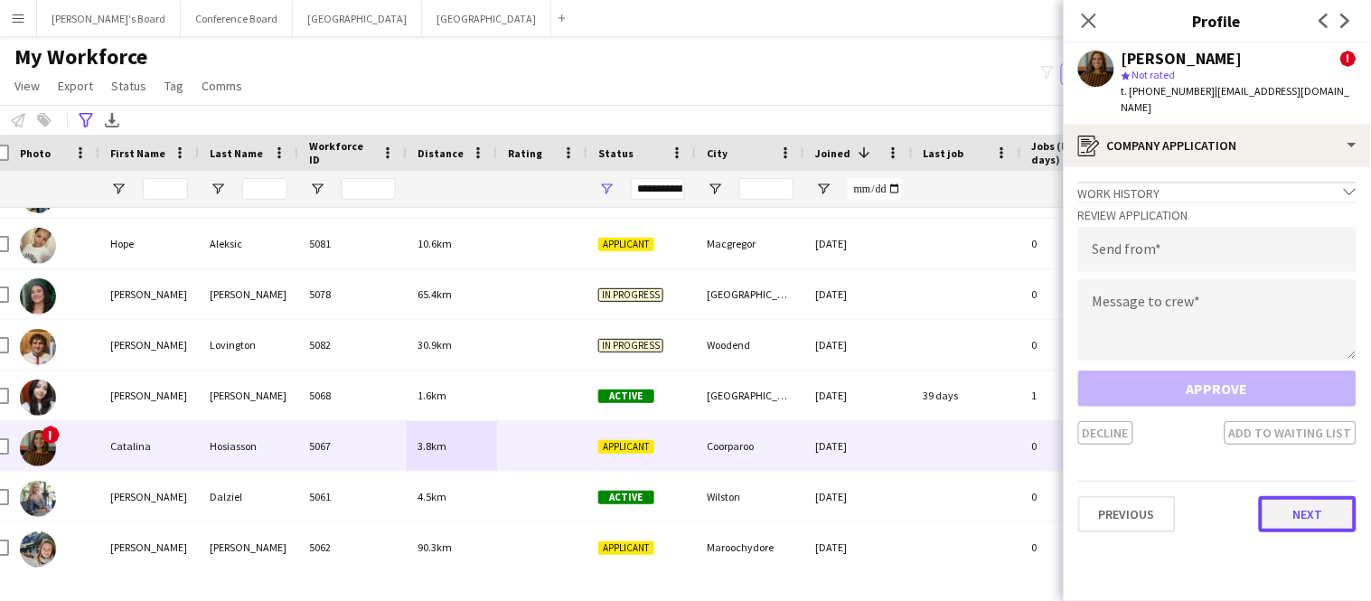
click at [1274, 496] on button "Next" at bounding box center [1308, 514] width 98 height 36
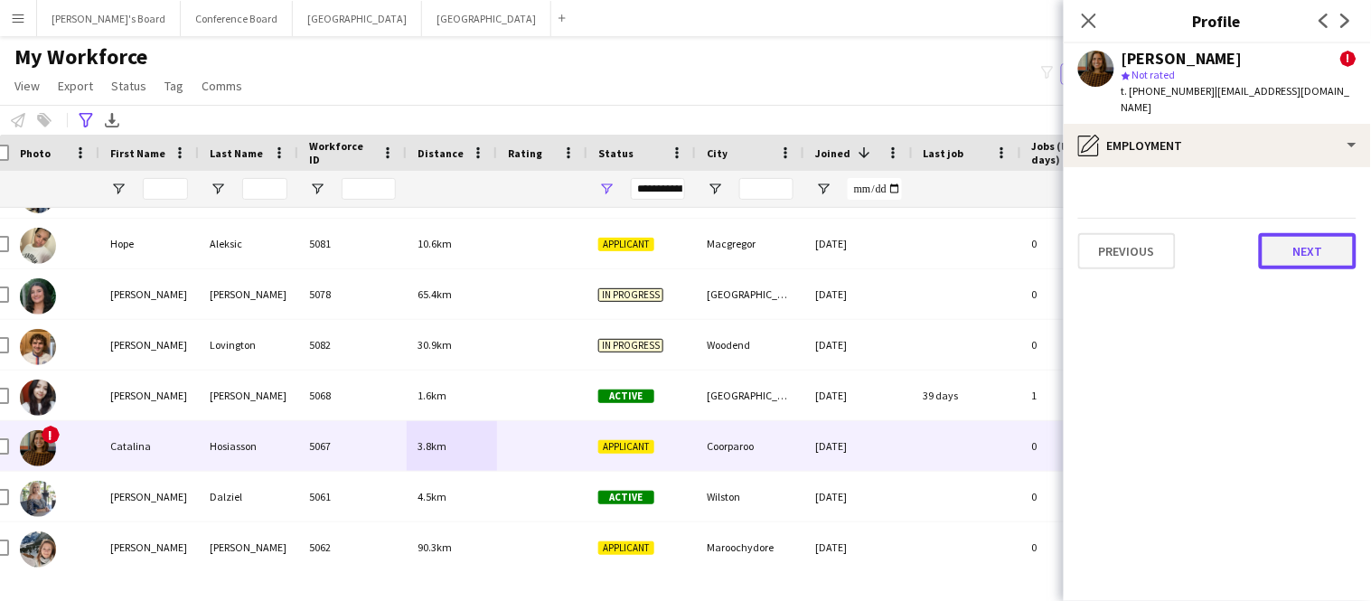
click at [1279, 242] on button "Next" at bounding box center [1308, 251] width 98 height 36
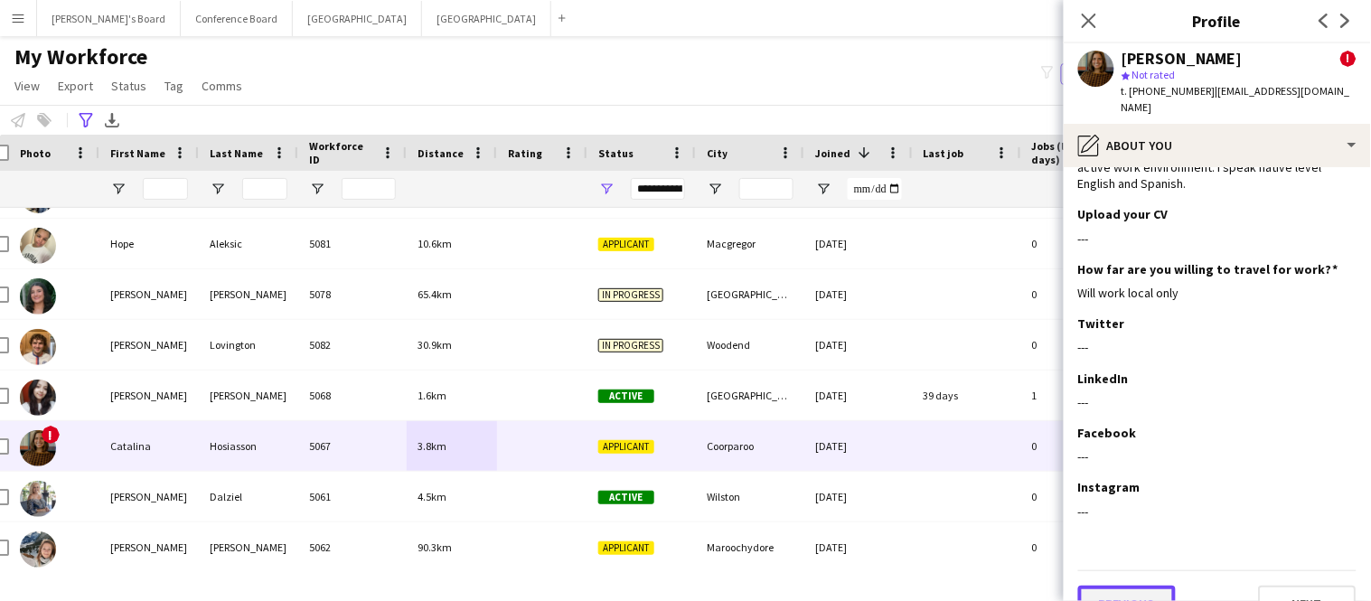
click at [1122, 586] on button "Previous" at bounding box center [1127, 604] width 98 height 36
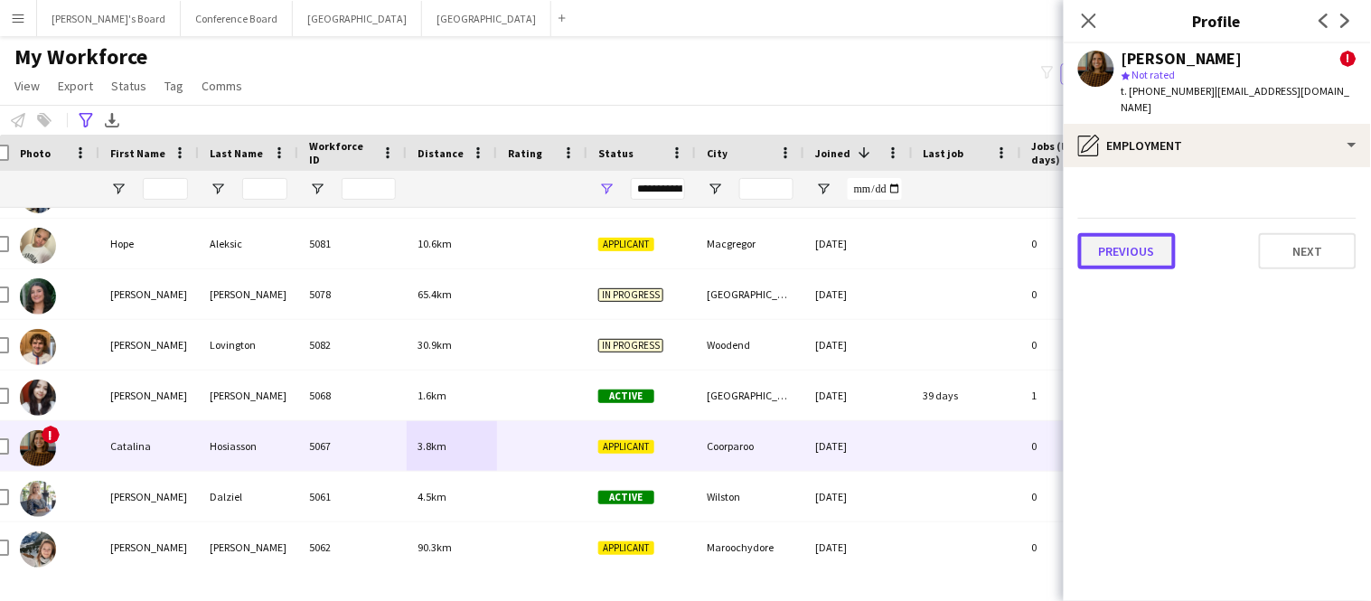
click at [1110, 233] on button "Previous" at bounding box center [1127, 251] width 98 height 36
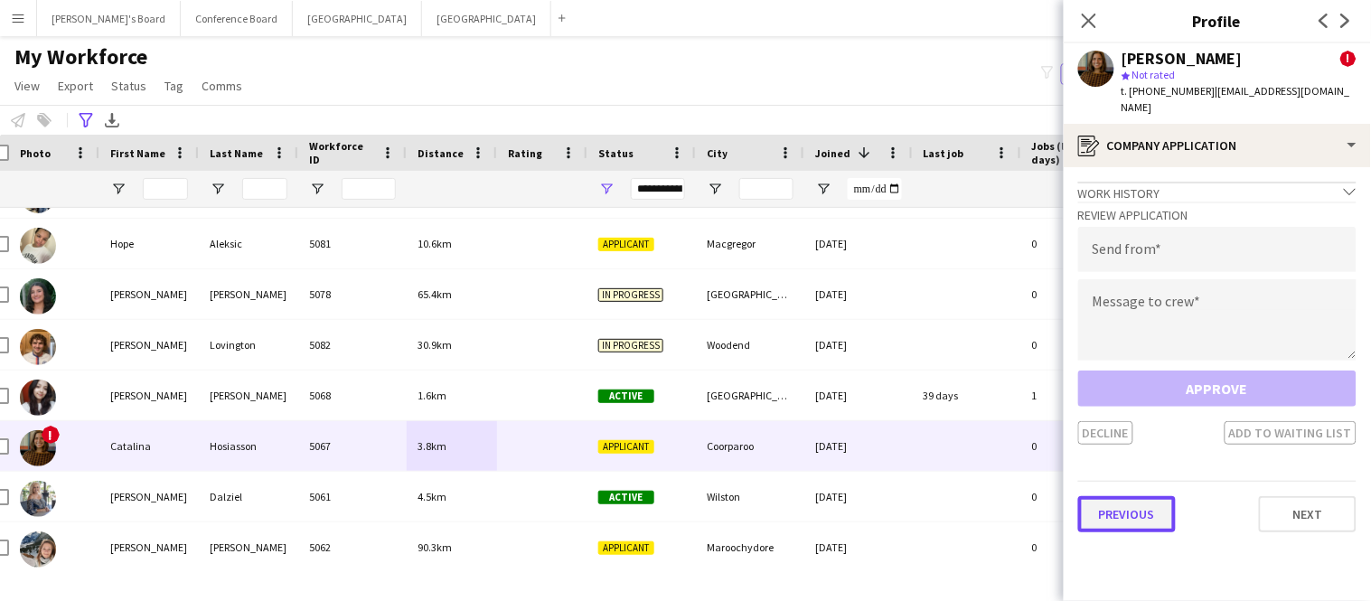
click at [1116, 496] on button "Previous" at bounding box center [1127, 514] width 98 height 36
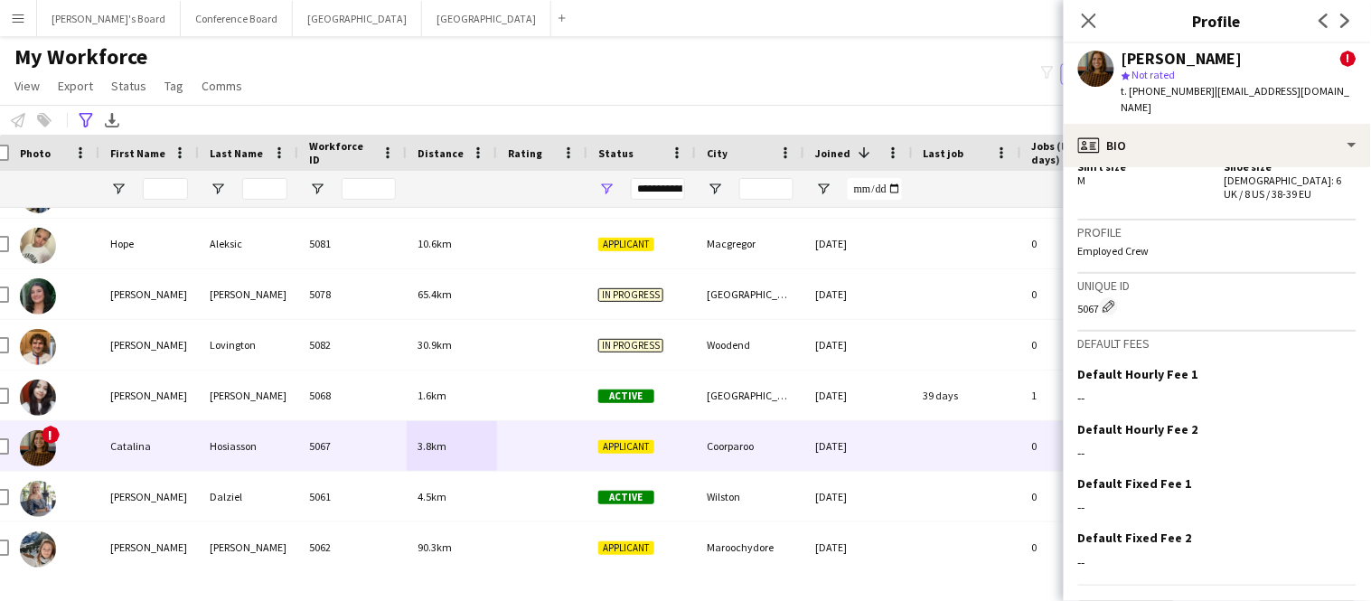
scroll to position [1280, 0]
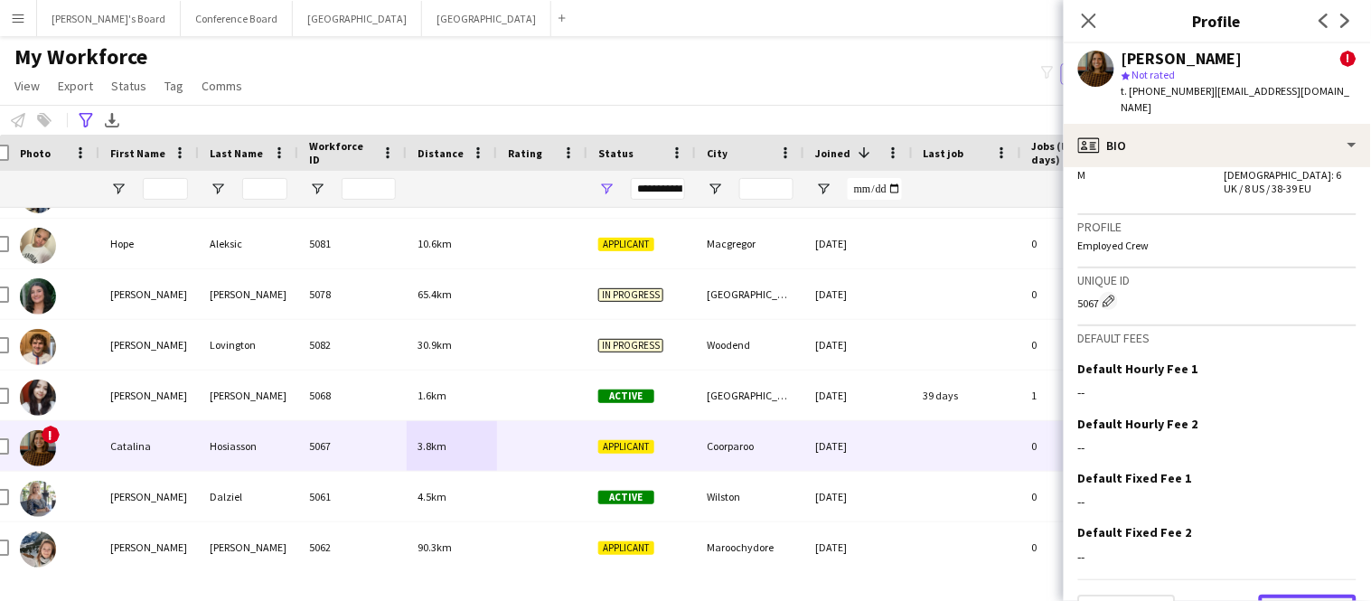
click at [1308, 595] on button "Next" at bounding box center [1308, 613] width 98 height 36
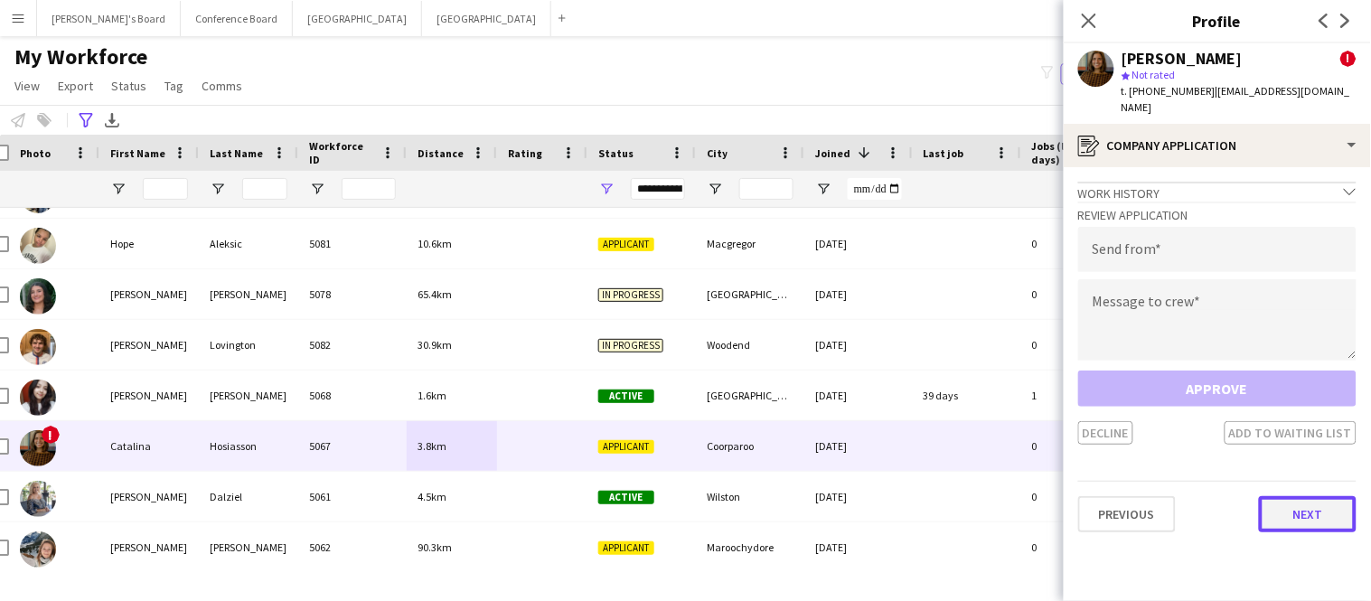
click at [1310, 496] on button "Next" at bounding box center [1308, 514] width 98 height 36
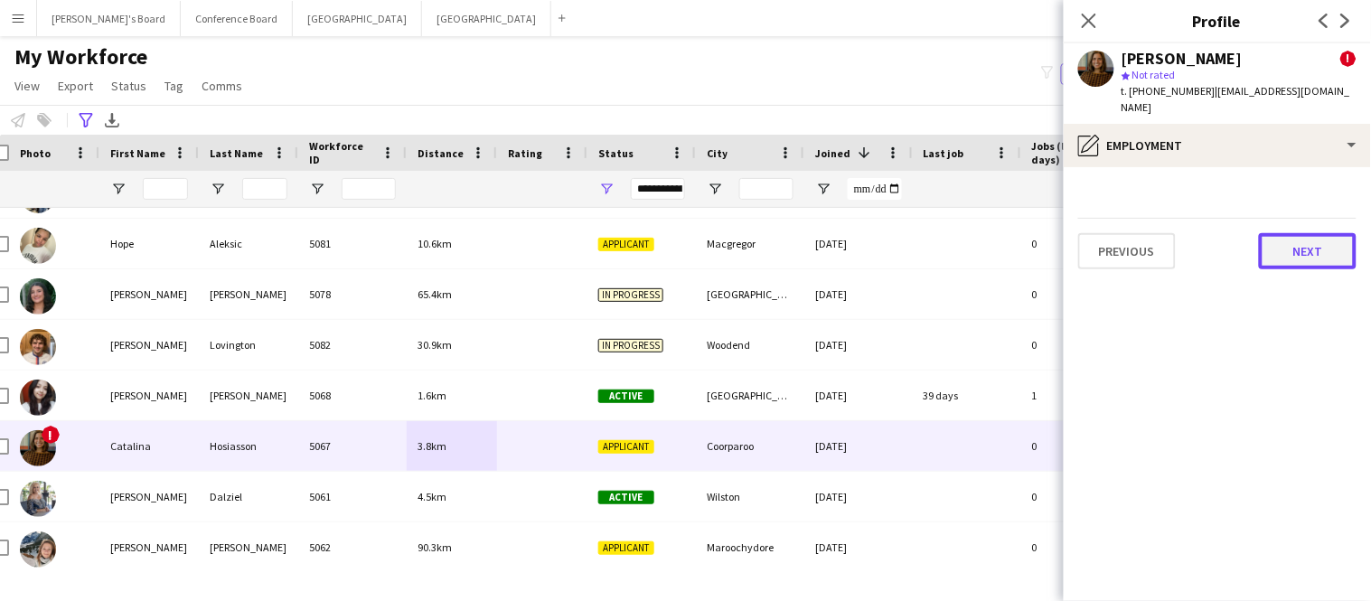
click at [1316, 233] on button "Next" at bounding box center [1308, 251] width 98 height 36
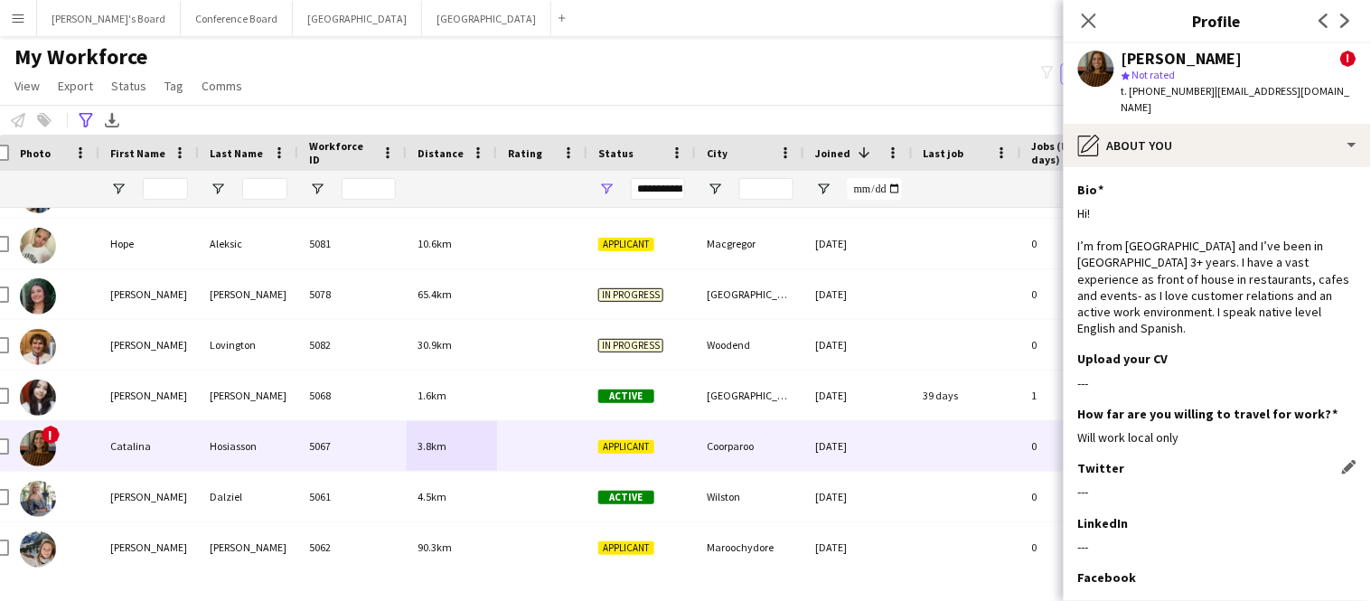
scroll to position [145, 0]
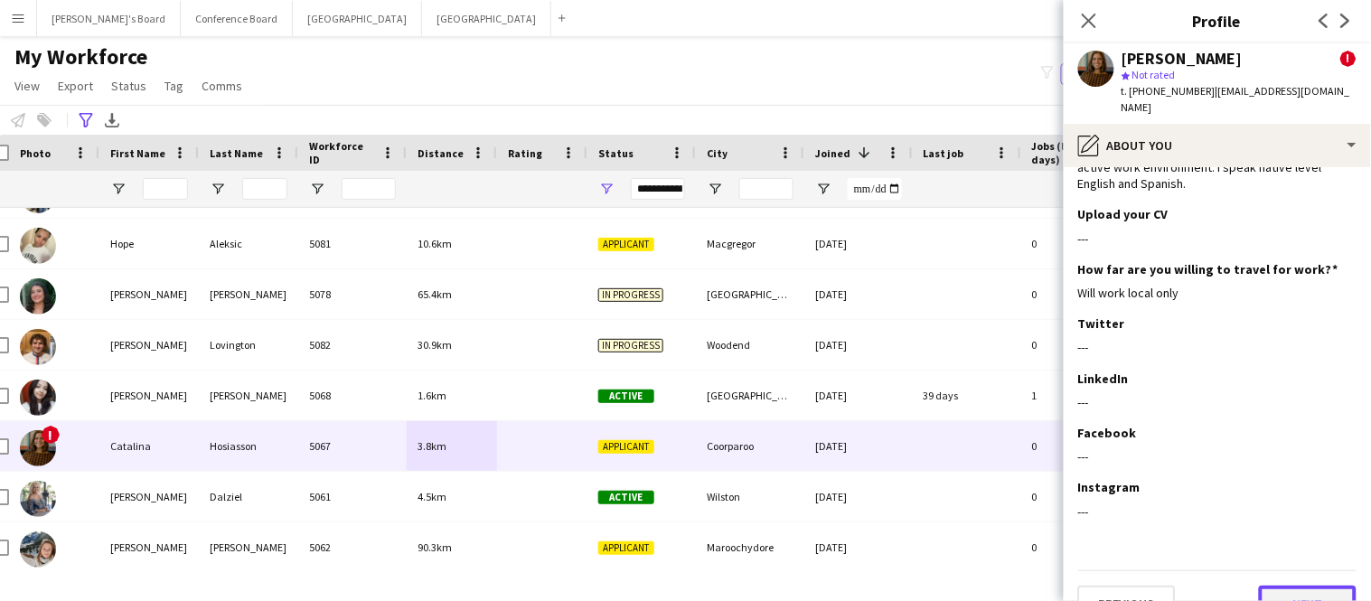
click at [1340, 586] on button "Next" at bounding box center [1308, 604] width 98 height 36
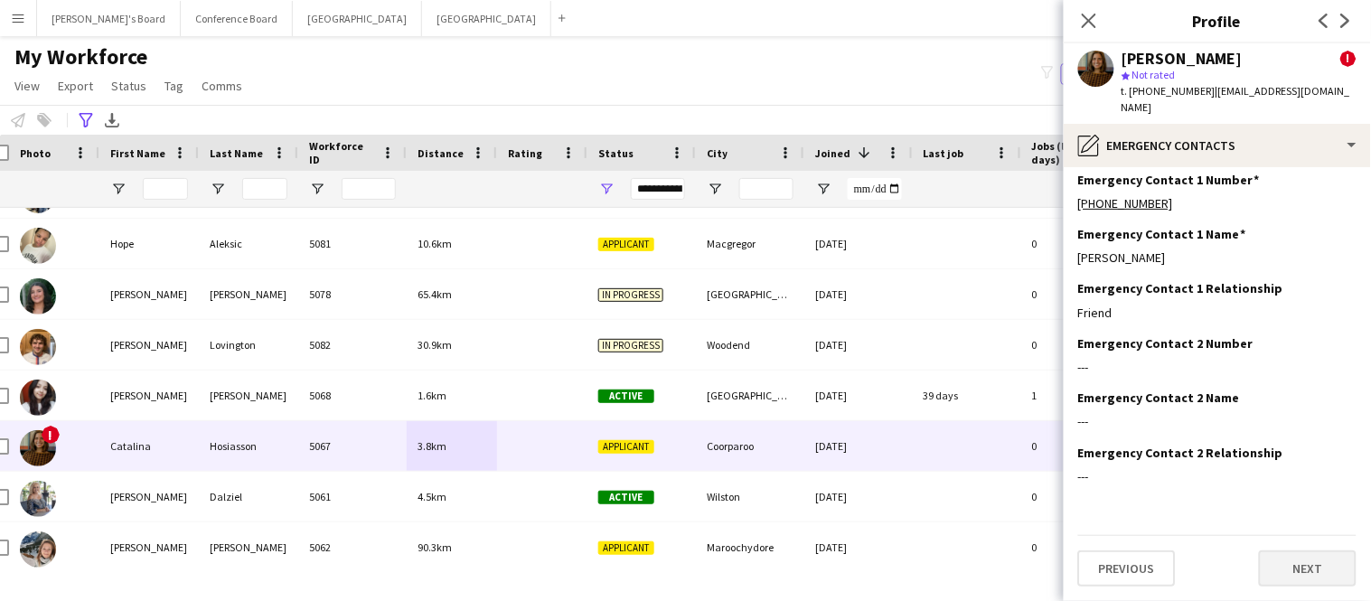
scroll to position [0, 0]
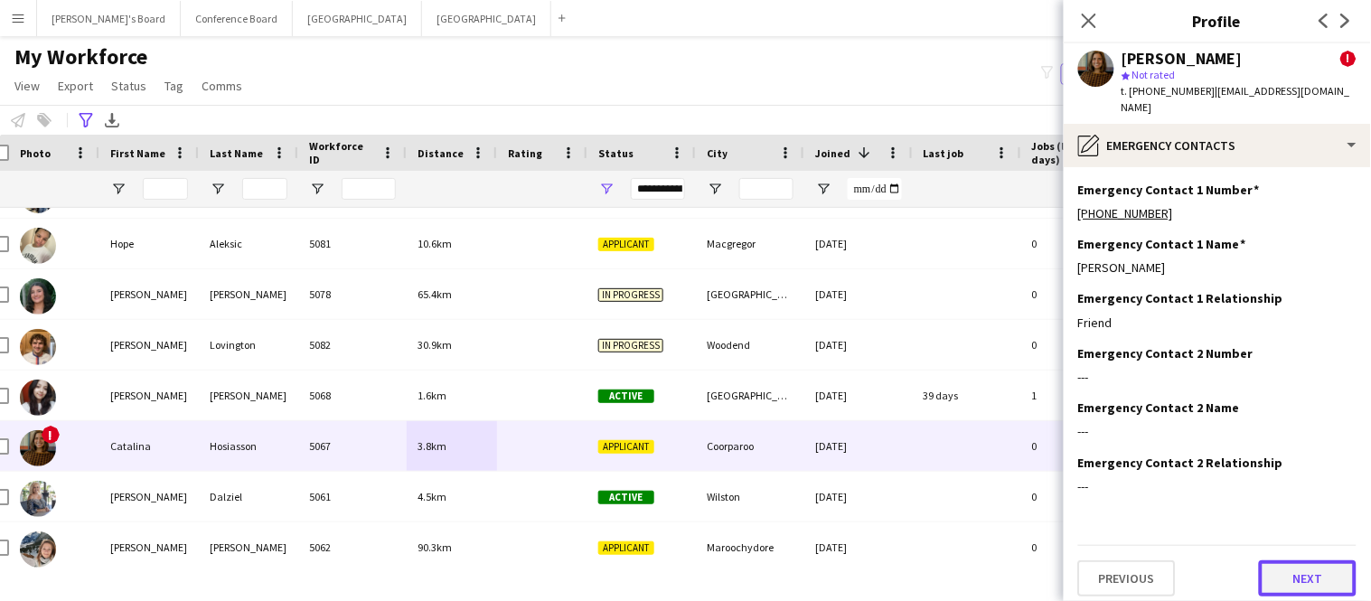
click at [1340, 573] on button "Next" at bounding box center [1308, 578] width 98 height 36
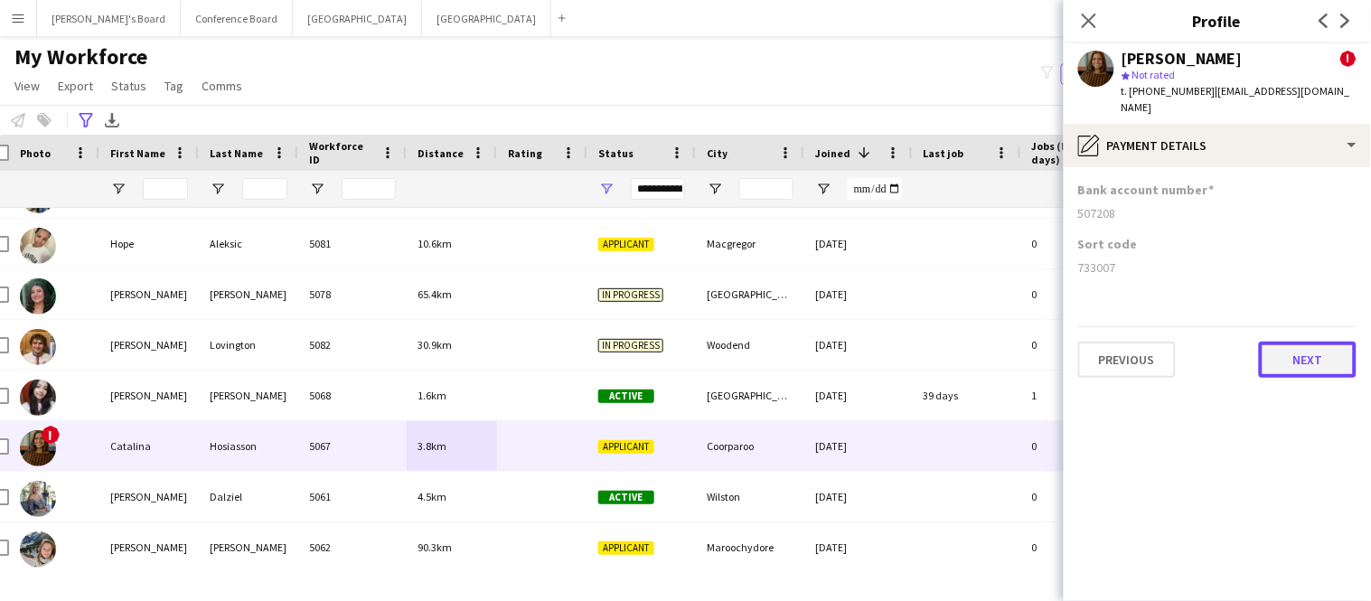
click at [1303, 342] on button "Next" at bounding box center [1308, 360] width 98 height 36
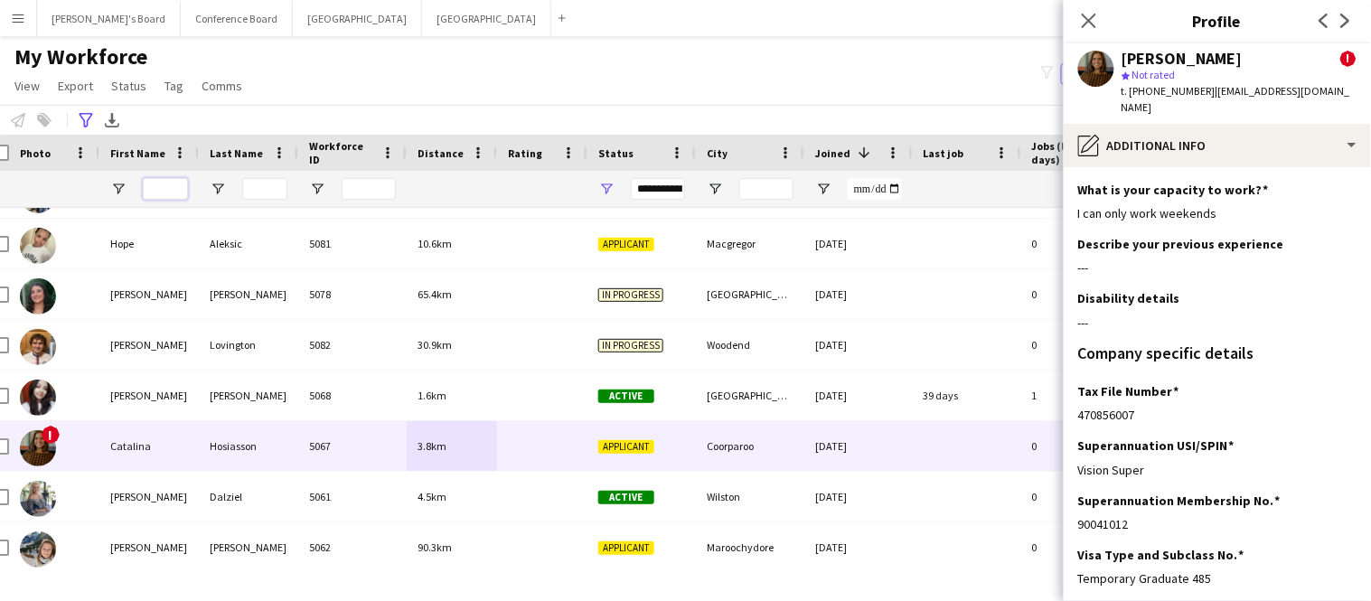
click at [172, 183] on input "First Name Filter Input" at bounding box center [165, 189] width 45 height 22
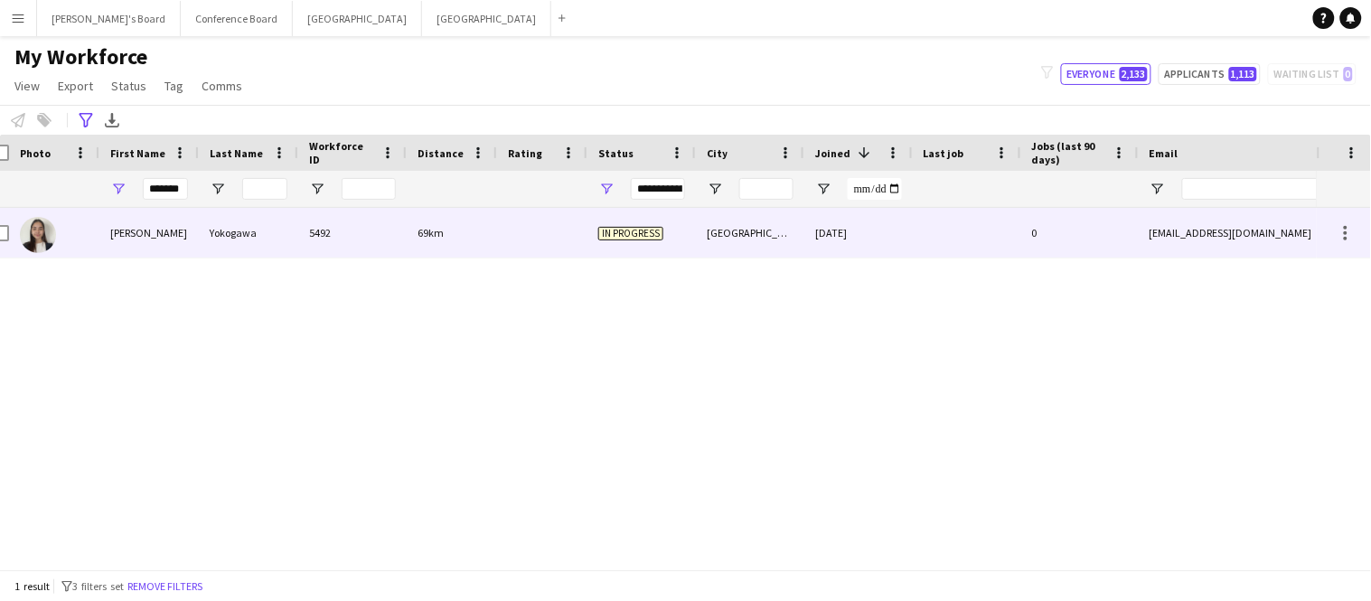
click at [148, 239] on div "Mariana Sayuri" at bounding box center [148, 233] width 99 height 50
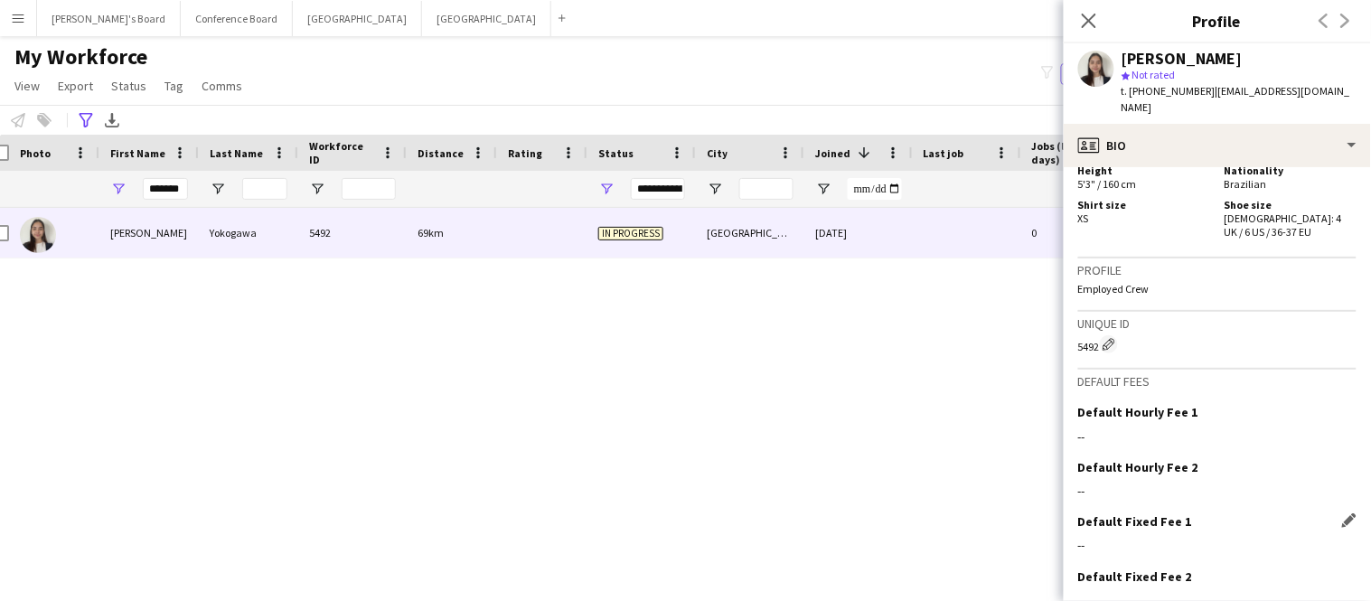
scroll to position [844, 0]
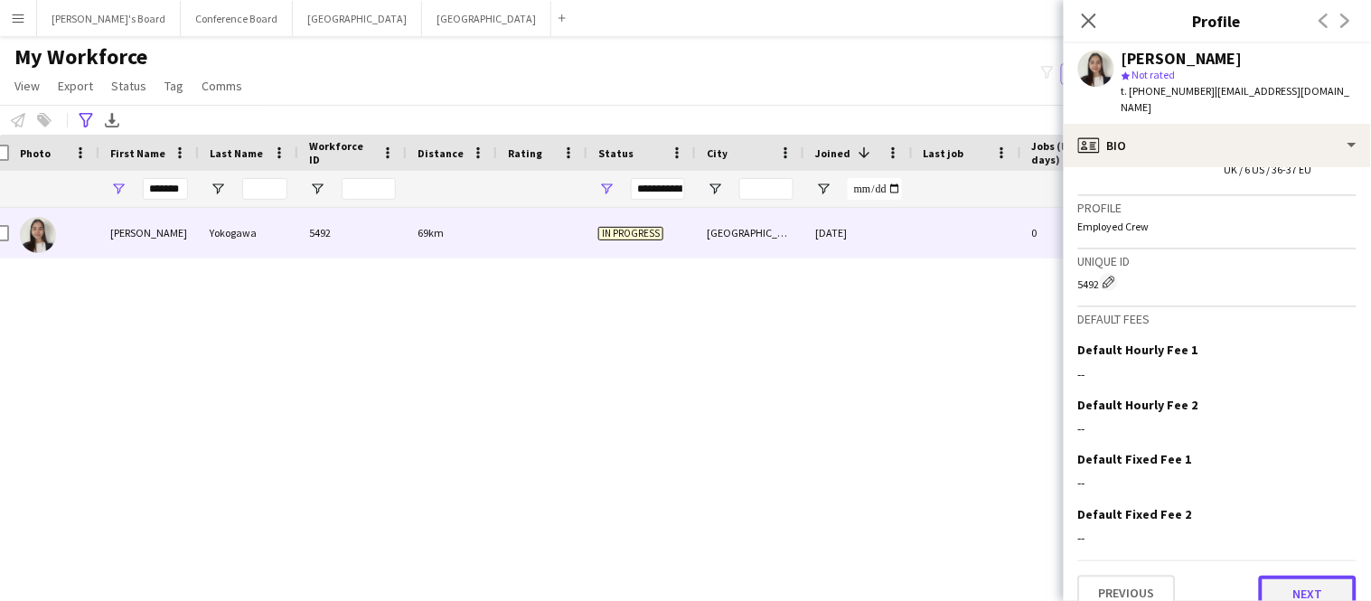
click at [1313, 576] on button "Next" at bounding box center [1308, 594] width 98 height 36
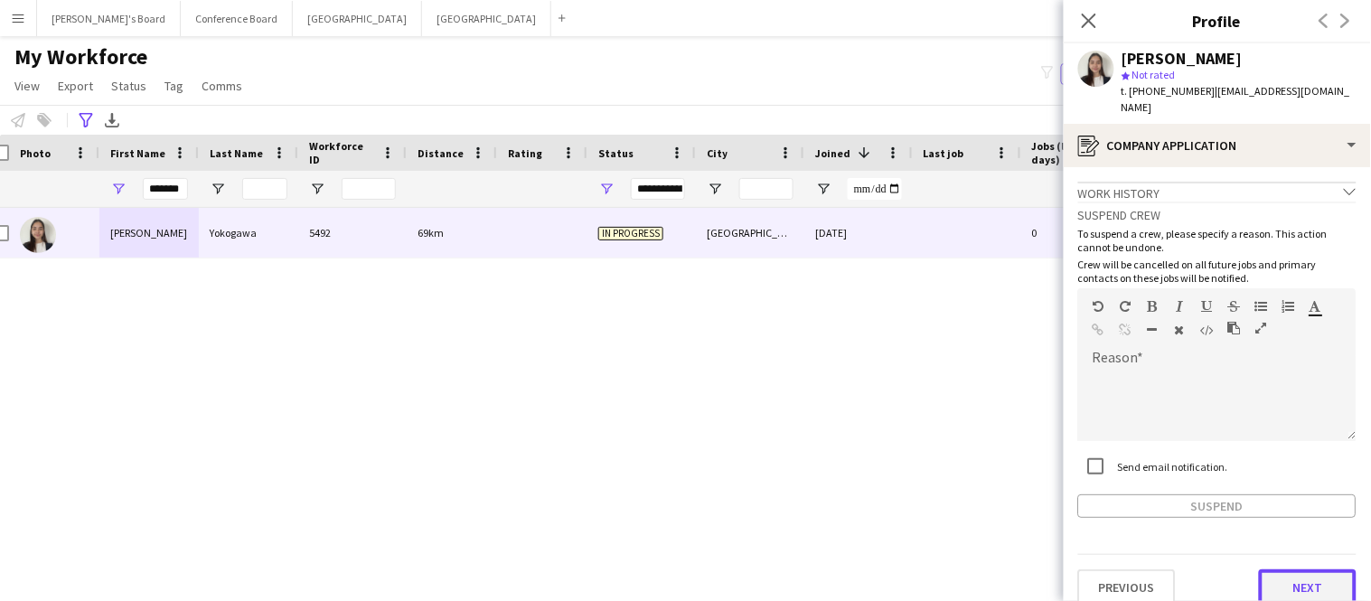
click at [1313, 569] on button "Next" at bounding box center [1308, 587] width 98 height 36
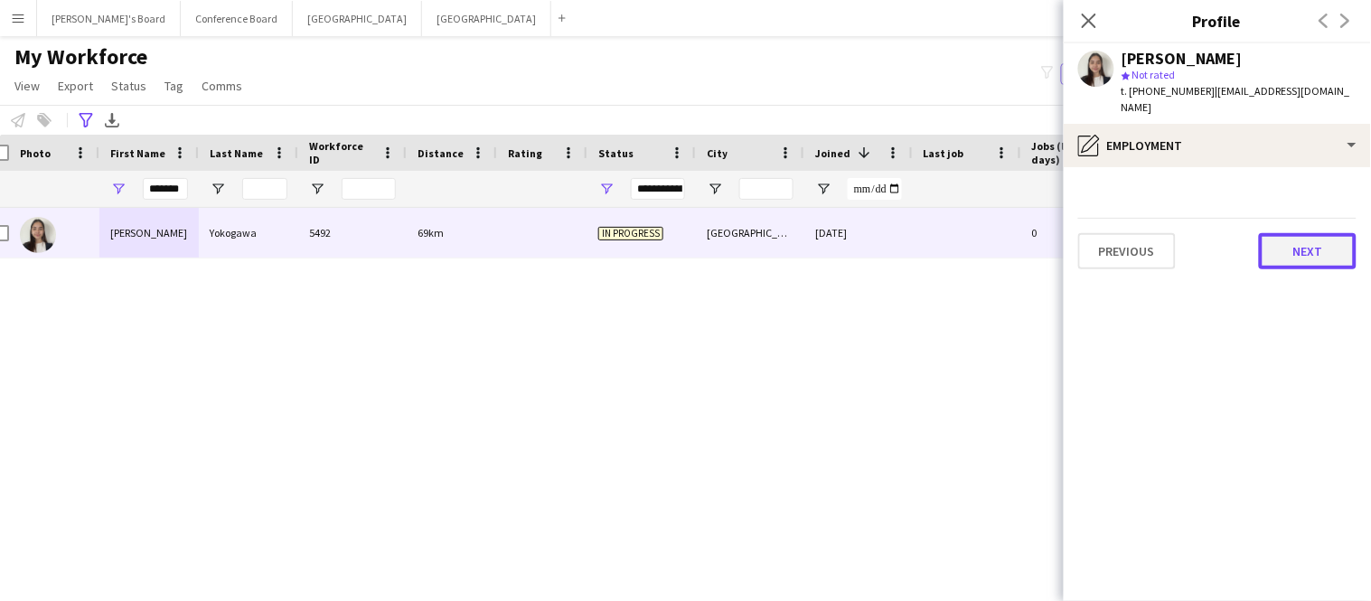
click at [1284, 243] on button "Next" at bounding box center [1308, 251] width 98 height 36
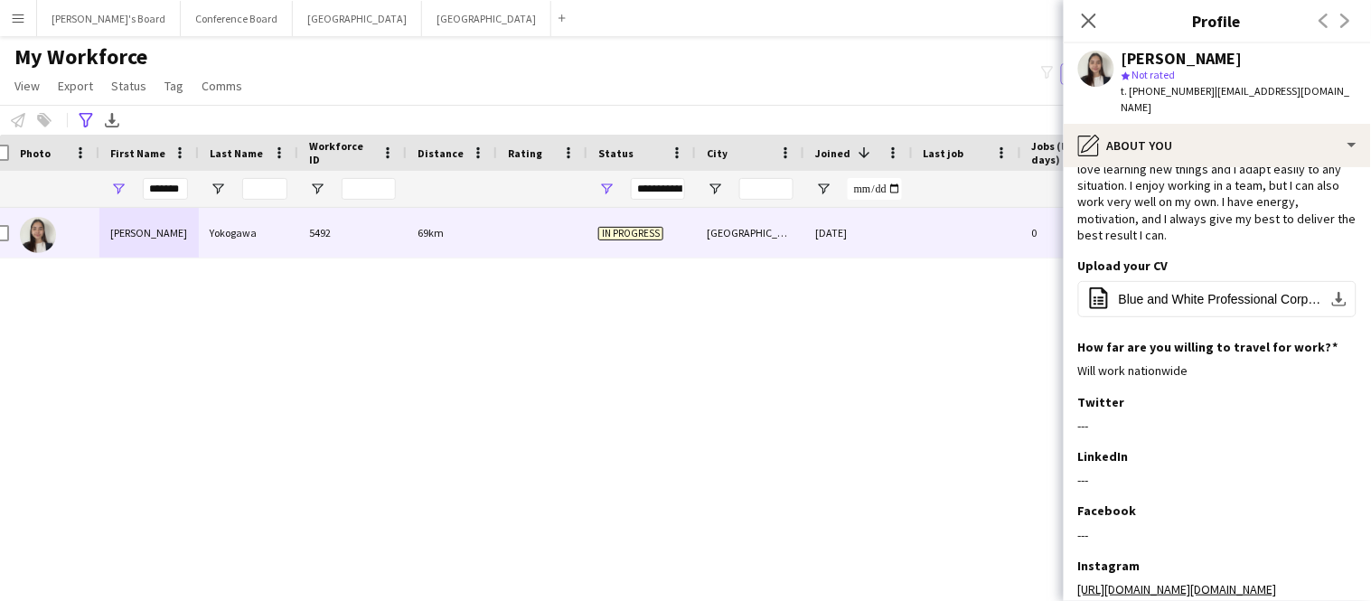
scroll to position [187, 0]
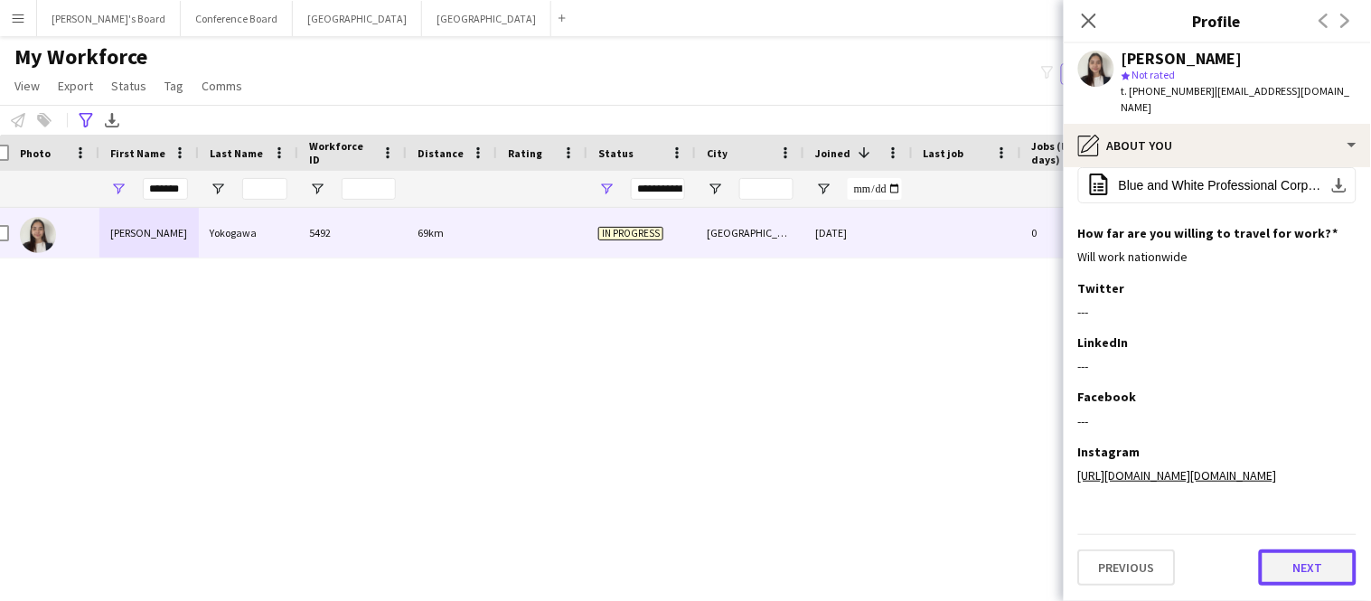
click at [1314, 566] on button "Next" at bounding box center [1308, 567] width 98 height 36
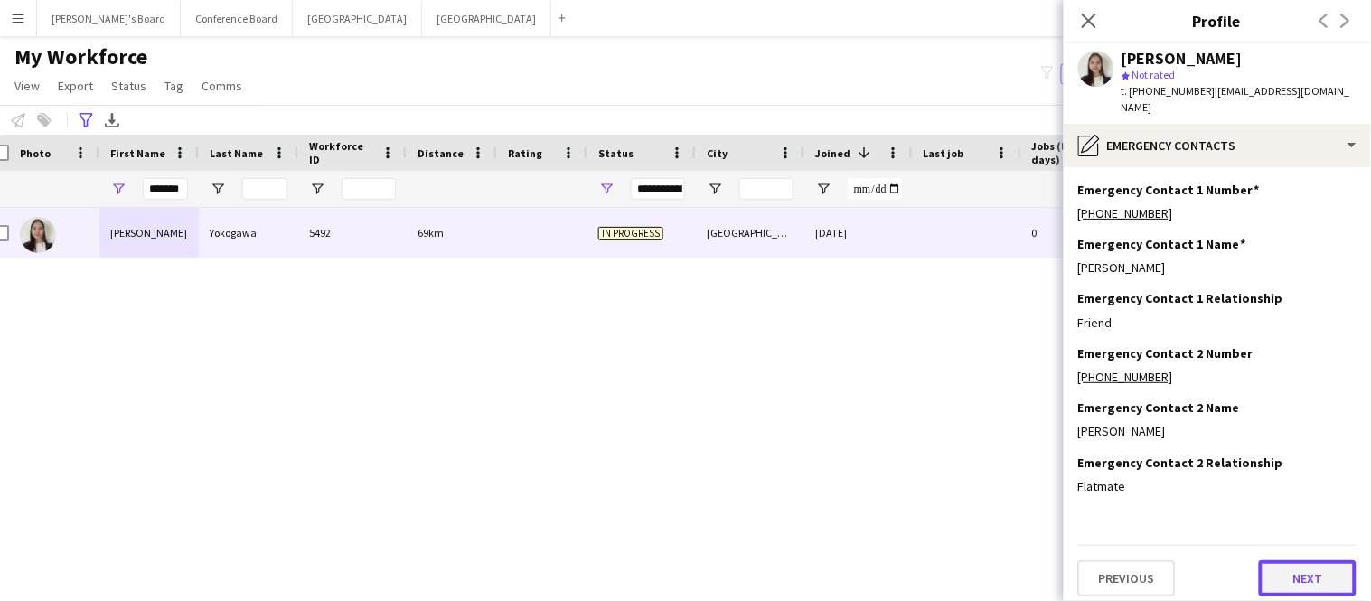
click at [1314, 565] on button "Next" at bounding box center [1308, 578] width 98 height 36
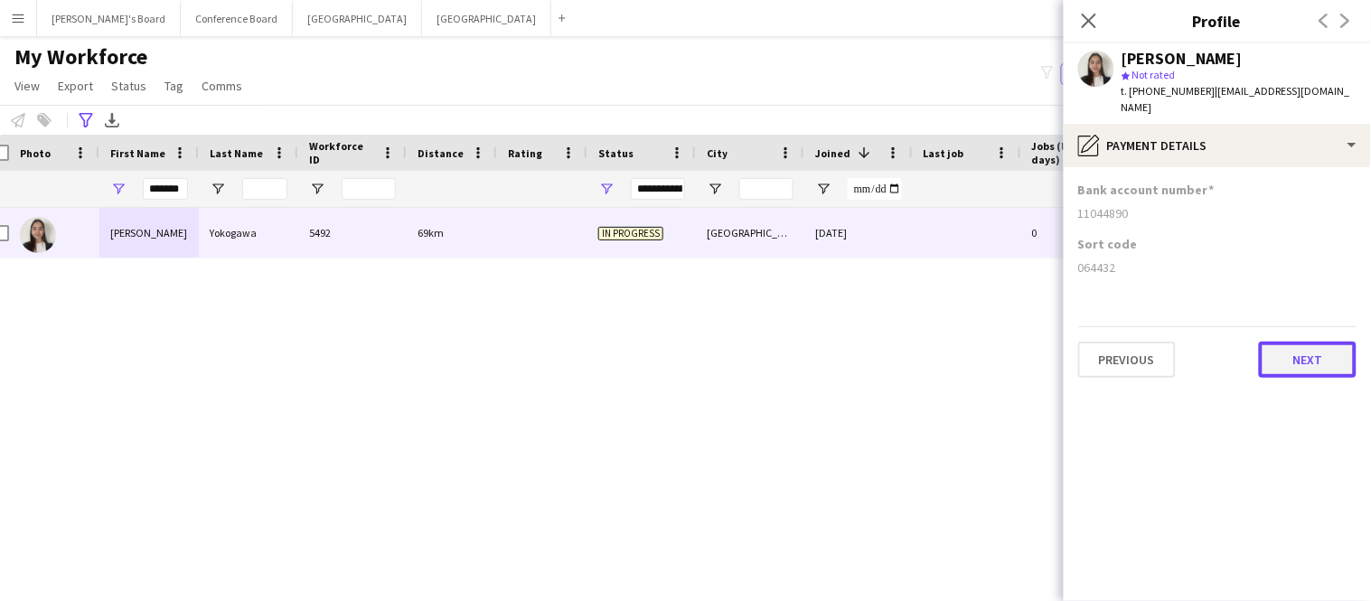
click at [1293, 351] on button "Next" at bounding box center [1308, 360] width 98 height 36
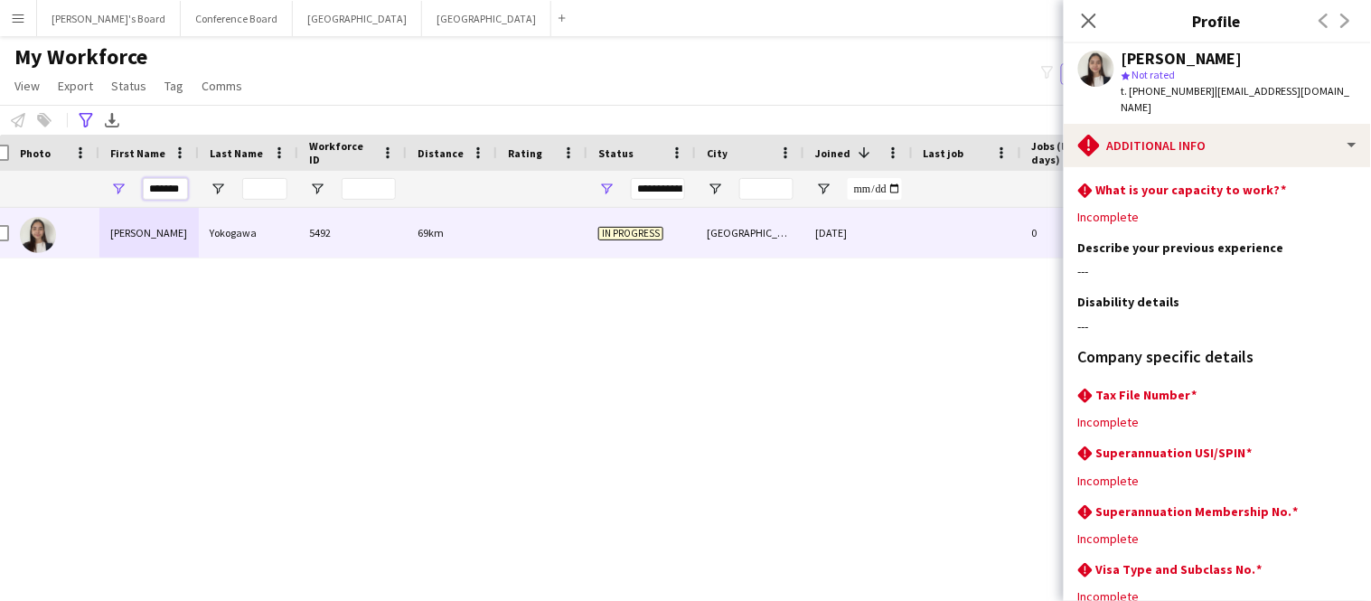
click at [185, 186] on input "*******" at bounding box center [165, 189] width 45 height 22
type input "*"
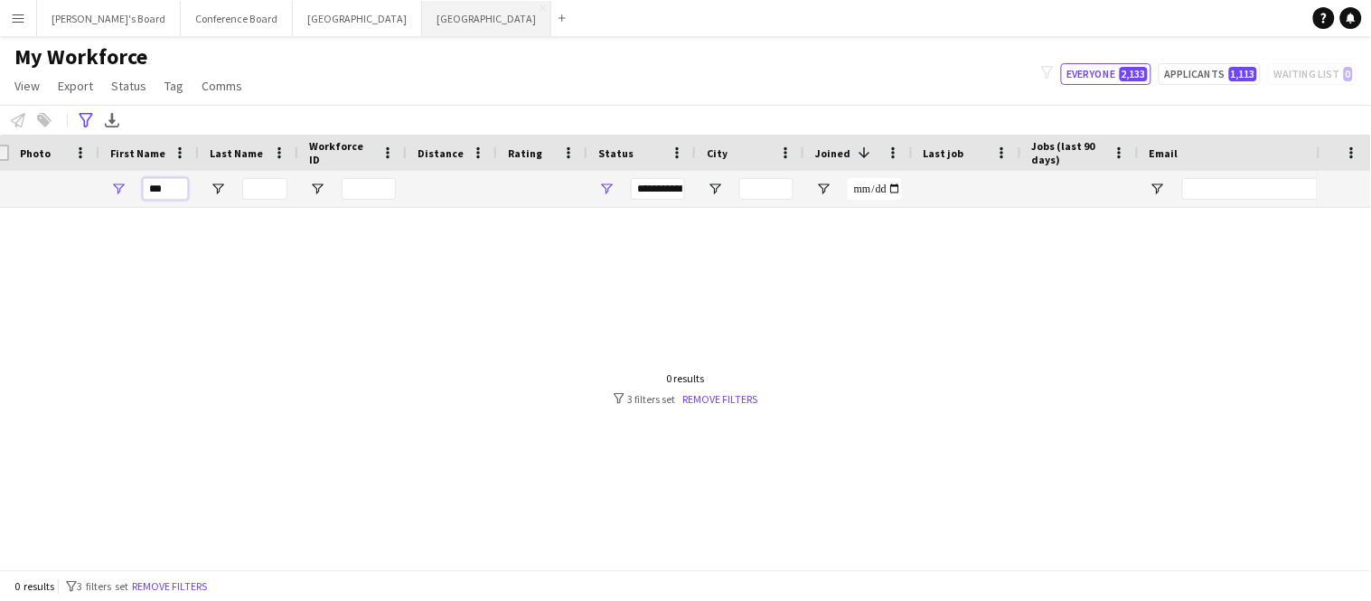
type input "***"
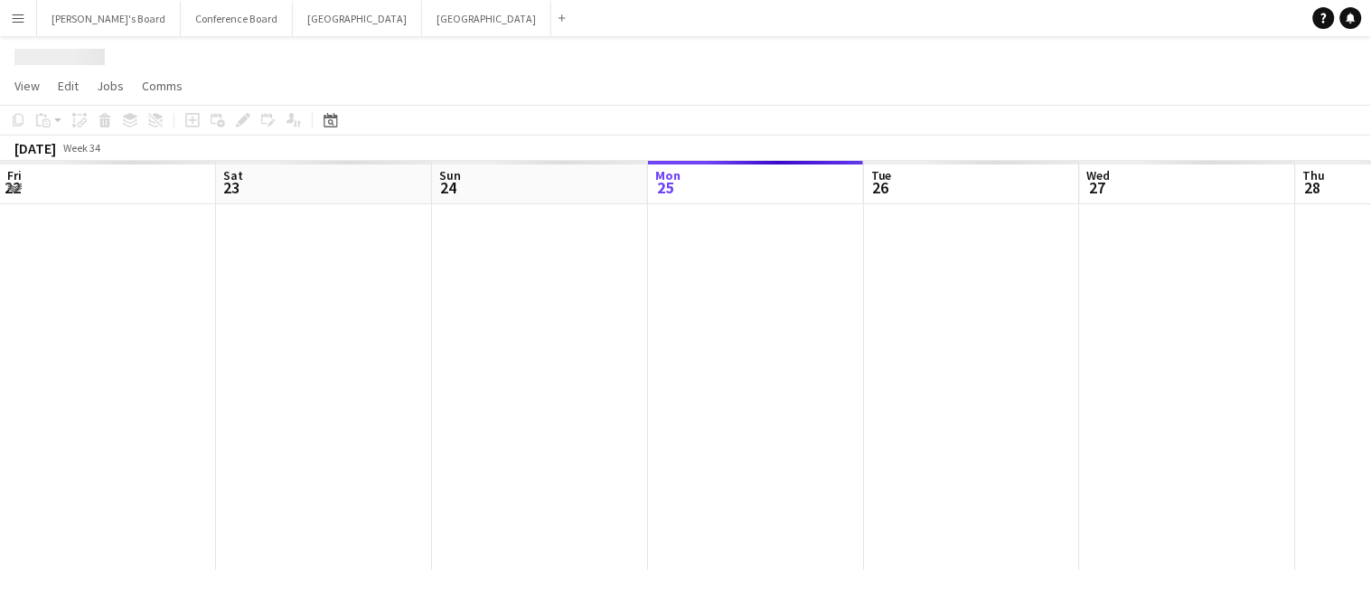
scroll to position [0, 431]
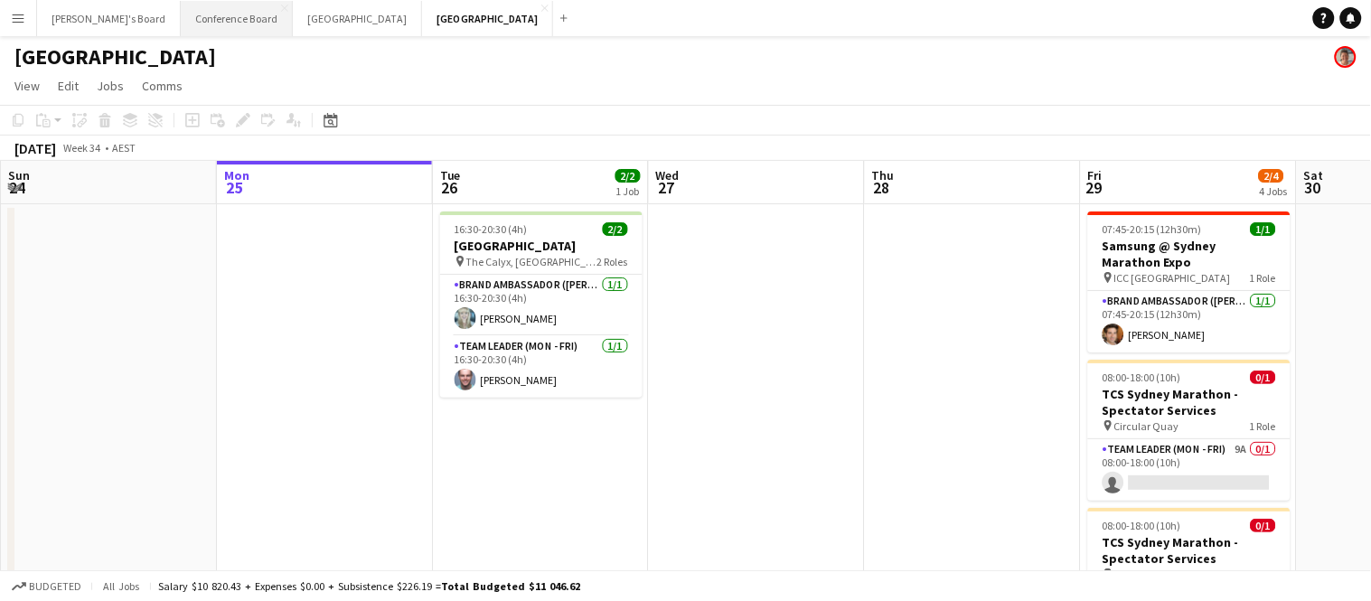
click at [205, 23] on button "Conference Board Close" at bounding box center [237, 18] width 112 height 35
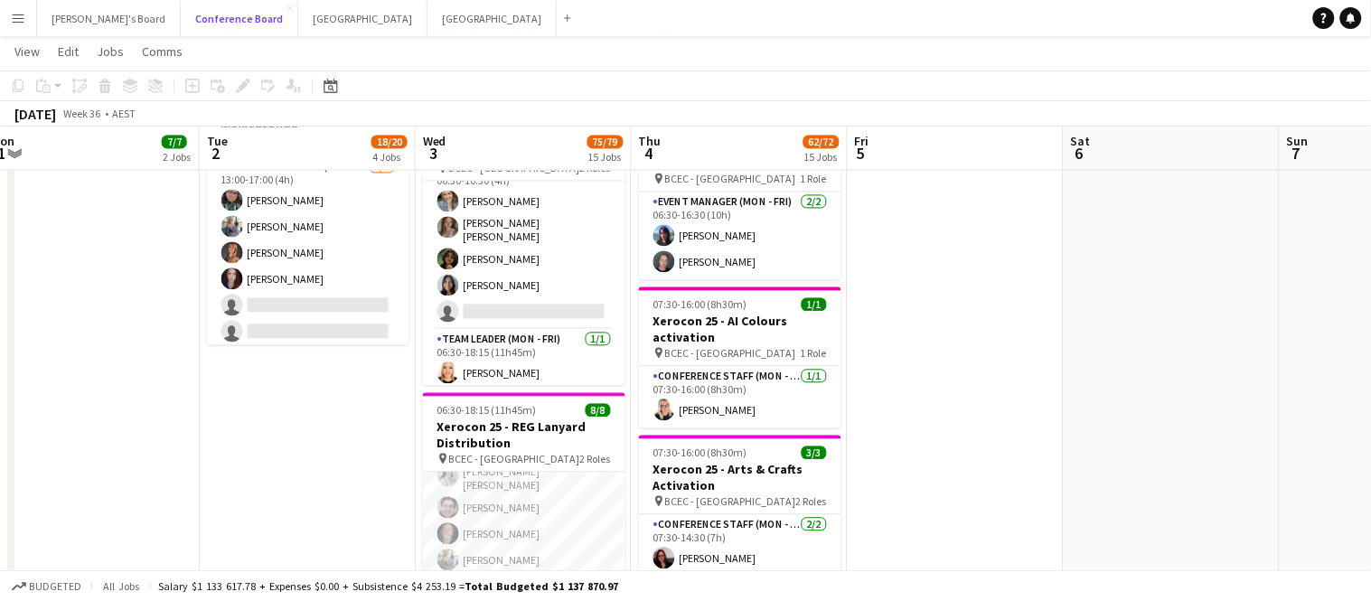
scroll to position [908, 0]
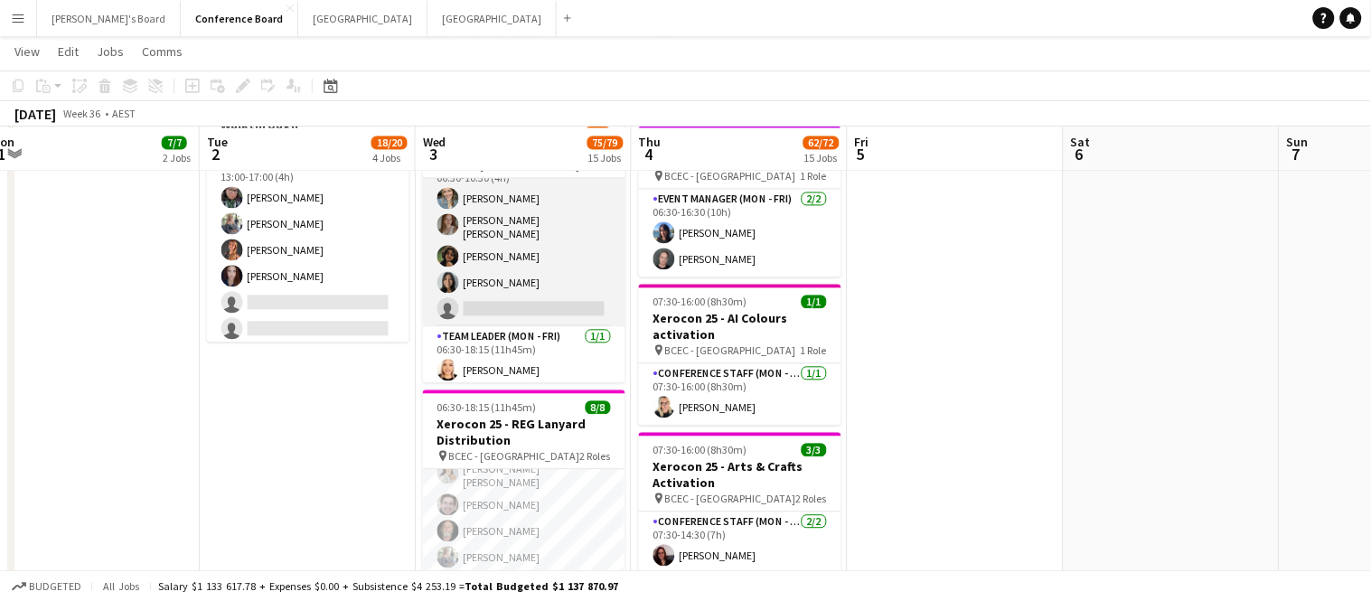
click at [511, 297] on app-card-role "Conference Staff (Mon - Fri) 49I [DATE] 06:30-10:30 (4h) [PERSON_NAME] [PERSON_…" at bounding box center [524, 241] width 202 height 172
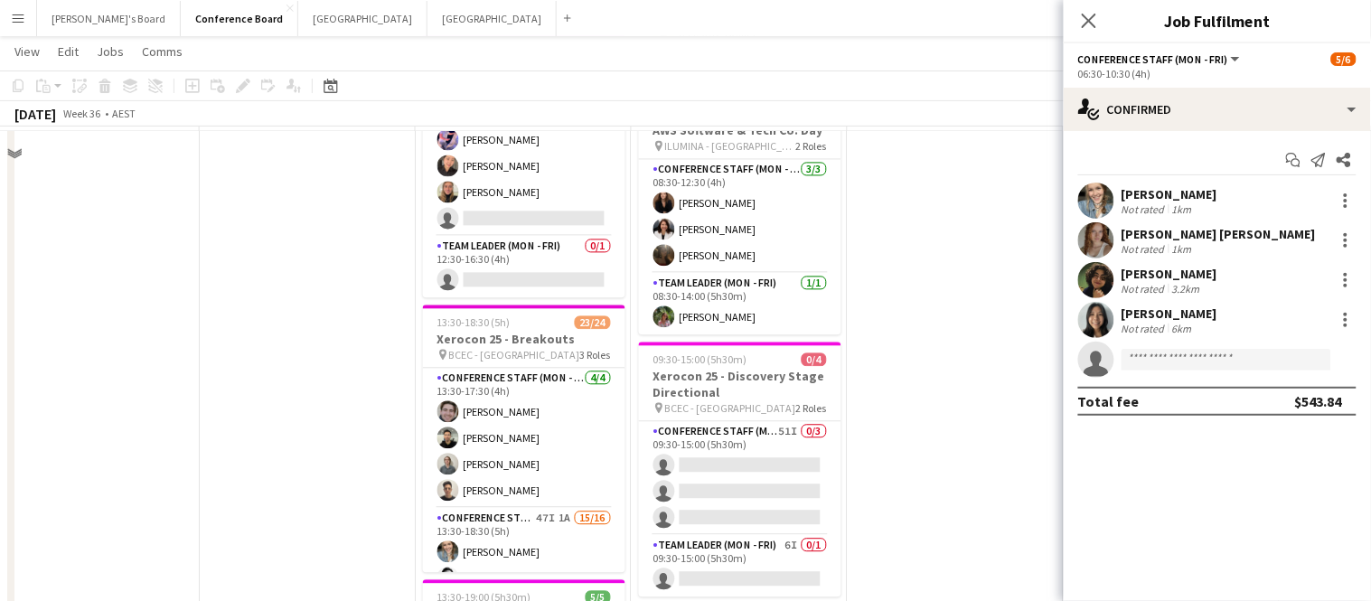
scroll to position [2716, 0]
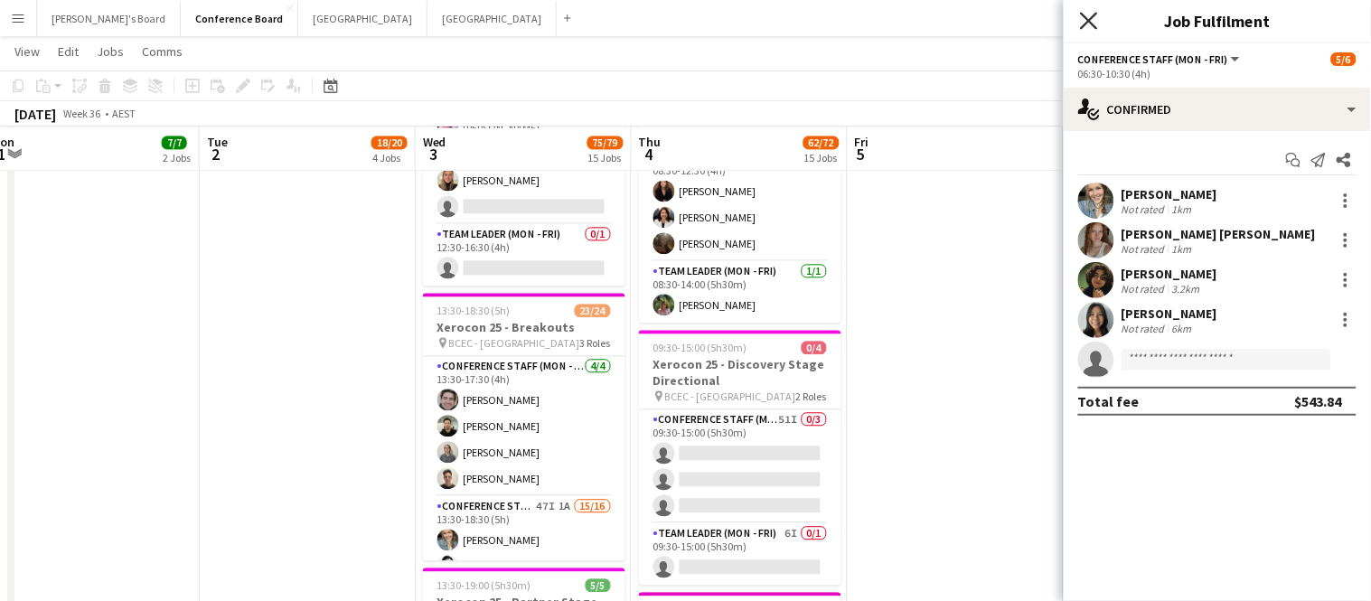
click at [1088, 25] on icon "Close pop-in" at bounding box center [1088, 20] width 17 height 17
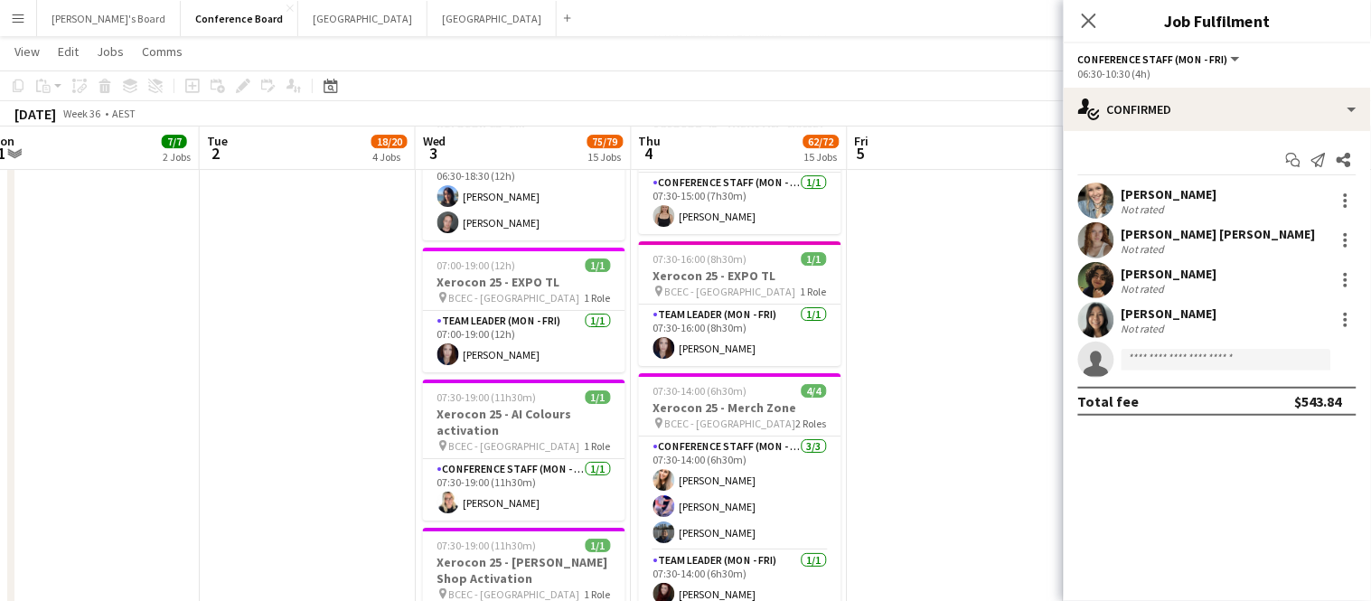
scroll to position [0, 0]
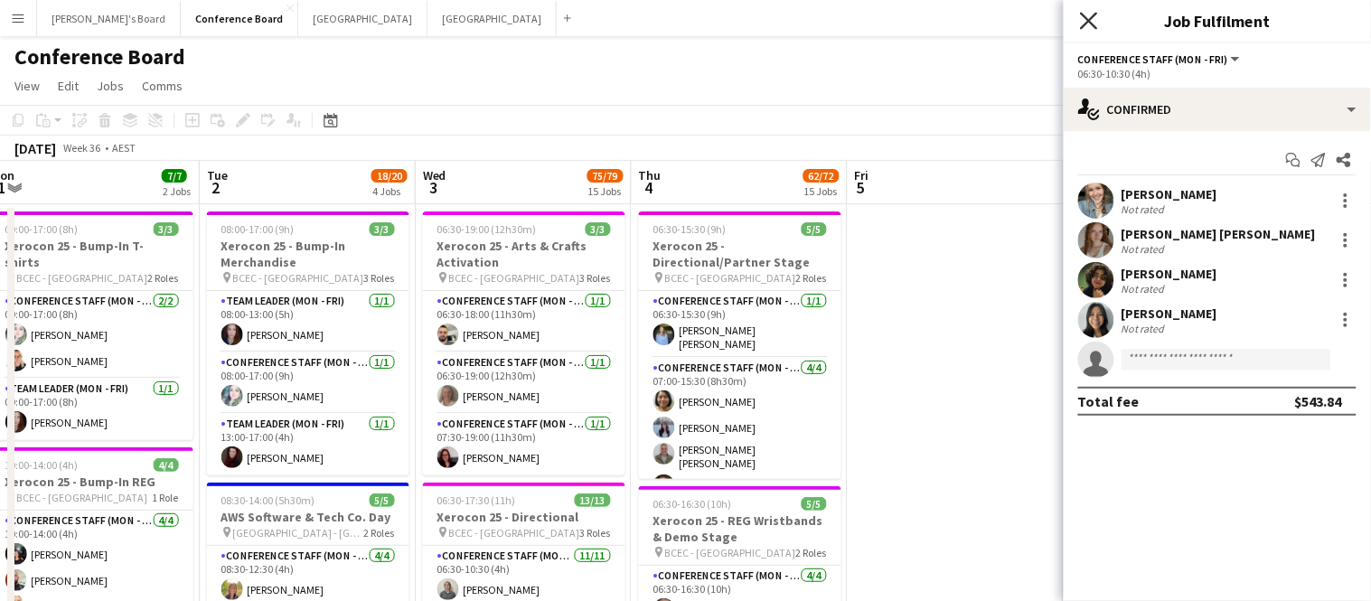
click at [1084, 18] on icon at bounding box center [1088, 20] width 17 height 17
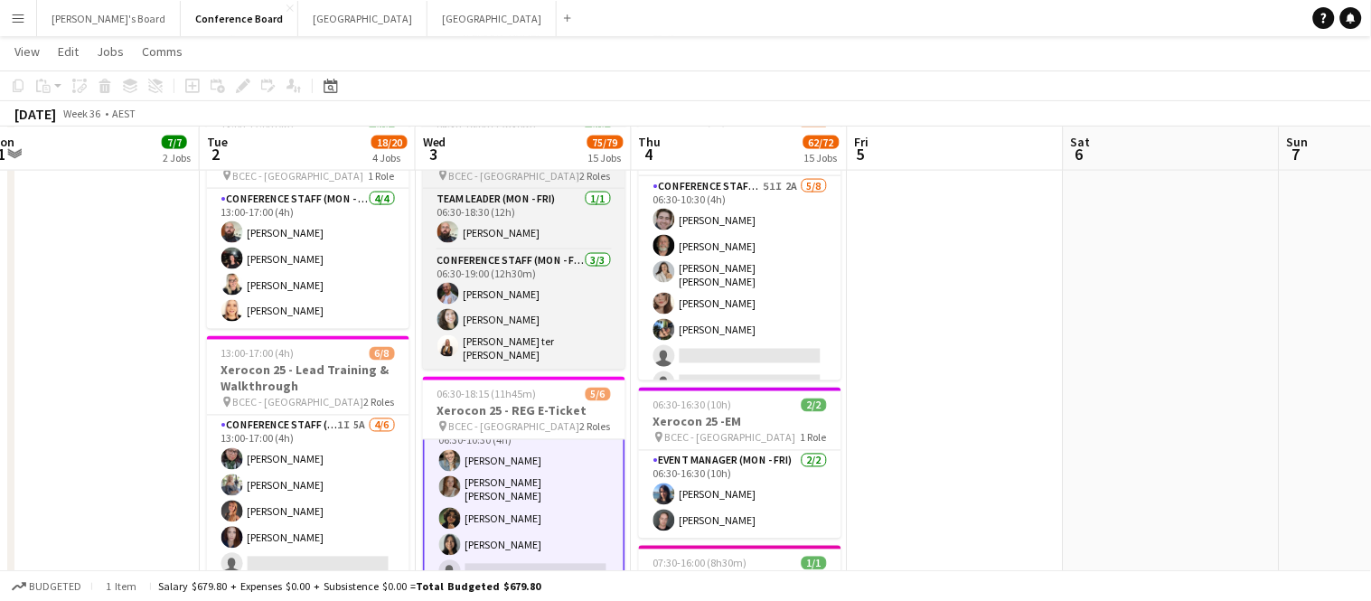
scroll to position [25, 0]
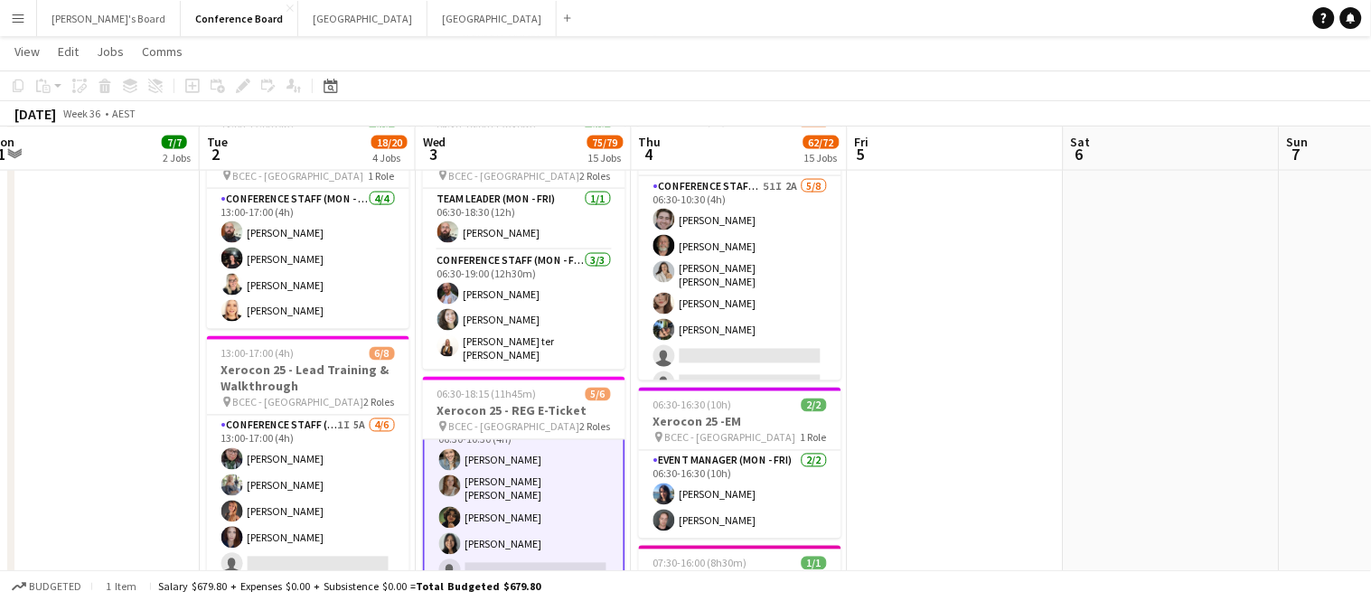
click at [523, 558] on app-card-role "Conference Staff (Mon - Fri) 49I [DATE] 06:30-10:30 (4h) [PERSON_NAME] [PERSON_…" at bounding box center [524, 502] width 202 height 175
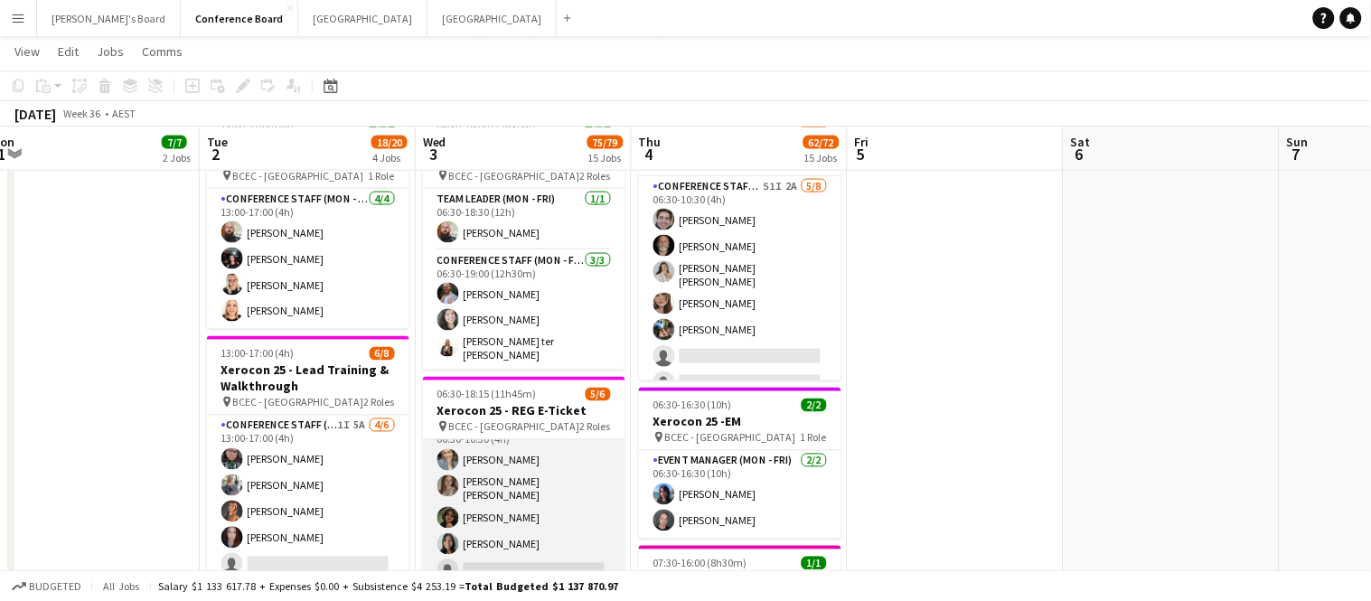
click at [523, 558] on app-card-role "Conference Staff (Mon - Fri) 49I [DATE] 06:30-10:30 (4h) [PERSON_NAME] [PERSON_…" at bounding box center [524, 503] width 202 height 172
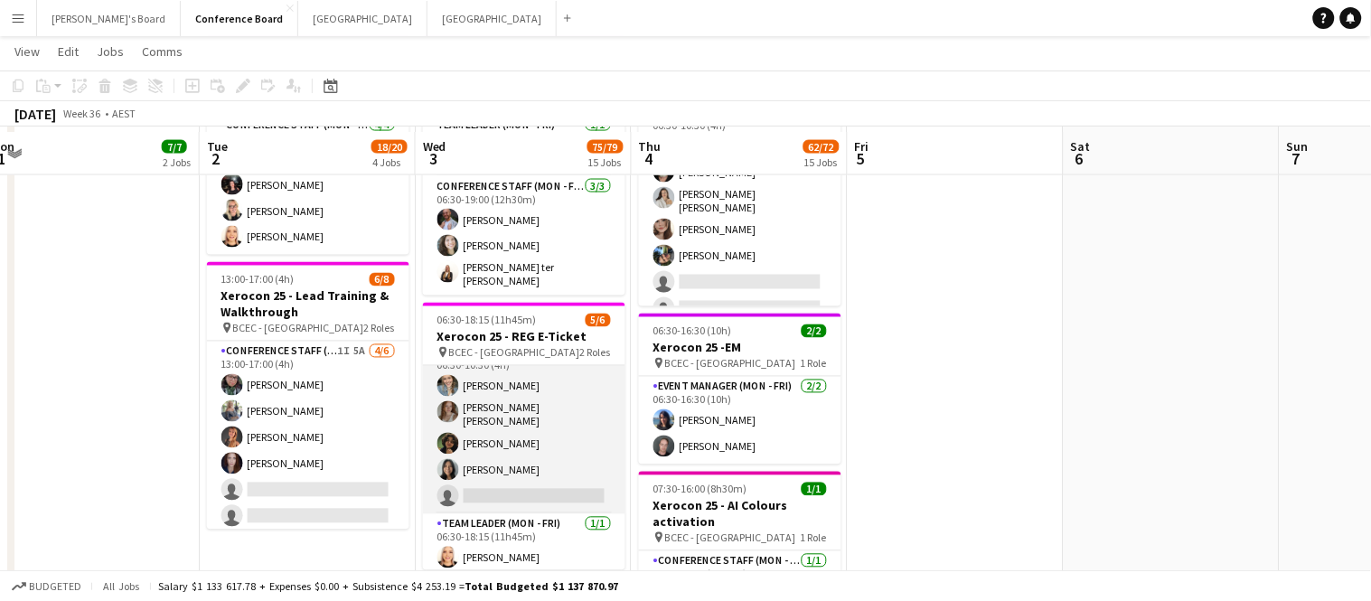
scroll to position [727, 0]
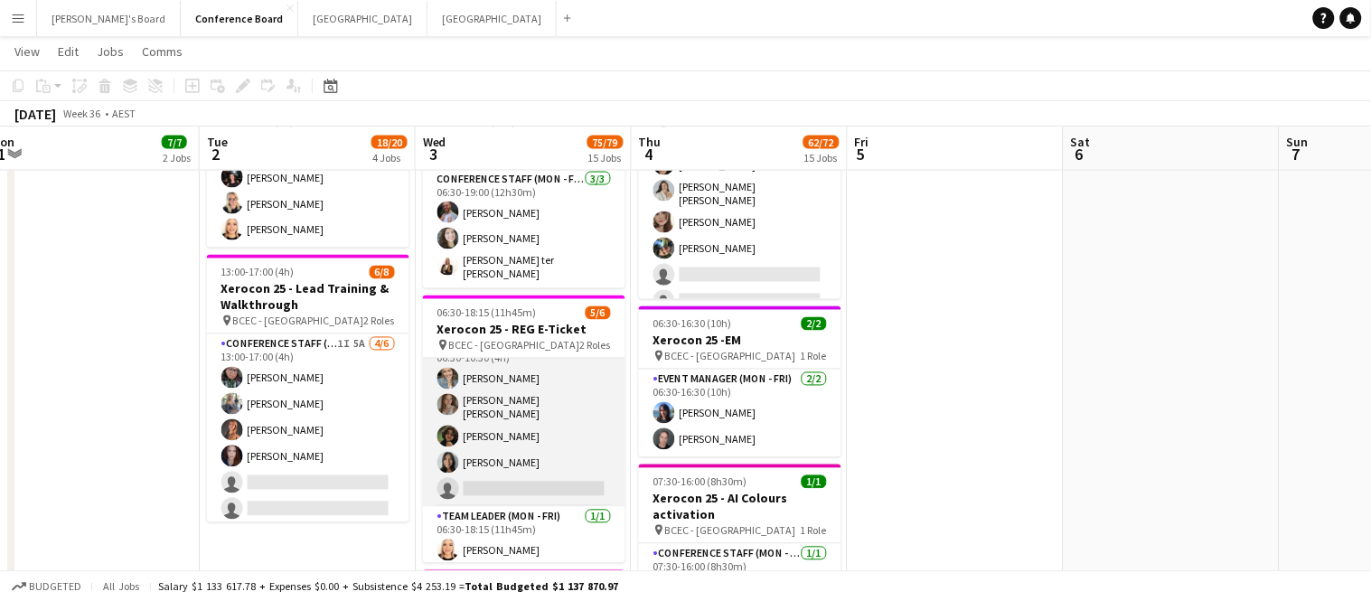
click at [493, 475] on app-card-role "Conference Staff (Mon - Fri) 49I [DATE] 06:30-10:30 (4h) [PERSON_NAME] [PERSON_…" at bounding box center [524, 421] width 202 height 172
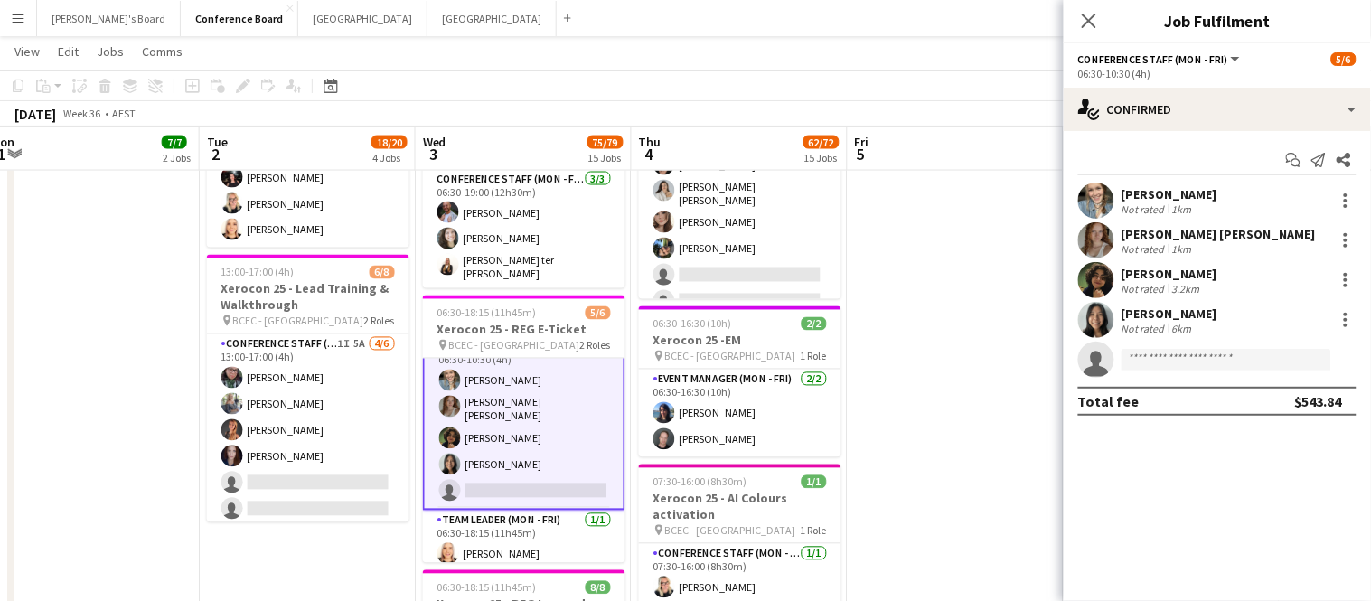
scroll to position [25, 0]
click at [1158, 360] on input at bounding box center [1226, 360] width 210 height 22
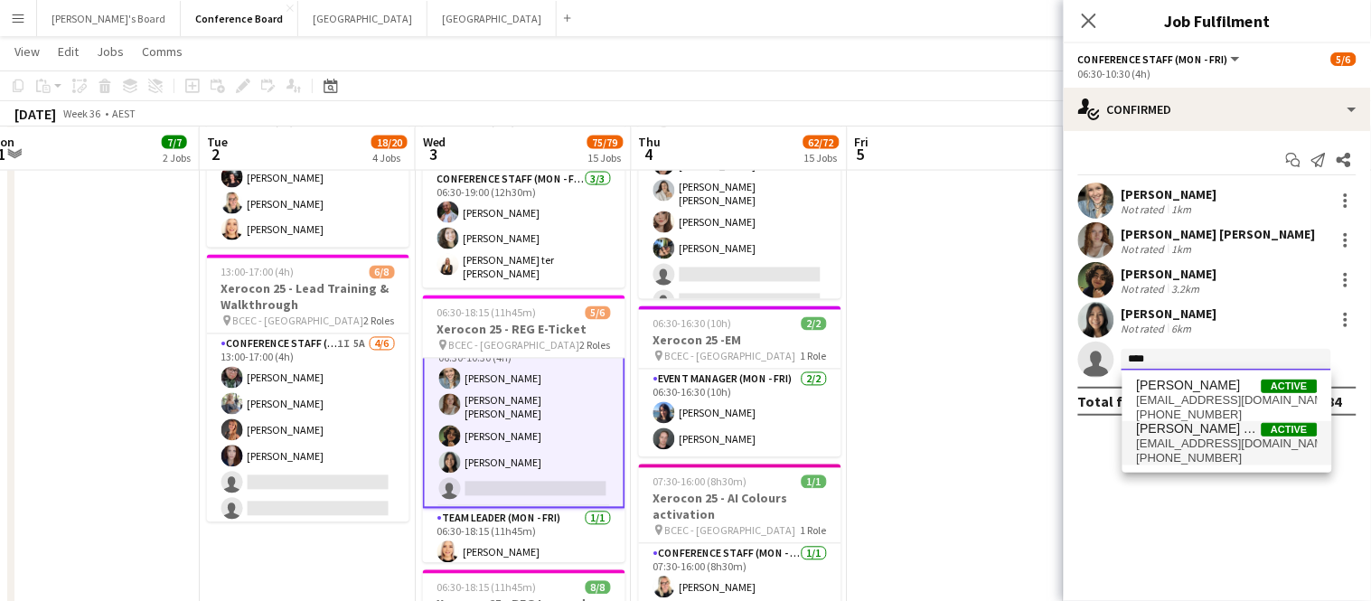
type input "****"
click at [1164, 439] on span "[EMAIL_ADDRESS][DOMAIN_NAME]" at bounding box center [1227, 443] width 181 height 14
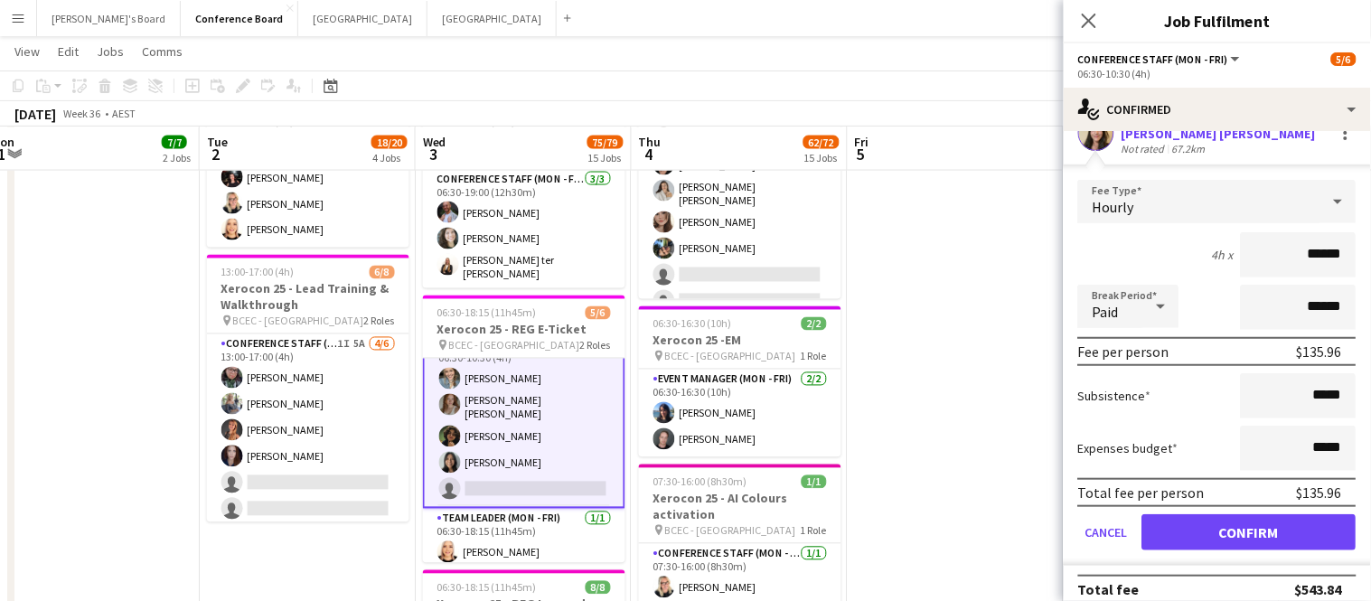
scroll to position [233, 0]
click at [1240, 516] on button "Confirm" at bounding box center [1249, 531] width 214 height 36
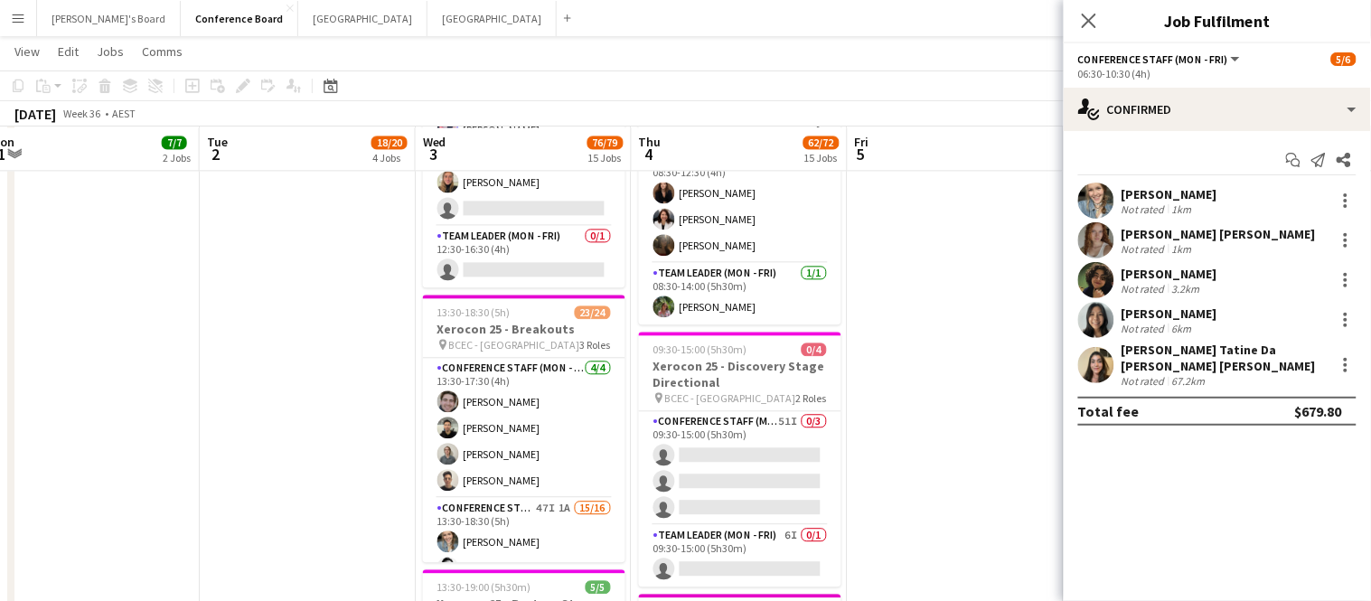
scroll to position [2715, 0]
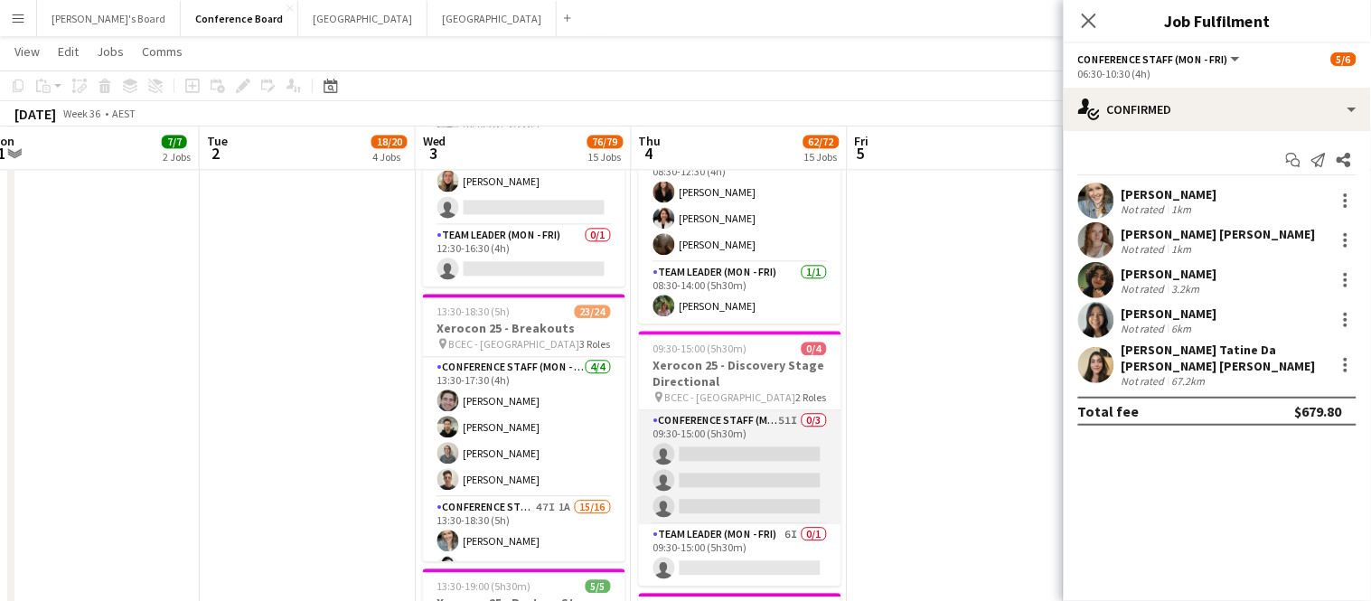
click at [712, 451] on app-card-role "Conference Staff (Mon - Fri) 51I 0/3 09:30-15:00 (5h30m) single-neutral-actions…" at bounding box center [740, 467] width 202 height 114
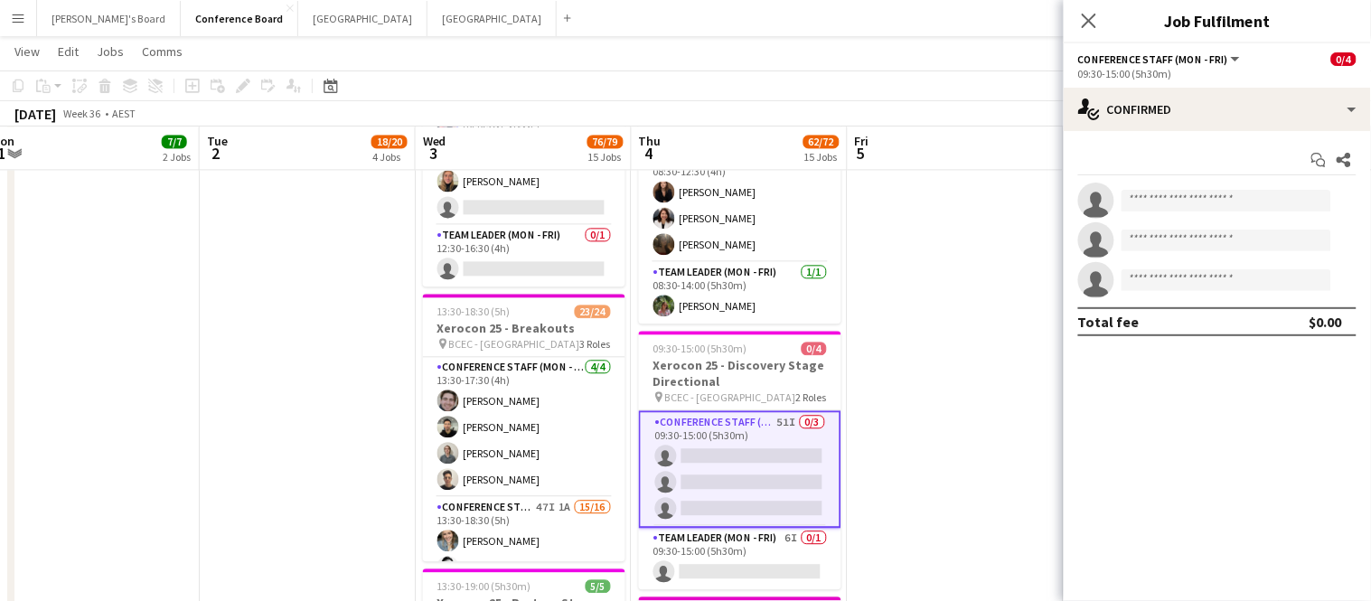
scroll to position [24, 0]
click at [1196, 202] on input at bounding box center [1226, 201] width 210 height 22
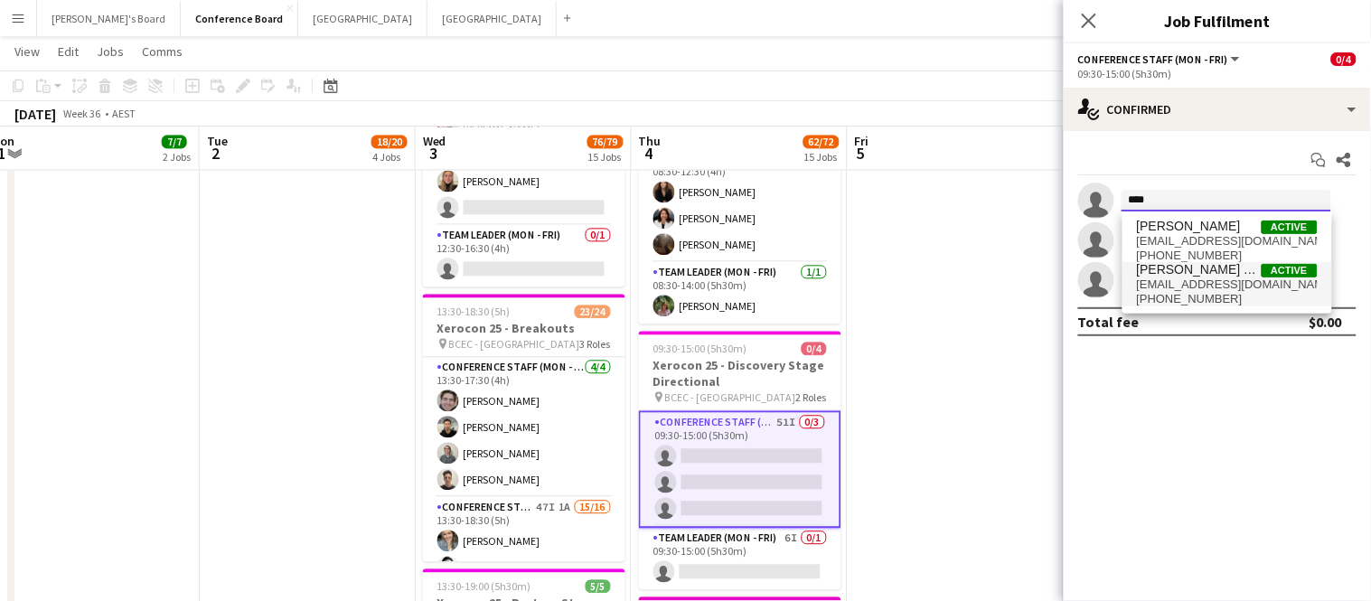
type input "****"
click at [1199, 284] on span "[EMAIL_ADDRESS][DOMAIN_NAME]" at bounding box center [1227, 284] width 181 height 14
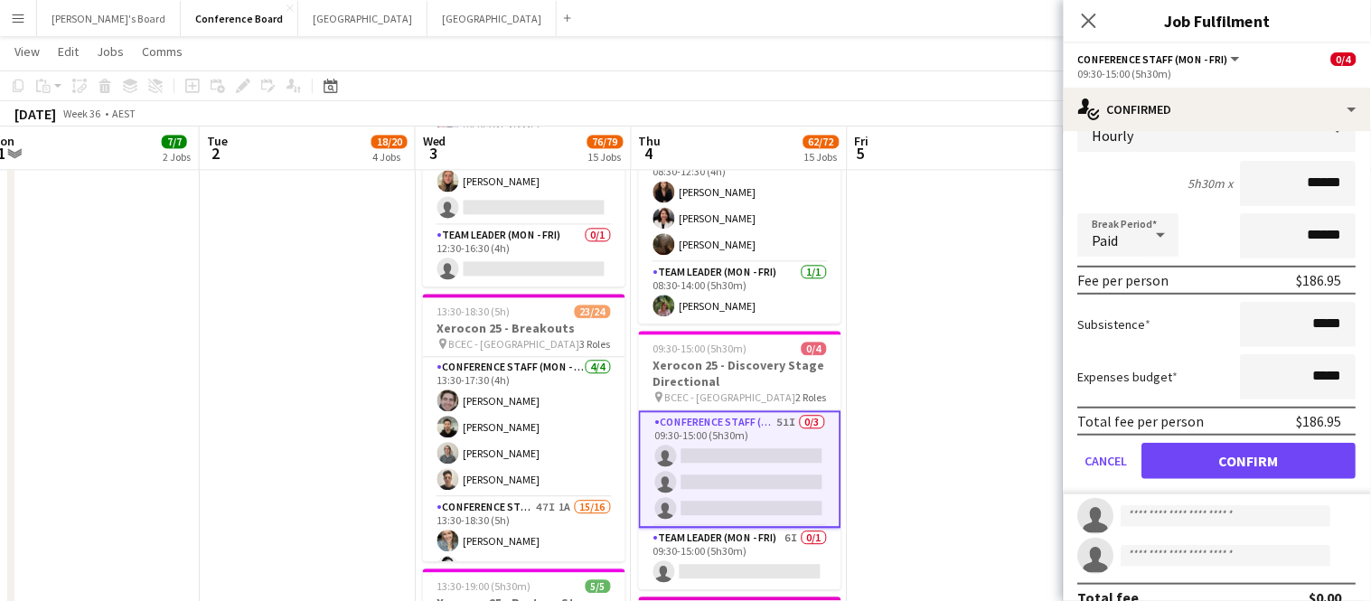
scroll to position [155, 0]
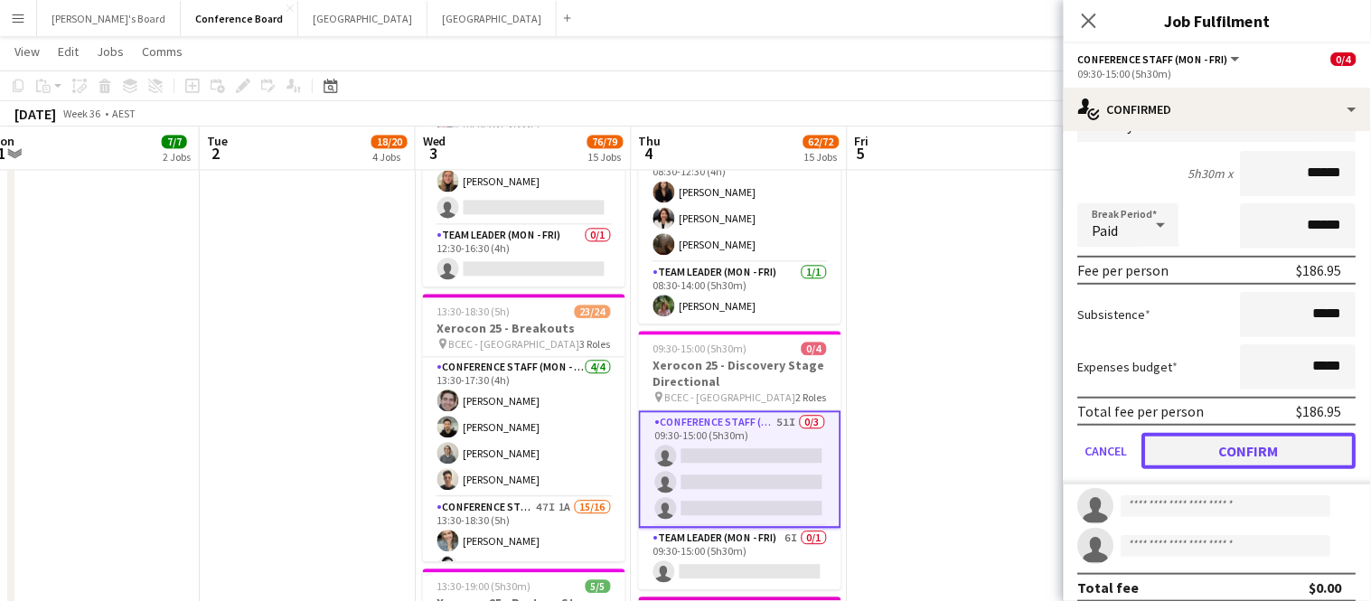
click at [1275, 436] on button "Confirm" at bounding box center [1249, 451] width 214 height 36
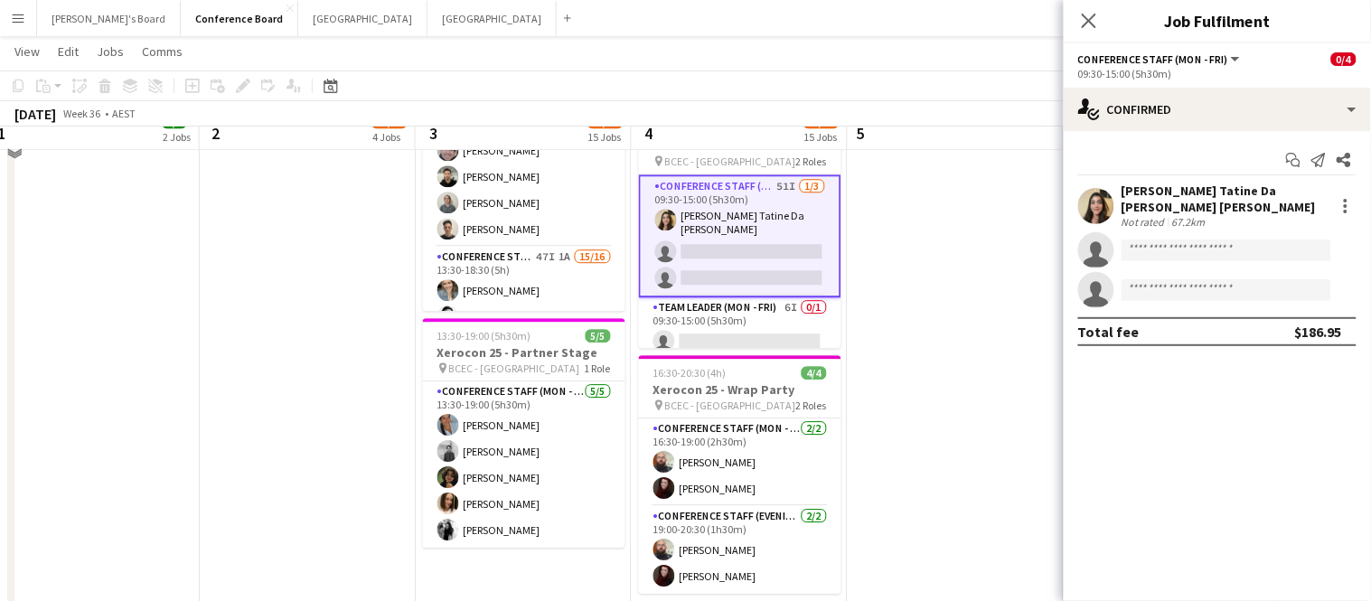
scroll to position [2966, 0]
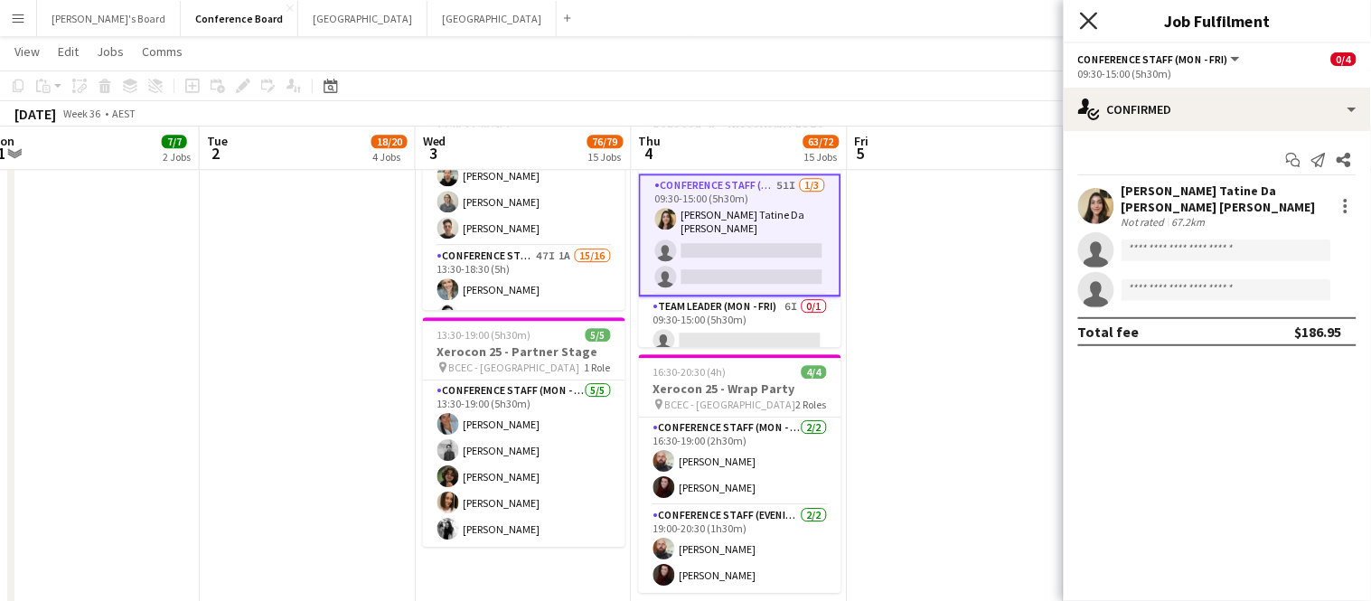
click at [1092, 19] on icon at bounding box center [1088, 20] width 17 height 17
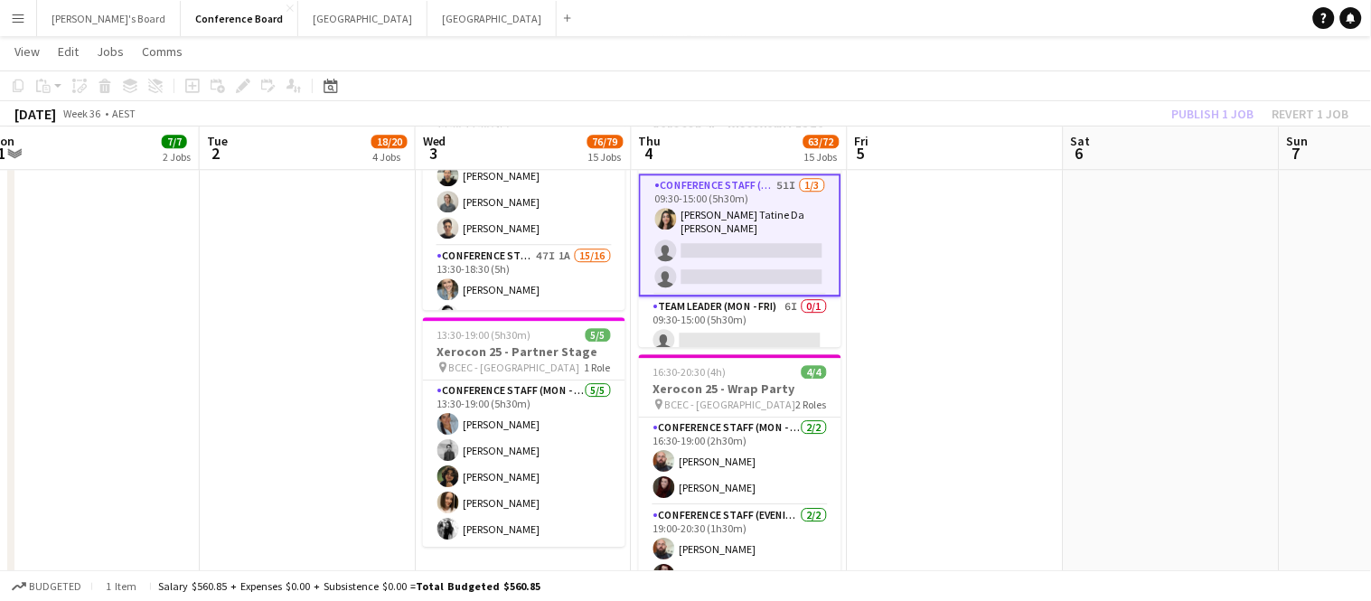
click at [1206, 116] on div "Publish 1 job Revert 1 job" at bounding box center [1260, 113] width 221 height 23
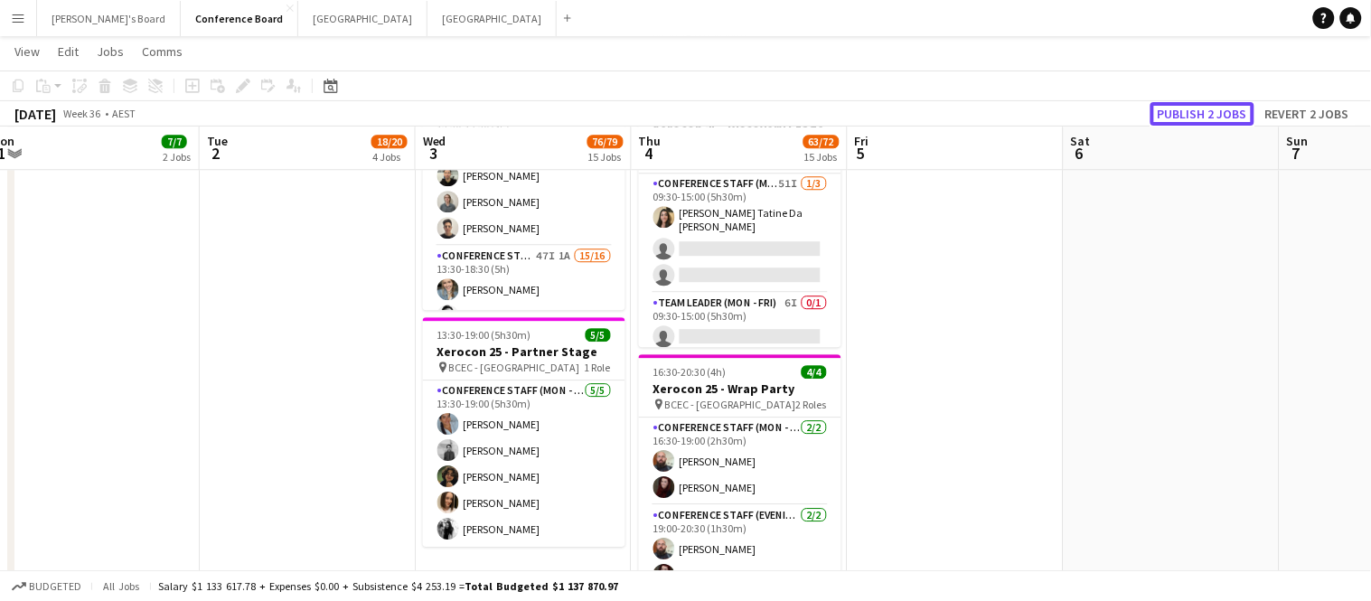
click at [1206, 116] on button "Publish 2 jobs" at bounding box center [1202, 113] width 104 height 23
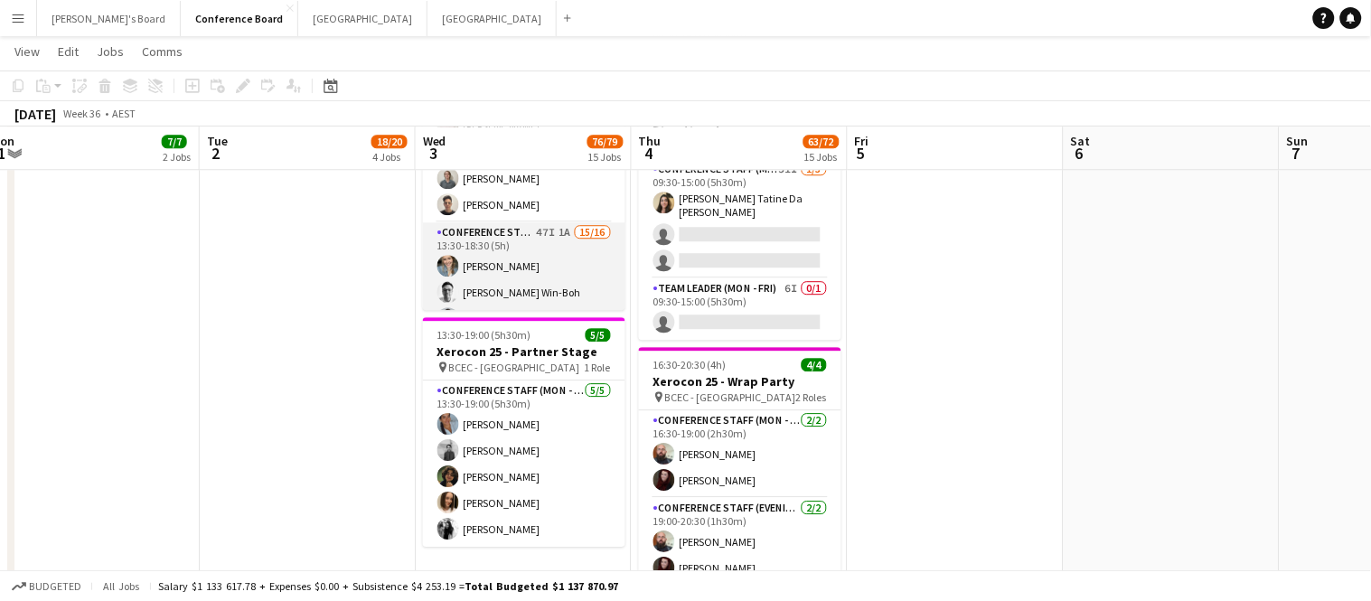
scroll to position [0, 0]
